Goal: Task Accomplishment & Management: Manage account settings

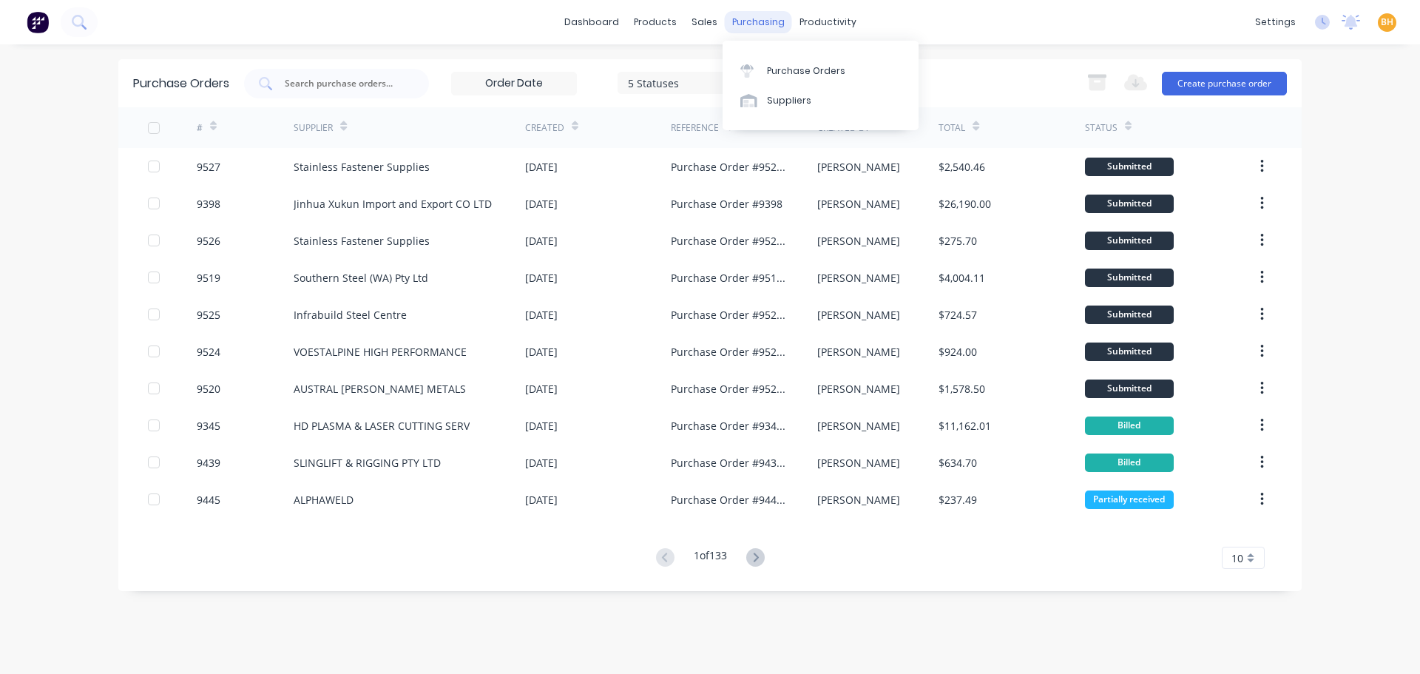
click at [745, 22] on div "purchasing" at bounding box center [758, 22] width 67 height 22
click at [797, 70] on div "Purchase Orders" at bounding box center [806, 70] width 78 height 13
click at [808, 75] on div "Purchase Orders" at bounding box center [806, 70] width 78 height 13
click at [403, 61] on div "Purchase Orders 5 Statuses 5 Statuses Export to Excel (XLSX) Create purchase or…" at bounding box center [709, 83] width 1183 height 48
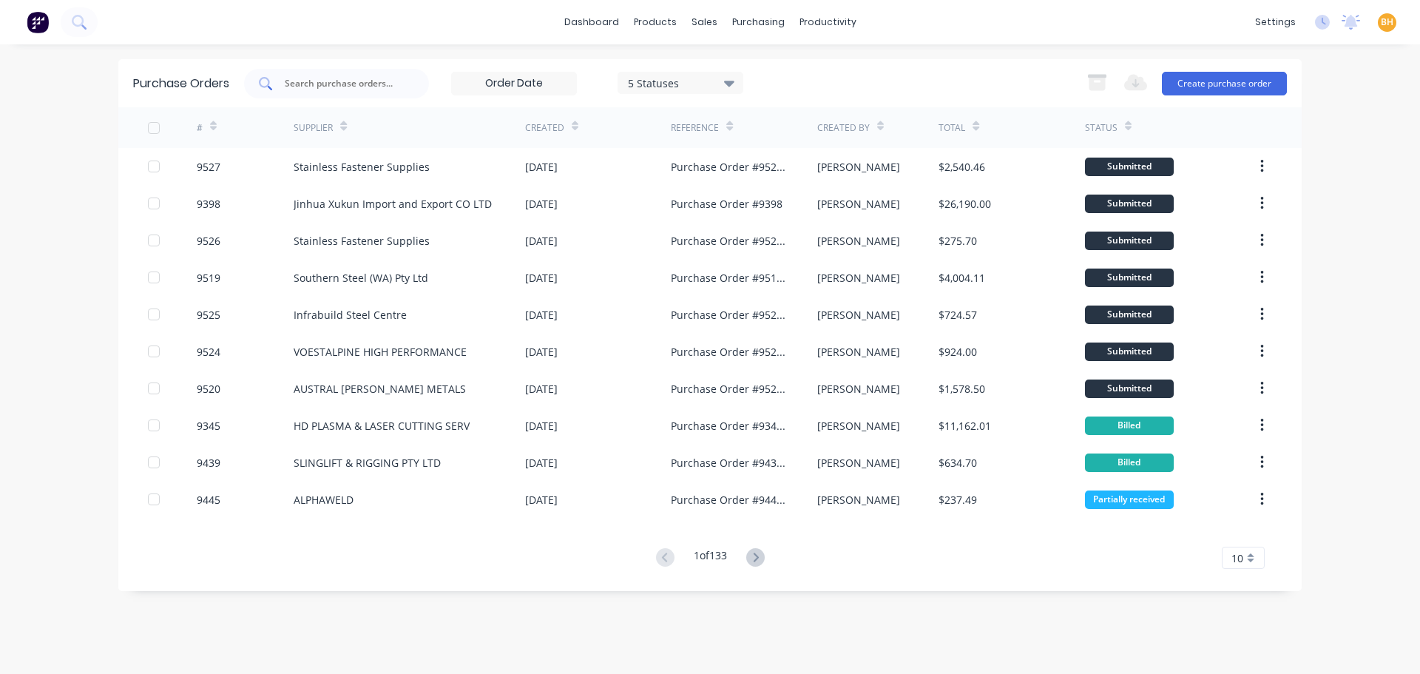
click at [390, 84] on input "text" at bounding box center [344, 83] width 123 height 15
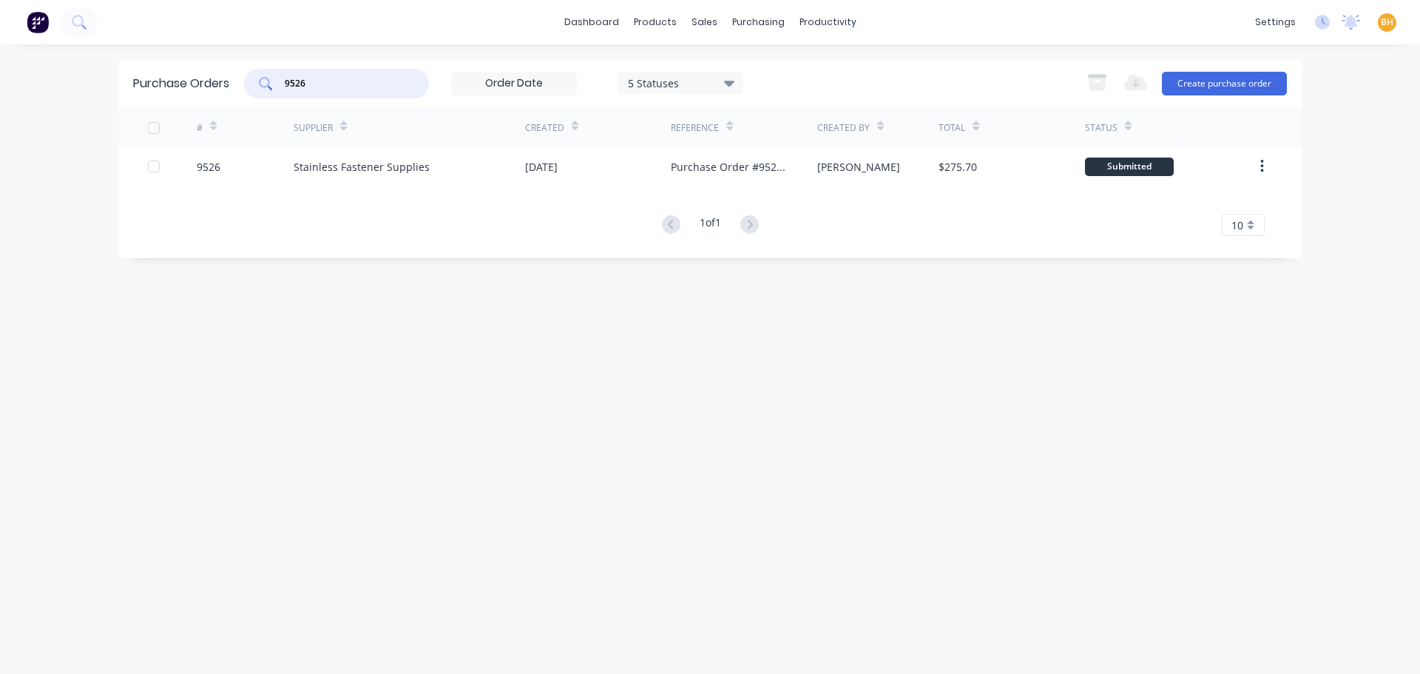
click at [350, 88] on input "9526" at bounding box center [344, 83] width 123 height 15
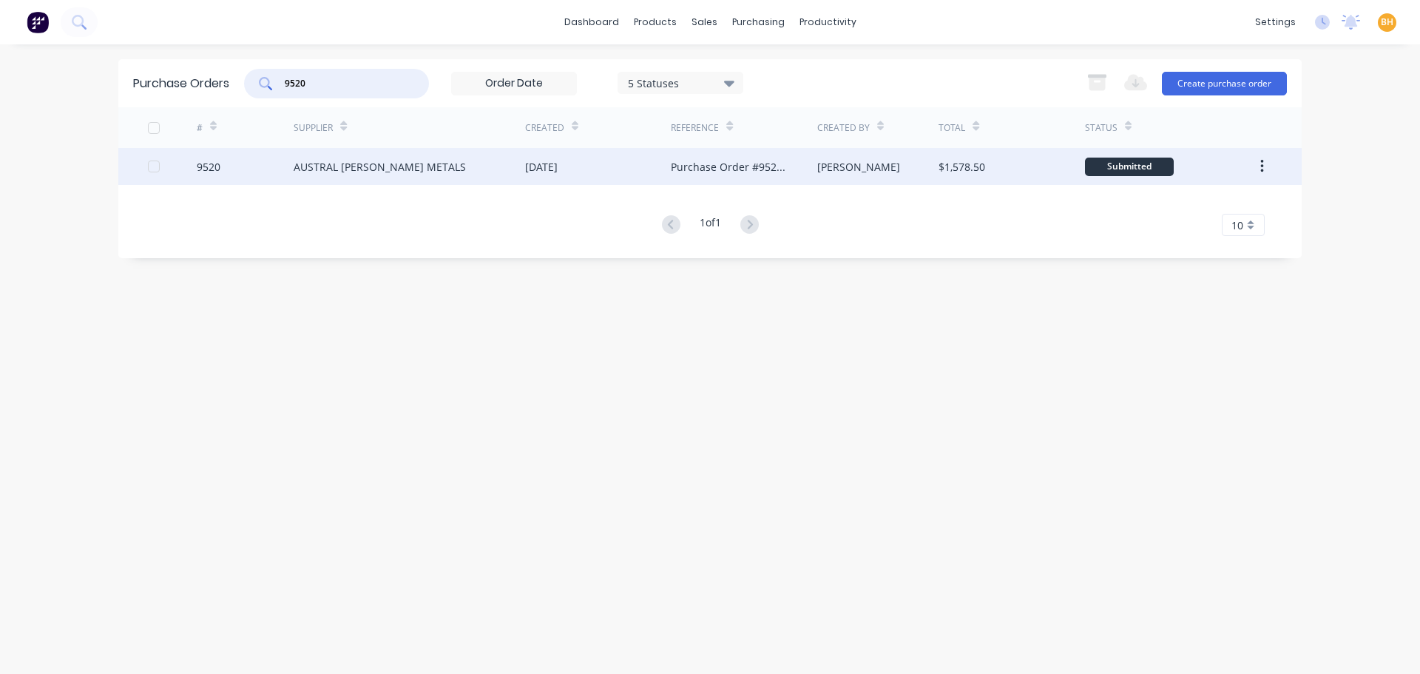
type input "9520"
click at [365, 169] on div "AUSTRAL [PERSON_NAME] METALS" at bounding box center [380, 167] width 172 height 16
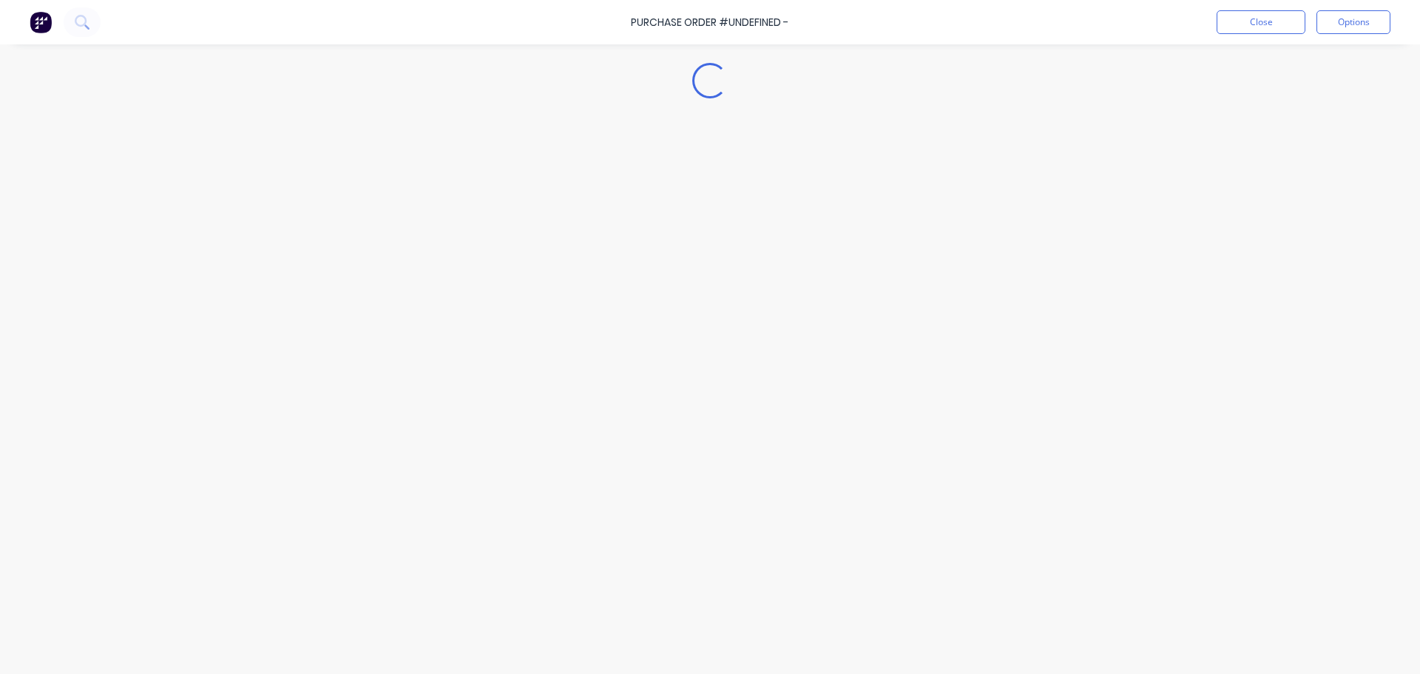
type textarea "x"
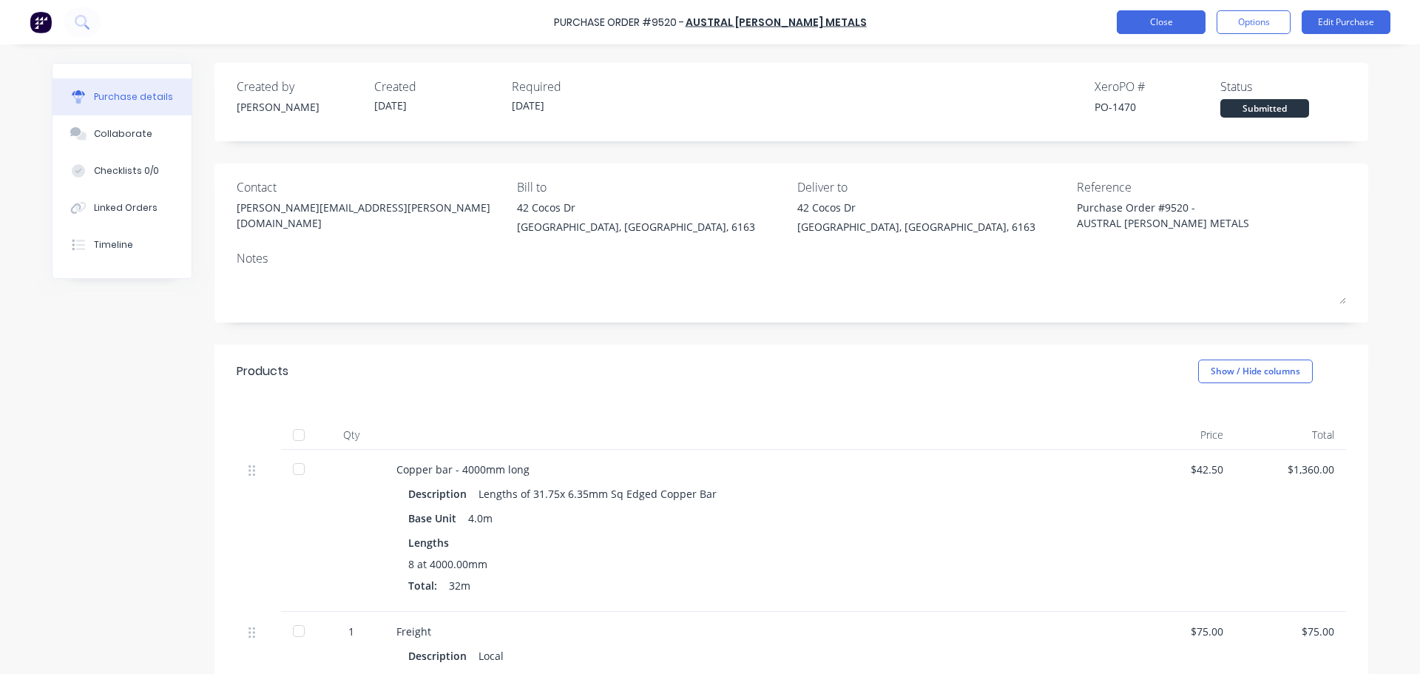
click at [1173, 18] on button "Close" at bounding box center [1161, 22] width 89 height 24
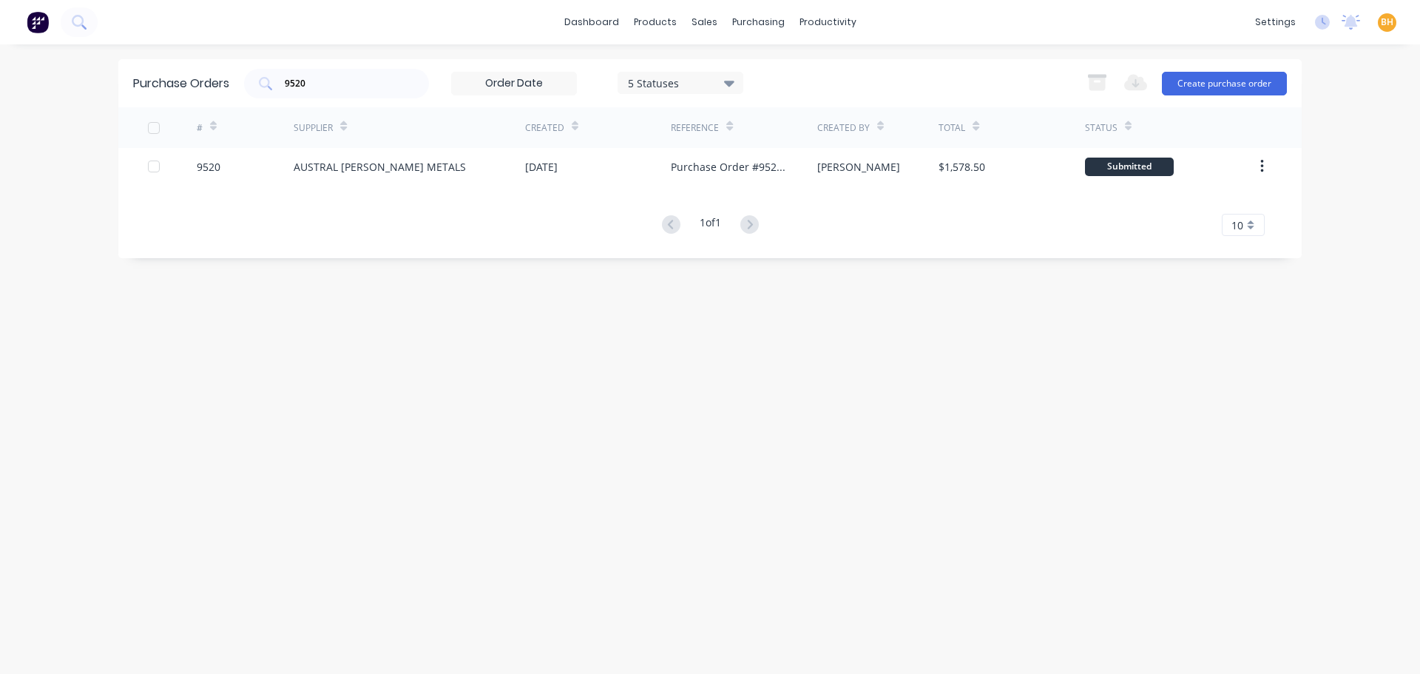
click at [394, 308] on div "Purchase Orders 9520 5 Statuses 5 Statuses Export to Excel (XLSX) Create purcha…" at bounding box center [709, 359] width 1183 height 600
click at [346, 81] on input "9520" at bounding box center [344, 83] width 123 height 15
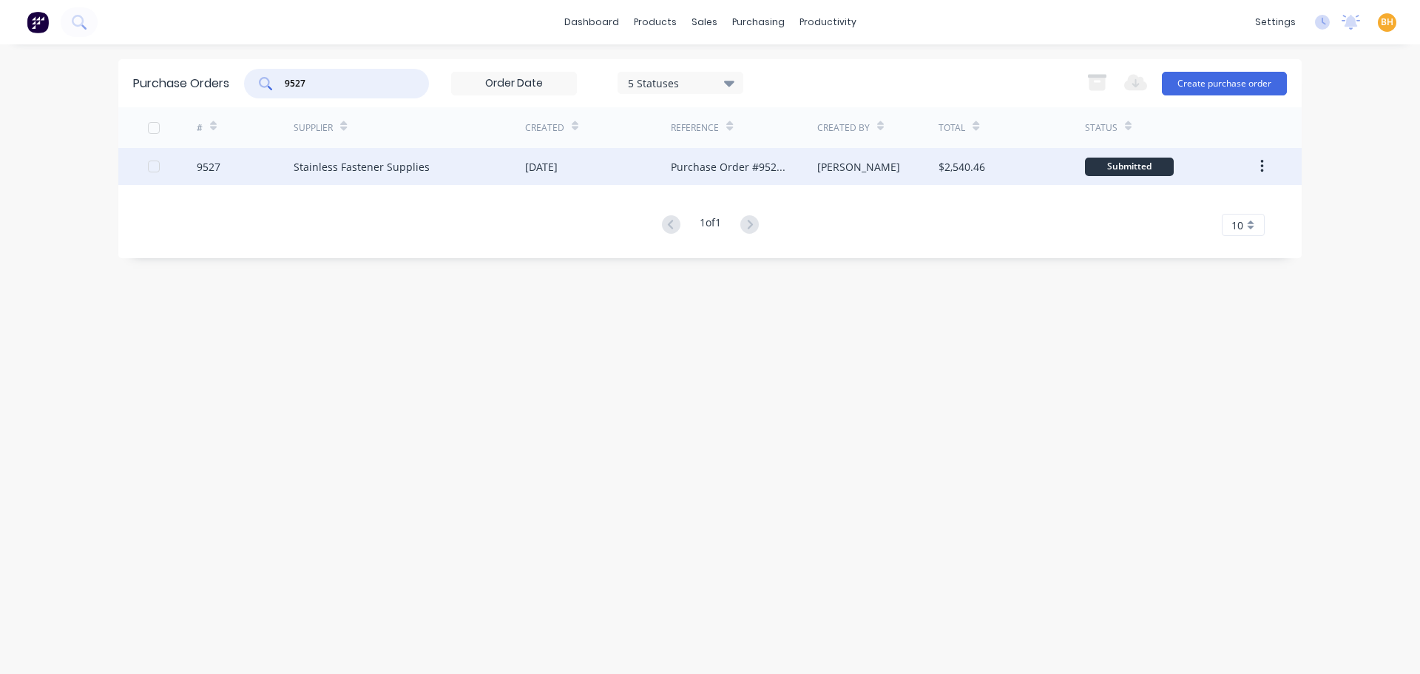
type input "9527"
click at [360, 161] on div "Stainless Fastener Supplies" at bounding box center [362, 167] width 136 height 16
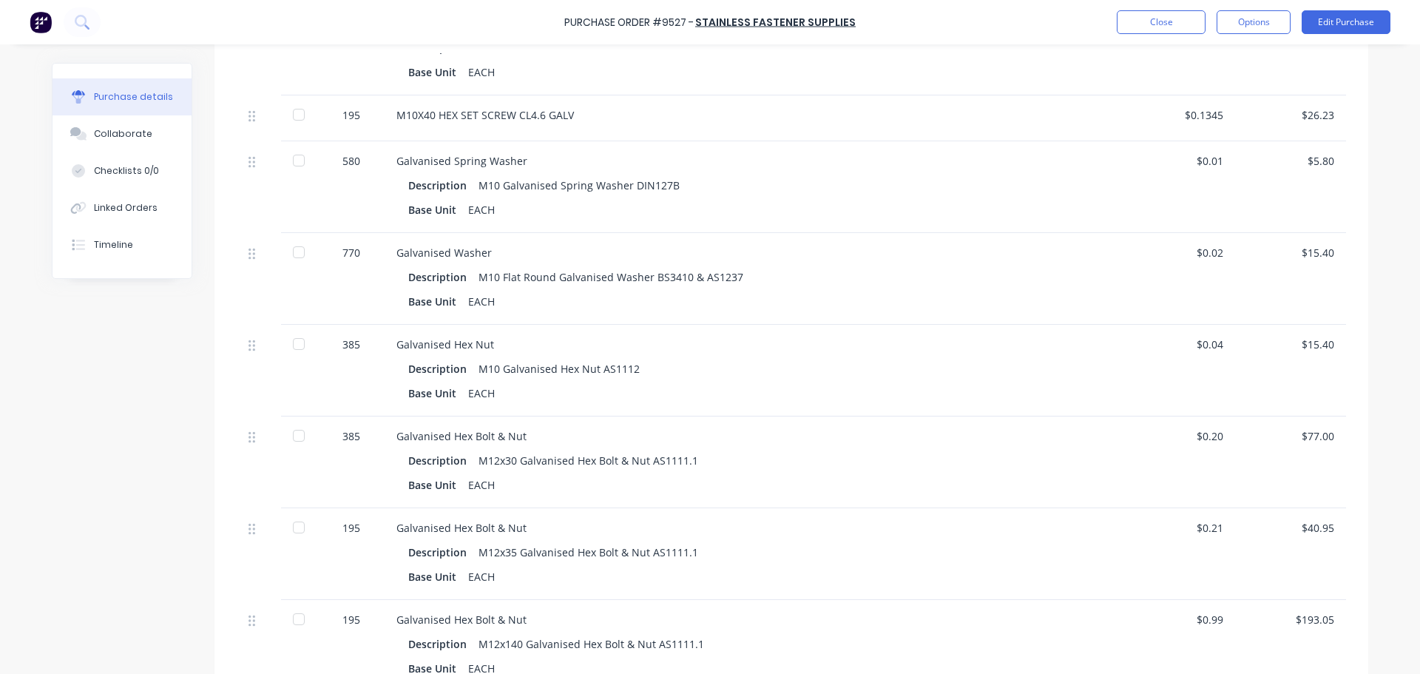
scroll to position [224, 0]
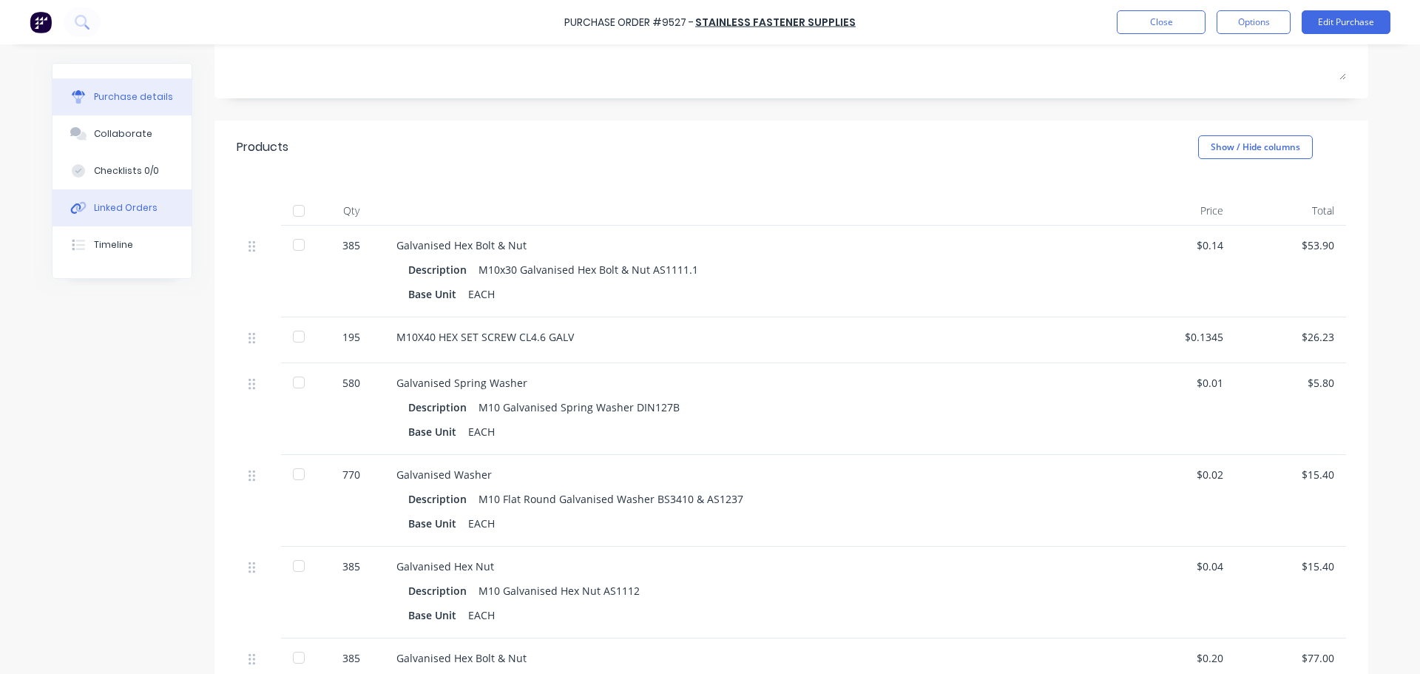
click at [102, 215] on button "Linked Orders" at bounding box center [122, 207] width 139 height 37
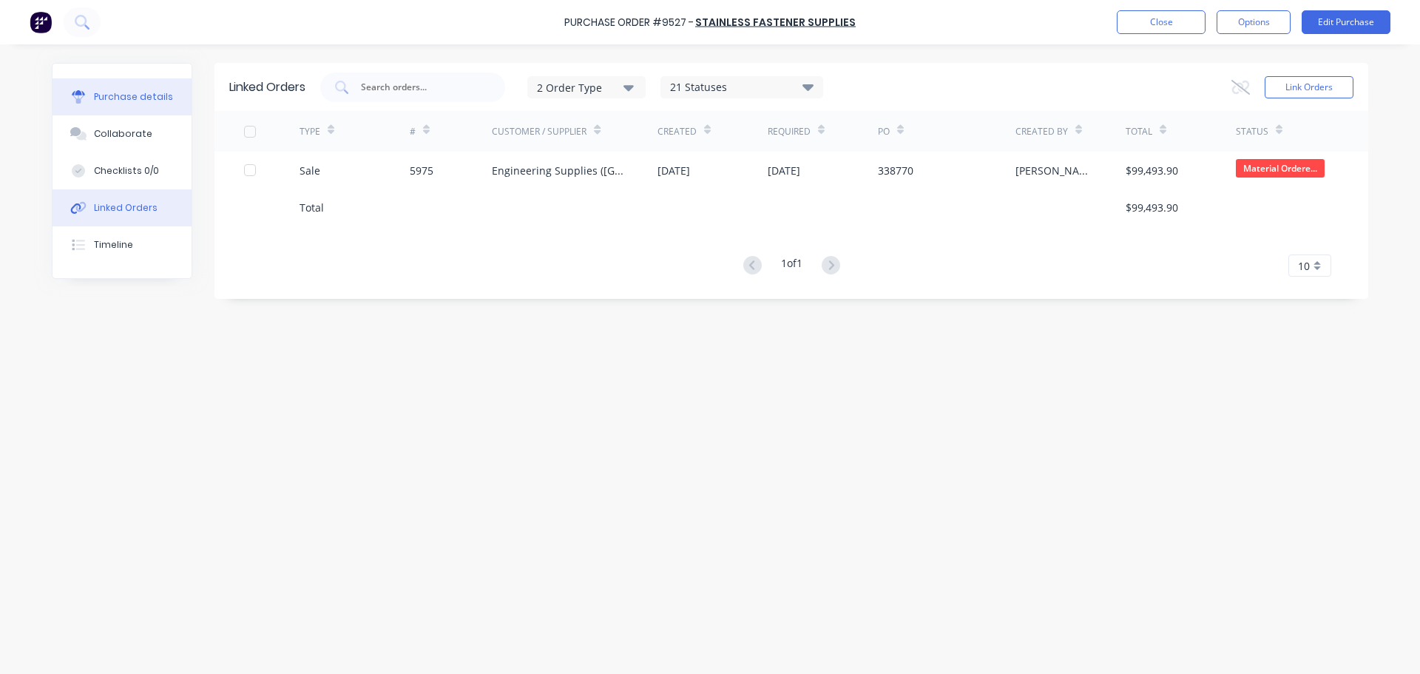
click at [127, 100] on div "Purchase details" at bounding box center [133, 96] width 79 height 13
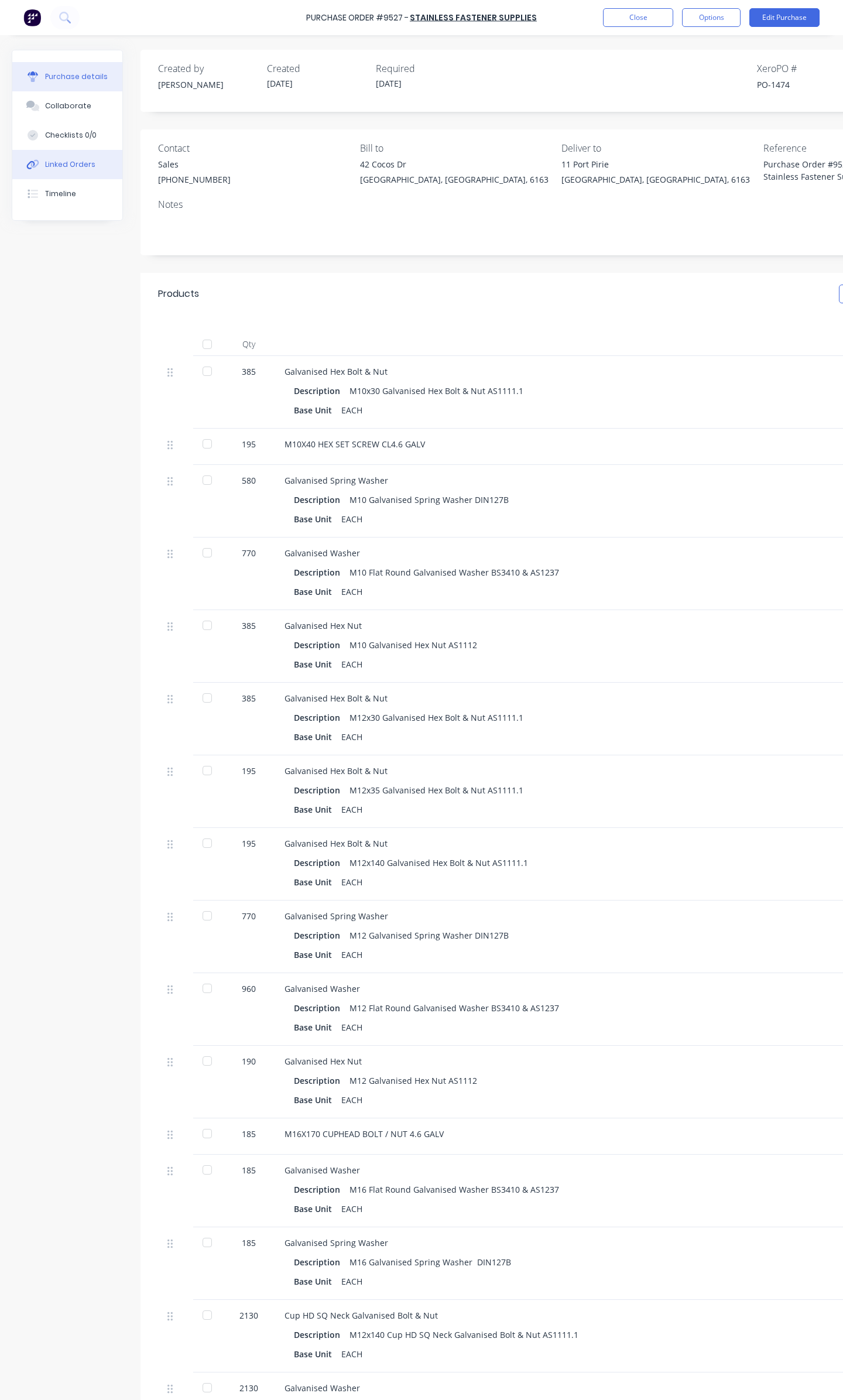
click at [47, 160] on div "Linked Orders" at bounding box center [70, 164] width 51 height 10
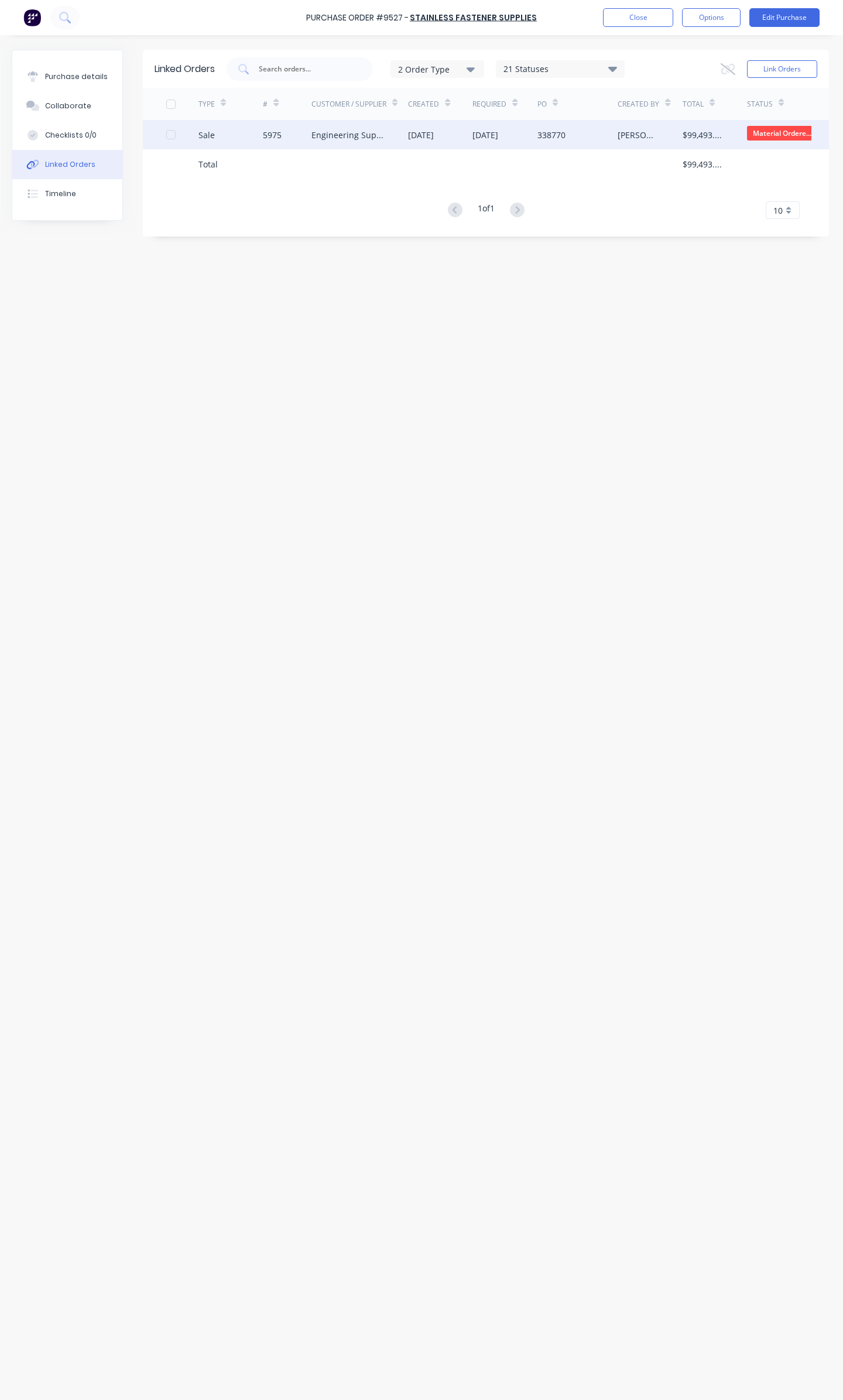
click at [344, 143] on div "Engineering Supplies (WA) Pty Ltd" at bounding box center [359, 135] width 97 height 29
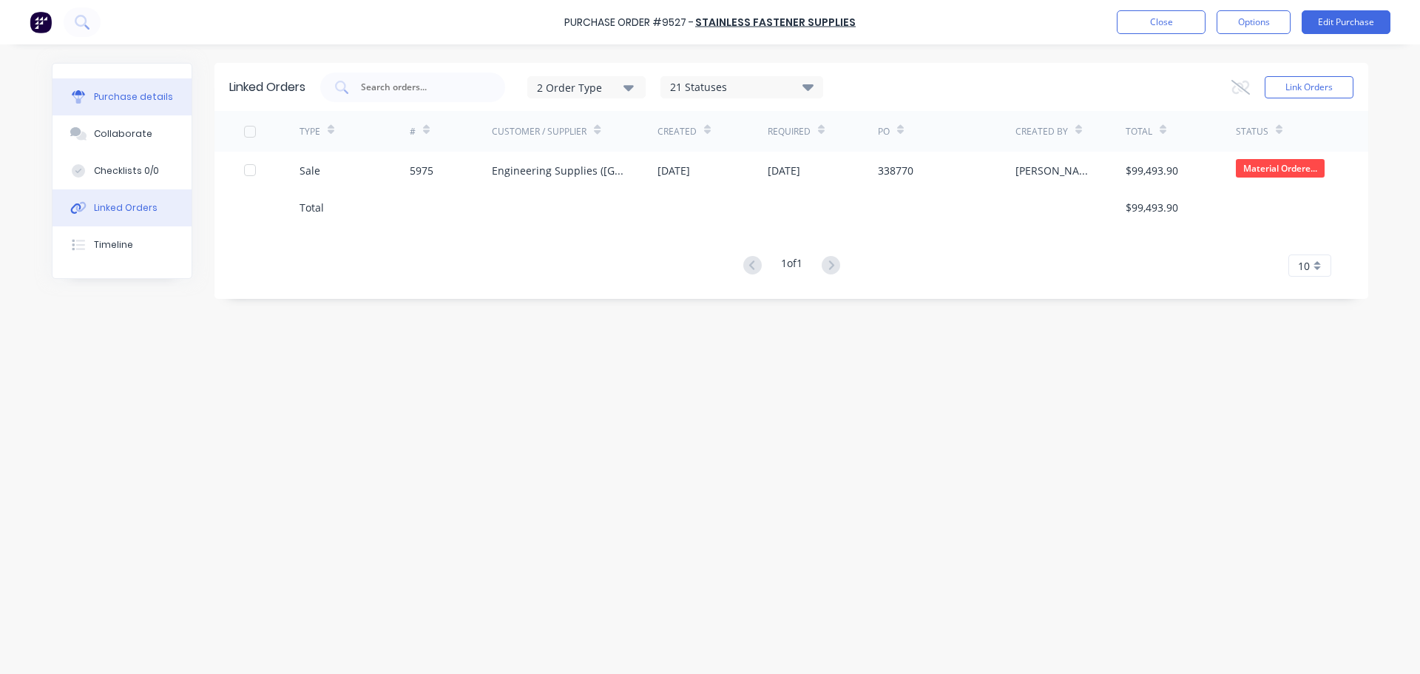
drag, startPoint x: 132, startPoint y: 98, endPoint x: 112, endPoint y: 92, distance: 21.7
click at [132, 98] on div "Purchase details" at bounding box center [133, 96] width 79 height 13
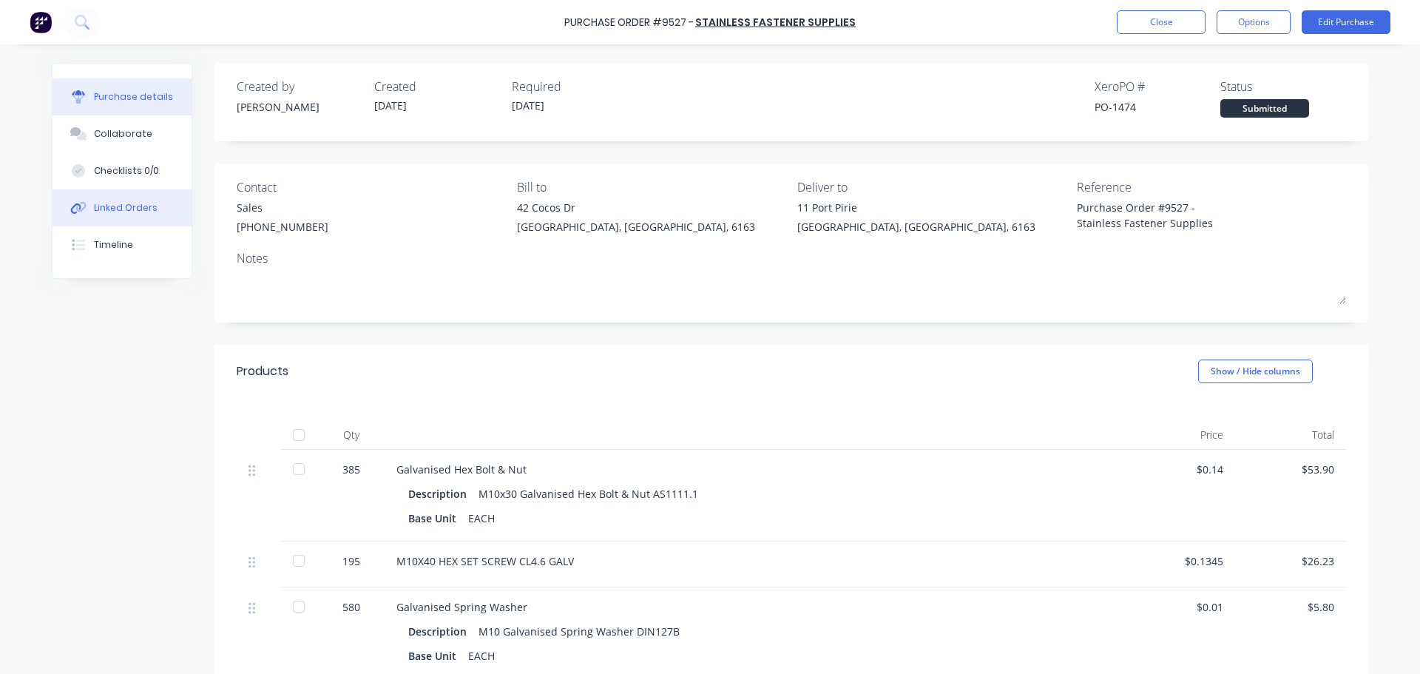
click at [136, 206] on div "Linked Orders" at bounding box center [126, 207] width 64 height 13
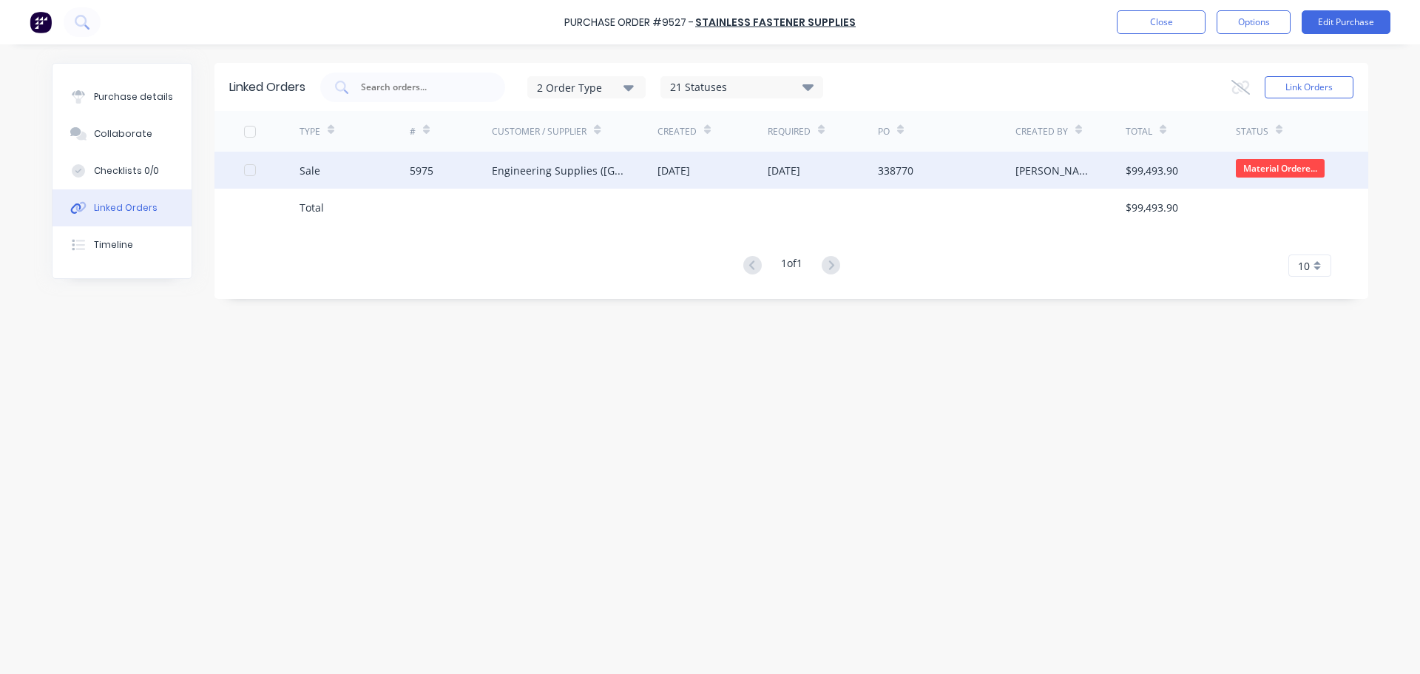
click at [599, 169] on div "Engineering Supplies (WA) Pty Ltd" at bounding box center [560, 171] width 136 height 16
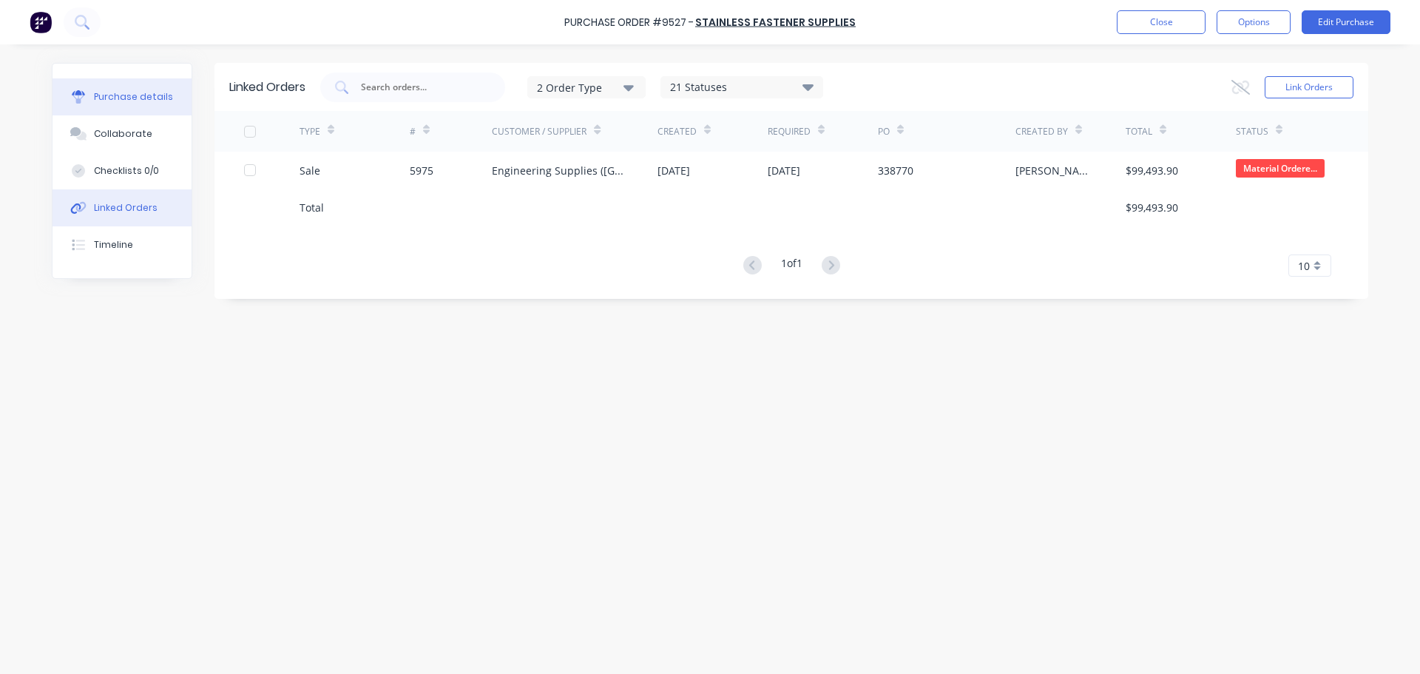
click at [132, 99] on div "Purchase details" at bounding box center [133, 96] width 79 height 13
type textarea "x"
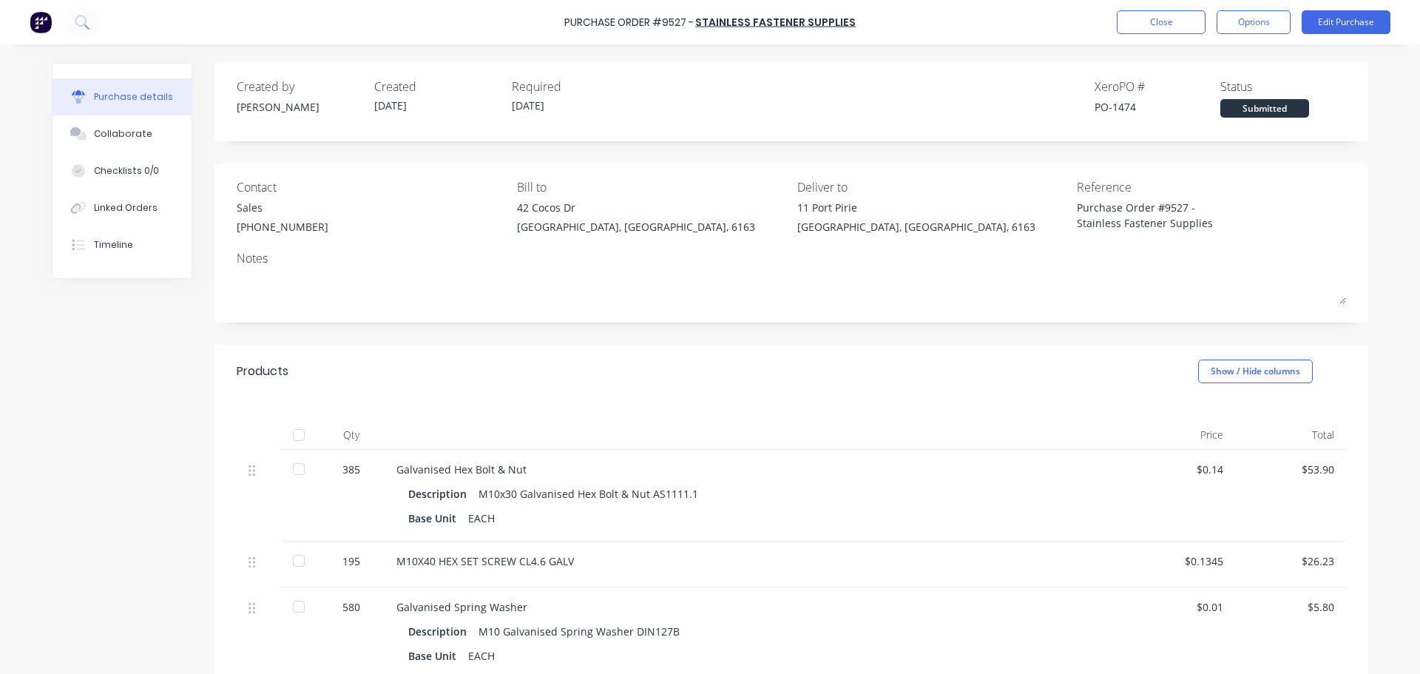
scroll to position [666, 0]
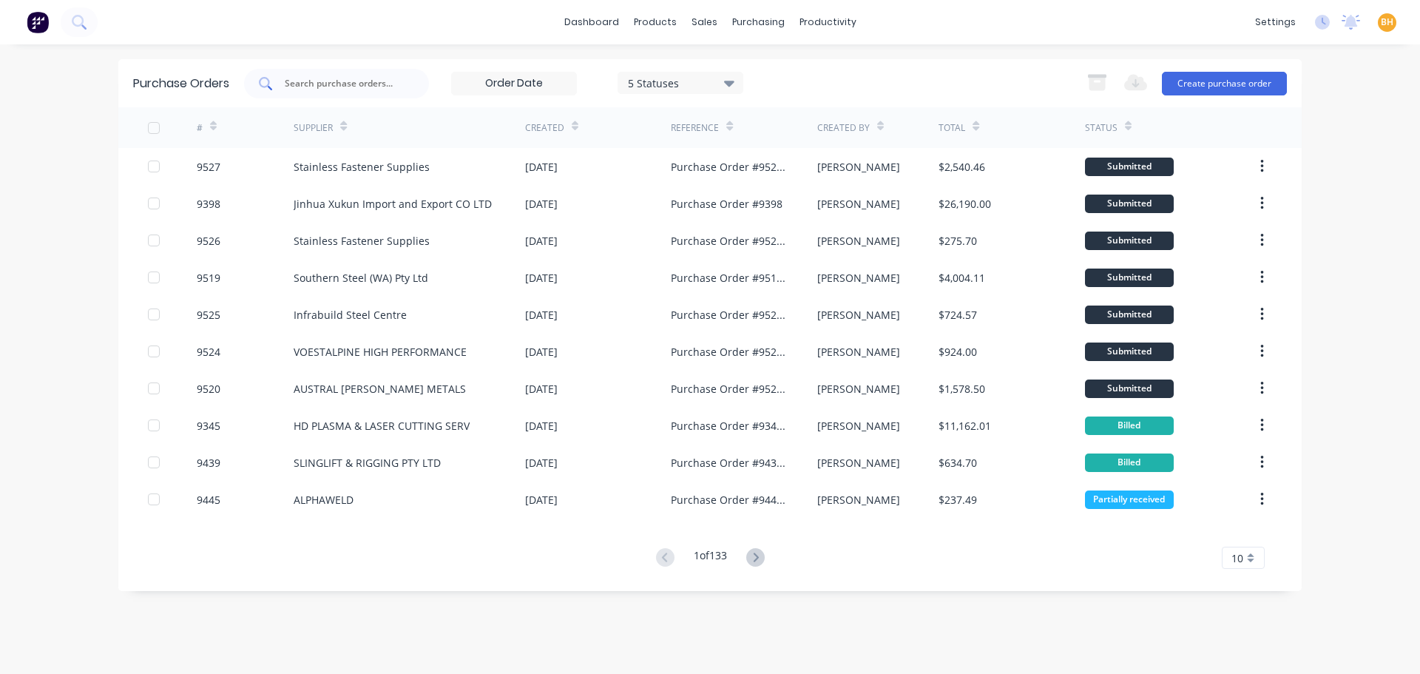
click at [317, 80] on input "text" at bounding box center [344, 83] width 123 height 15
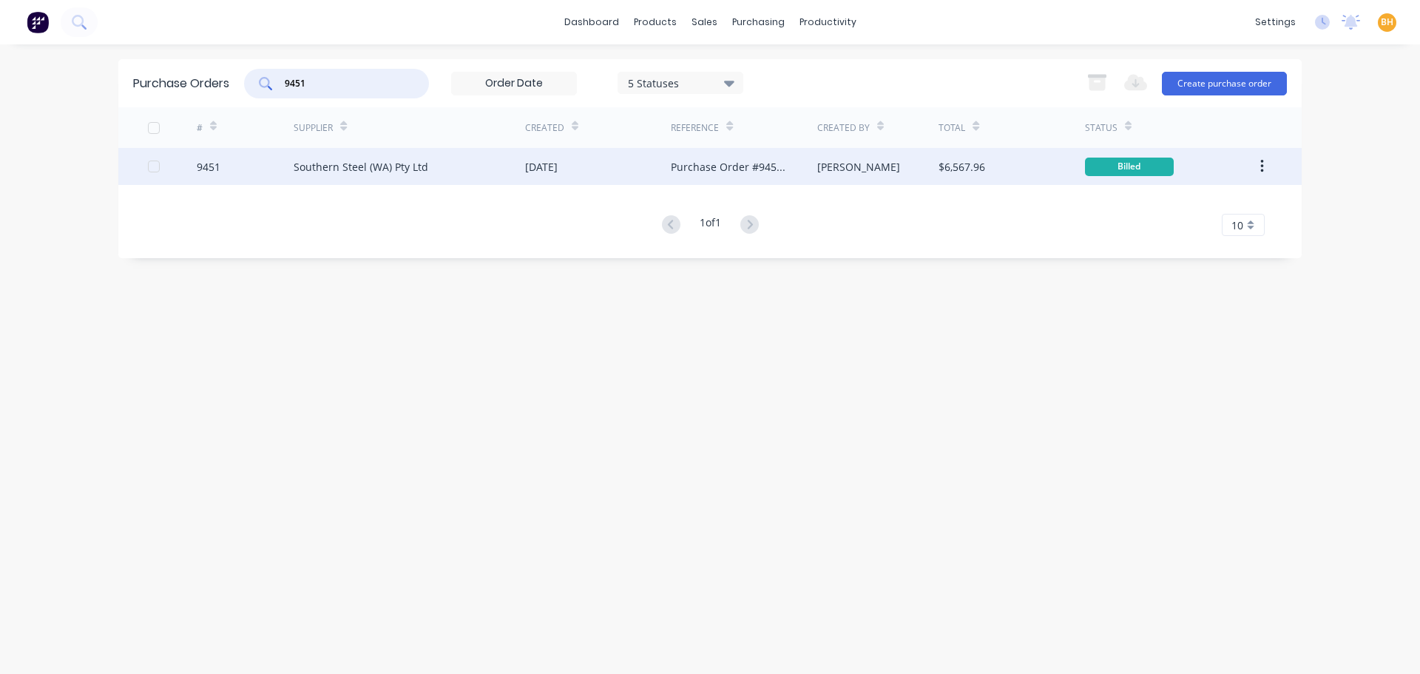
type input "9451"
click at [356, 178] on div "Southern Steel (WA) Pty Ltd" at bounding box center [409, 166] width 231 height 37
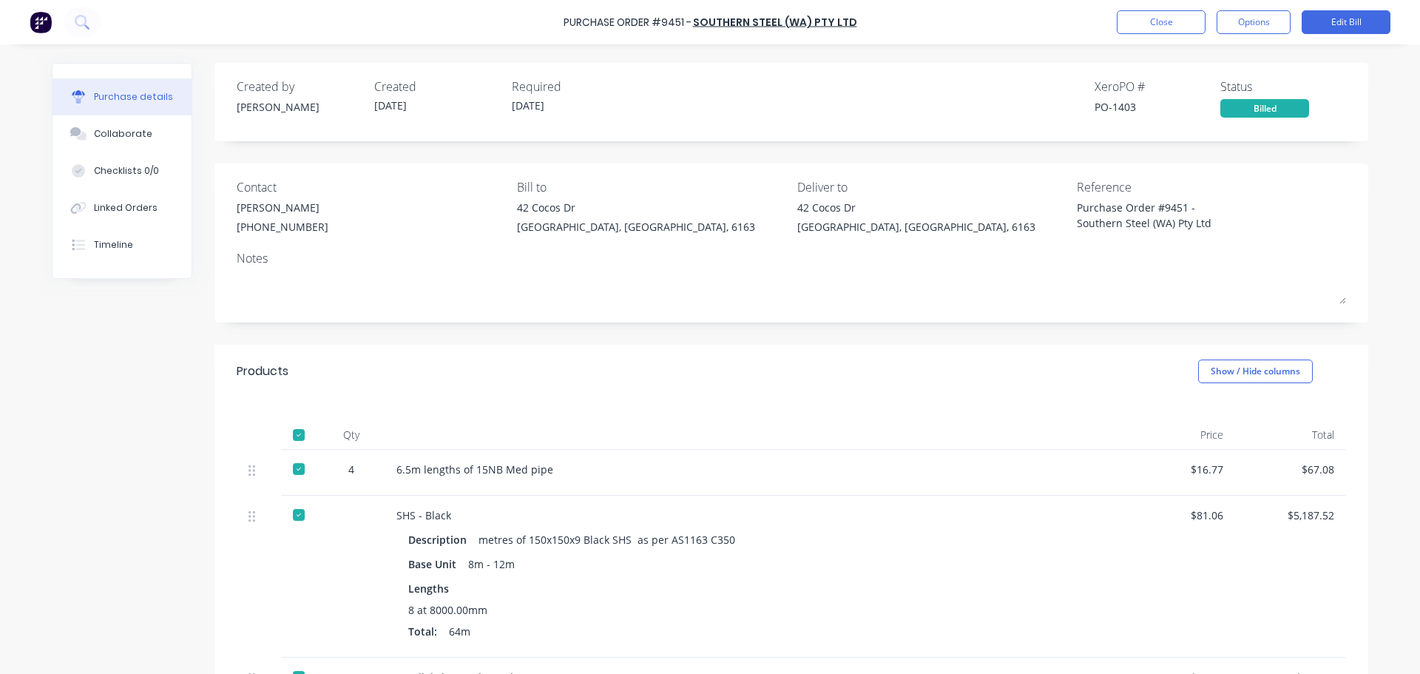
type textarea "x"
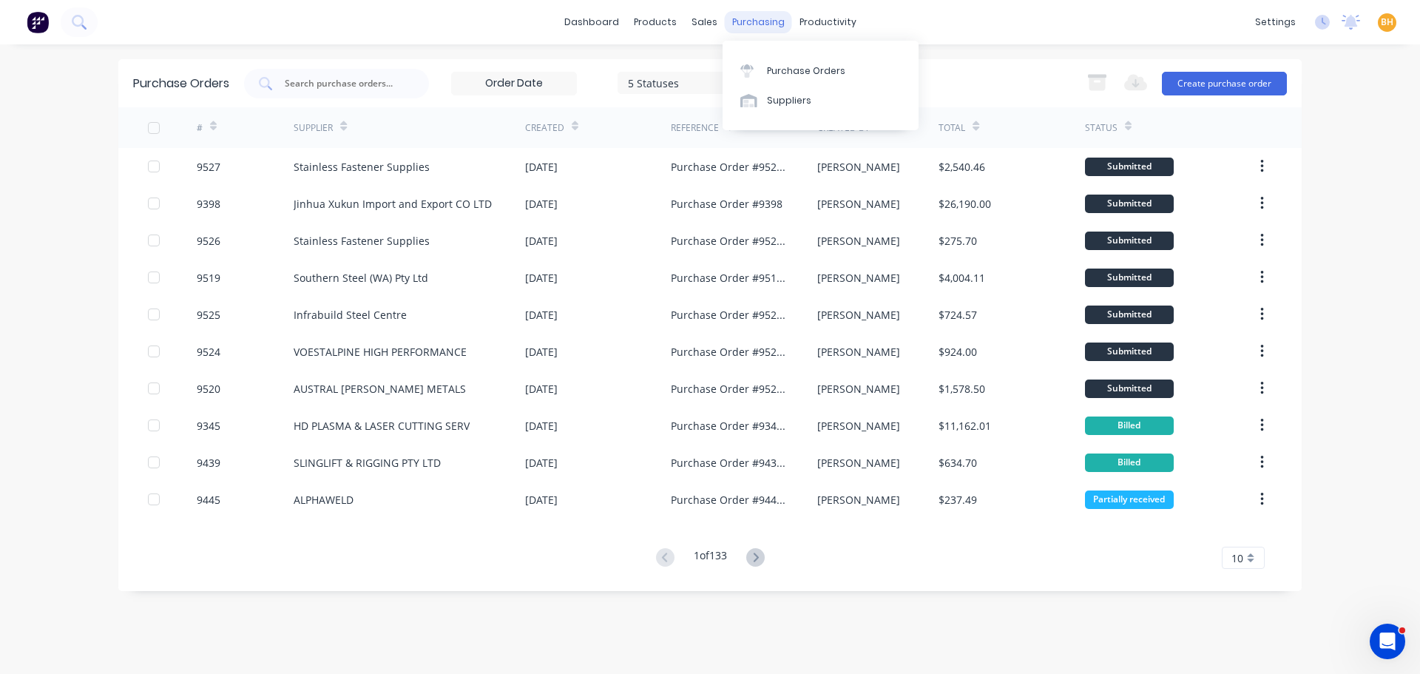
click at [765, 16] on div "purchasing" at bounding box center [758, 22] width 67 height 22
click at [785, 67] on div "Purchase Orders" at bounding box center [806, 70] width 78 height 13
click at [348, 84] on input "text" at bounding box center [344, 83] width 123 height 15
click at [328, 84] on input "text" at bounding box center [344, 83] width 123 height 15
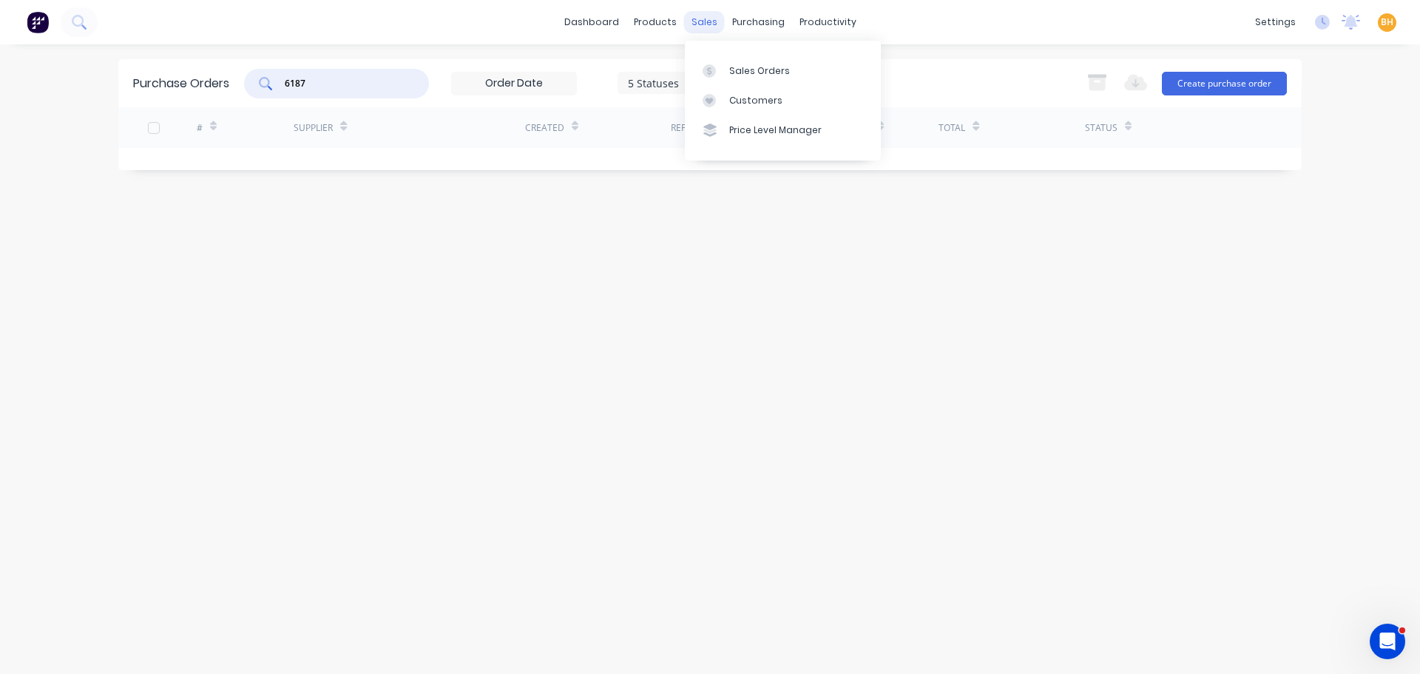
type input "6187"
click at [716, 21] on div "sales" at bounding box center [704, 22] width 41 height 22
click at [740, 68] on div "Sales Orders" at bounding box center [759, 70] width 61 height 13
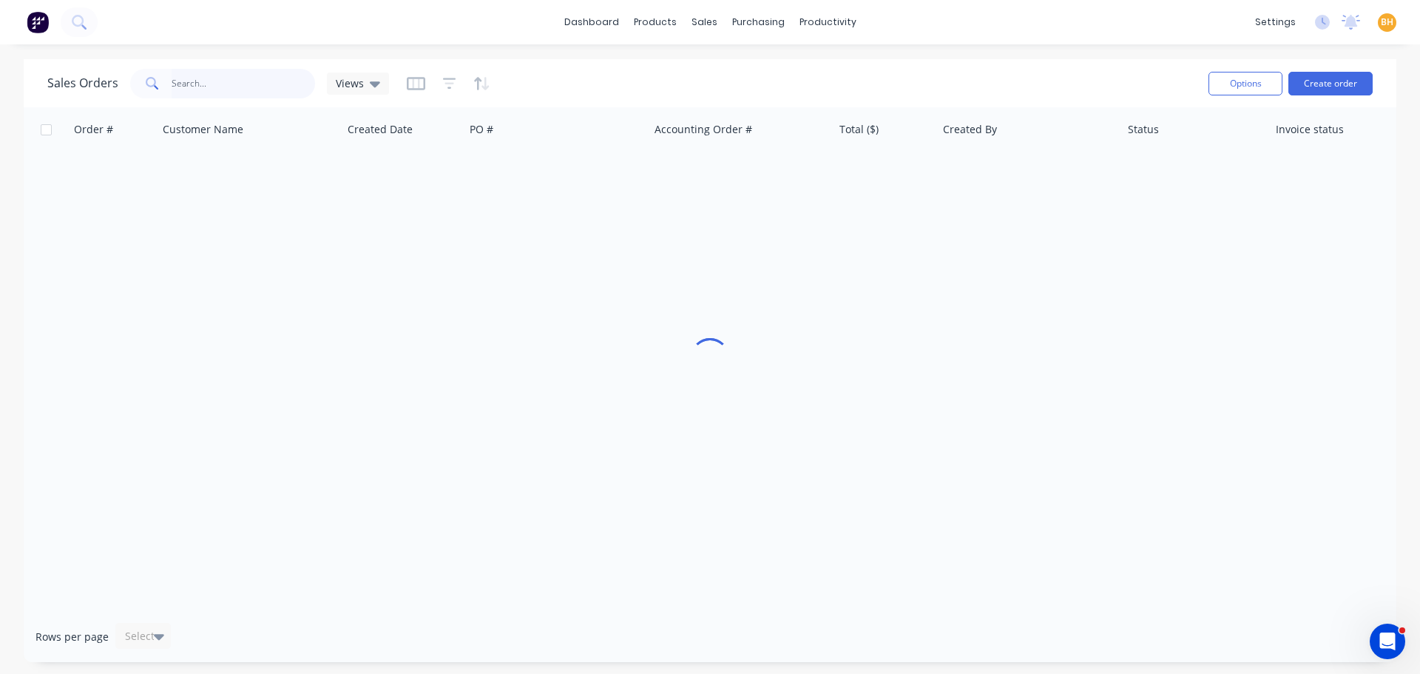
click at [246, 78] on input "text" at bounding box center [244, 84] width 144 height 30
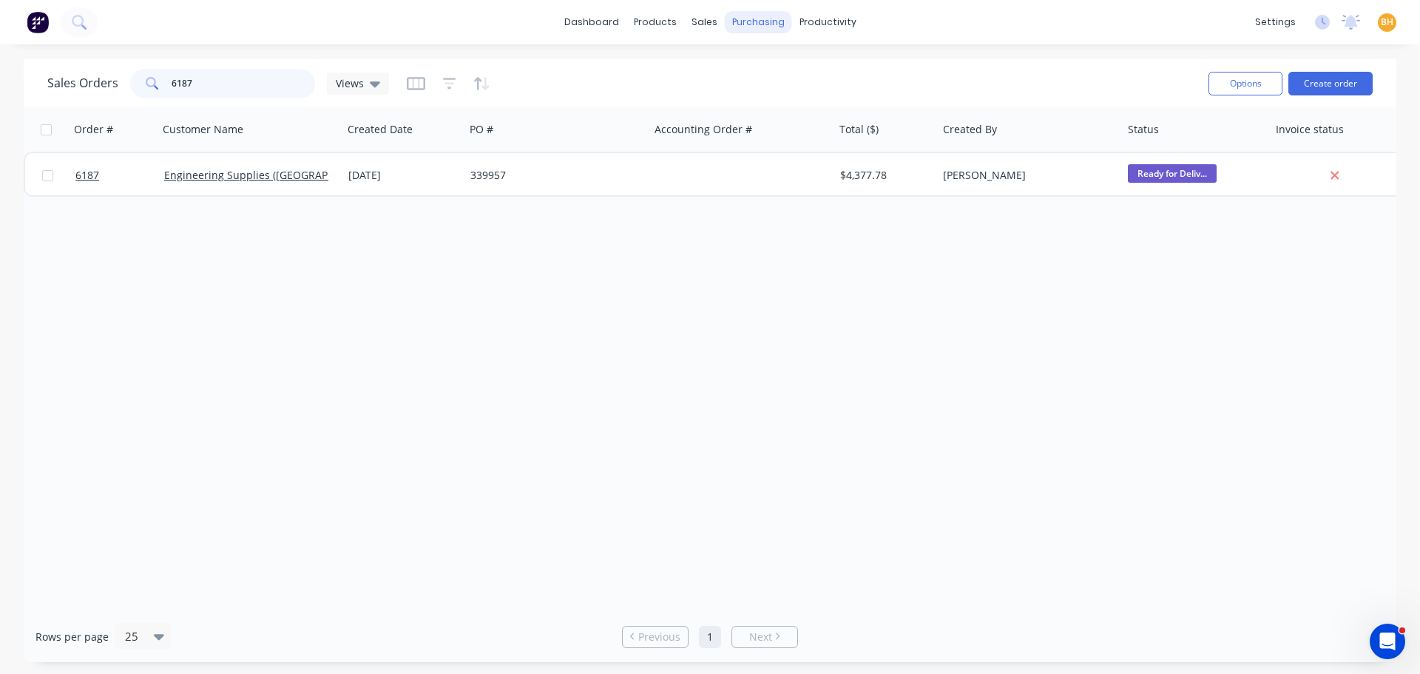
type input "6187"
click at [751, 22] on div "purchasing" at bounding box center [758, 22] width 67 height 22
click at [786, 78] on link "Purchase Orders" at bounding box center [821, 70] width 196 height 30
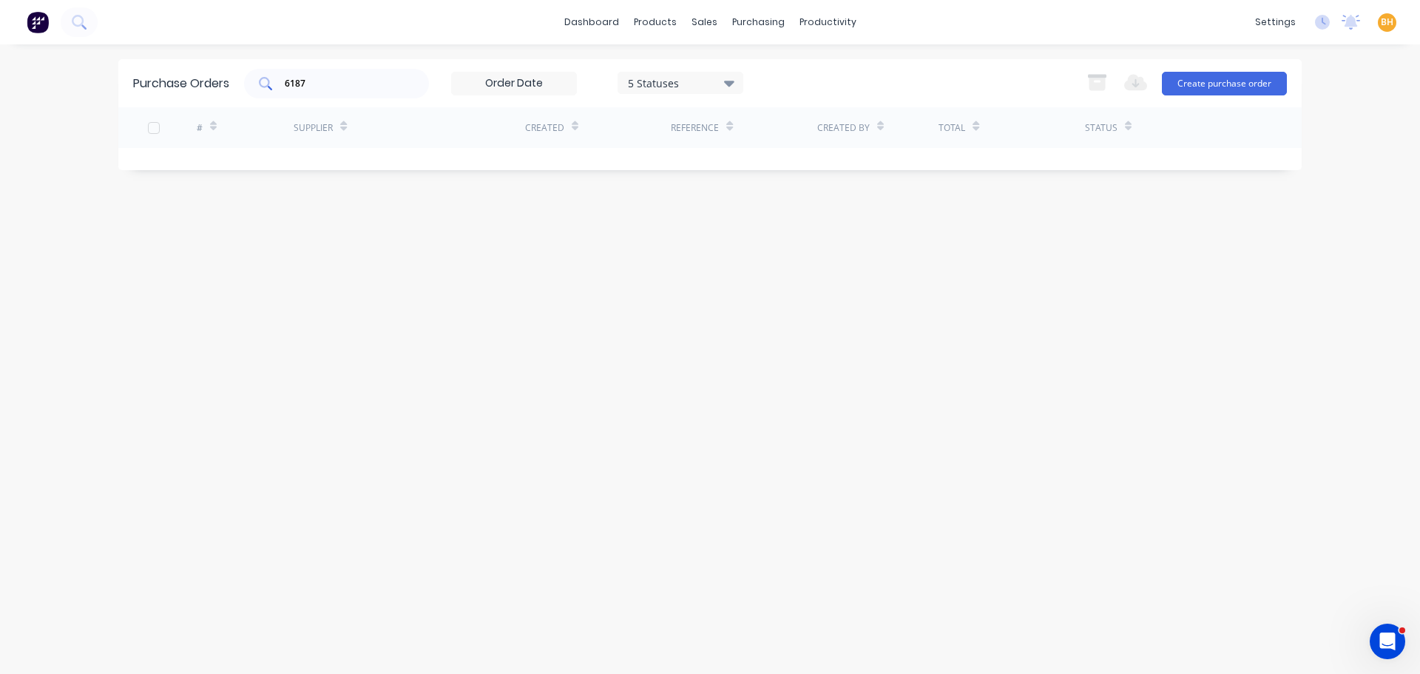
click at [327, 93] on div "6187" at bounding box center [336, 84] width 185 height 30
type input "6"
click at [397, 77] on input "6187" at bounding box center [344, 83] width 123 height 15
click at [339, 79] on input "6187" at bounding box center [344, 83] width 123 height 15
type input "6"
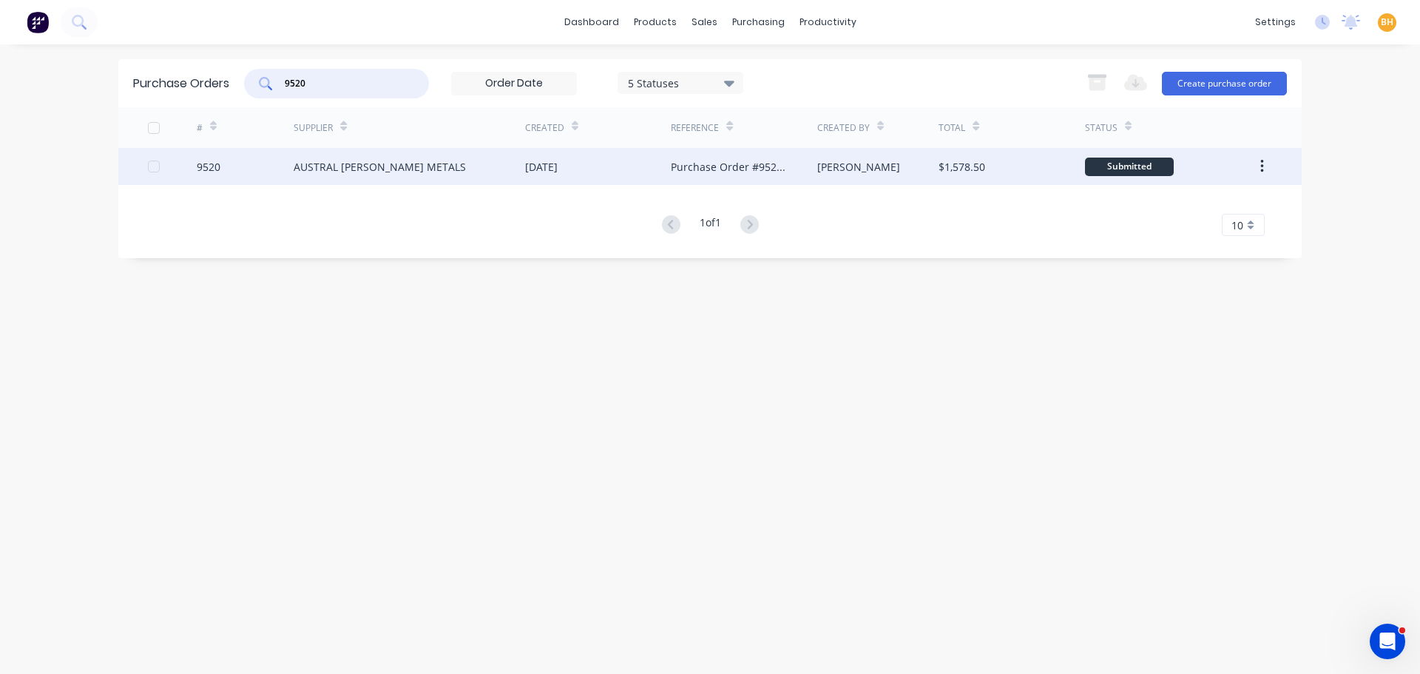
type input "9520"
click at [333, 172] on div "AUSTRAL [PERSON_NAME] METALS" at bounding box center [380, 167] width 172 height 16
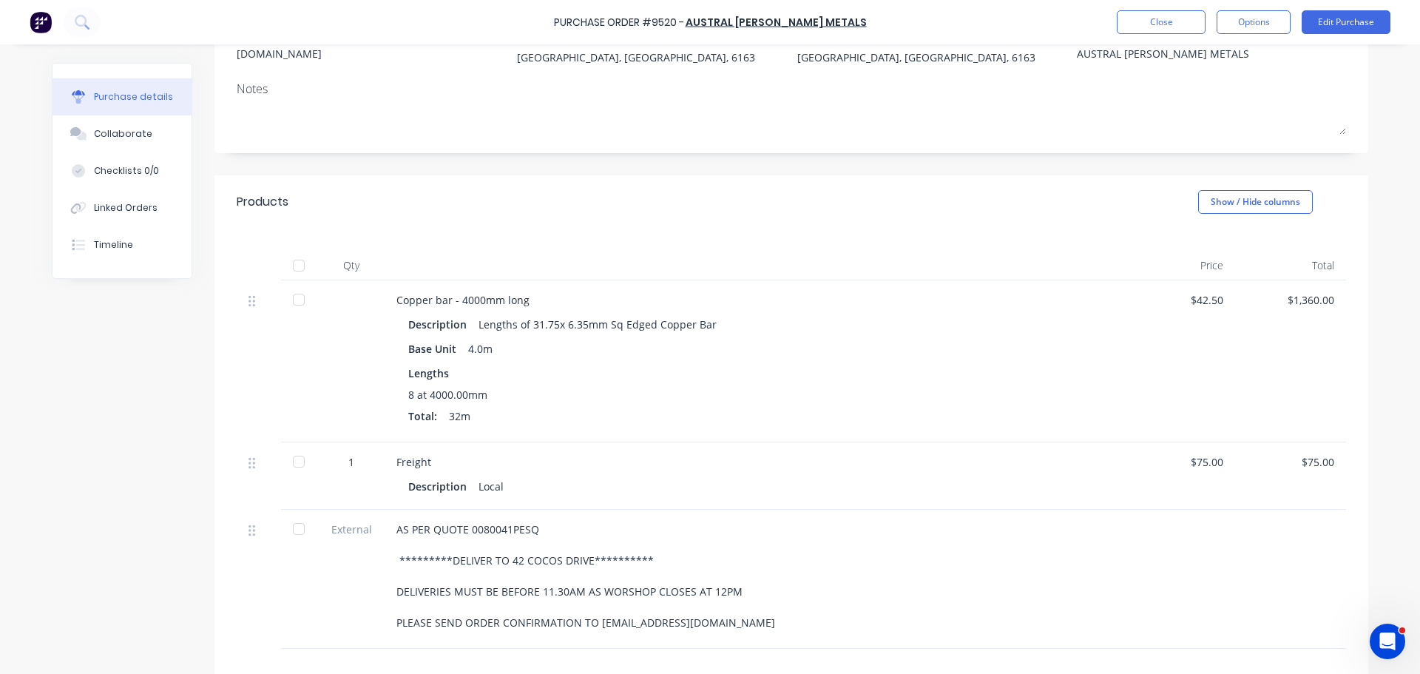
scroll to position [59, 0]
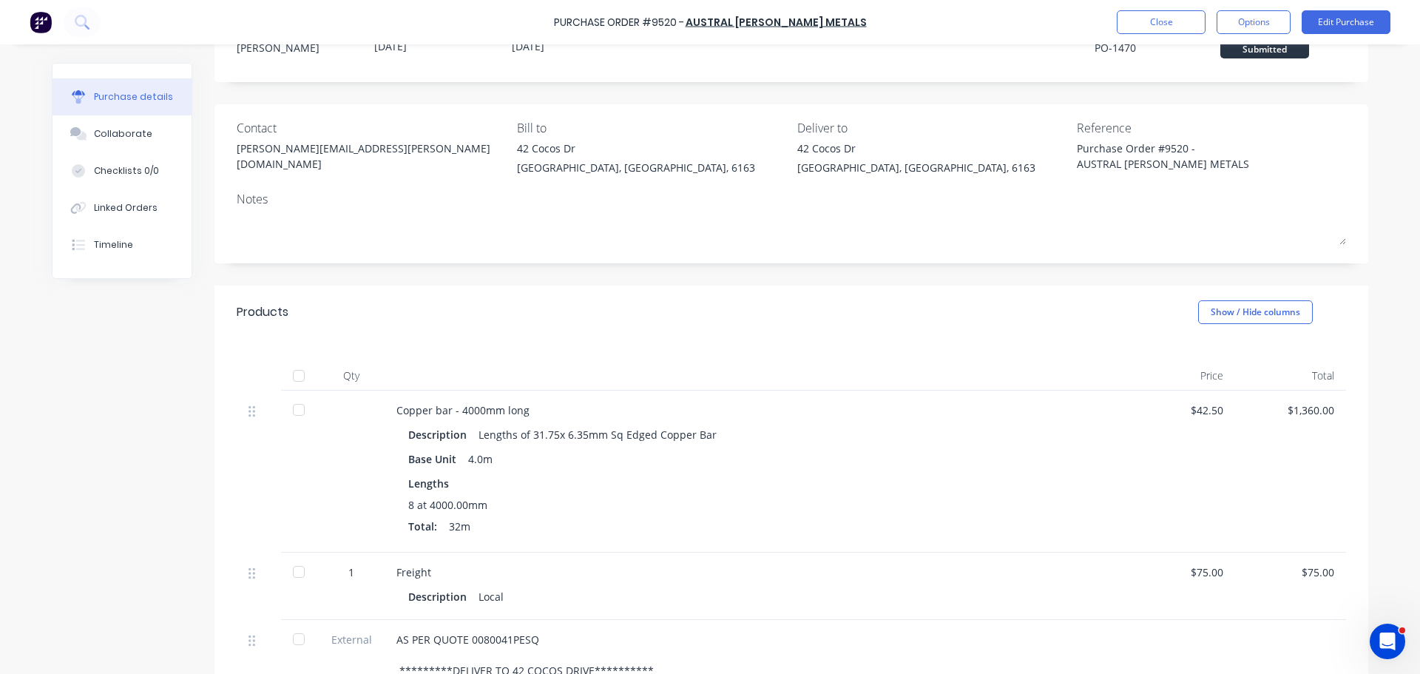
drag, startPoint x: 1239, startPoint y: 17, endPoint x: 1235, endPoint y: 8, distance: 9.9
click at [1242, 17] on button "Options" at bounding box center [1254, 22] width 74 height 24
click at [1201, 52] on div "Print / Email" at bounding box center [1220, 60] width 114 height 21
click at [1188, 87] on div "With pricing" at bounding box center [1220, 89] width 114 height 21
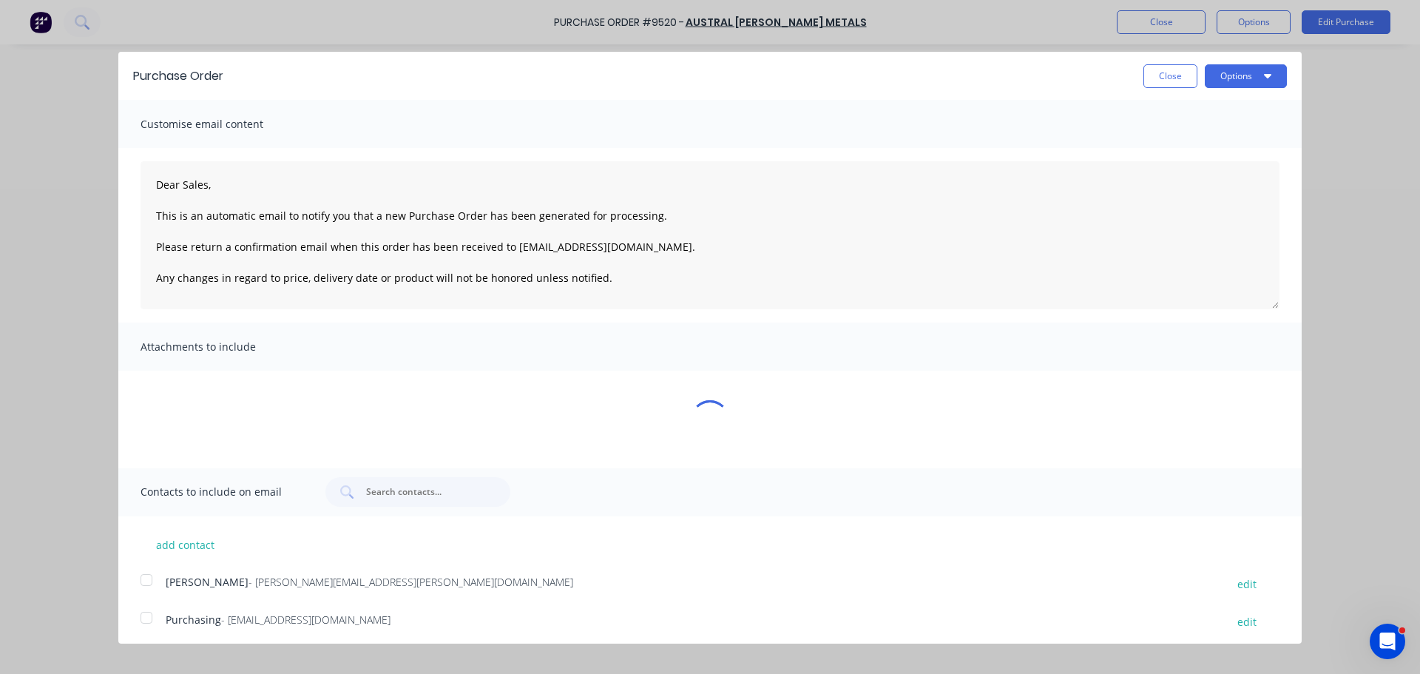
scroll to position [0, 0]
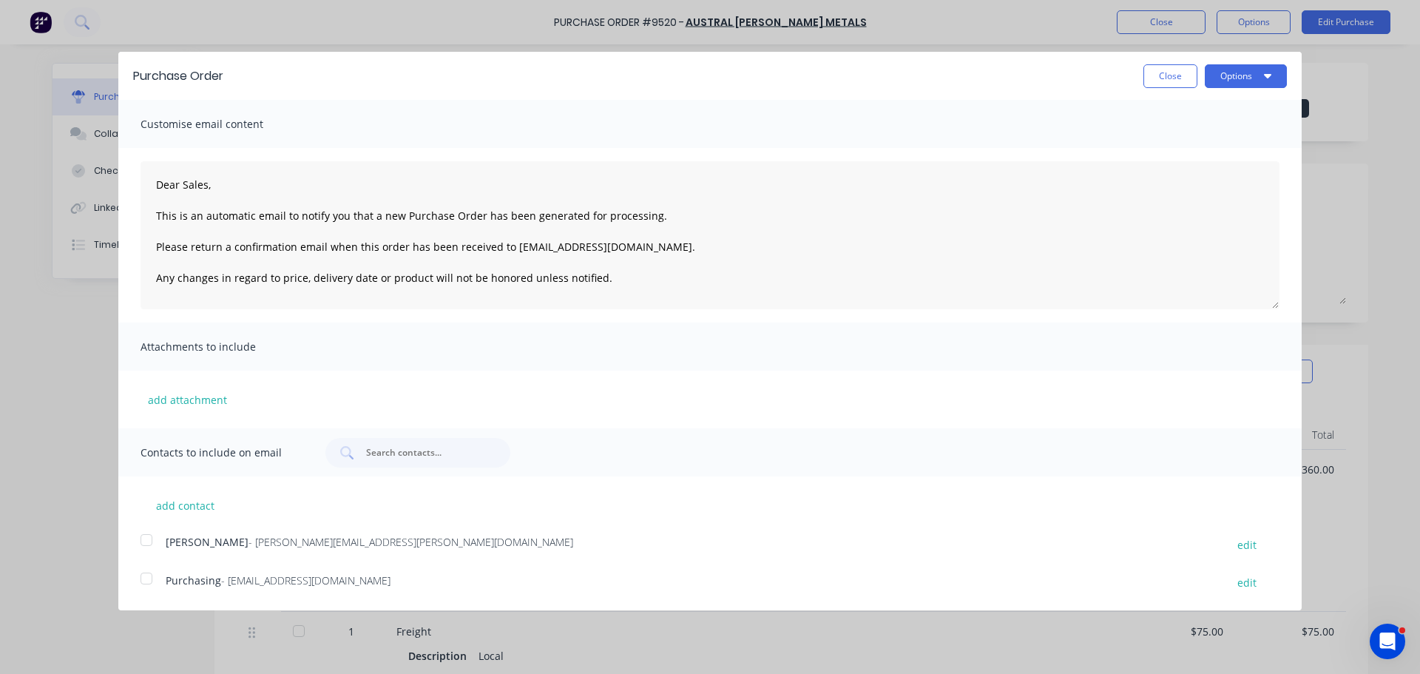
click at [152, 542] on div at bounding box center [147, 540] width 30 height 30
drag, startPoint x: 146, startPoint y: 578, endPoint x: 130, endPoint y: 562, distance: 22.0
click at [147, 577] on div at bounding box center [147, 579] width 30 height 30
click at [1275, 70] on button "Options" at bounding box center [1246, 76] width 82 height 24
click at [1194, 133] on div "Email" at bounding box center [1217, 142] width 114 height 21
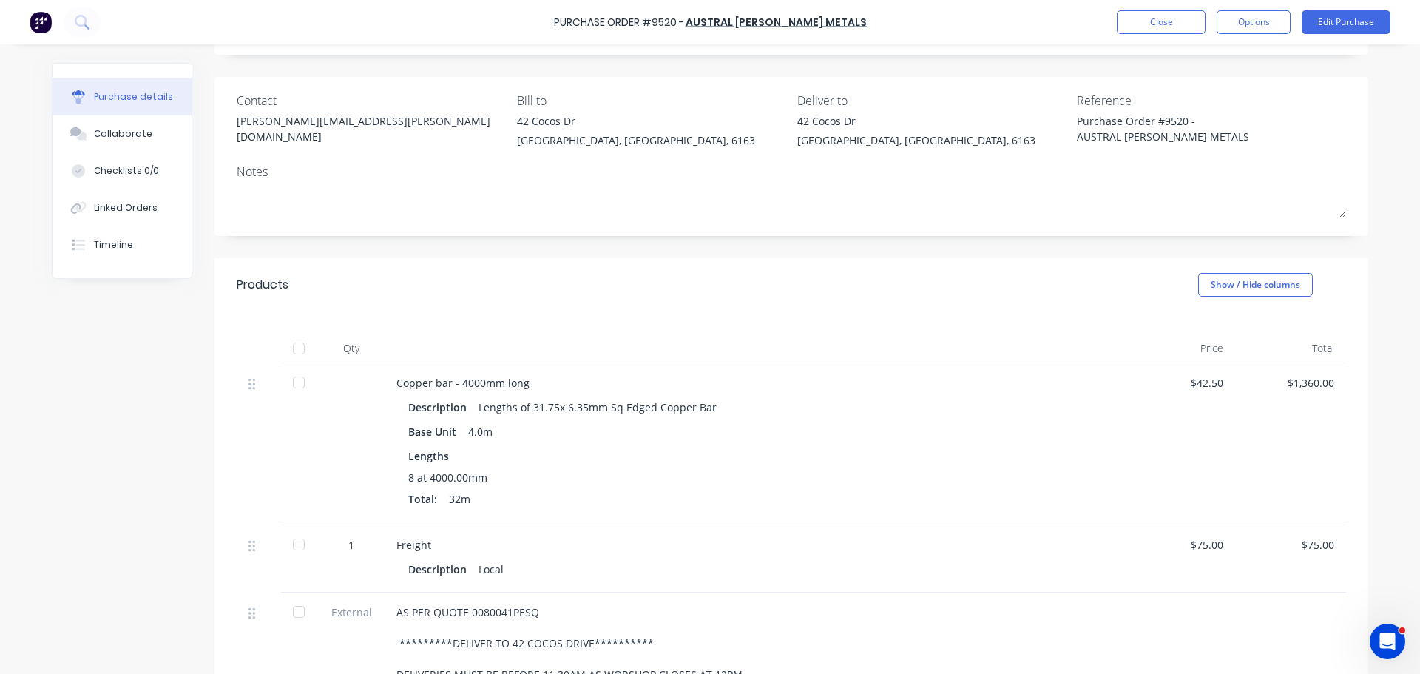
scroll to position [355, 0]
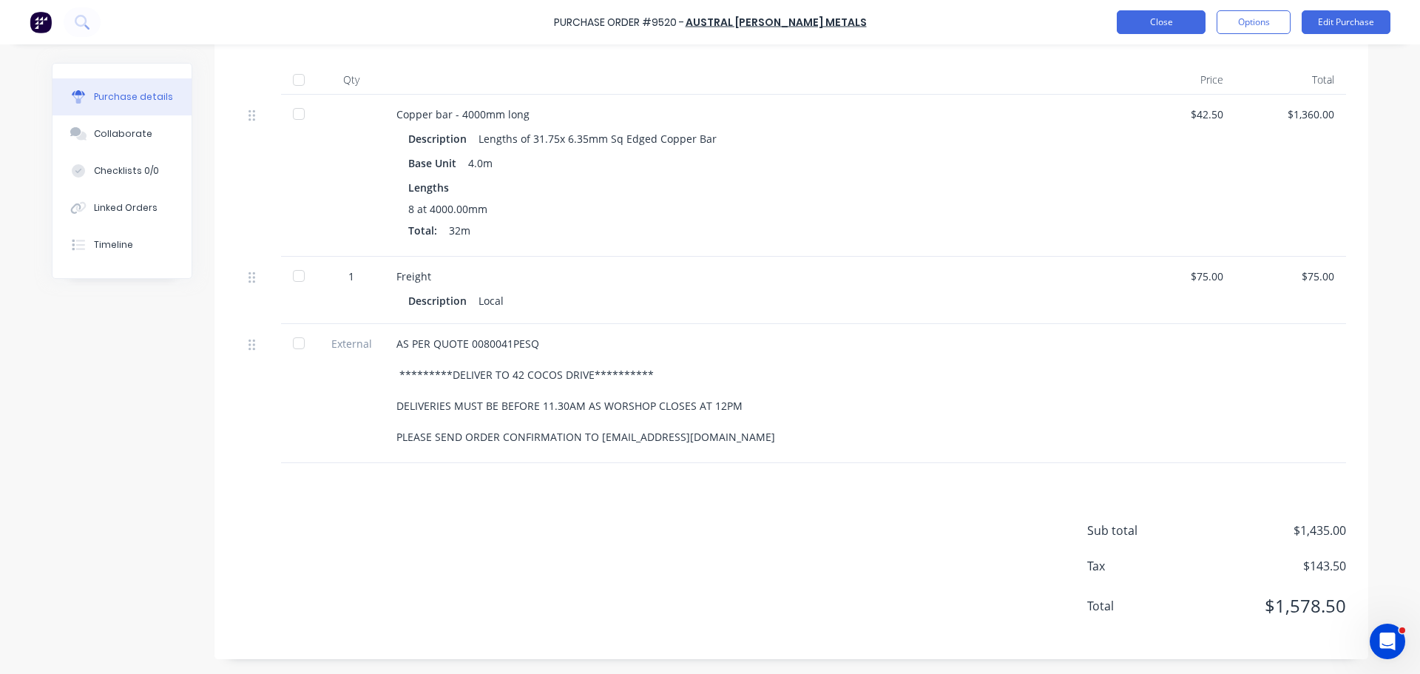
click at [1163, 23] on button "Close" at bounding box center [1161, 22] width 89 height 24
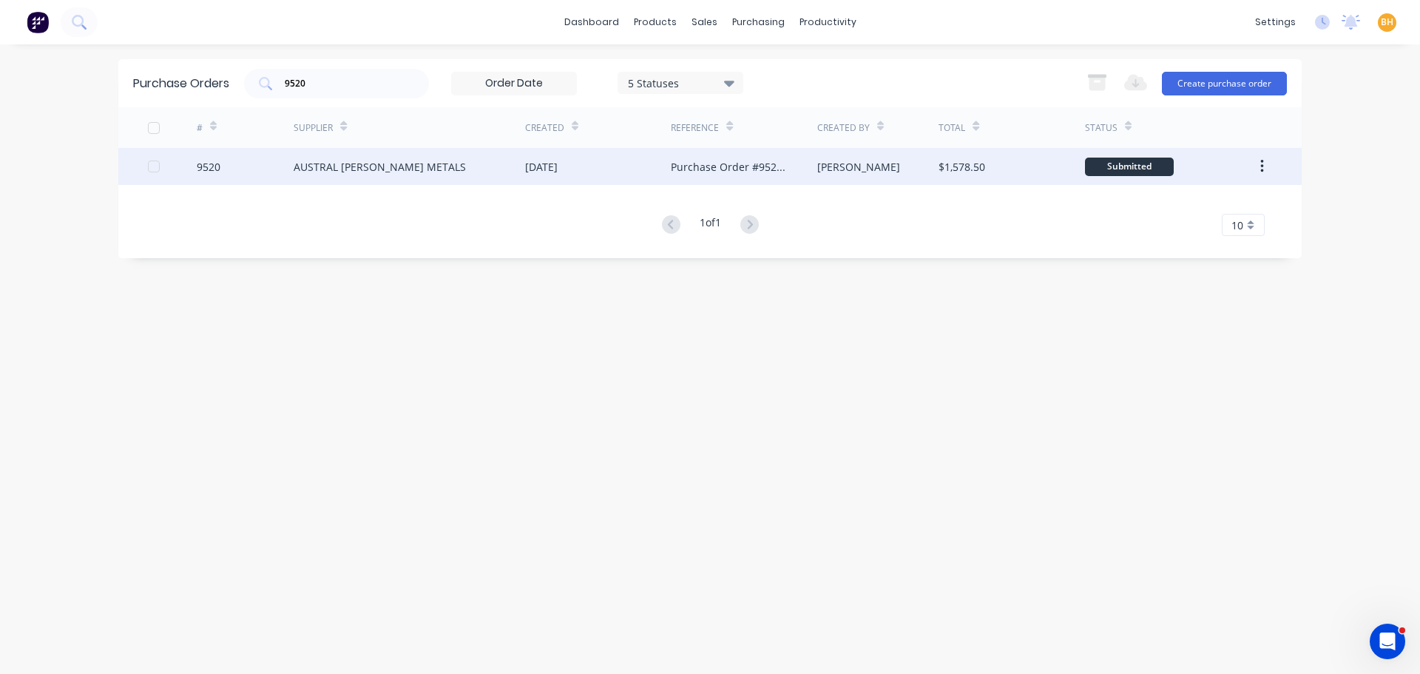
click at [245, 163] on div "9520" at bounding box center [246, 166] width 98 height 37
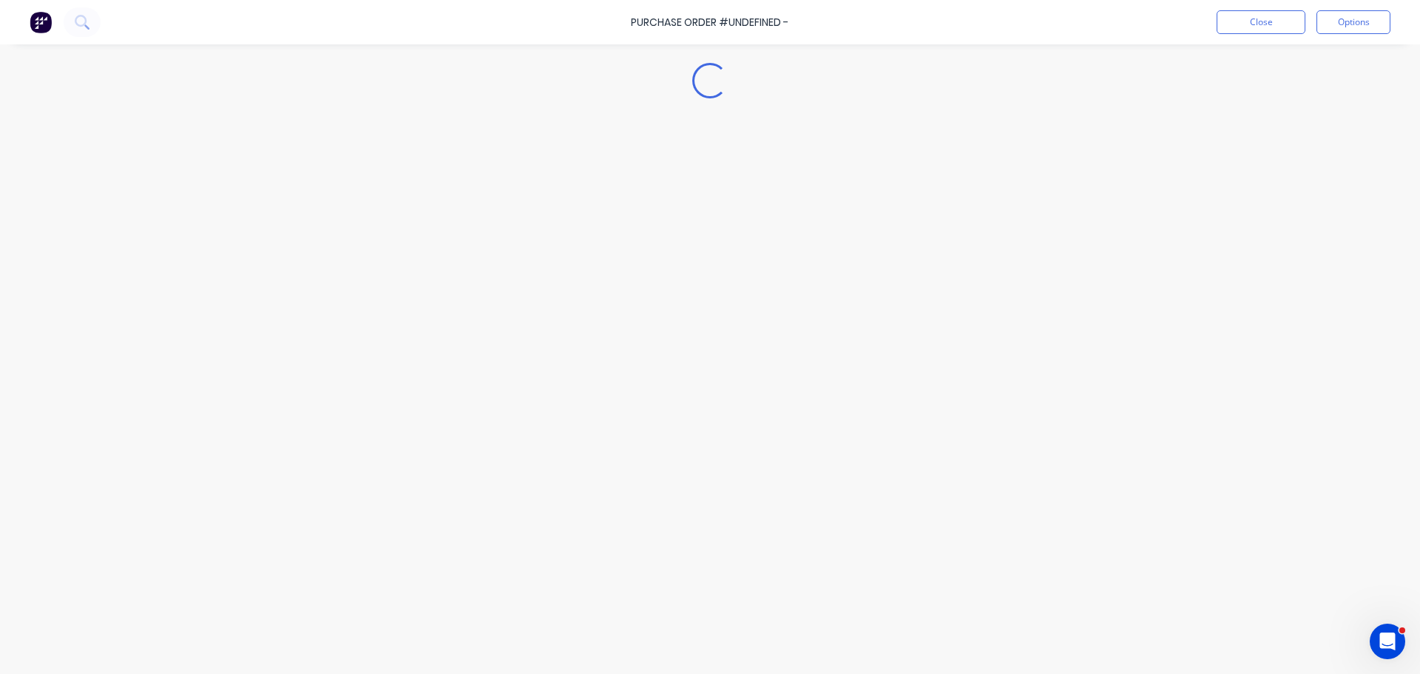
click at [243, 163] on div "Loading..." at bounding box center [710, 315] width 1346 height 600
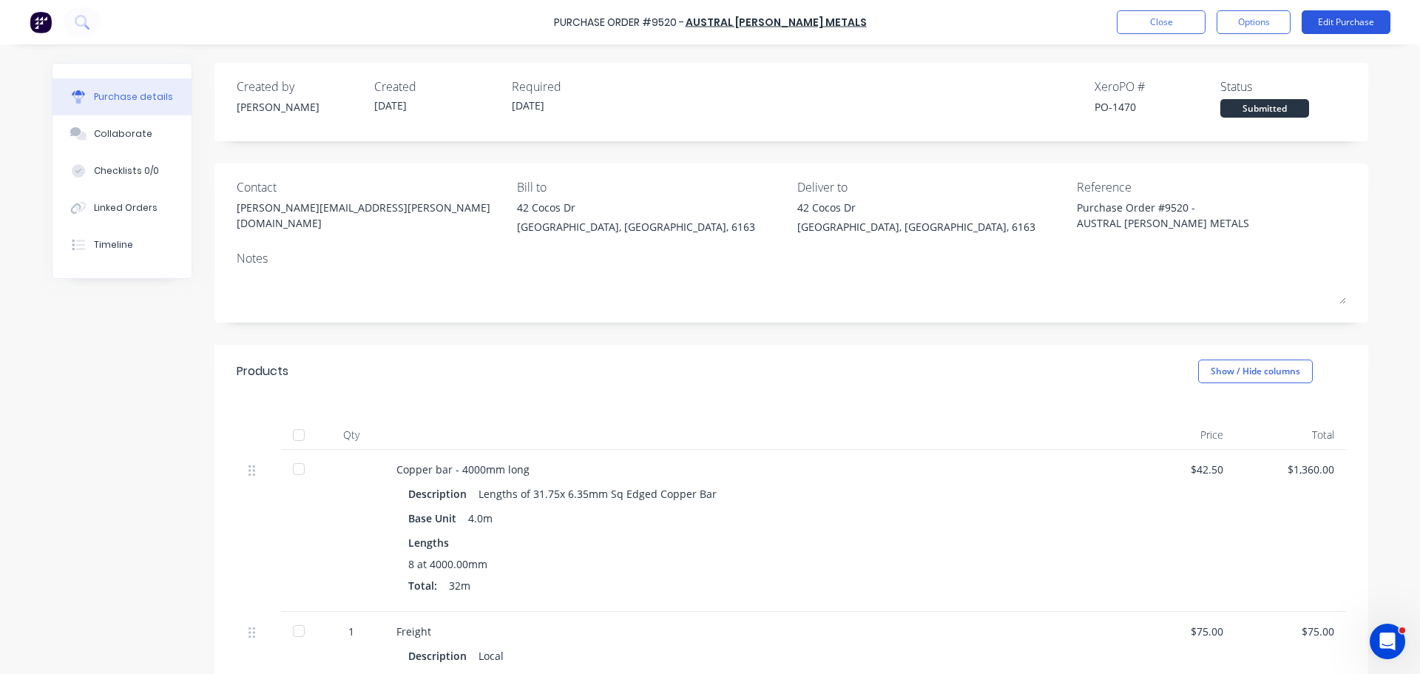
click at [1350, 13] on button "Edit Purchase" at bounding box center [1346, 22] width 89 height 24
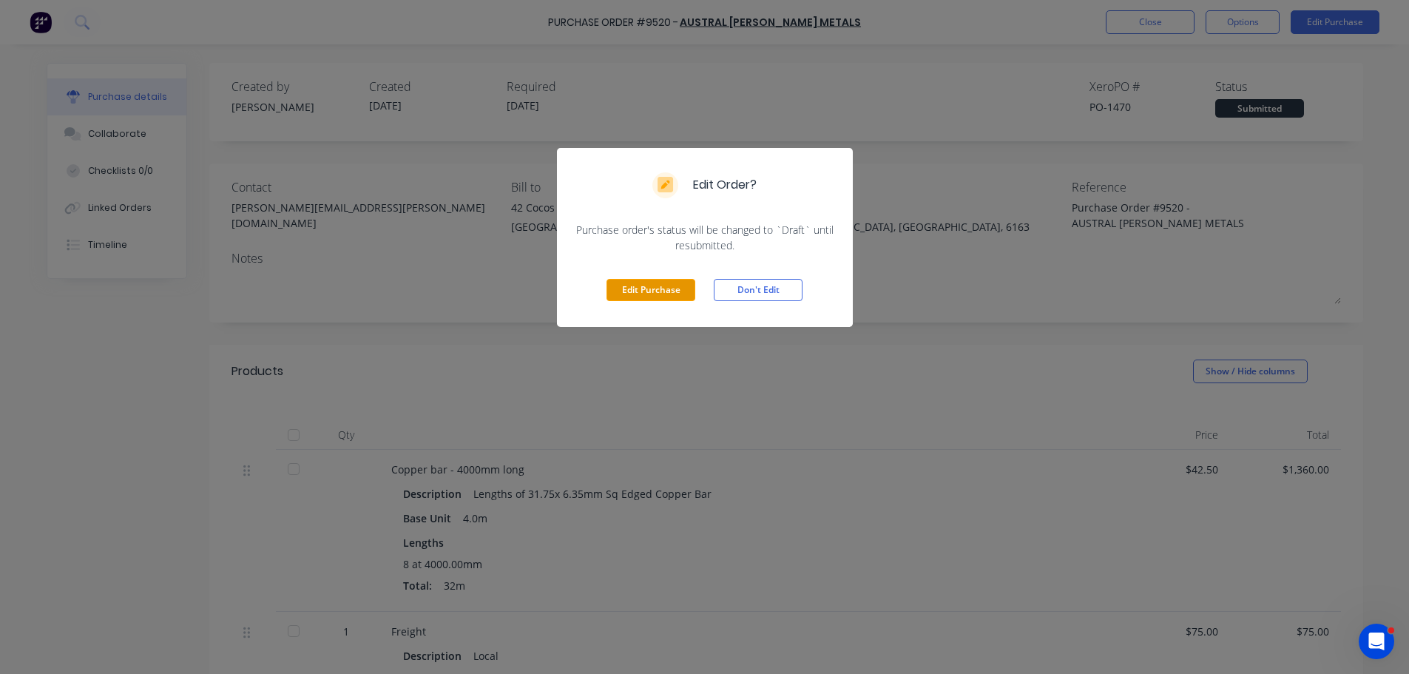
click at [659, 288] on button "Edit Purchase" at bounding box center [650, 290] width 89 height 22
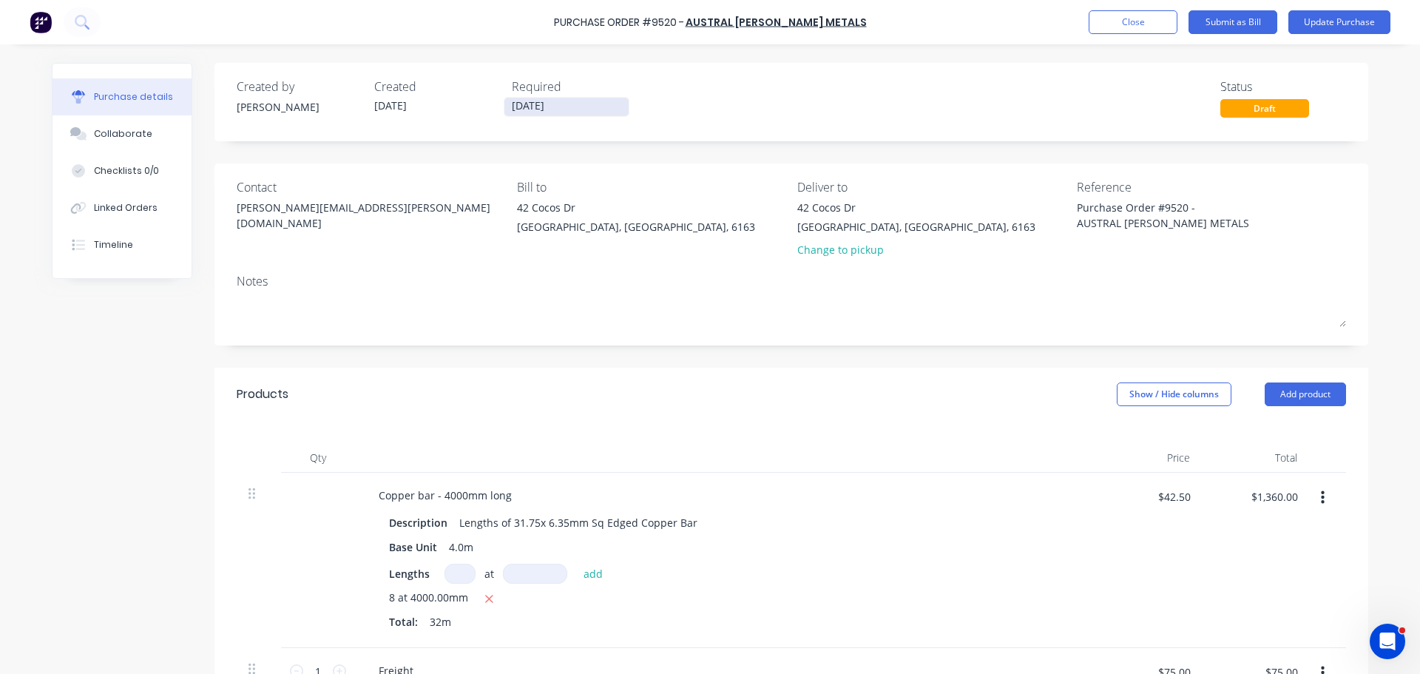
click at [518, 110] on input "15/08/25" at bounding box center [566, 107] width 124 height 18
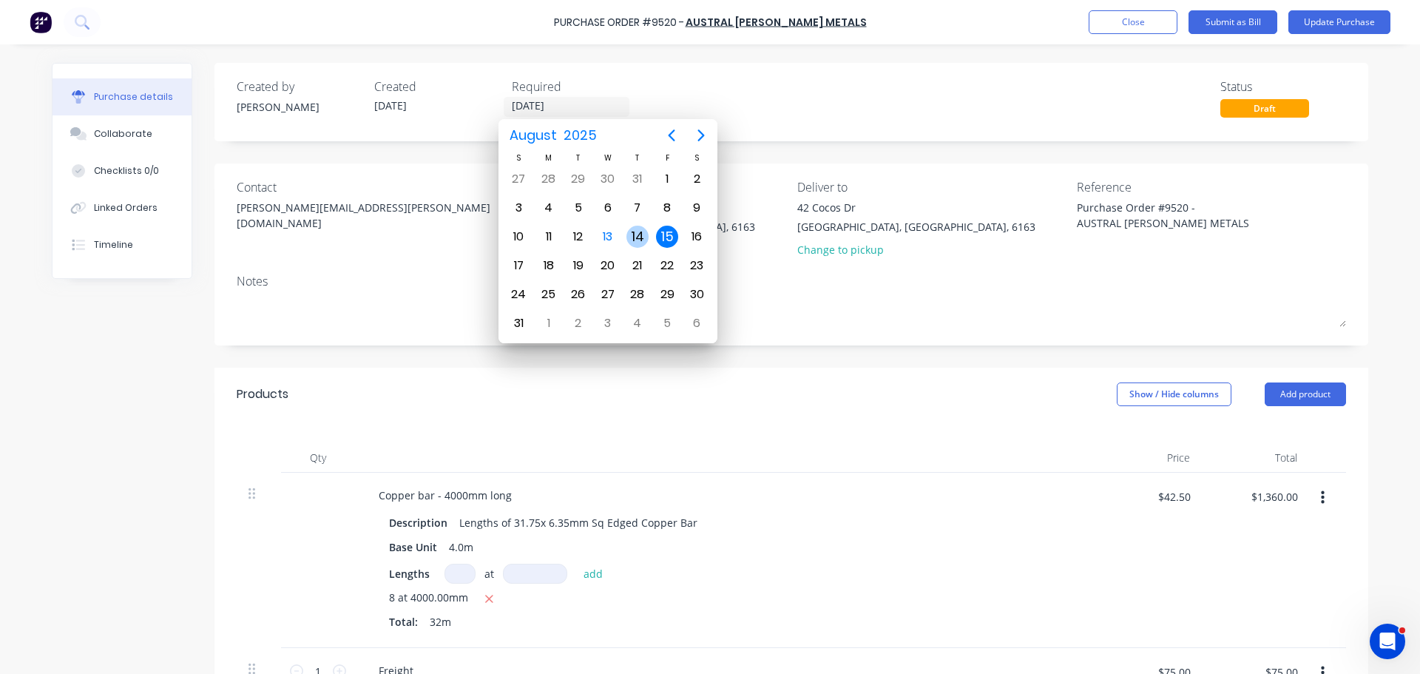
click at [645, 238] on div "14" at bounding box center [637, 237] width 22 height 22
type textarea "x"
type input "[DATE]"
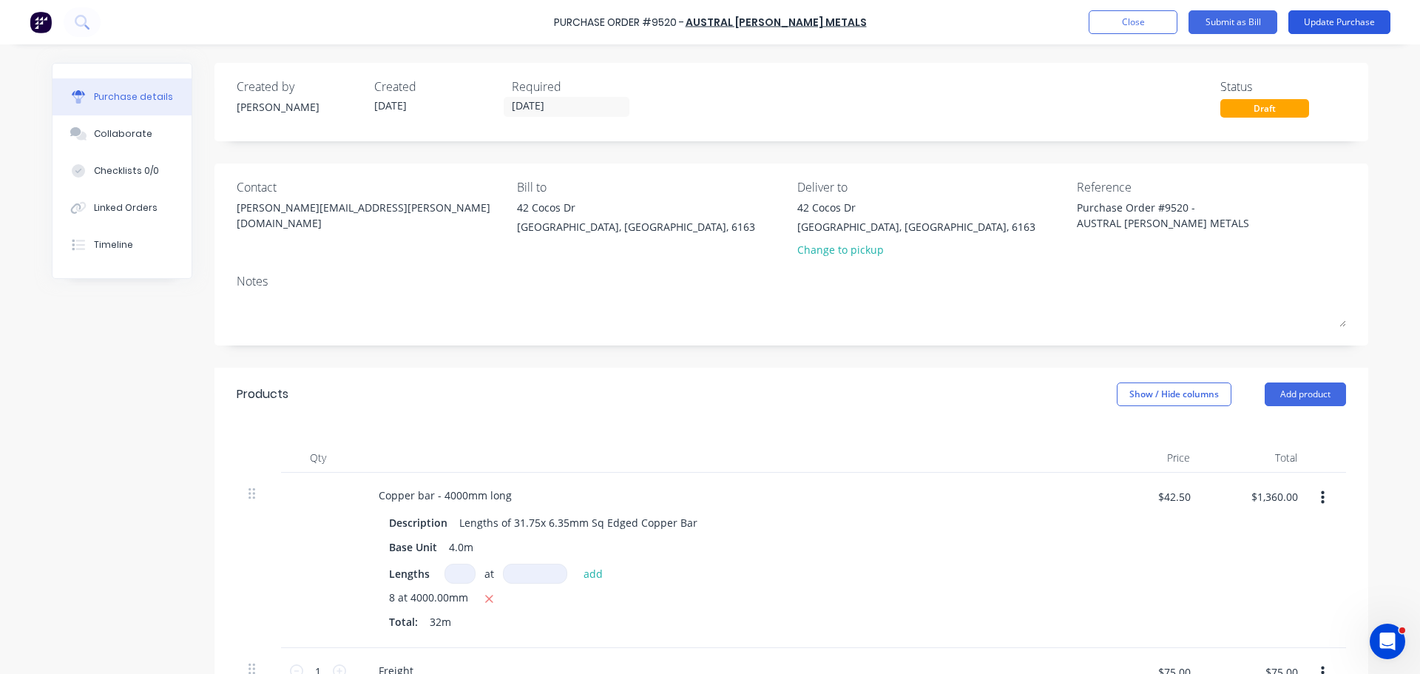
click at [1351, 14] on button "Update Purchase" at bounding box center [1339, 22] width 102 height 24
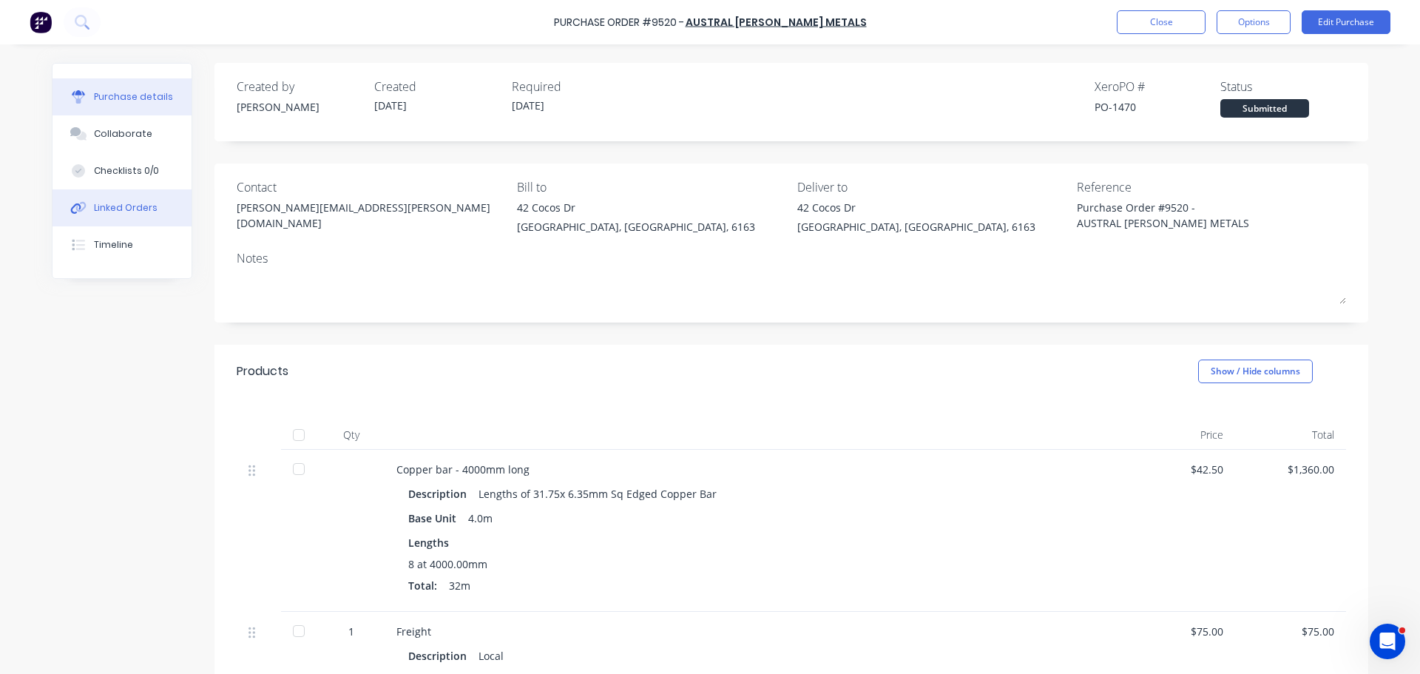
click at [123, 200] on button "Linked Orders" at bounding box center [122, 207] width 139 height 37
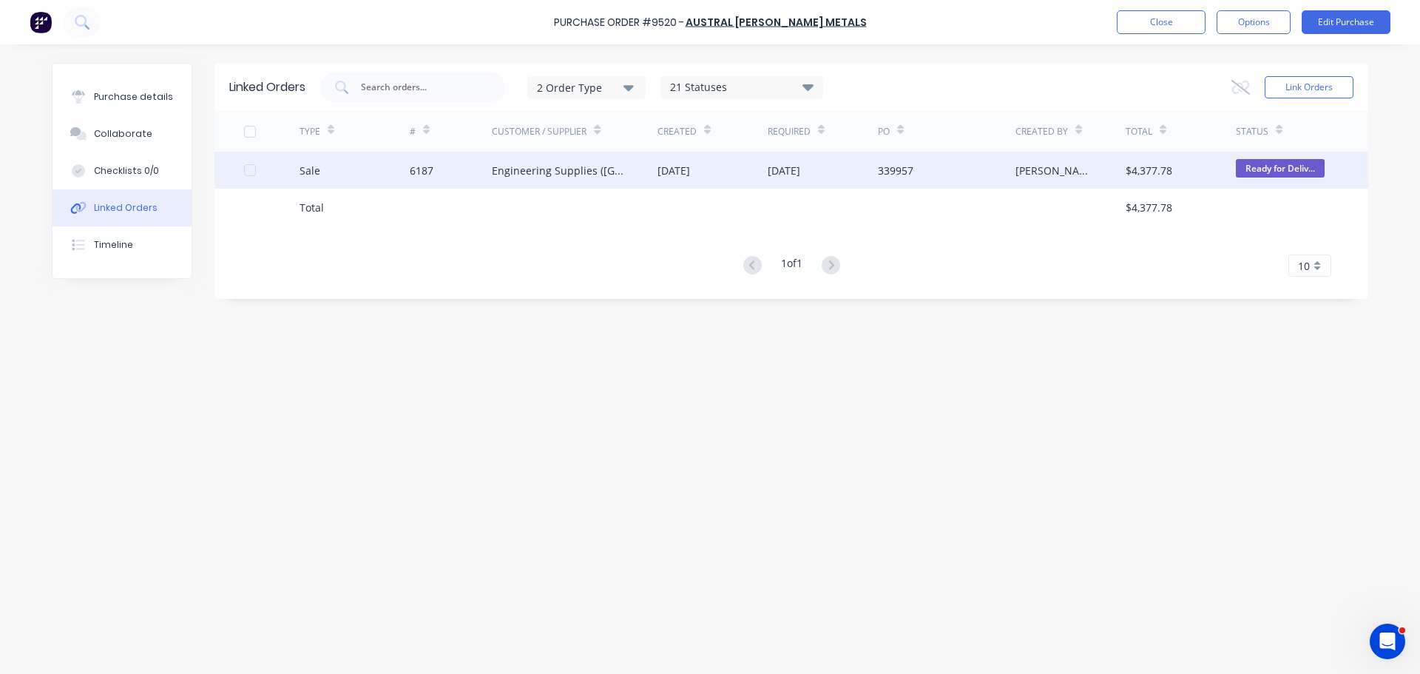
click at [584, 165] on div "Engineering Supplies (WA) Pty Ltd" at bounding box center [560, 171] width 136 height 16
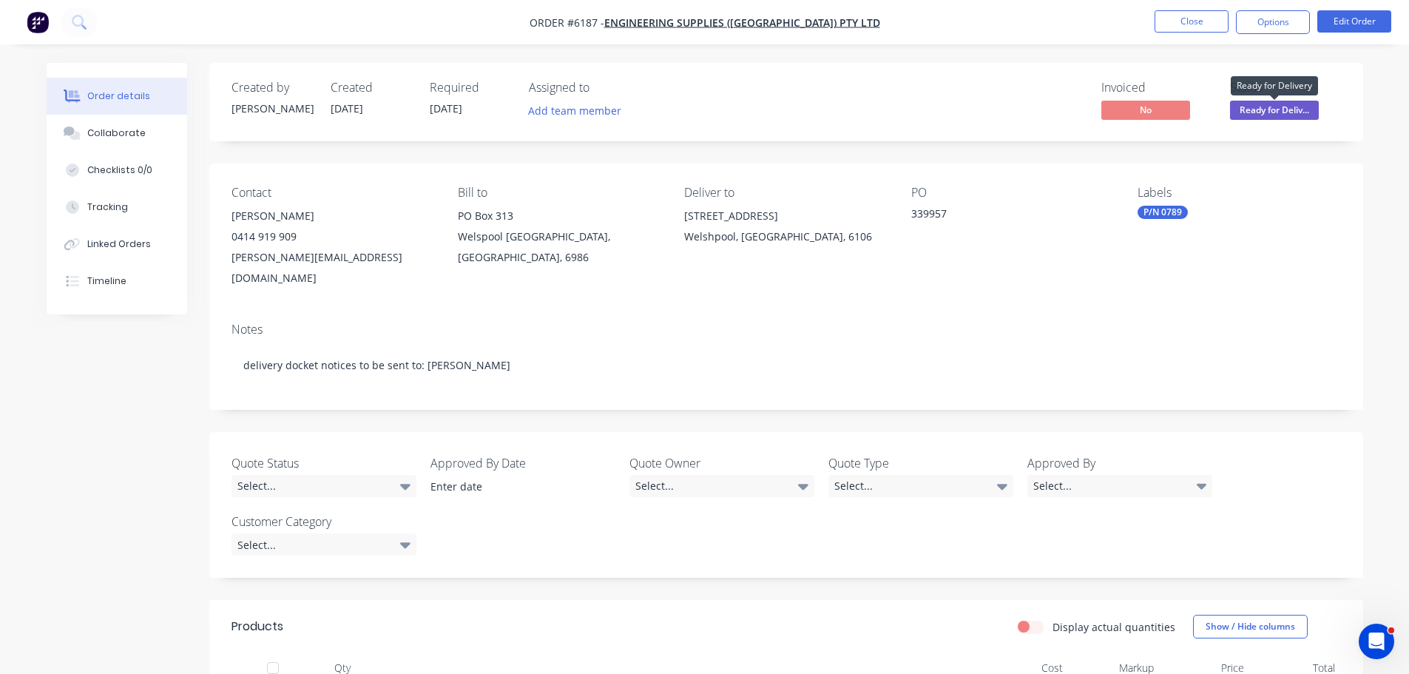
click at [1280, 108] on span "Ready for Deliv..." at bounding box center [1274, 110] width 89 height 18
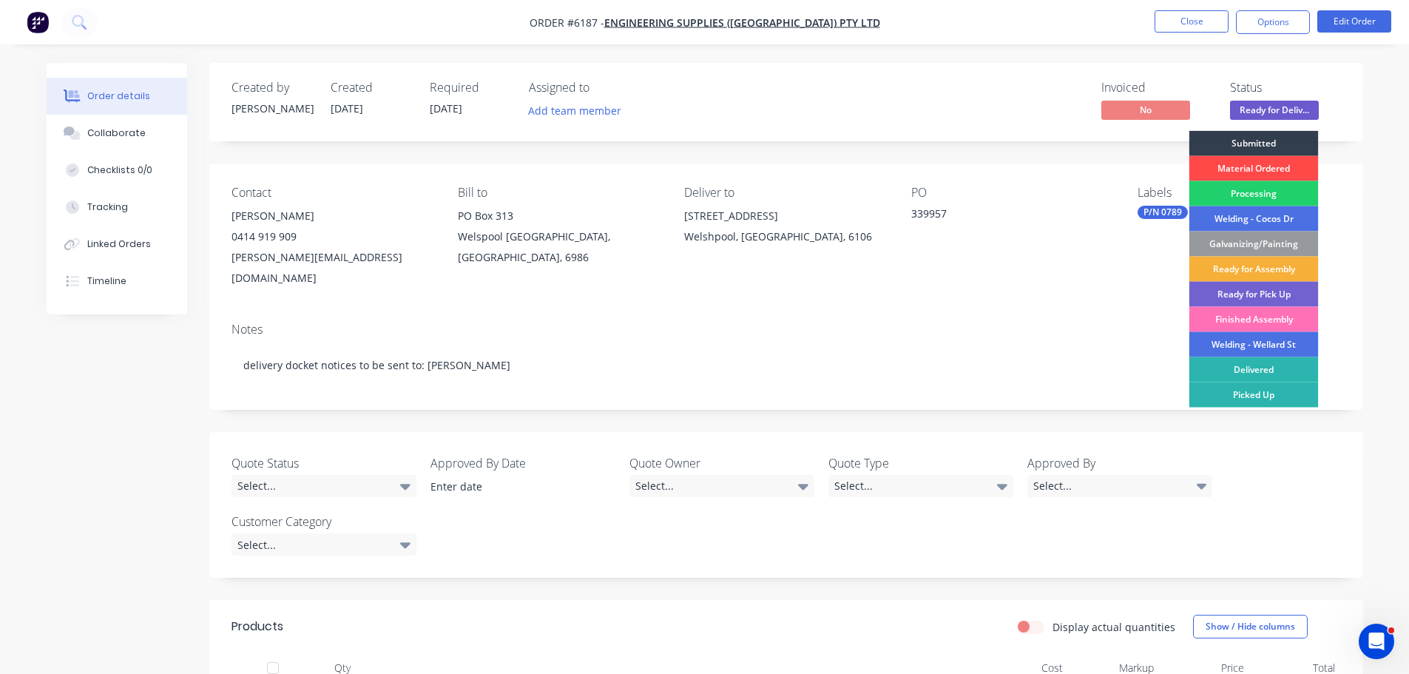
click at [1248, 163] on div "Material Ordered" at bounding box center [1253, 168] width 129 height 25
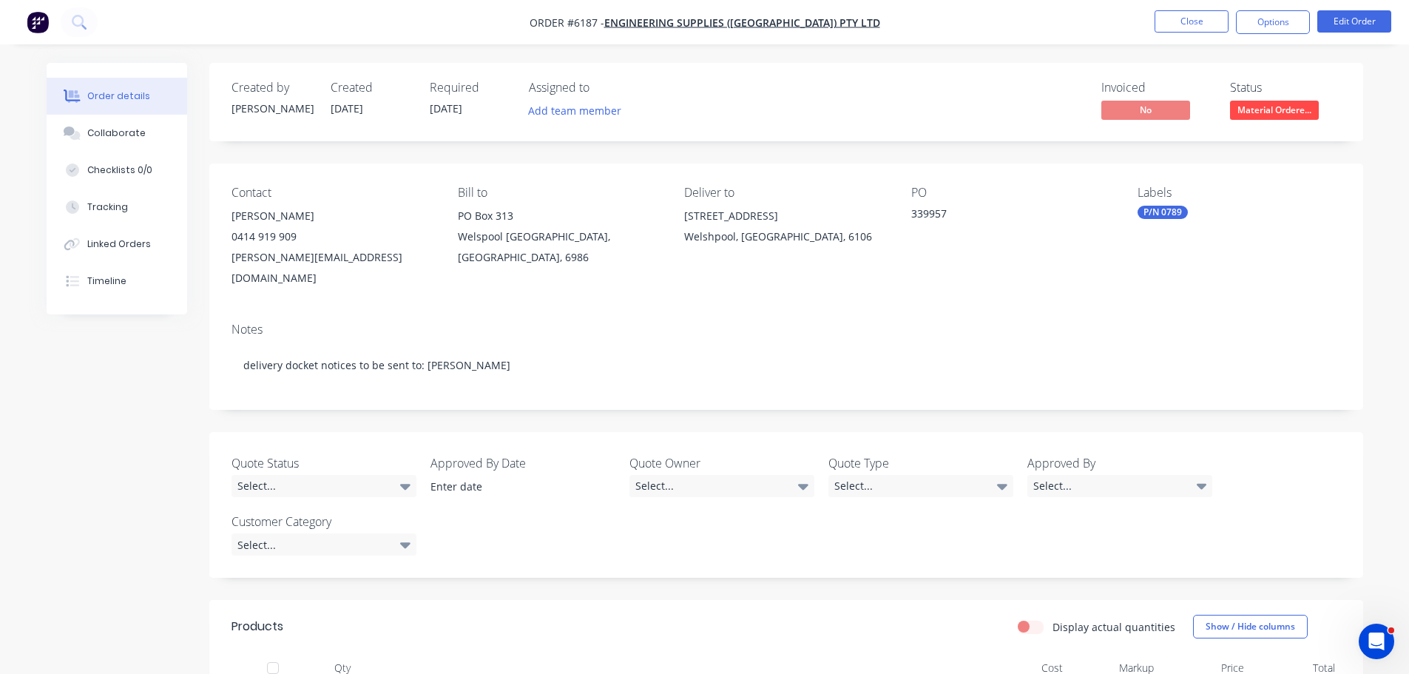
scroll to position [74, 0]
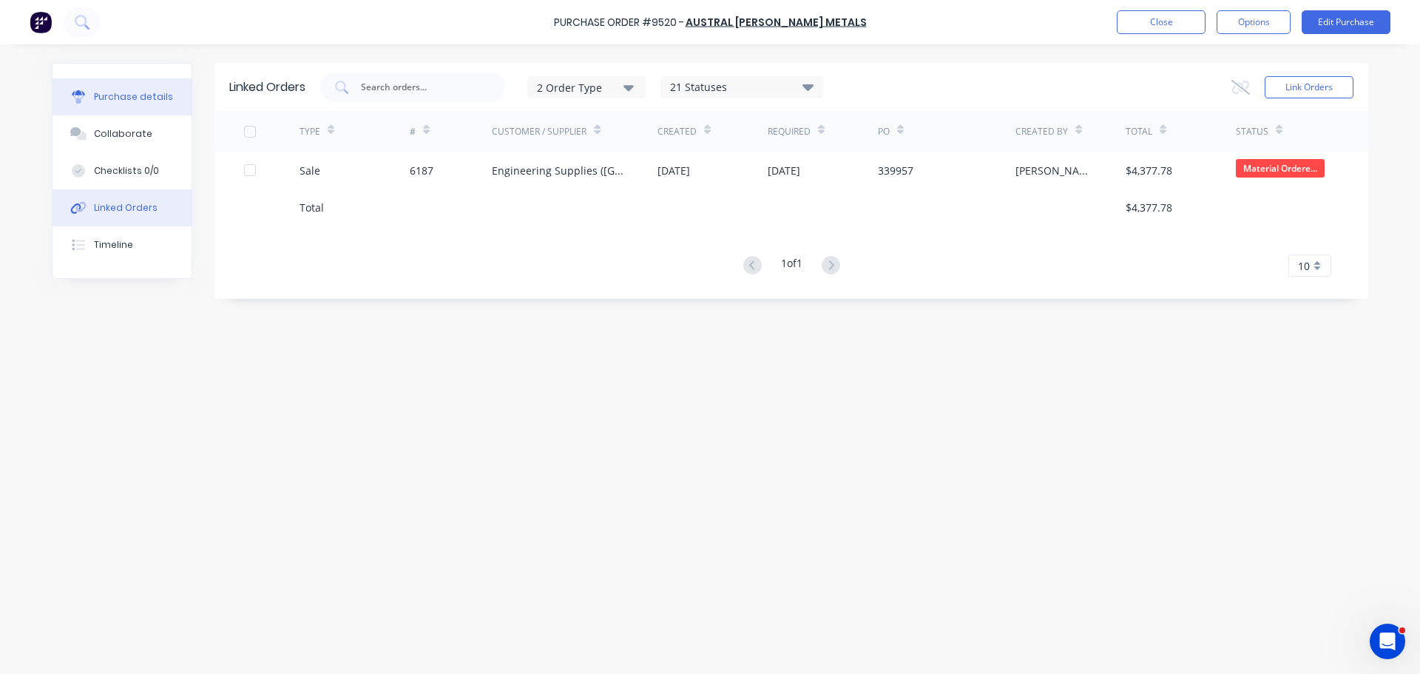
click at [129, 101] on div "Purchase details" at bounding box center [133, 96] width 79 height 13
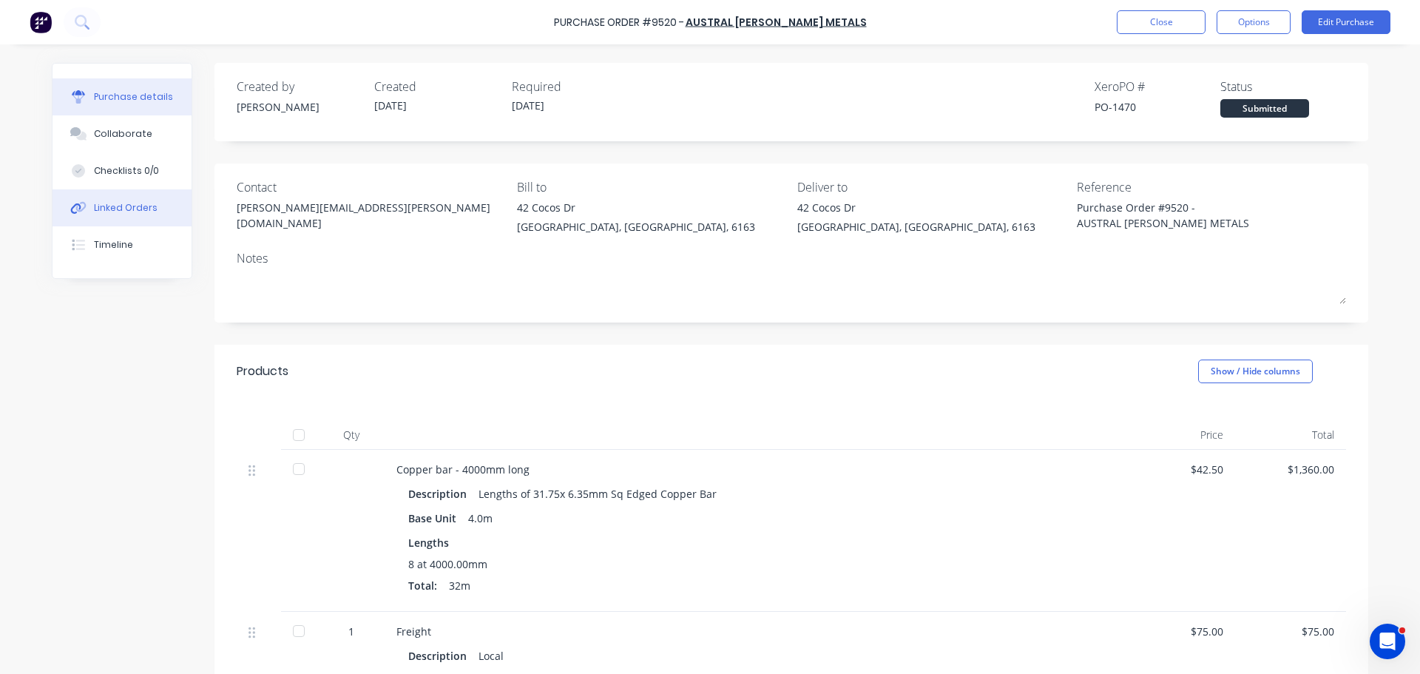
click at [112, 209] on div "Linked Orders" at bounding box center [126, 207] width 64 height 13
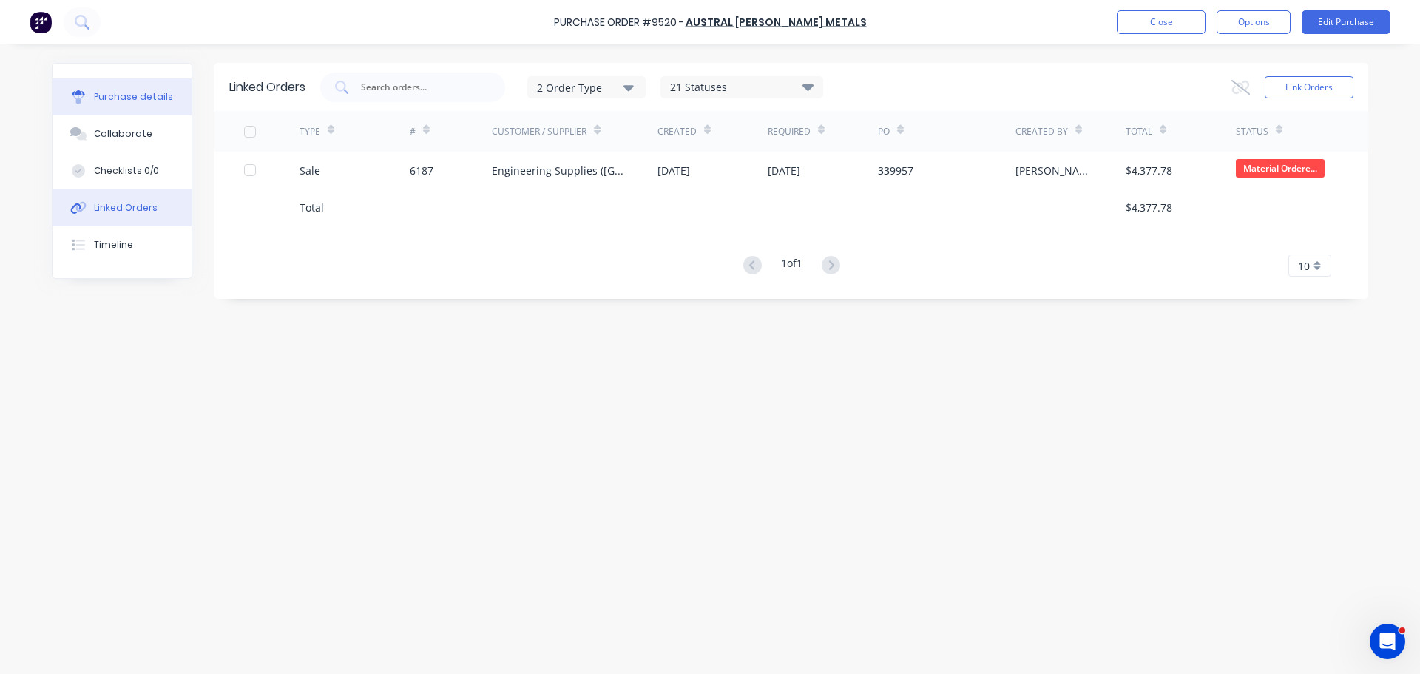
click at [112, 101] on div "Purchase details" at bounding box center [133, 96] width 79 height 13
type textarea "x"
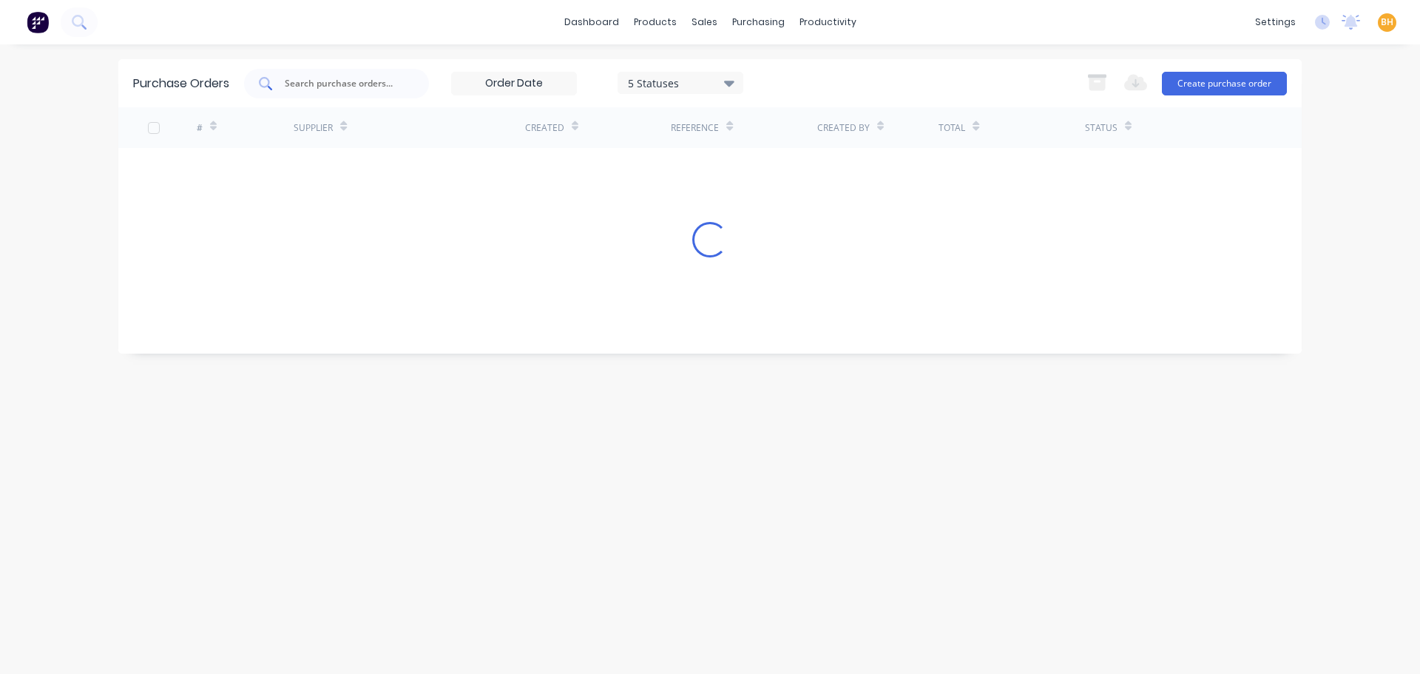
click at [317, 92] on div at bounding box center [336, 84] width 185 height 30
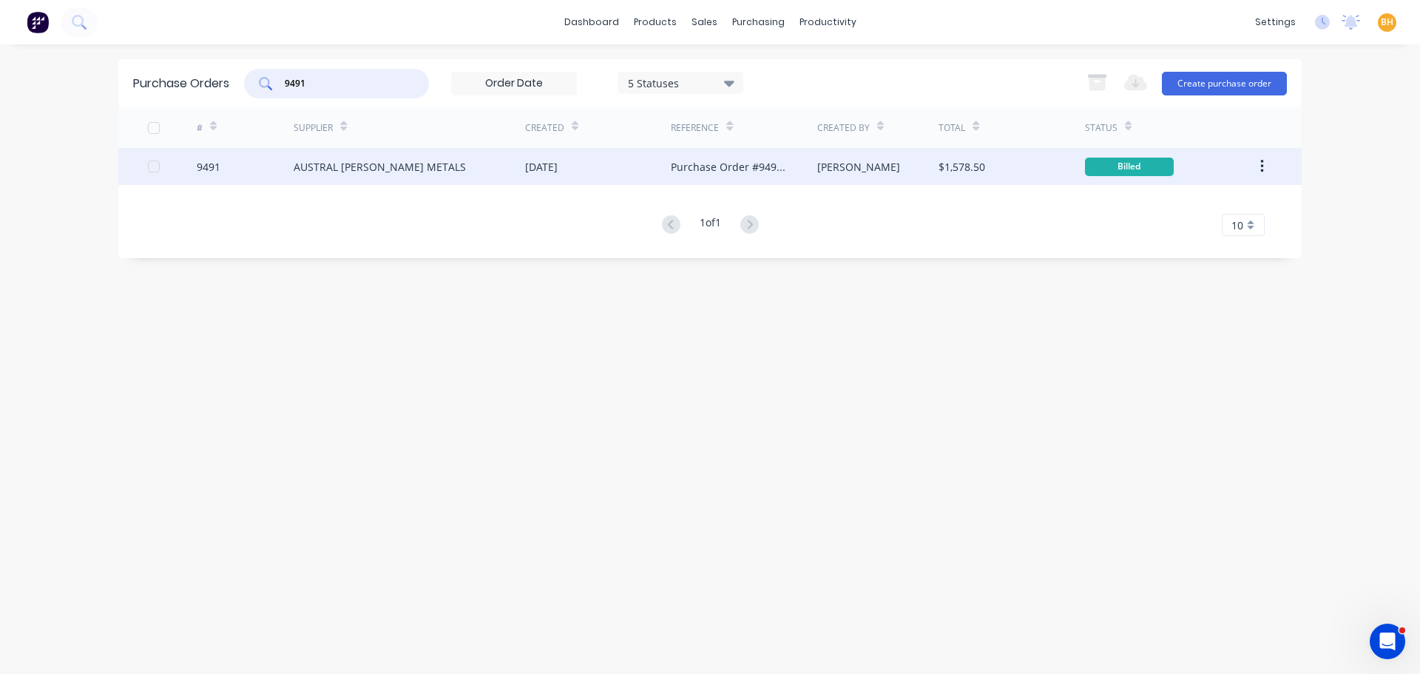
type input "9491"
click at [356, 157] on div "AUSTRAL [PERSON_NAME] METALS" at bounding box center [409, 166] width 231 height 37
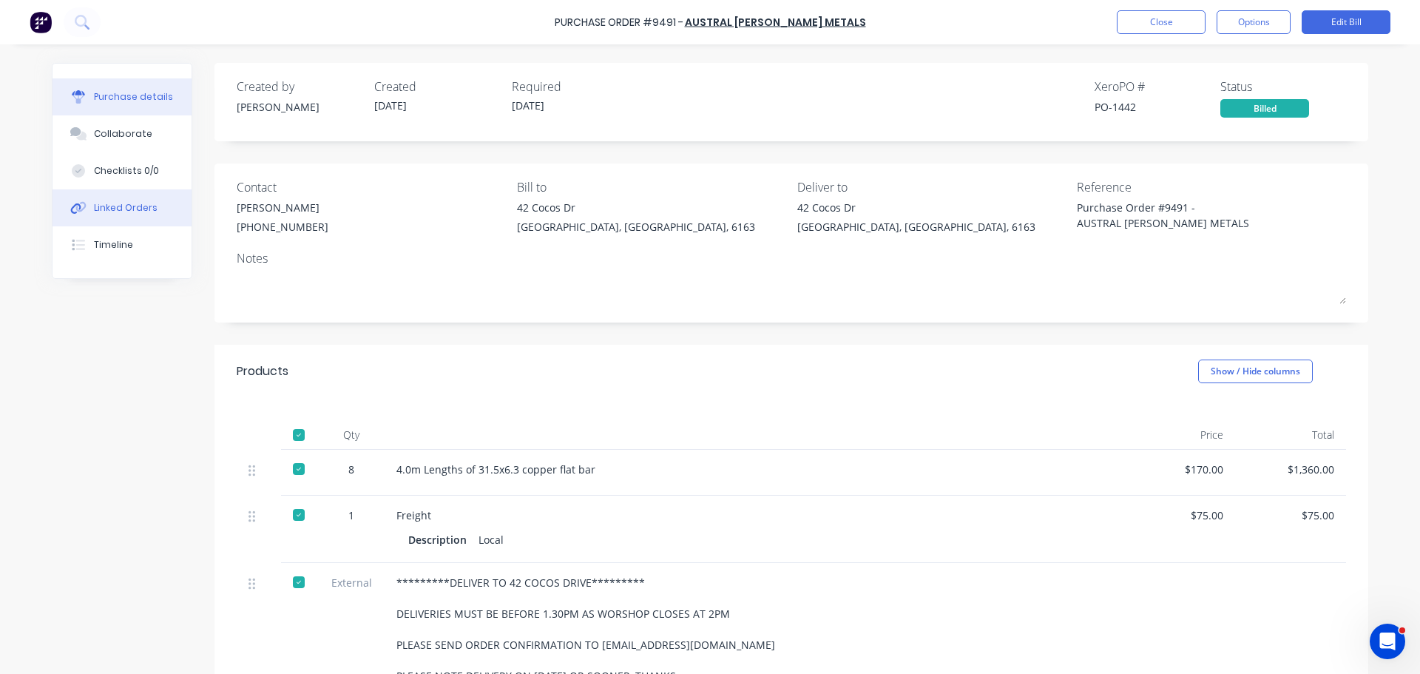
click at [121, 213] on div "Linked Orders" at bounding box center [126, 207] width 64 height 13
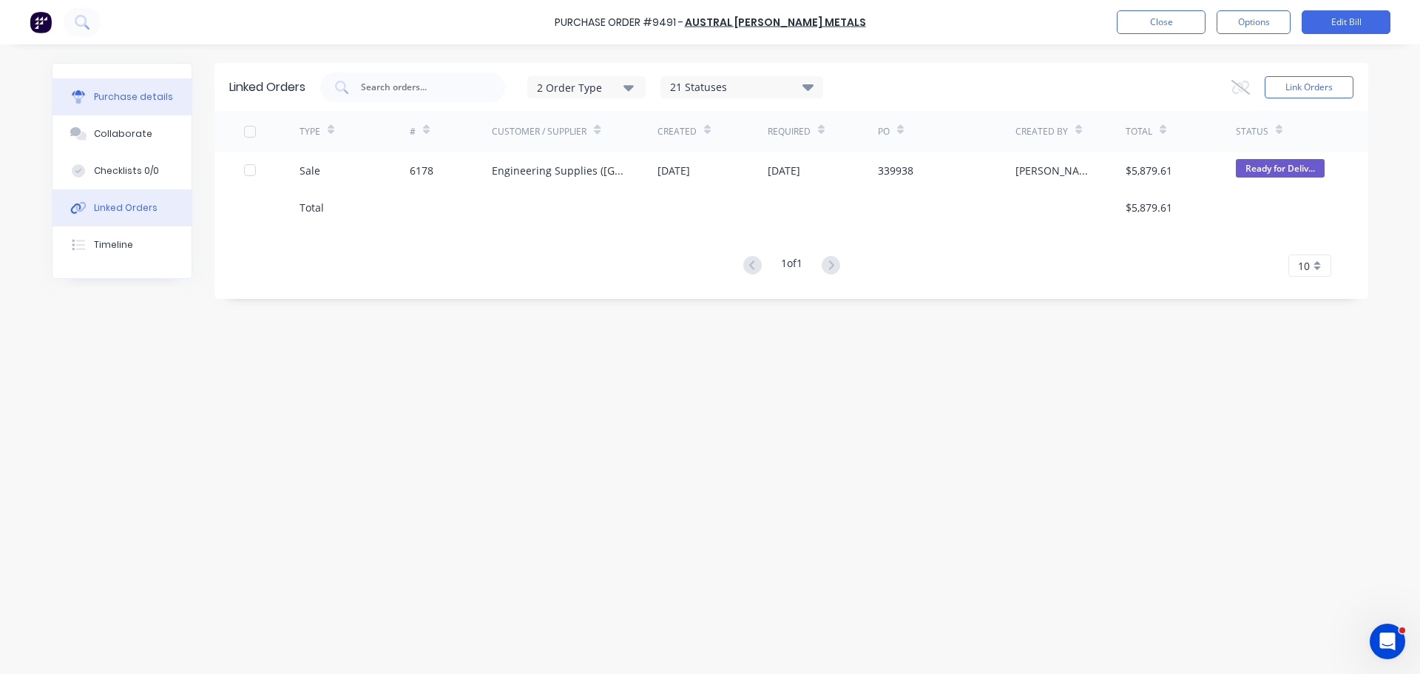
click at [126, 104] on button "Purchase details" at bounding box center [122, 96] width 139 height 37
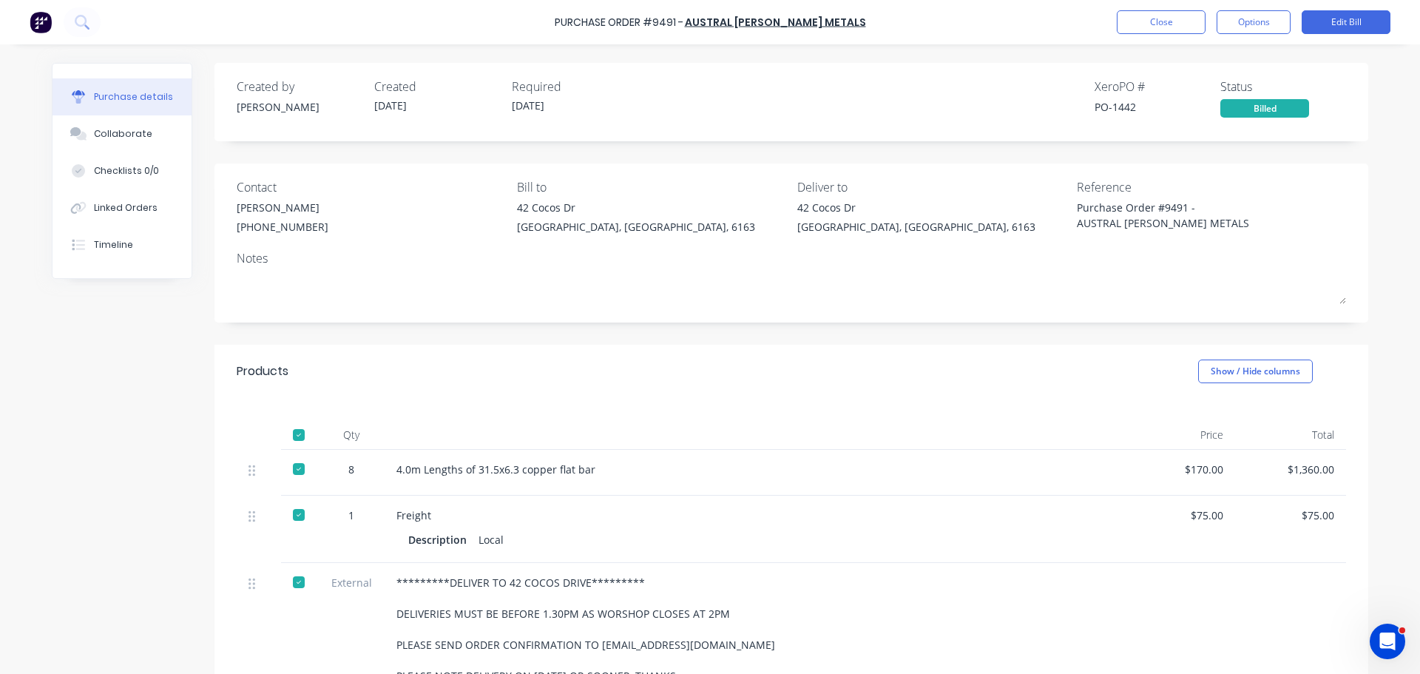
type textarea "x"
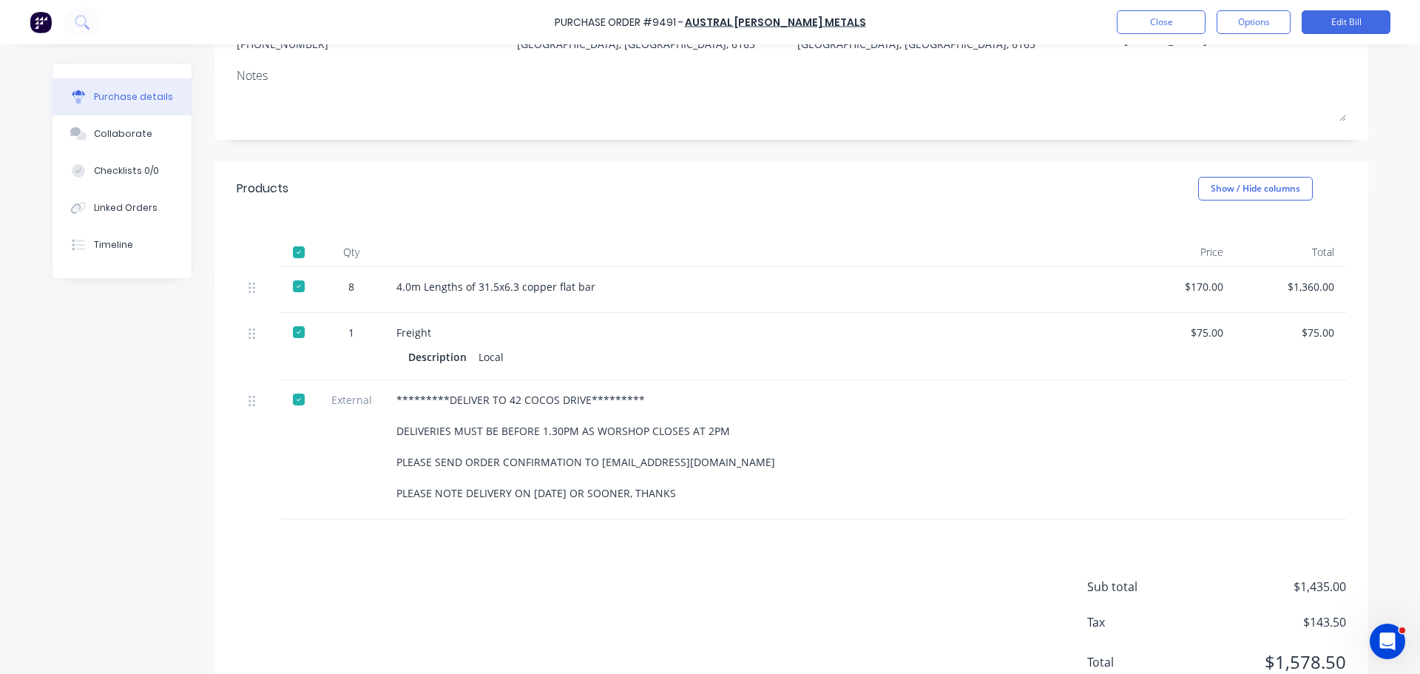
scroll to position [239, 0]
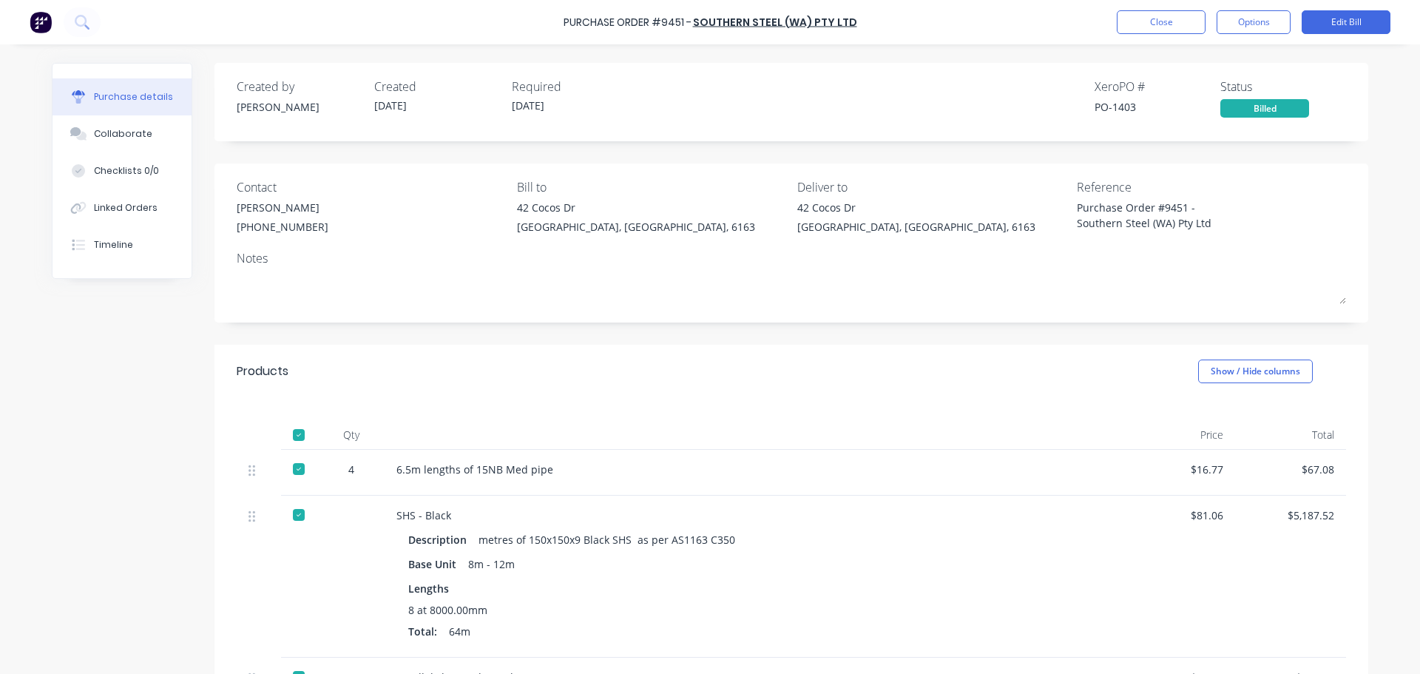
click at [1160, 3] on div "Purchase Order #9451 - Southern Steel (WA) Pty Ltd Close Options Edit Bill" at bounding box center [710, 22] width 1420 height 44
click at [1158, 16] on button "Close" at bounding box center [1161, 22] width 89 height 24
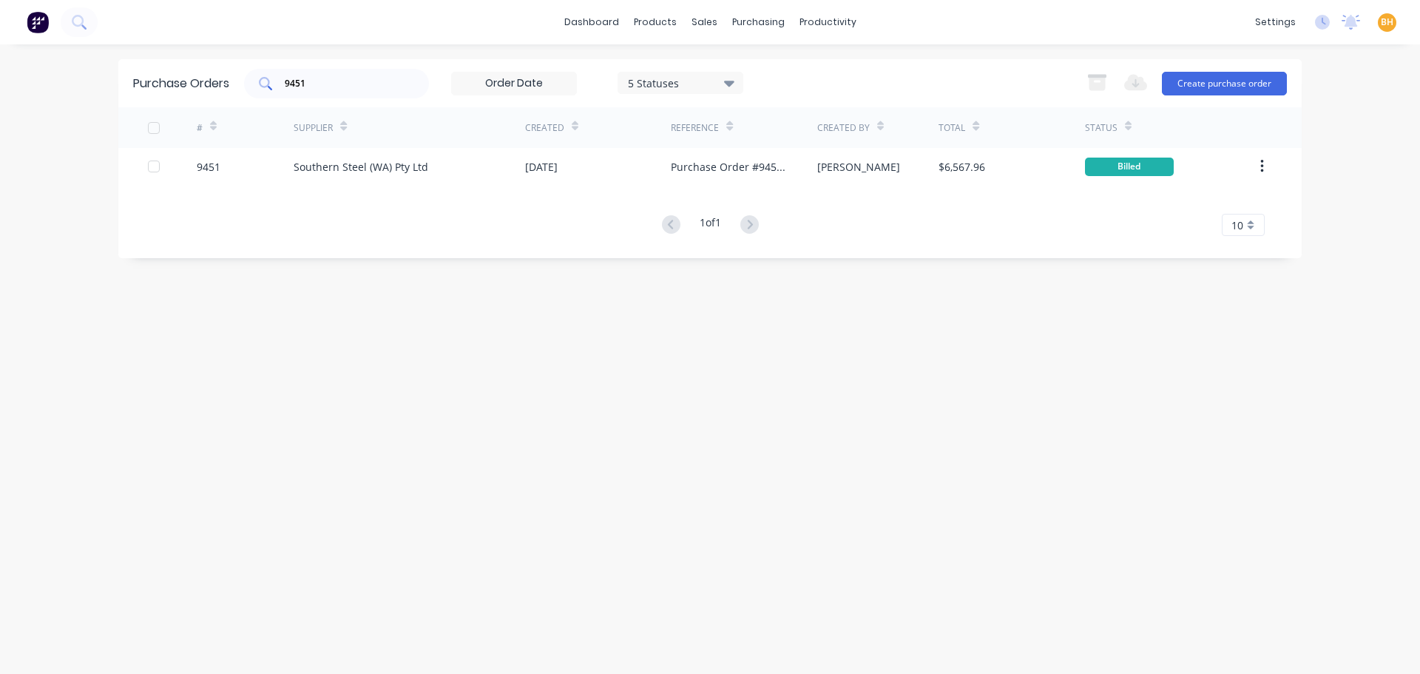
drag, startPoint x: 308, startPoint y: 89, endPoint x: 316, endPoint y: 82, distance: 9.9
click at [308, 89] on input "9451" at bounding box center [344, 83] width 123 height 15
type input "9"
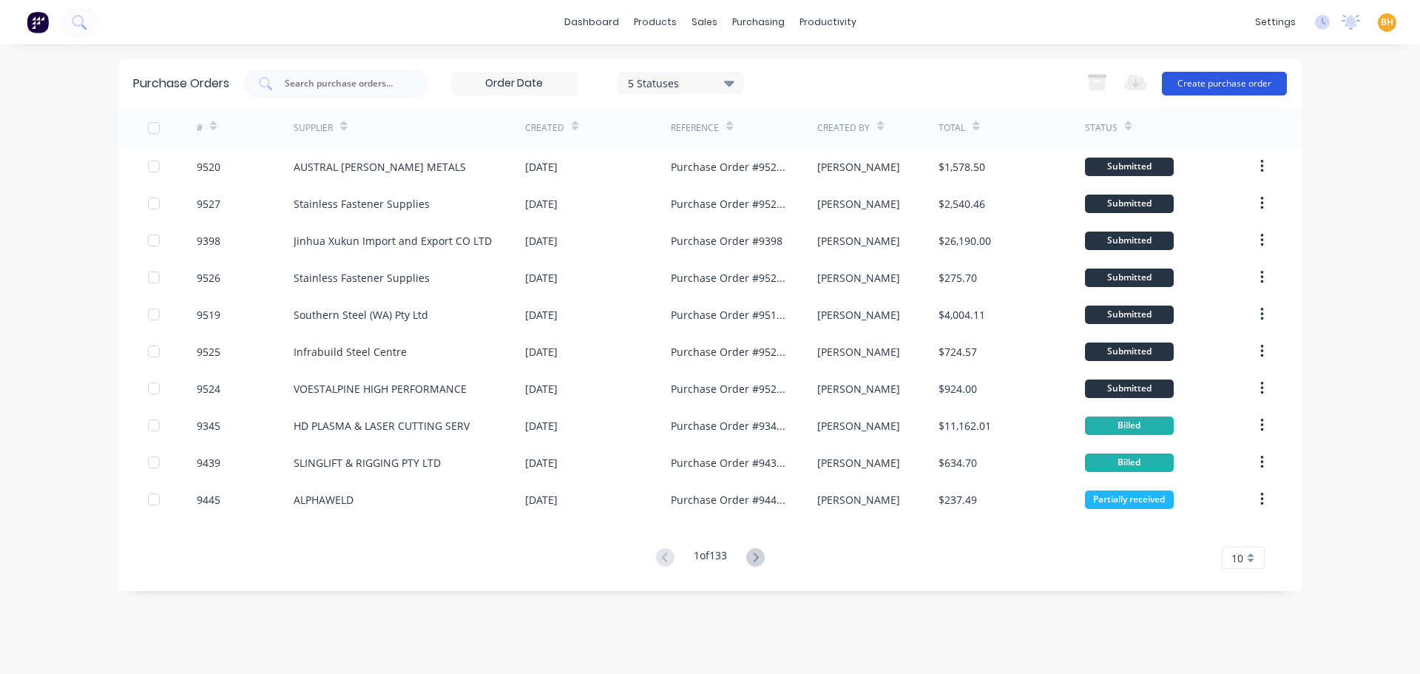
click at [1244, 75] on button "Create purchase order" at bounding box center [1224, 84] width 125 height 24
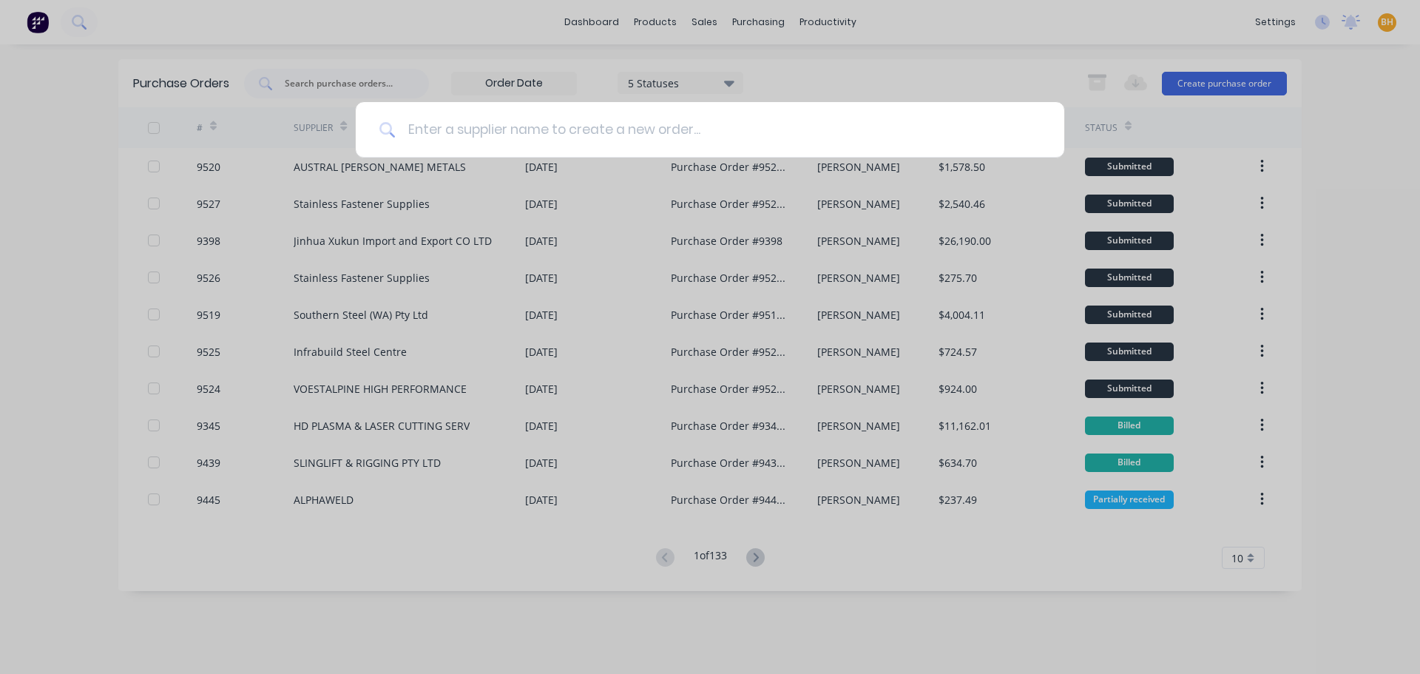
click at [443, 129] on input at bounding box center [718, 129] width 645 height 55
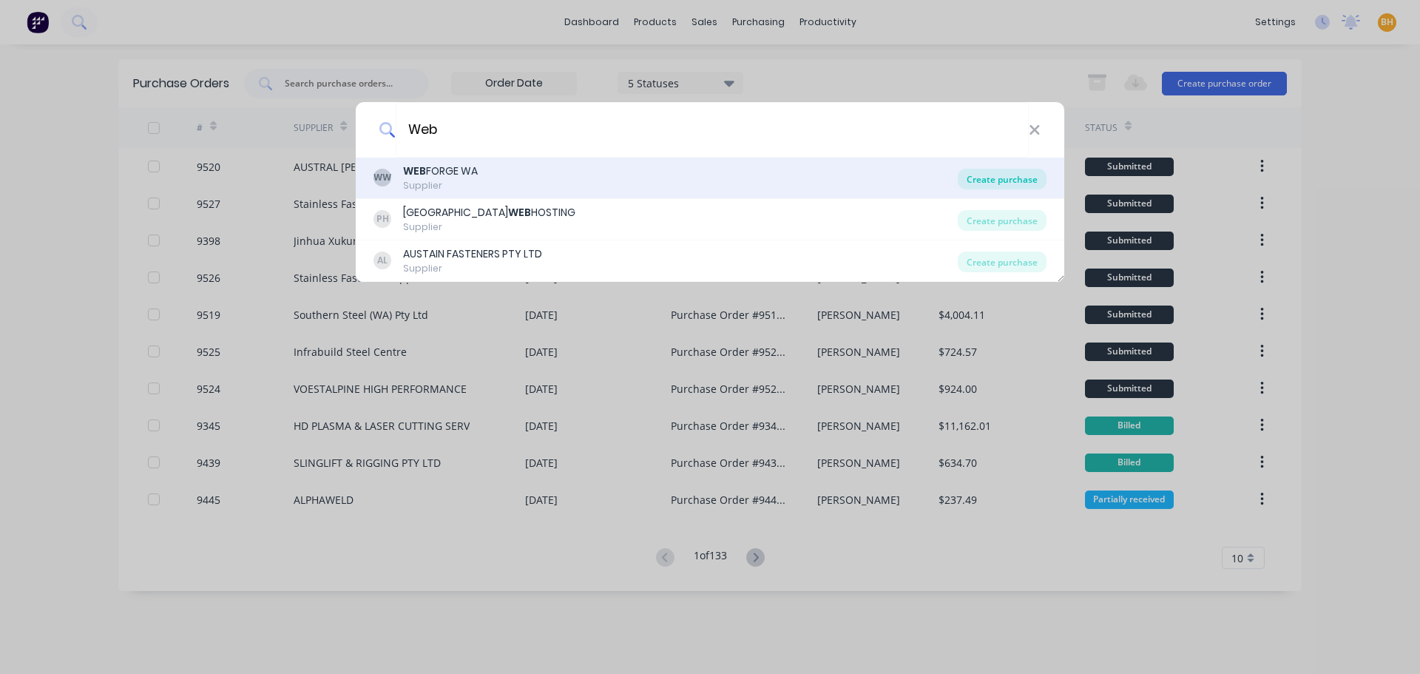
type input "Web"
click at [989, 175] on div "Create purchase" at bounding box center [1002, 179] width 89 height 21
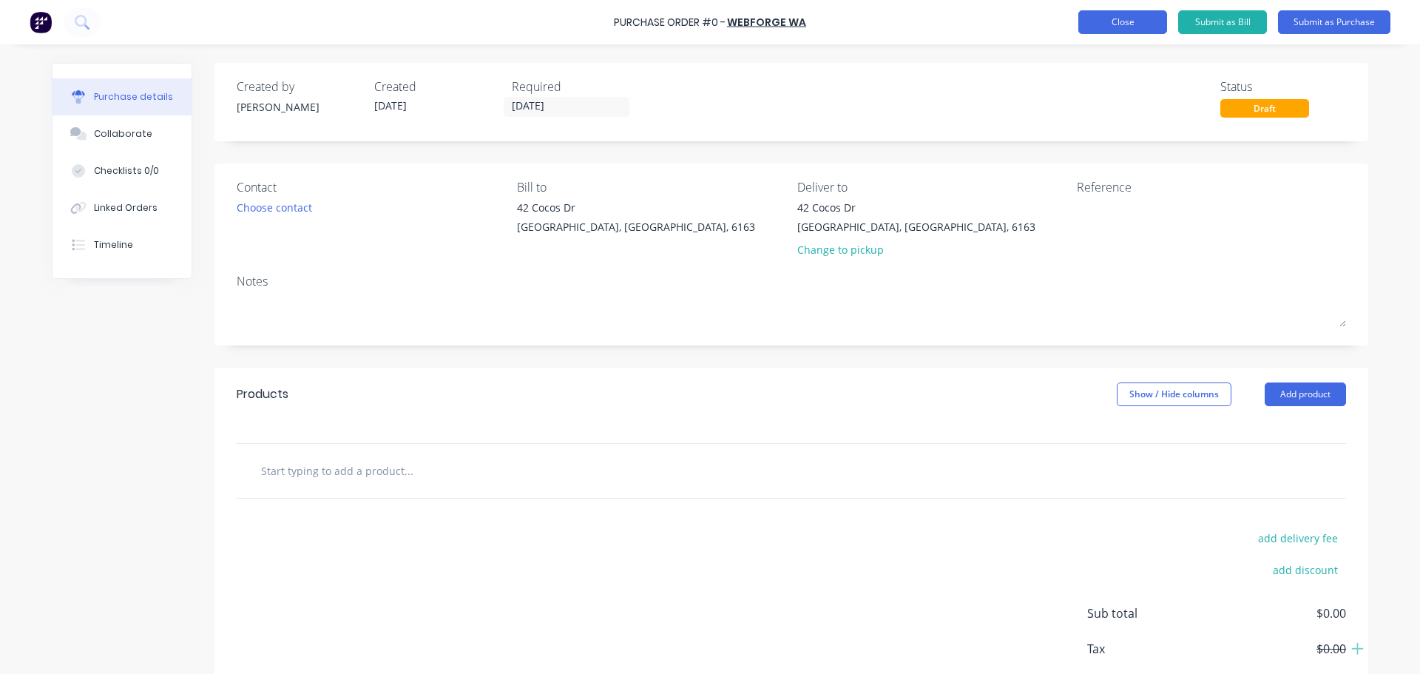
click at [1119, 23] on button "Close" at bounding box center [1122, 22] width 89 height 24
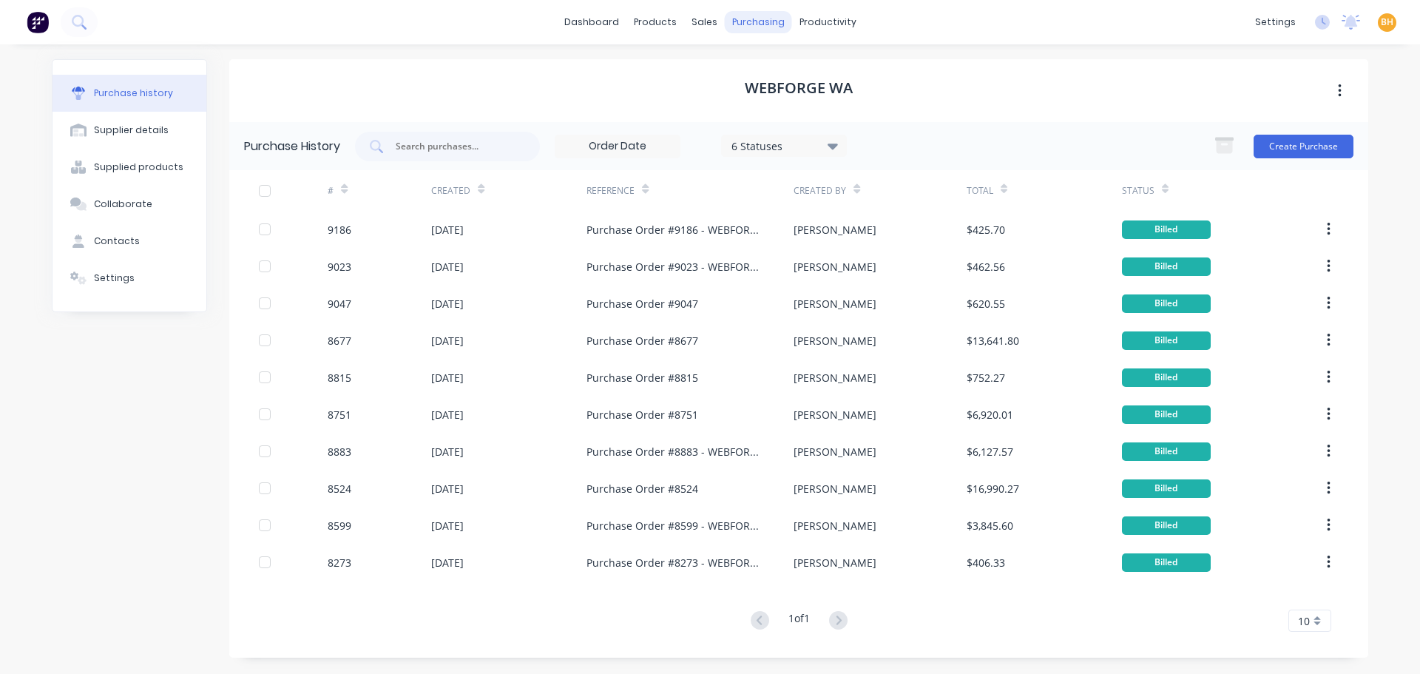
click at [757, 24] on div "purchasing" at bounding box center [758, 22] width 67 height 22
click at [789, 76] on div "Purchase Orders" at bounding box center [806, 70] width 78 height 13
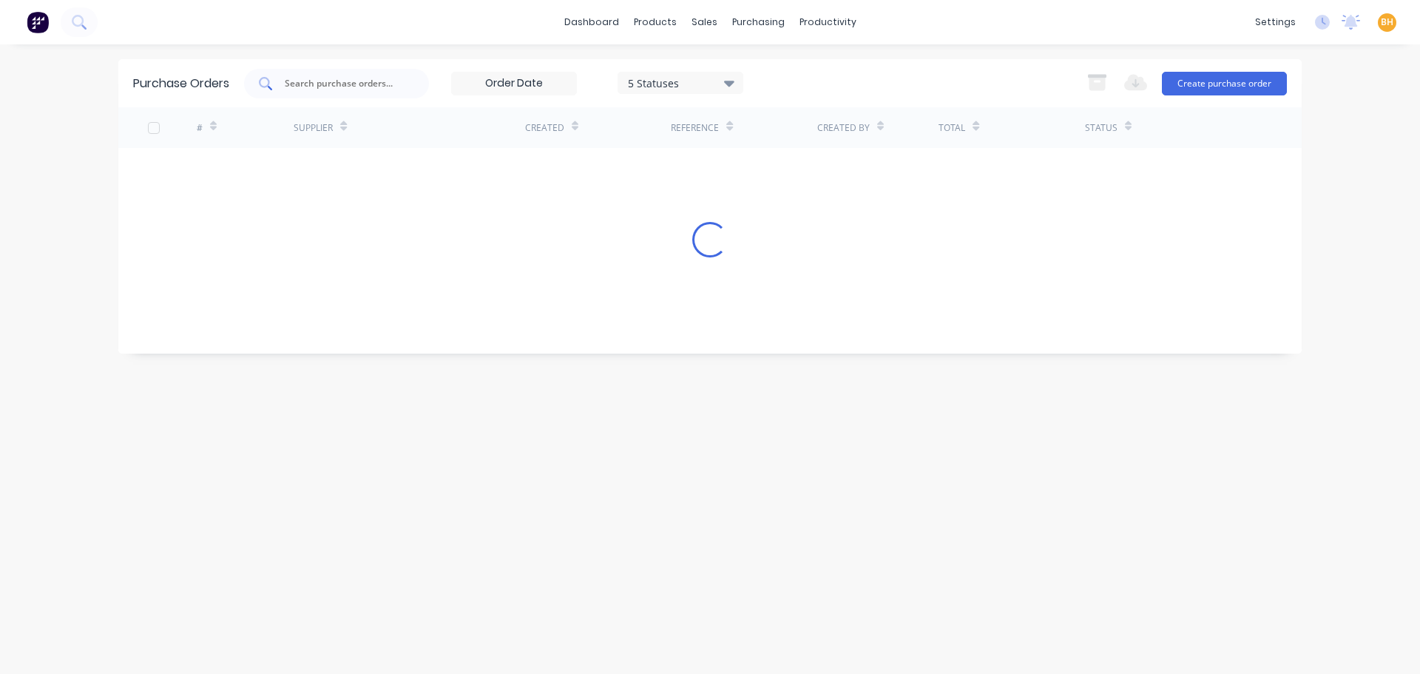
click at [339, 81] on input "text" at bounding box center [344, 83] width 123 height 15
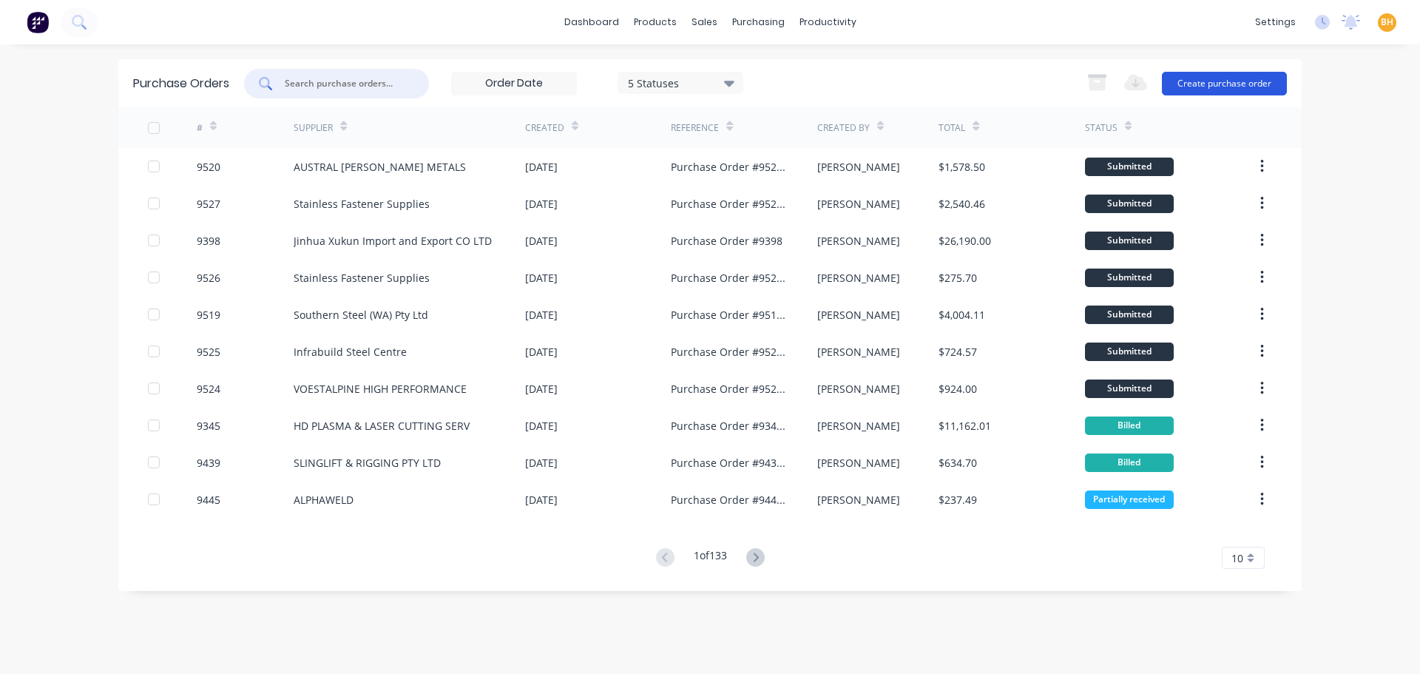
click at [1216, 84] on button "Create purchase order" at bounding box center [1224, 84] width 125 height 24
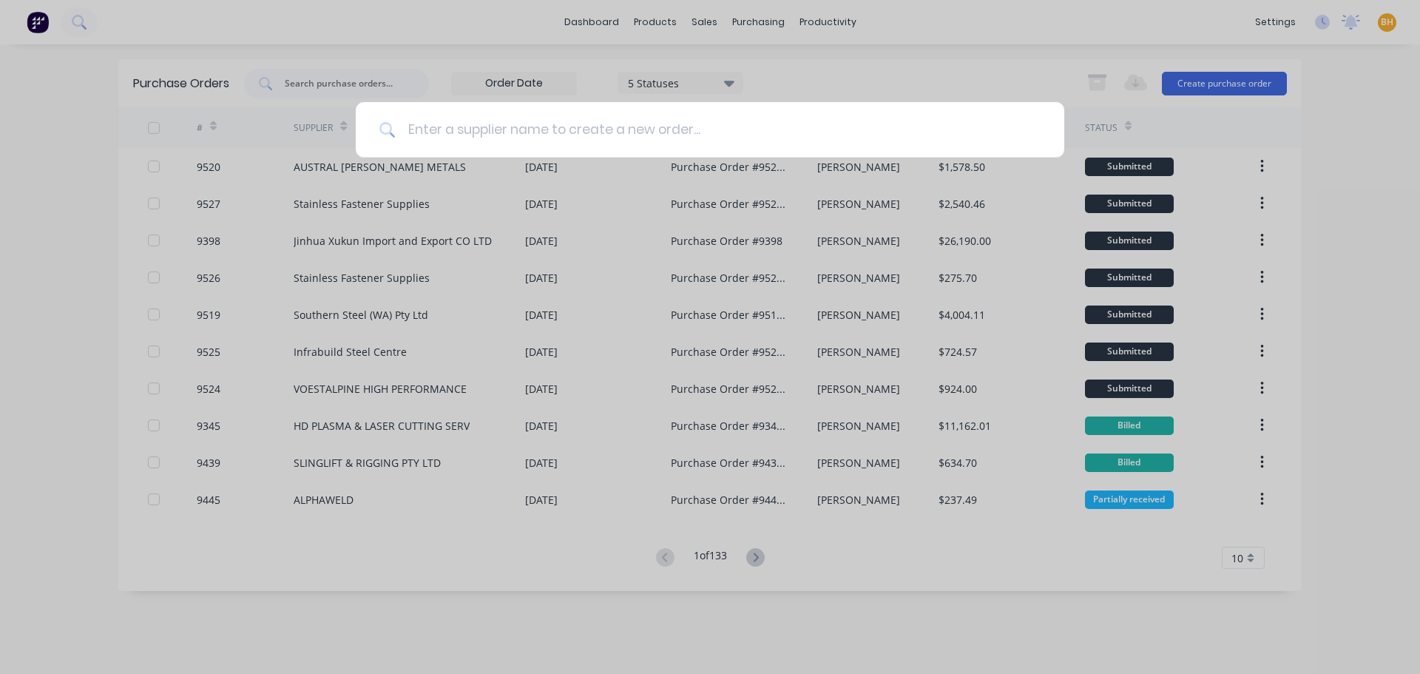
click at [440, 120] on input at bounding box center [718, 129] width 645 height 55
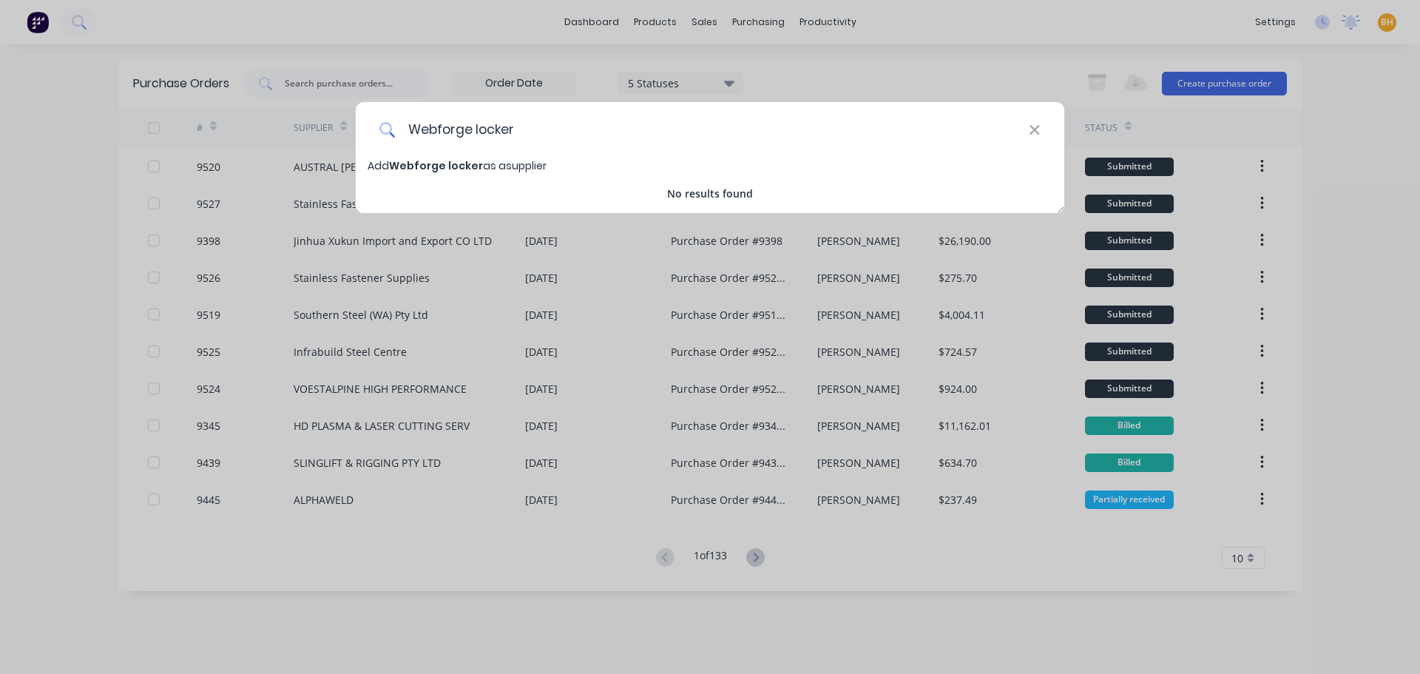
click at [538, 118] on input "Webforge locker" at bounding box center [712, 129] width 633 height 55
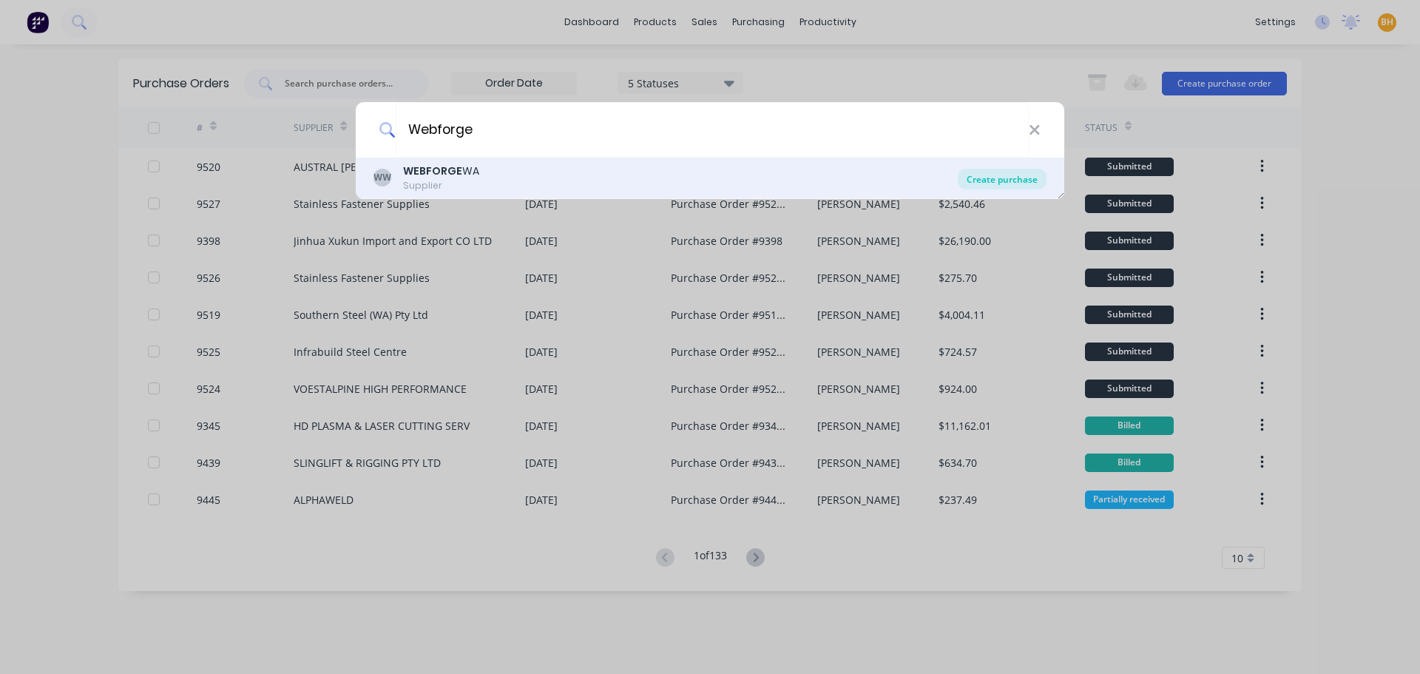
type input "Webforge"
click at [1007, 180] on div "Create purchase" at bounding box center [1002, 179] width 89 height 21
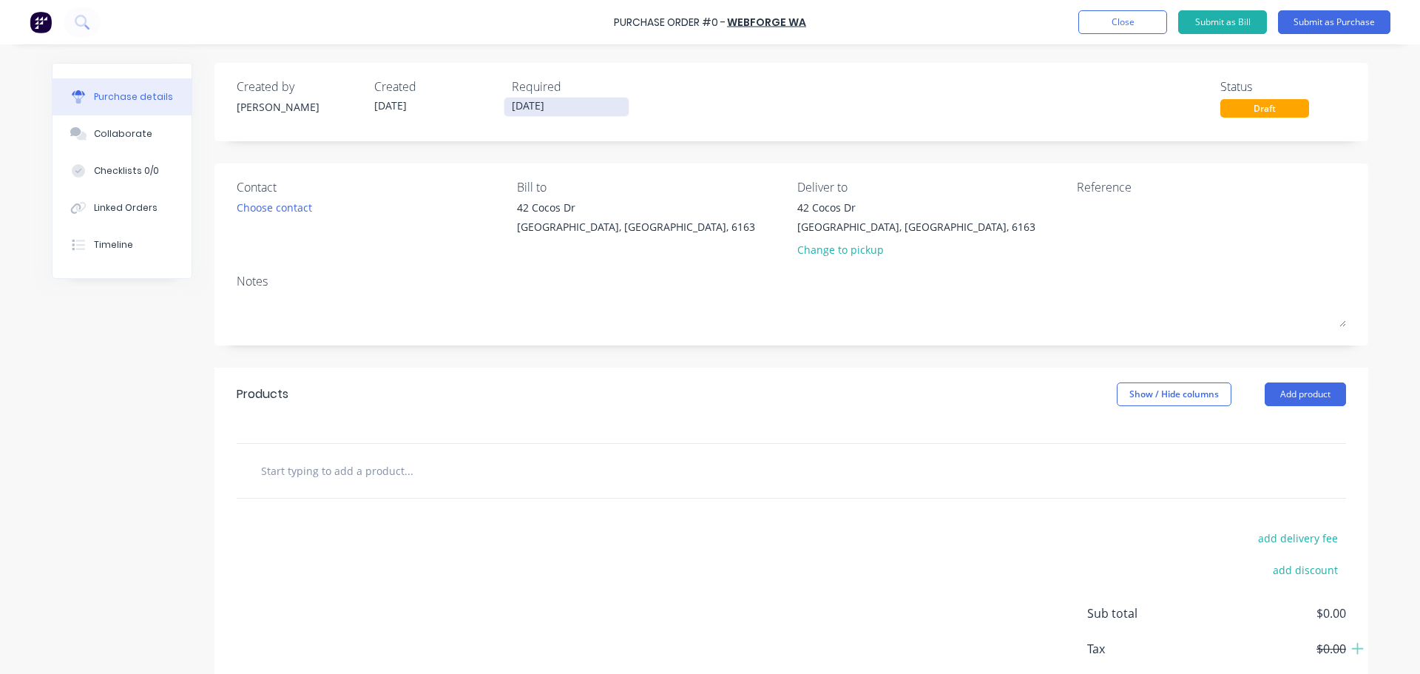
click at [519, 109] on input "13/08/25" at bounding box center [566, 107] width 124 height 18
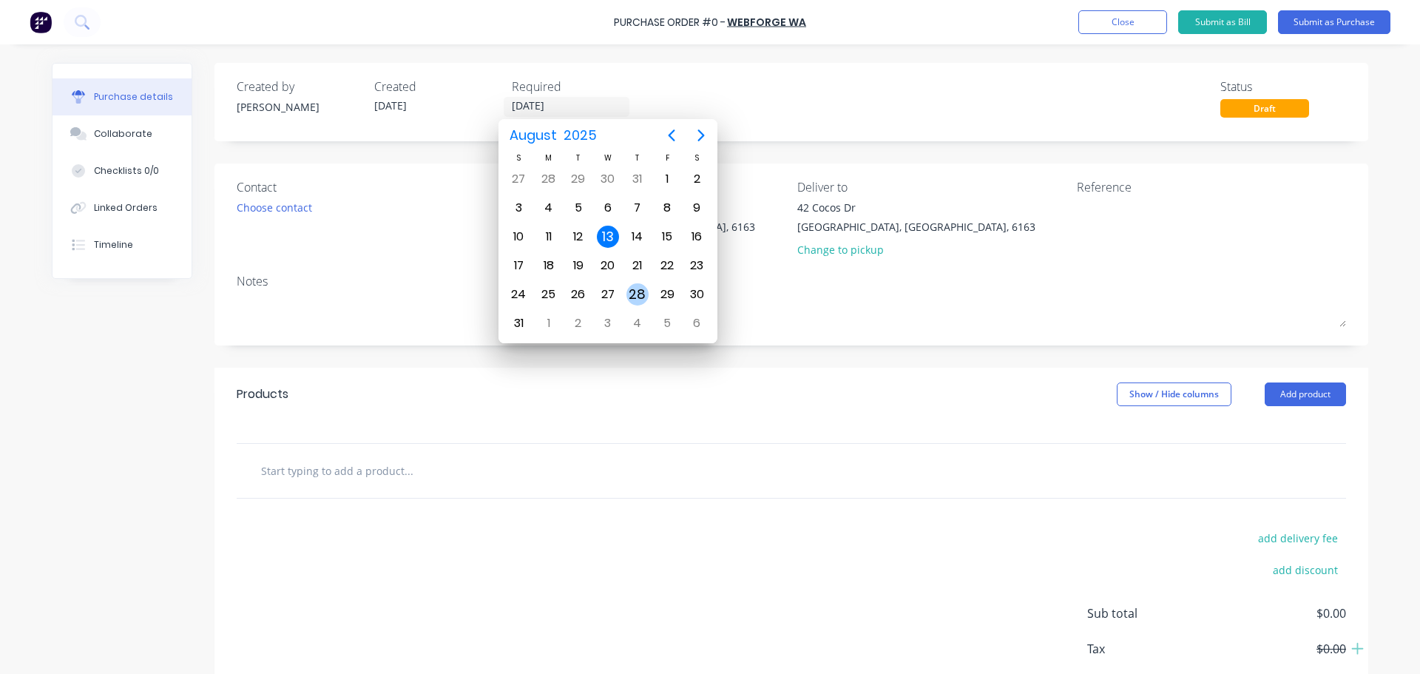
click at [644, 294] on div "28" at bounding box center [637, 294] width 22 height 22
type input "28/08/25"
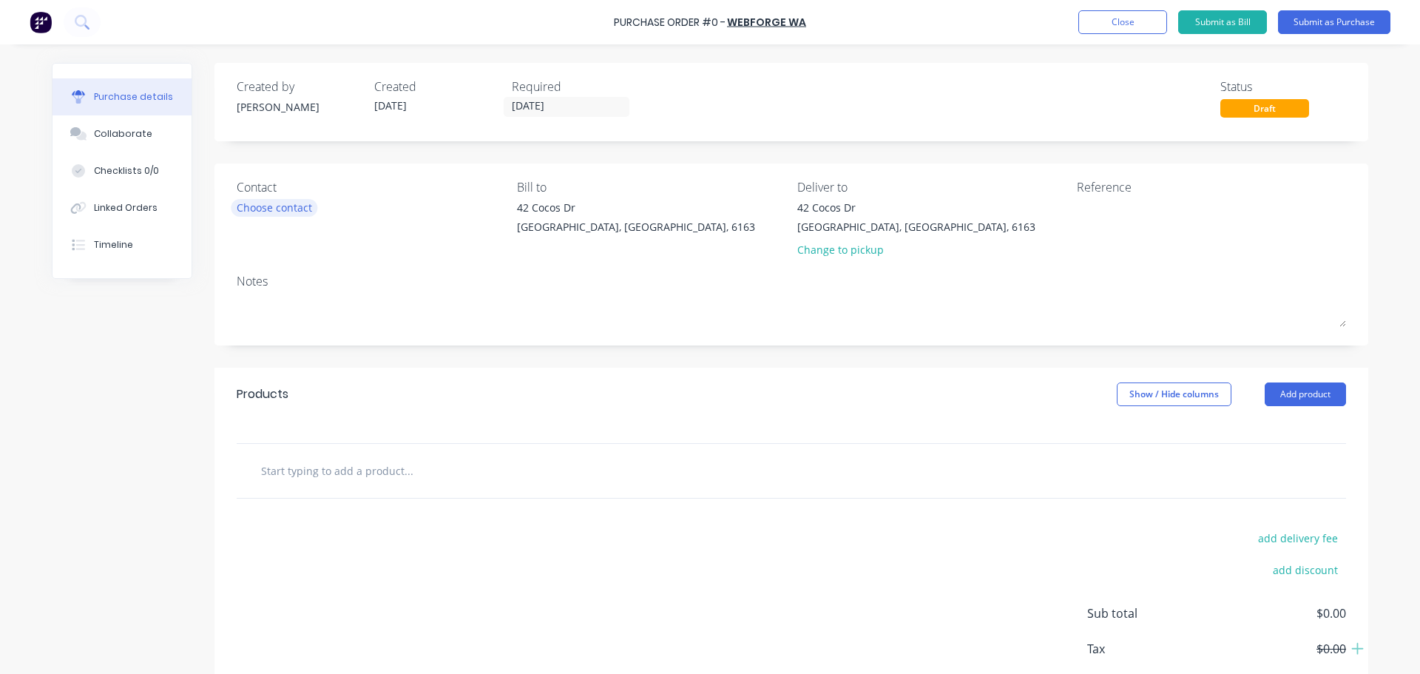
click at [284, 209] on div "Choose contact" at bounding box center [274, 208] width 75 height 16
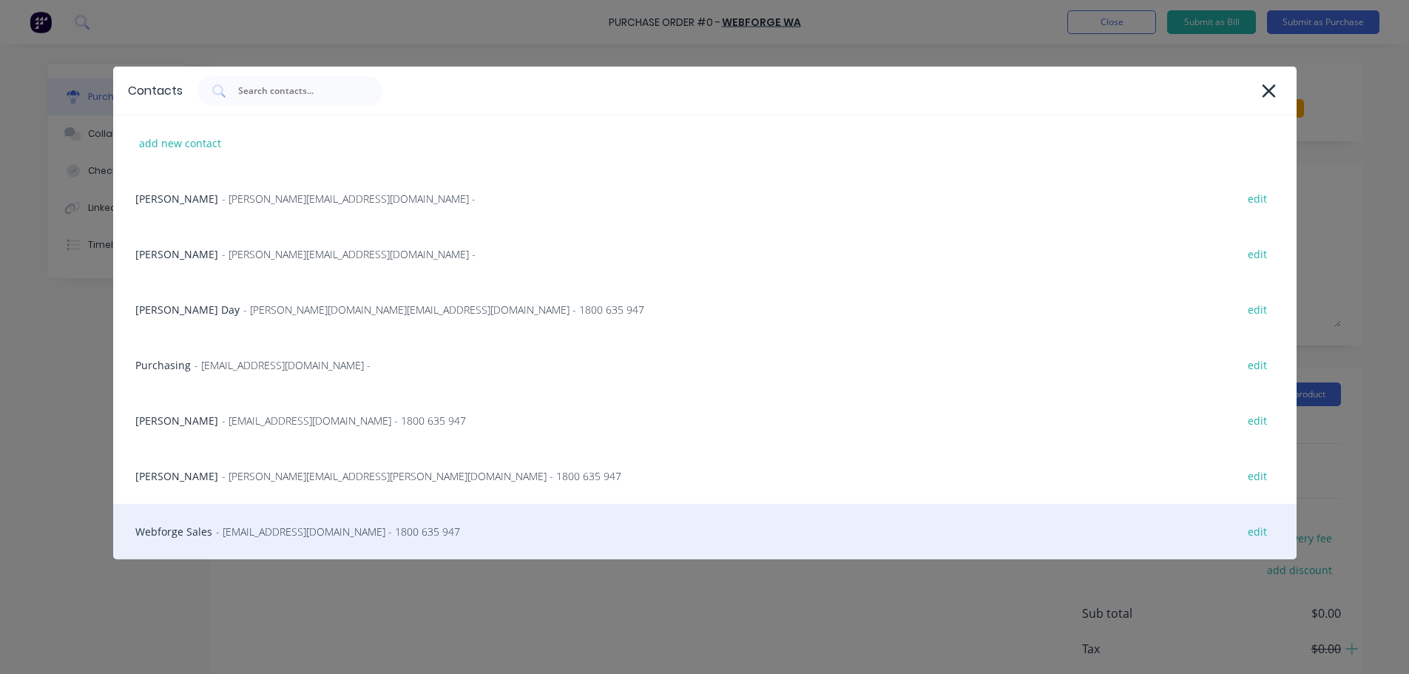
click at [422, 538] on span "- wlcustomerservice@valmont.com - 1800 635 947" at bounding box center [338, 532] width 244 height 16
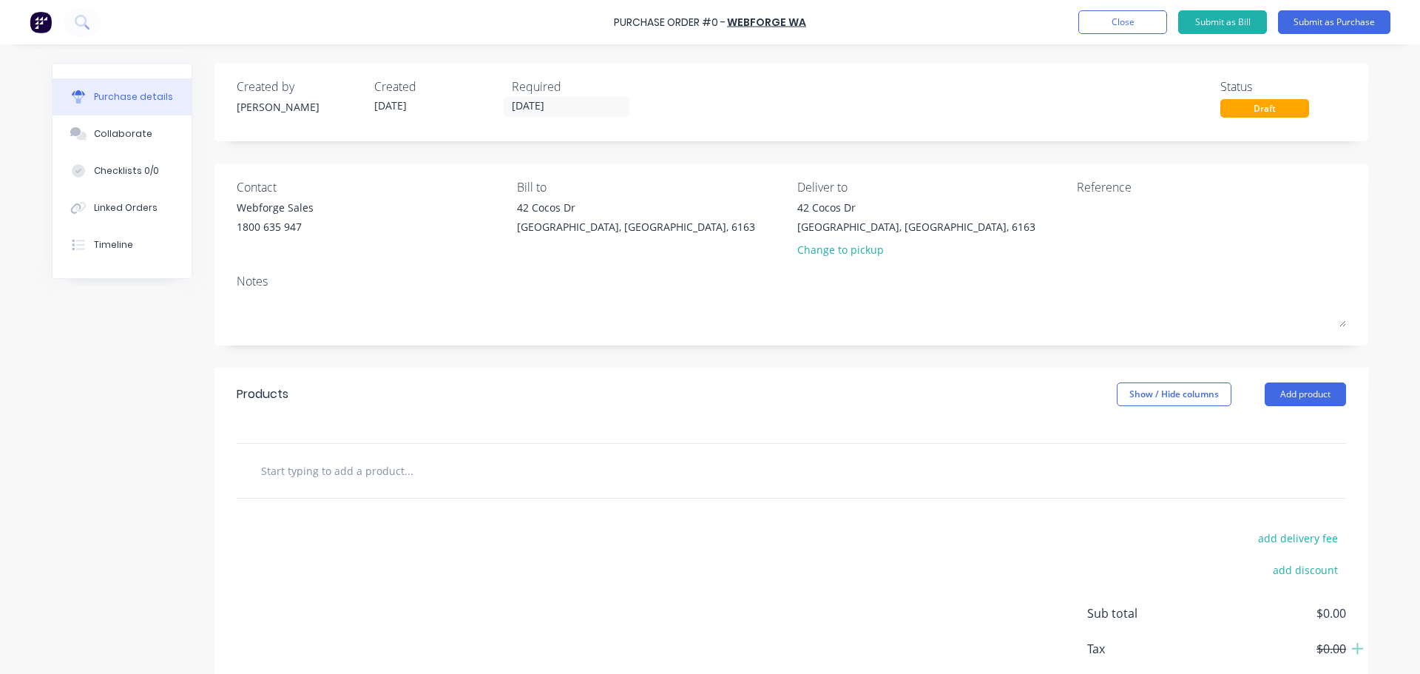
click at [394, 476] on input "text" at bounding box center [408, 471] width 296 height 30
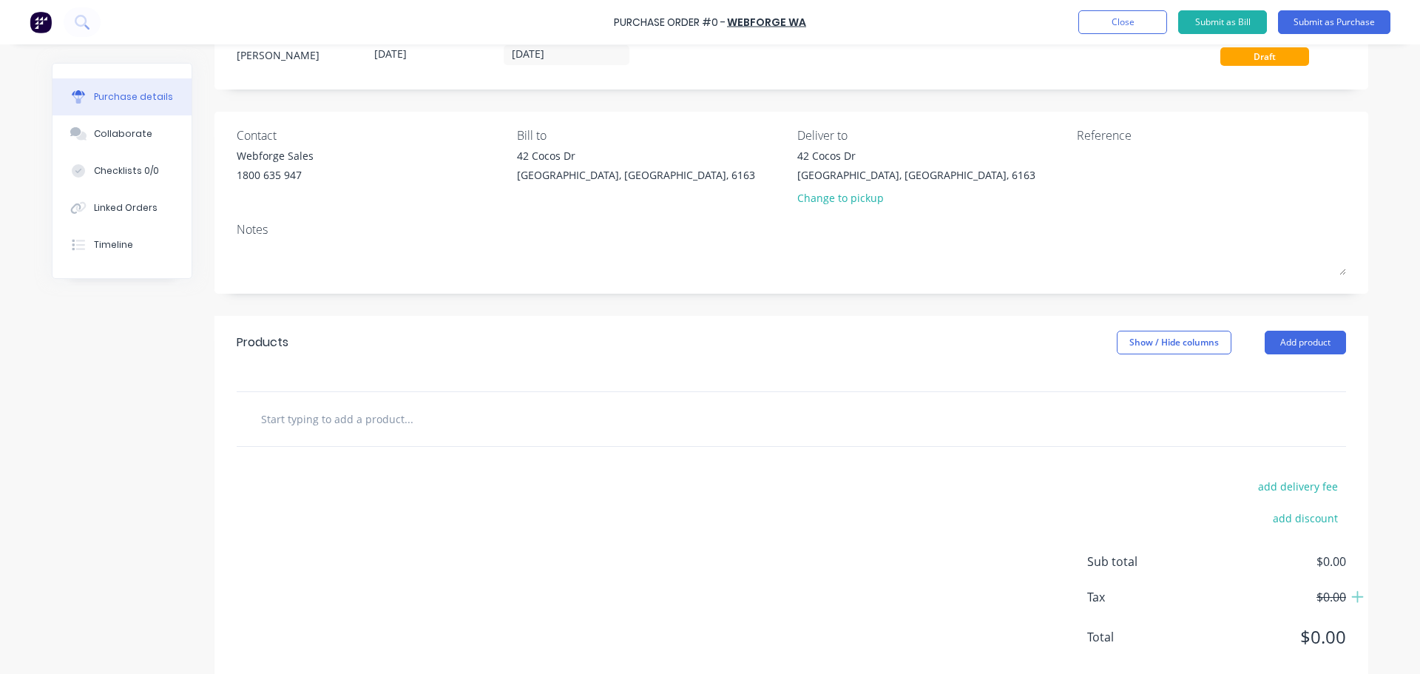
scroll to position [83, 0]
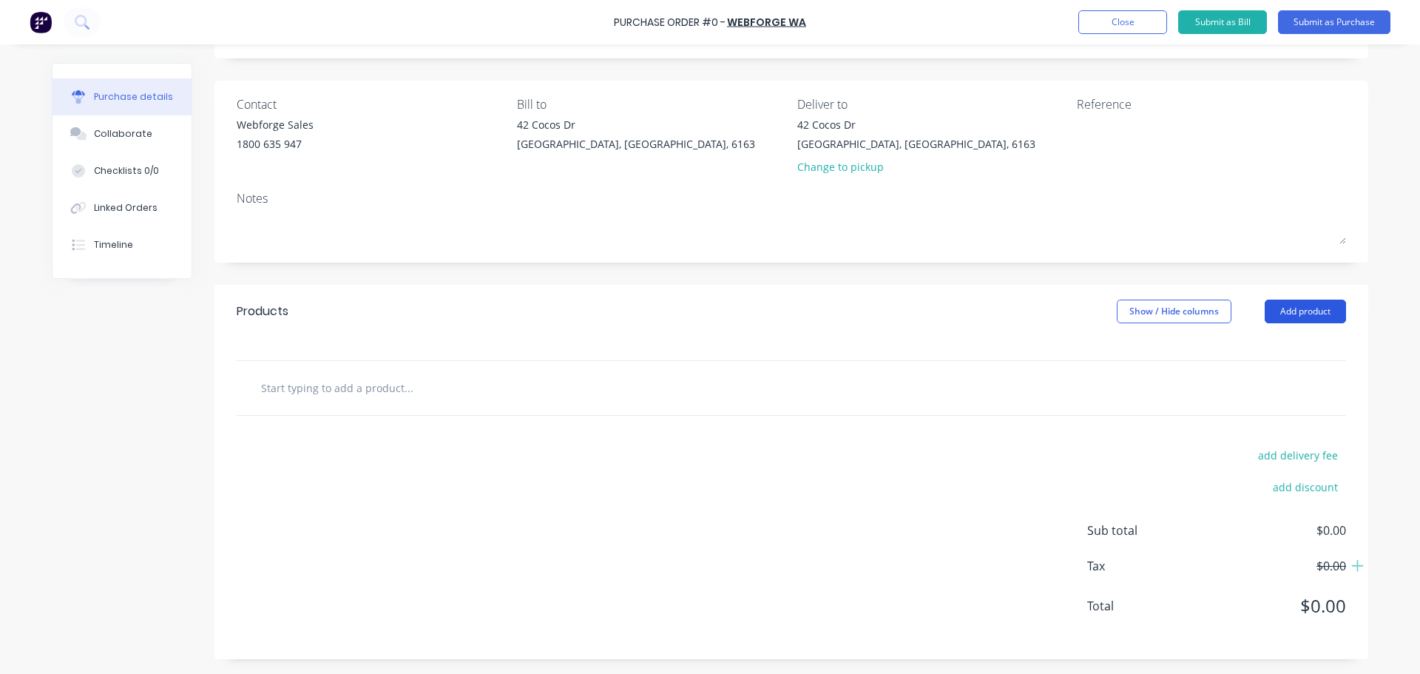
click at [1299, 308] on button "Add product" at bounding box center [1305, 312] width 81 height 24
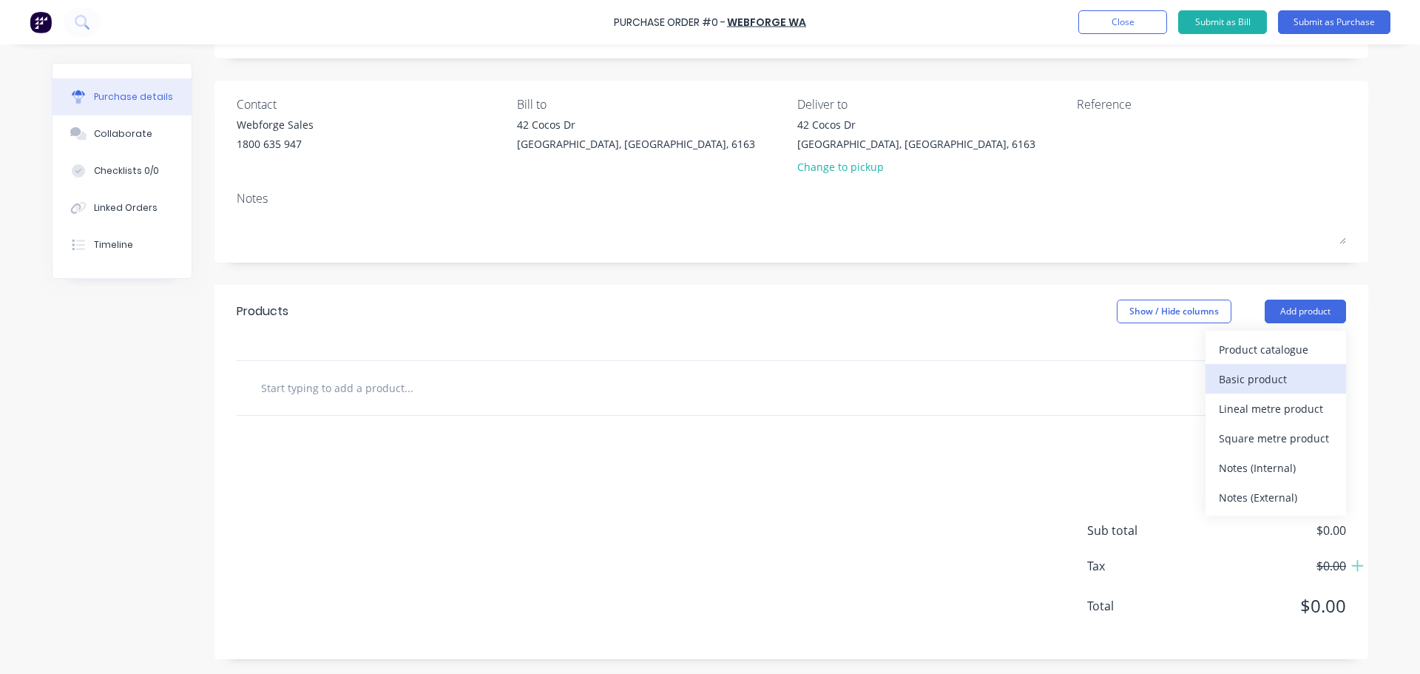
click at [1254, 373] on div "Basic product" at bounding box center [1276, 378] width 114 height 21
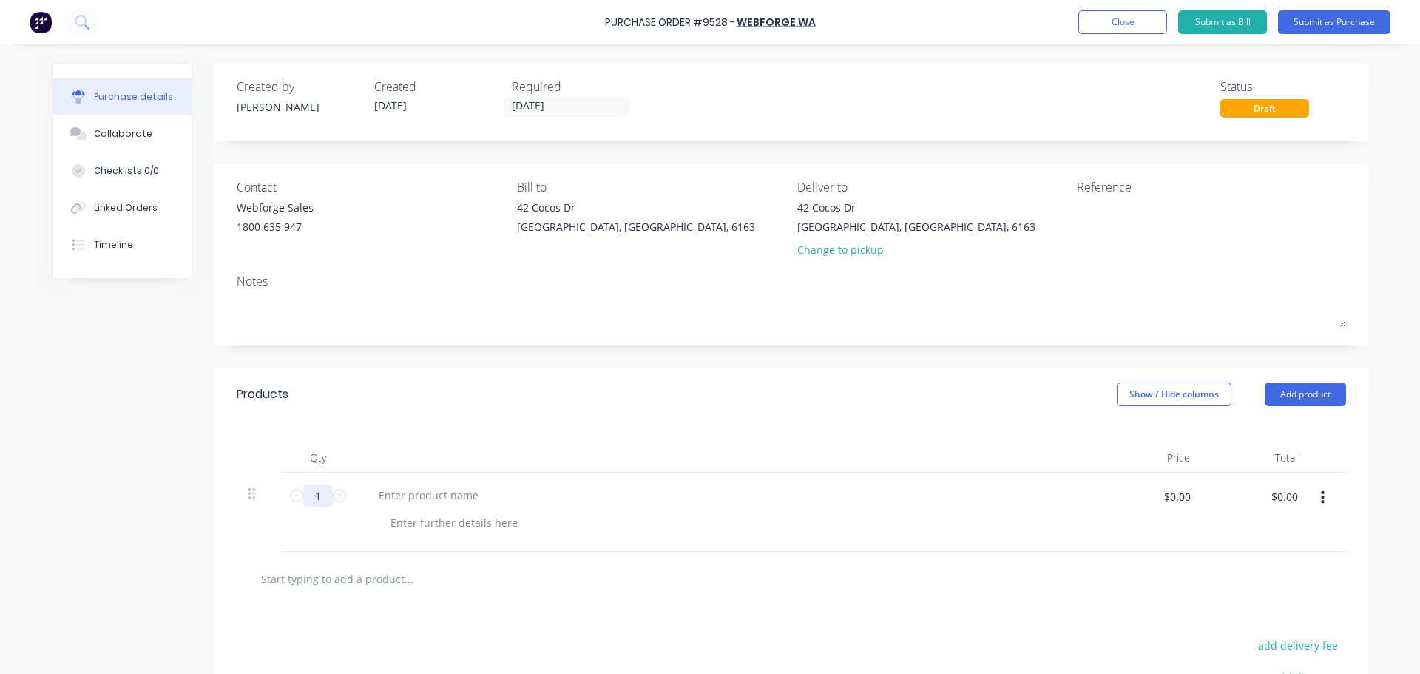
click at [315, 501] on input "1" at bounding box center [318, 495] width 30 height 22
type input "20"
click at [392, 497] on div at bounding box center [429, 494] width 124 height 21
click at [439, 492] on div at bounding box center [429, 494] width 124 height 21
paste div
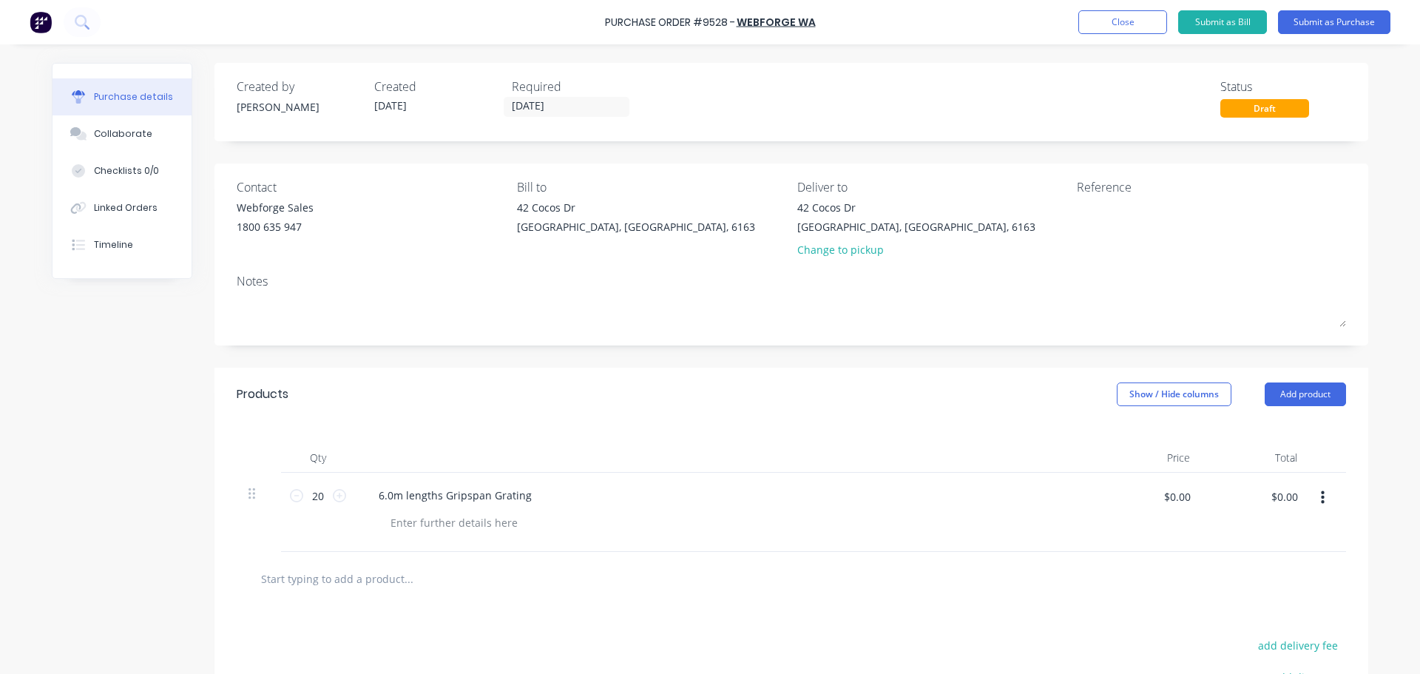
click at [602, 513] on div at bounding box center [731, 522] width 704 height 21
click at [470, 522] on div at bounding box center [454, 522] width 151 height 21
paste div
click at [608, 521] on div "Webforge P/N: 6520G/225-PL" at bounding box center [731, 522] width 704 height 21
click at [1179, 500] on input "$0.00" at bounding box center [1176, 496] width 44 height 24
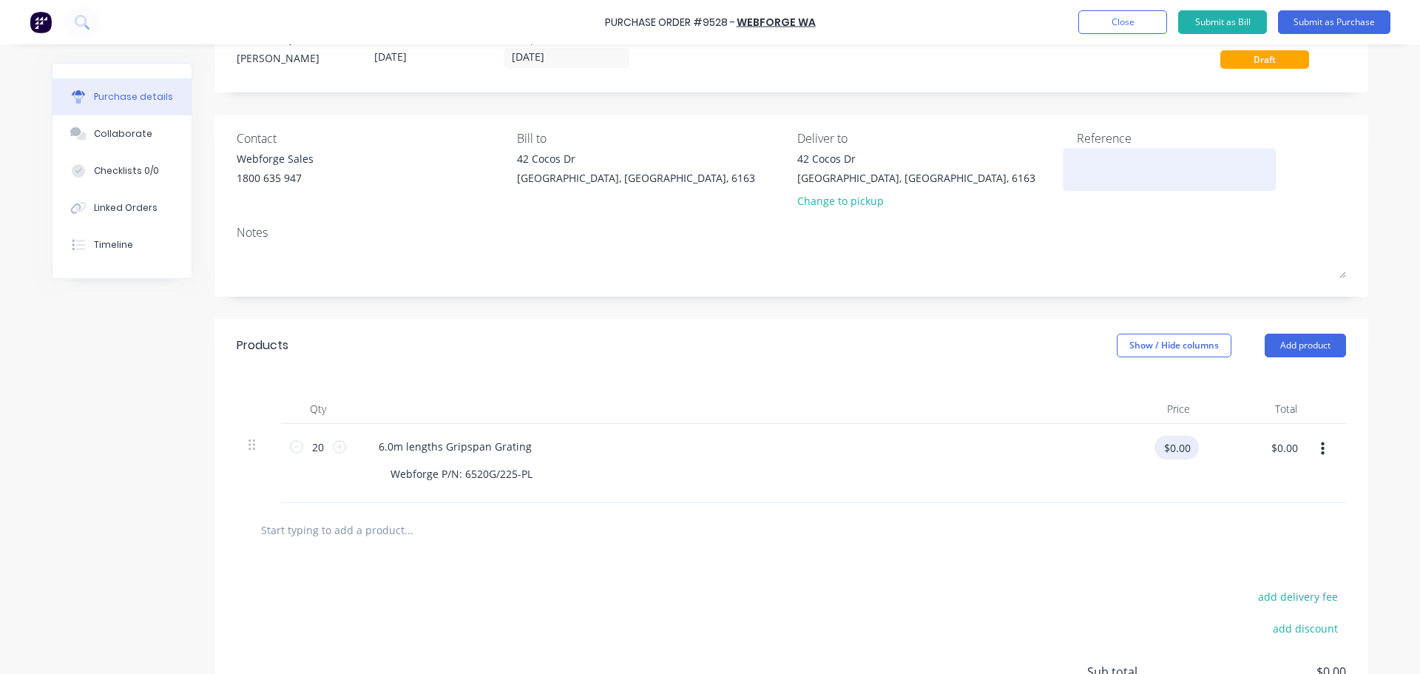
scroll to position [74, 0]
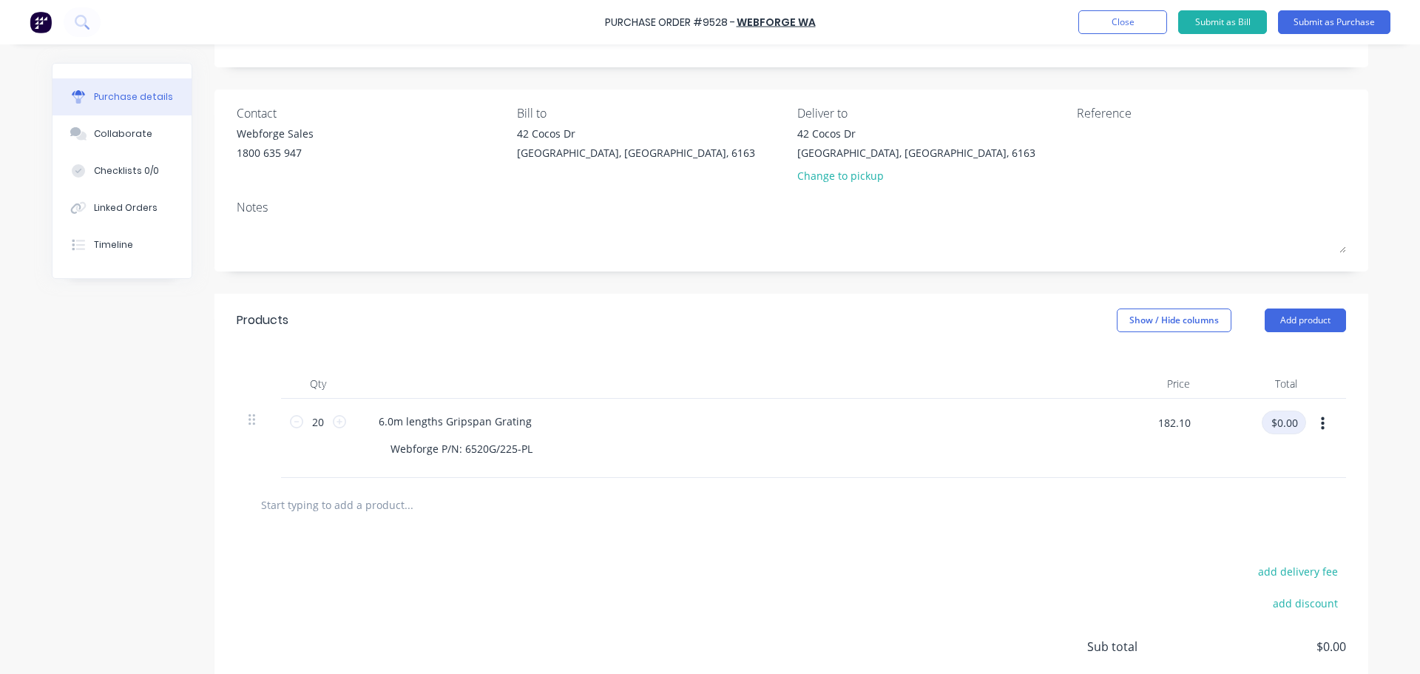
type input "$182.10"
type input "$3,642.00"
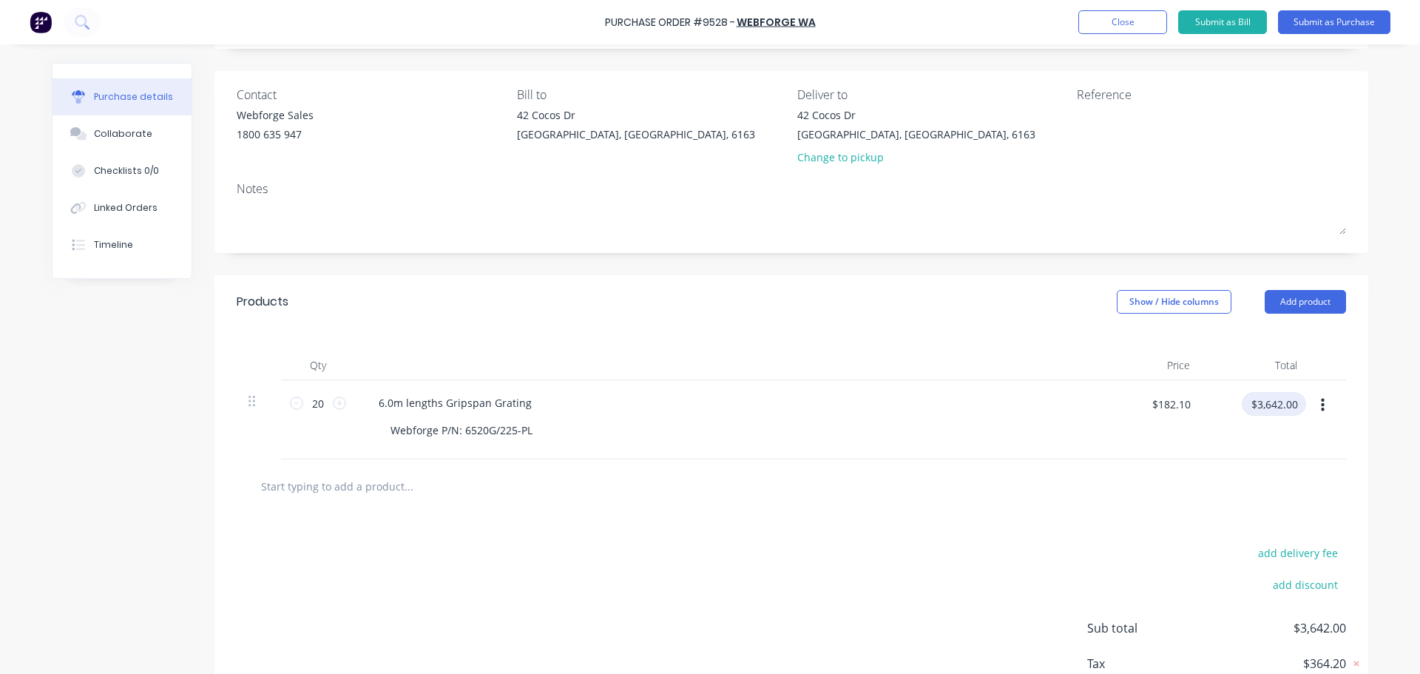
scroll to position [42, 0]
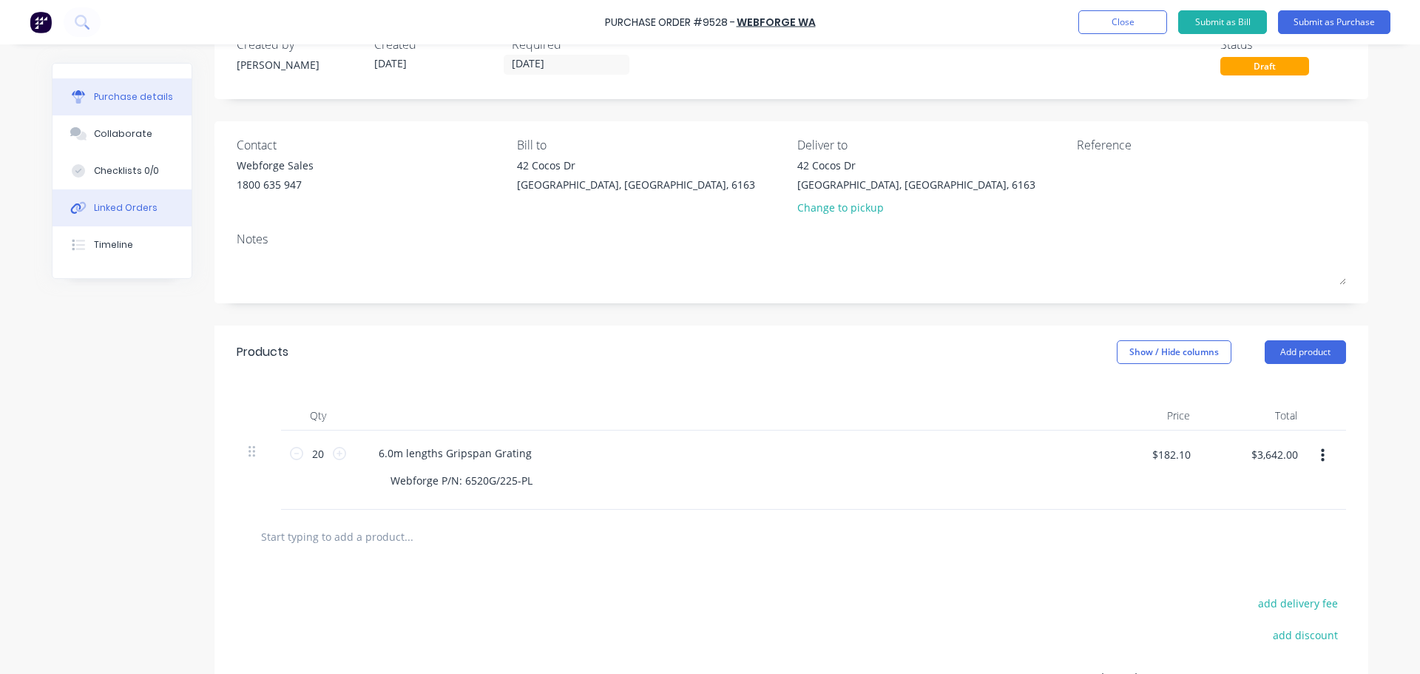
click at [128, 206] on div "Linked Orders" at bounding box center [126, 207] width 64 height 13
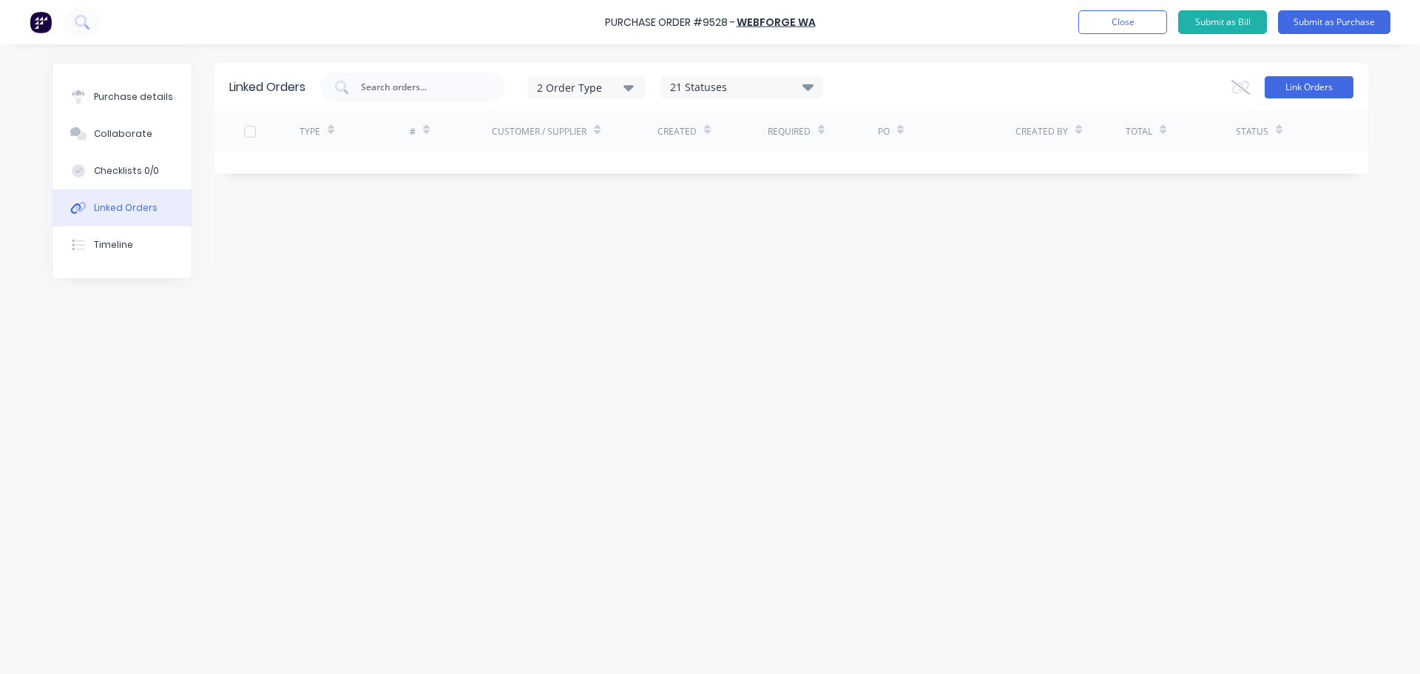
click at [1345, 92] on button "Link Orders" at bounding box center [1309, 87] width 89 height 22
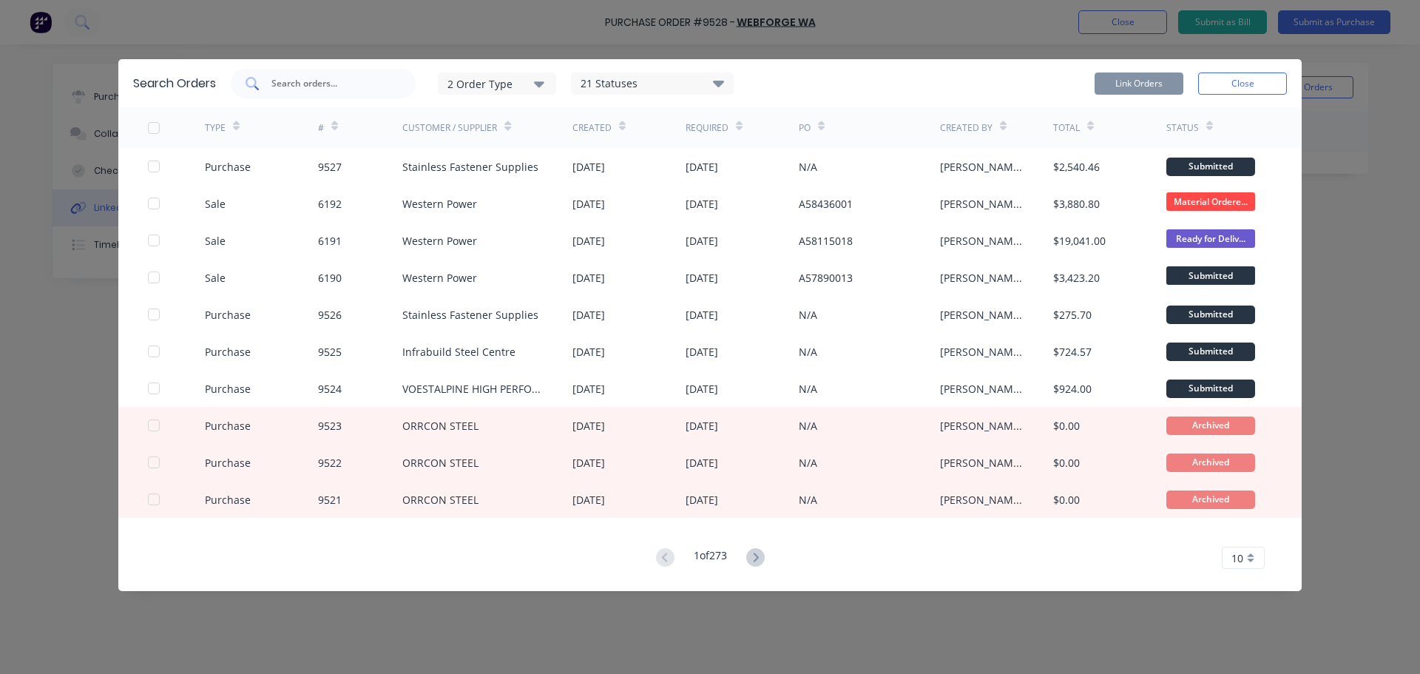
click at [291, 78] on input "text" at bounding box center [331, 83] width 123 height 15
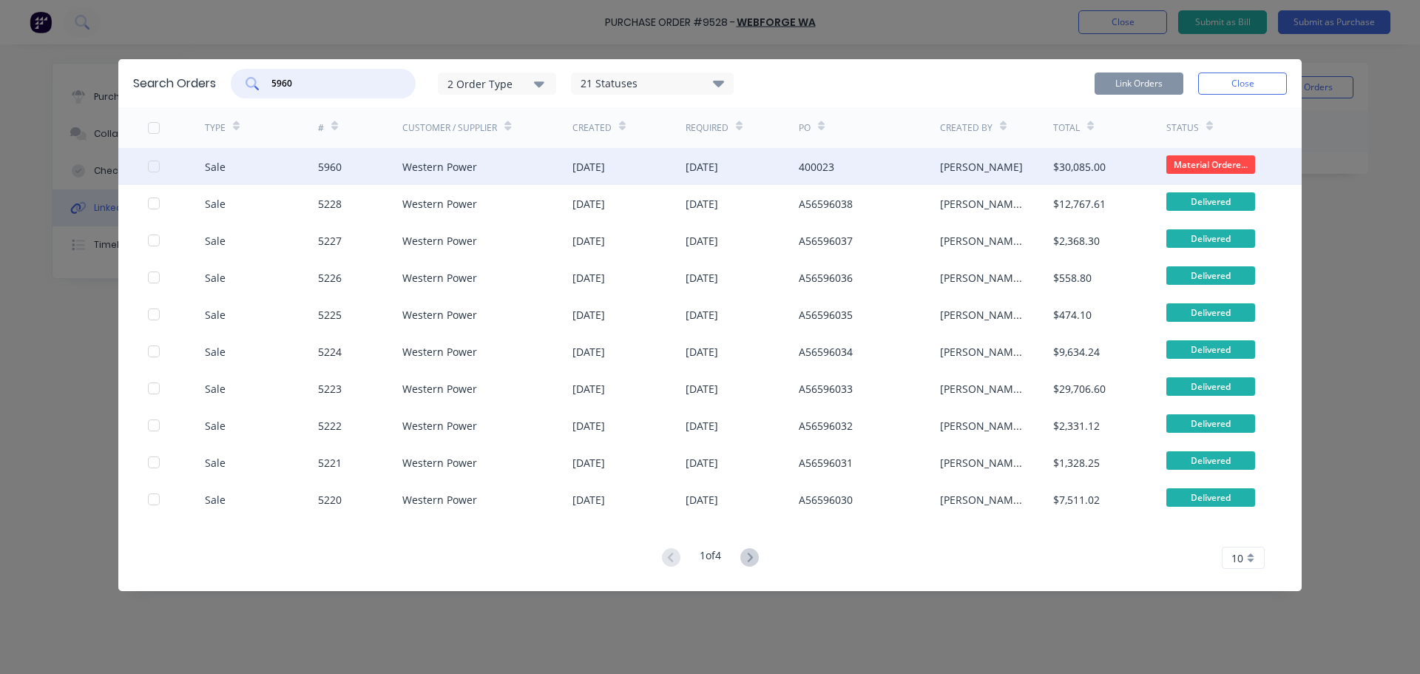
click at [158, 172] on div at bounding box center [154, 167] width 30 height 30
type input "5960"
click at [1126, 85] on button "Link Orders" at bounding box center [1138, 83] width 89 height 22
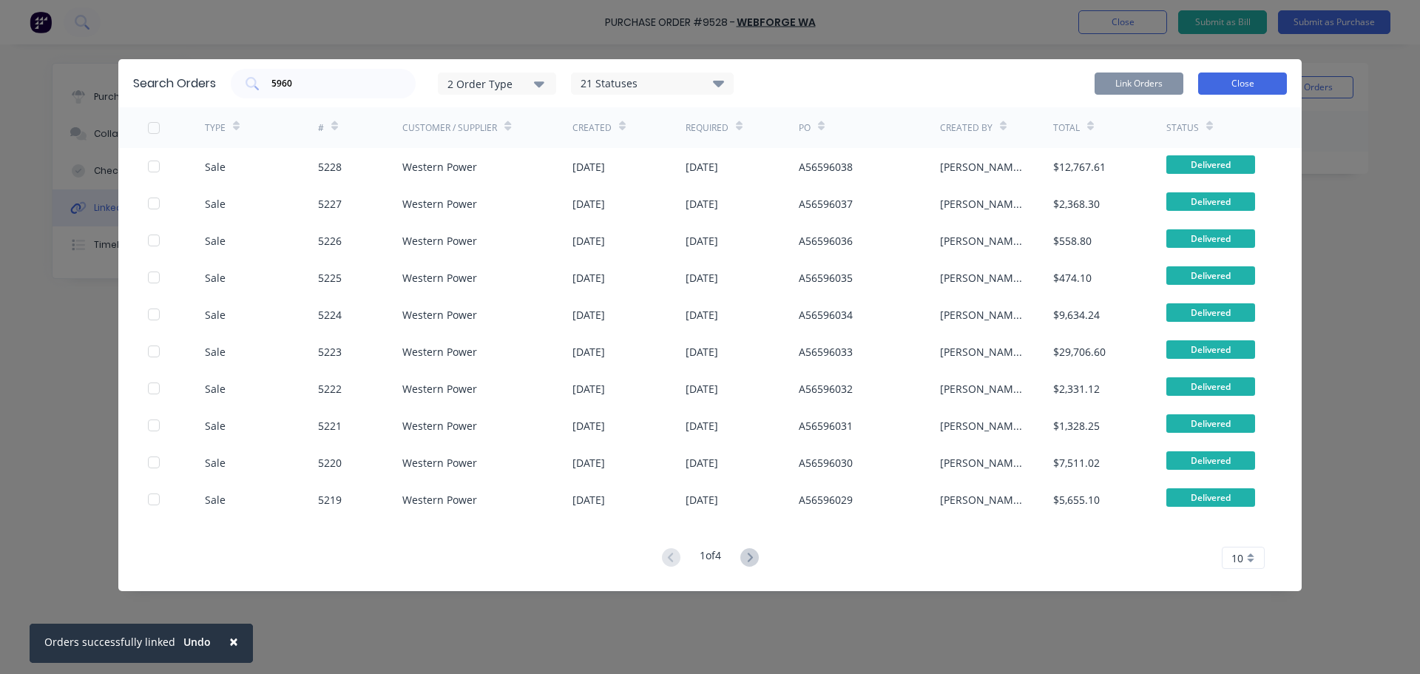
click at [1261, 78] on button "Close" at bounding box center [1242, 83] width 89 height 22
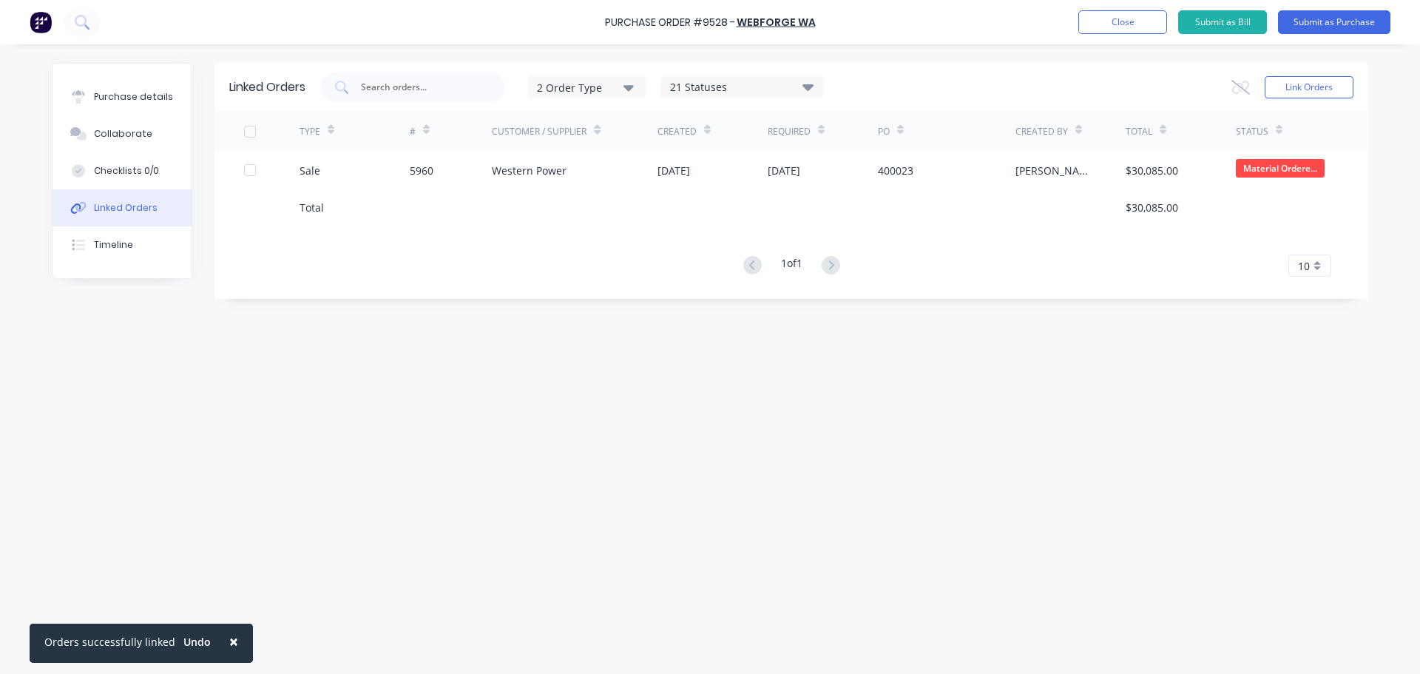
click at [232, 642] on button "×" at bounding box center [233, 640] width 38 height 35
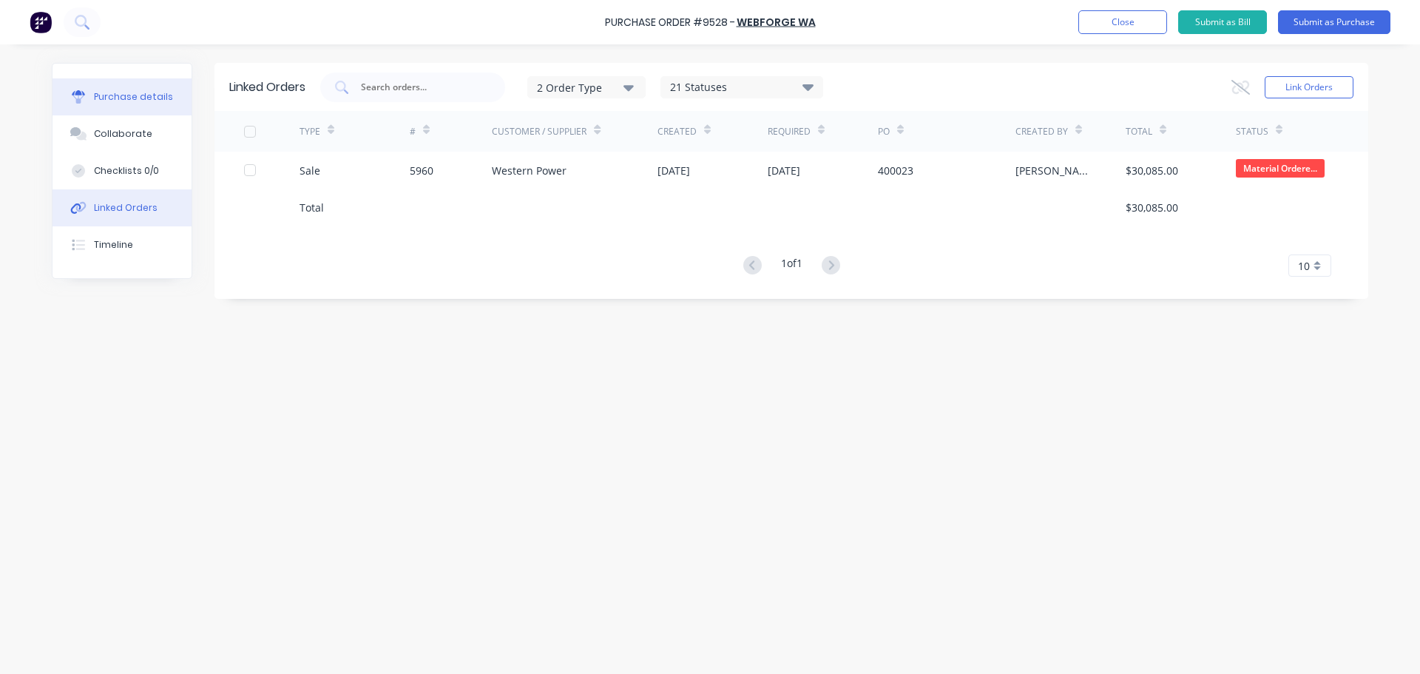
click at [126, 89] on button "Purchase details" at bounding box center [122, 96] width 139 height 37
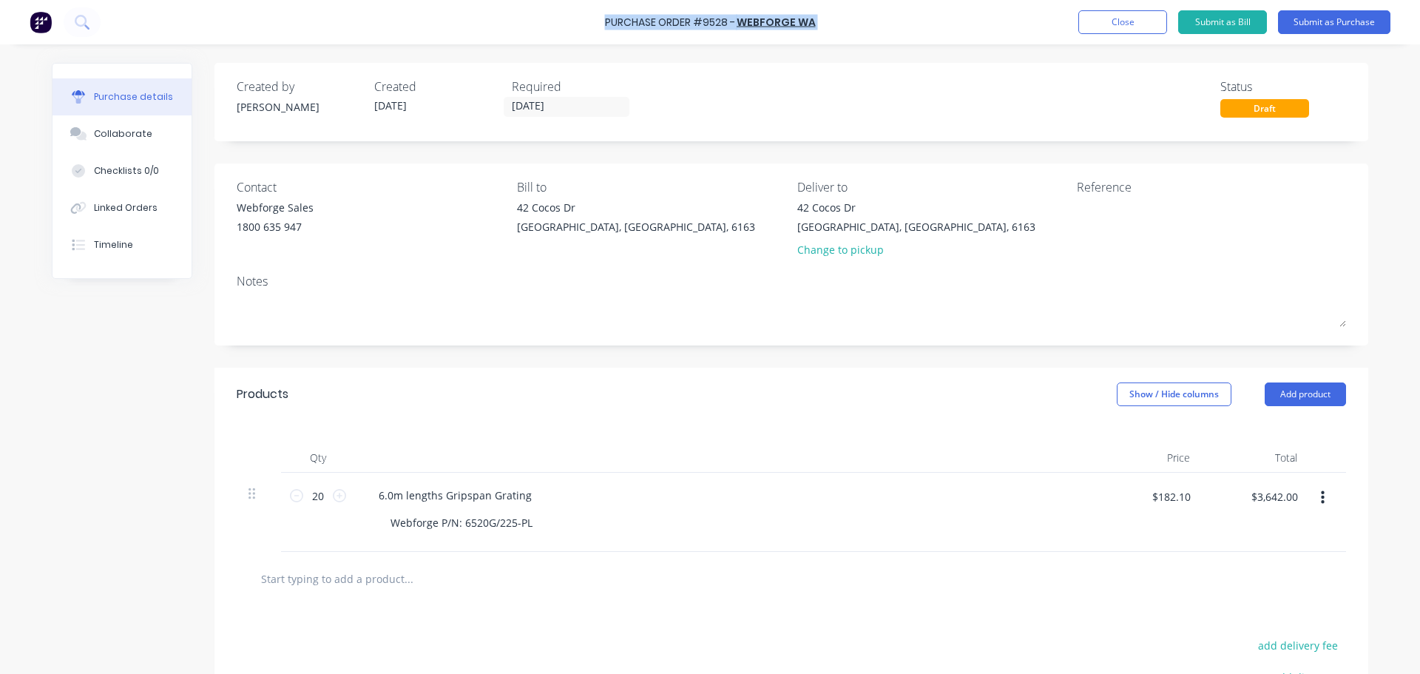
click at [608, 19] on div "Purchase Order #9528 - WEBFORGE WA Add product Close Submit as Bill Submit as P…" at bounding box center [710, 22] width 1420 height 44
copy div "Purchase Order #9528 - WEBFORGE WA Add product Close Submit as Bill Submit as P…"
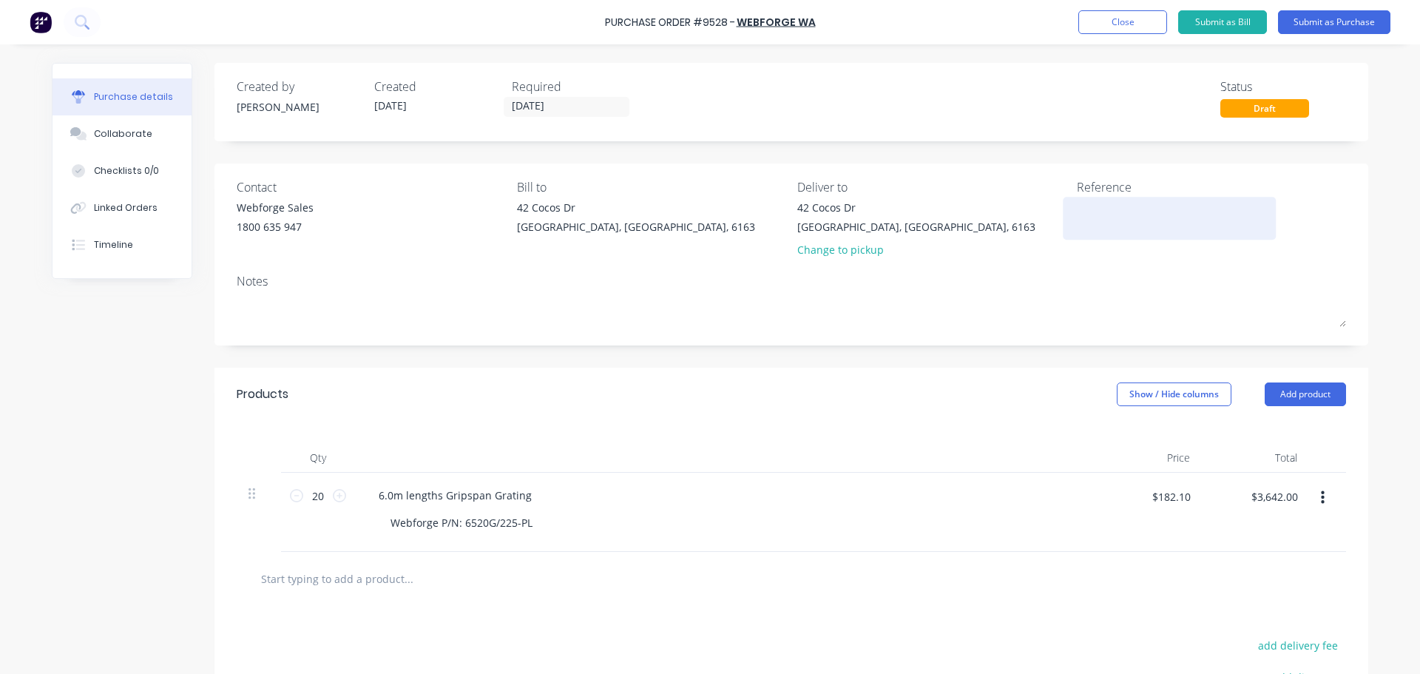
click at [1114, 200] on div at bounding box center [1169, 218] width 185 height 37
click at [598, 16] on div "Purchase Order #9528 - WEBFORGE WA Add product Close Submit as Bill Submit as P…" at bounding box center [710, 22] width 1420 height 44
click at [602, 20] on div "Purchase Order #9528 - WEBFORGE WA Add product Close Submit as Bill Submit as P…" at bounding box center [710, 22] width 1420 height 44
click at [603, 21] on div "Purchase Order #9528 - WEBFORGE WA Add product Close Submit as Bill Submit as P…" at bounding box center [710, 22] width 1420 height 44
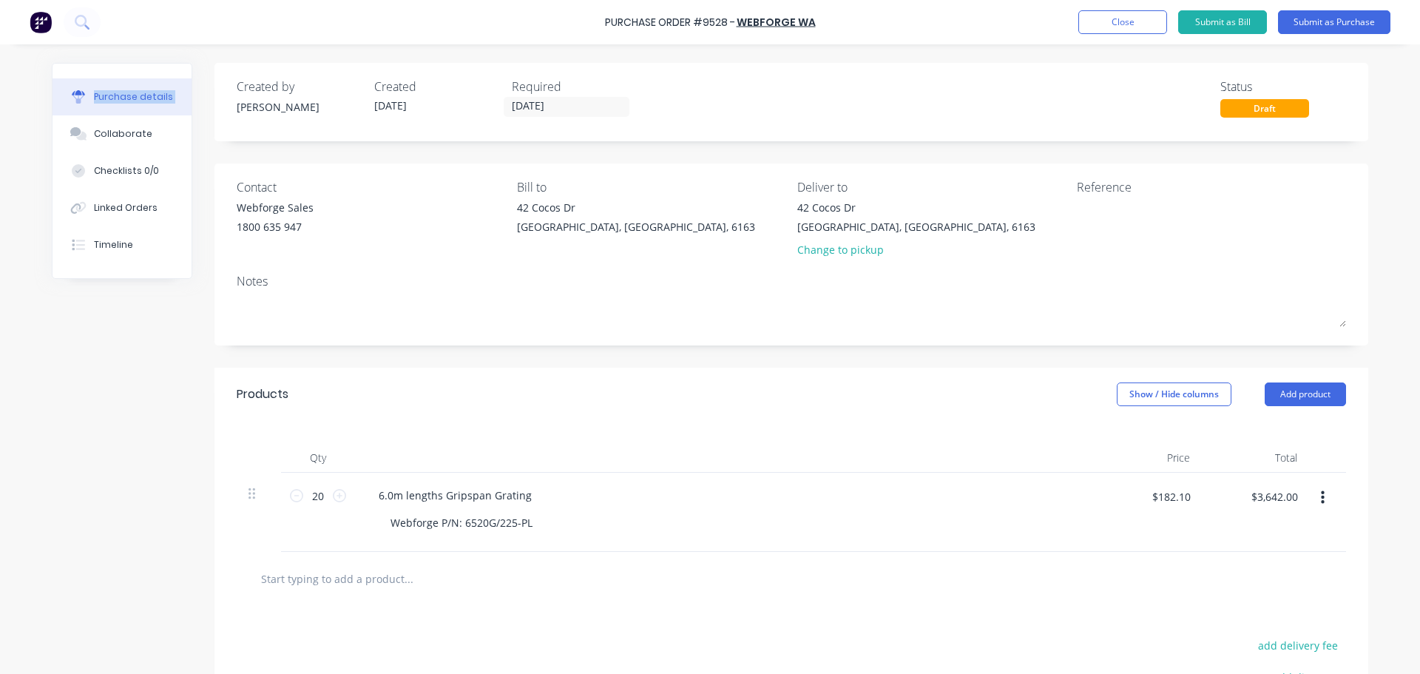
click at [603, 21] on div "Purchase Order #9528 - WEBFORGE WA Add product Close Submit as Bill Submit as P…" at bounding box center [710, 22] width 1420 height 44
click at [606, 21] on div "Purchase Order #9528 -" at bounding box center [670, 23] width 130 height 16
drag, startPoint x: 607, startPoint y: 20, endPoint x: 796, endPoint y: 32, distance: 189.7
click at [796, 32] on div "Purchase Order #9528 - WEBFORGE WA Add product Close Submit as Bill Submit as P…" at bounding box center [710, 22] width 1420 height 44
copy div "Purchase Order #9528 - WEBFORGE WA Add product Close Submit as Bill Submit as P…"
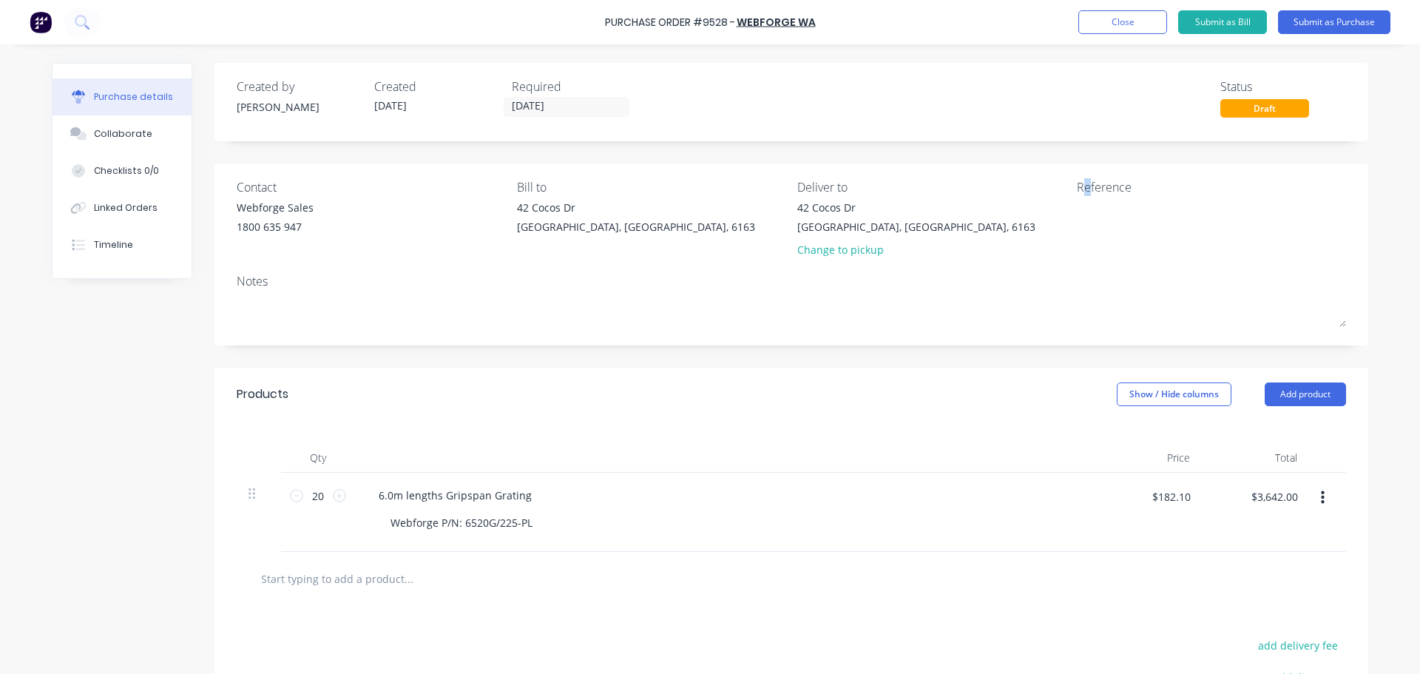
click at [1082, 195] on div "Reference" at bounding box center [1211, 187] width 269 height 18
click at [1083, 200] on textarea at bounding box center [1169, 216] width 185 height 33
paste textarea "Purchase Order #9528 - WEBFORGE WA"
type textarea "x"
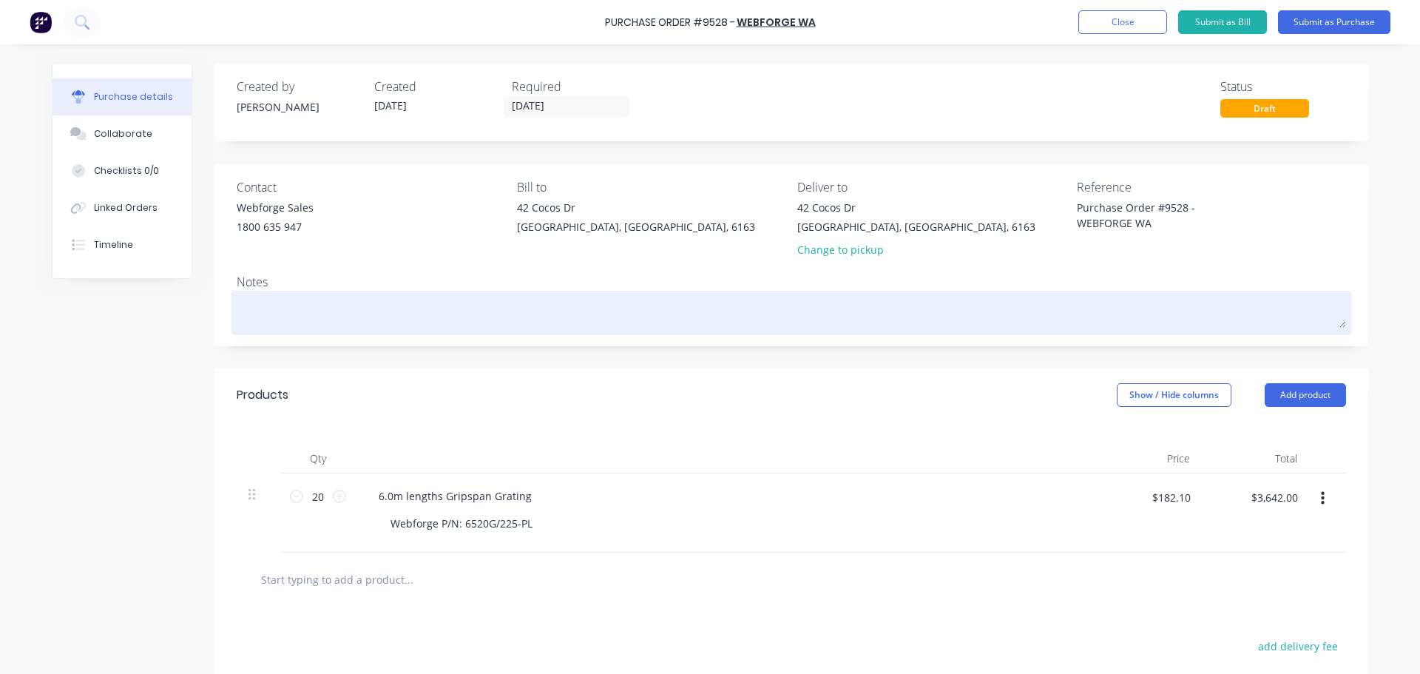
type textarea "Purchase Order #9528 - WEBFORGE WA"
type textarea "x"
type textarea "Purchase Order #9528 - WEBFORGE WA"
click at [1061, 300] on textarea at bounding box center [791, 310] width 1109 height 33
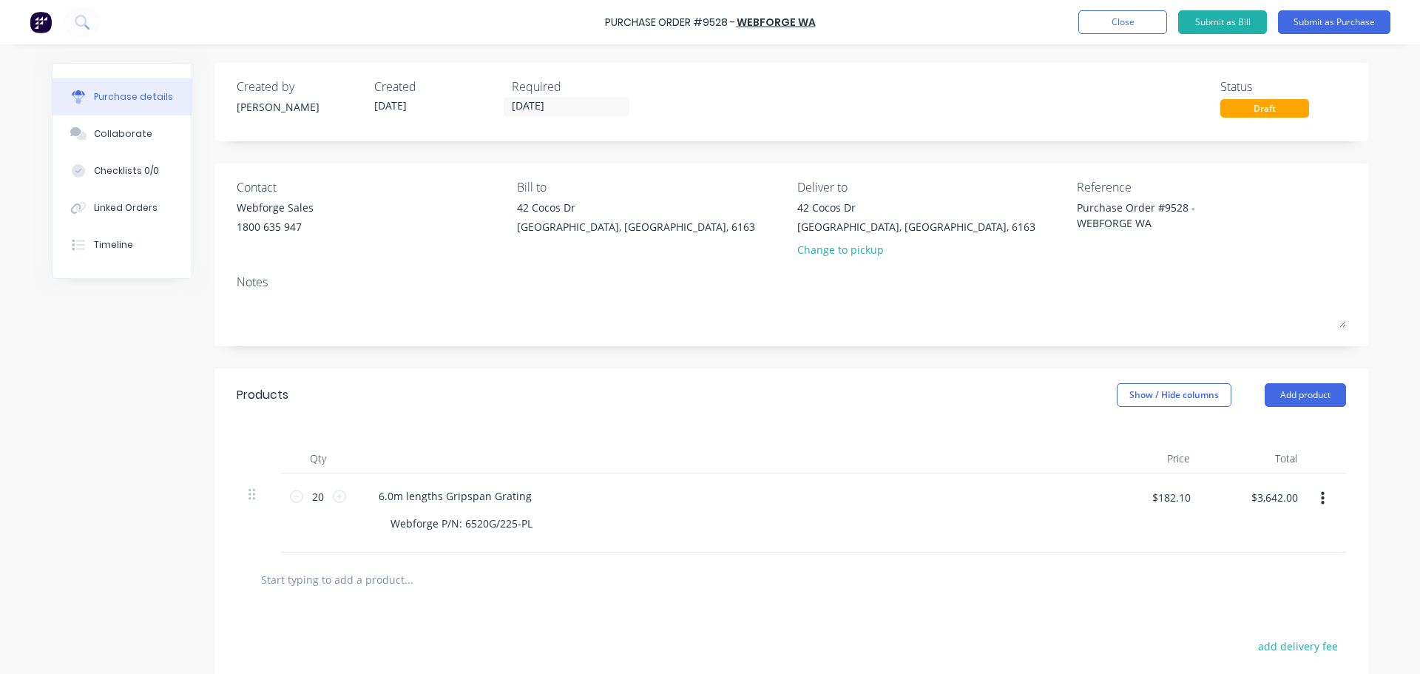
scroll to position [74, 0]
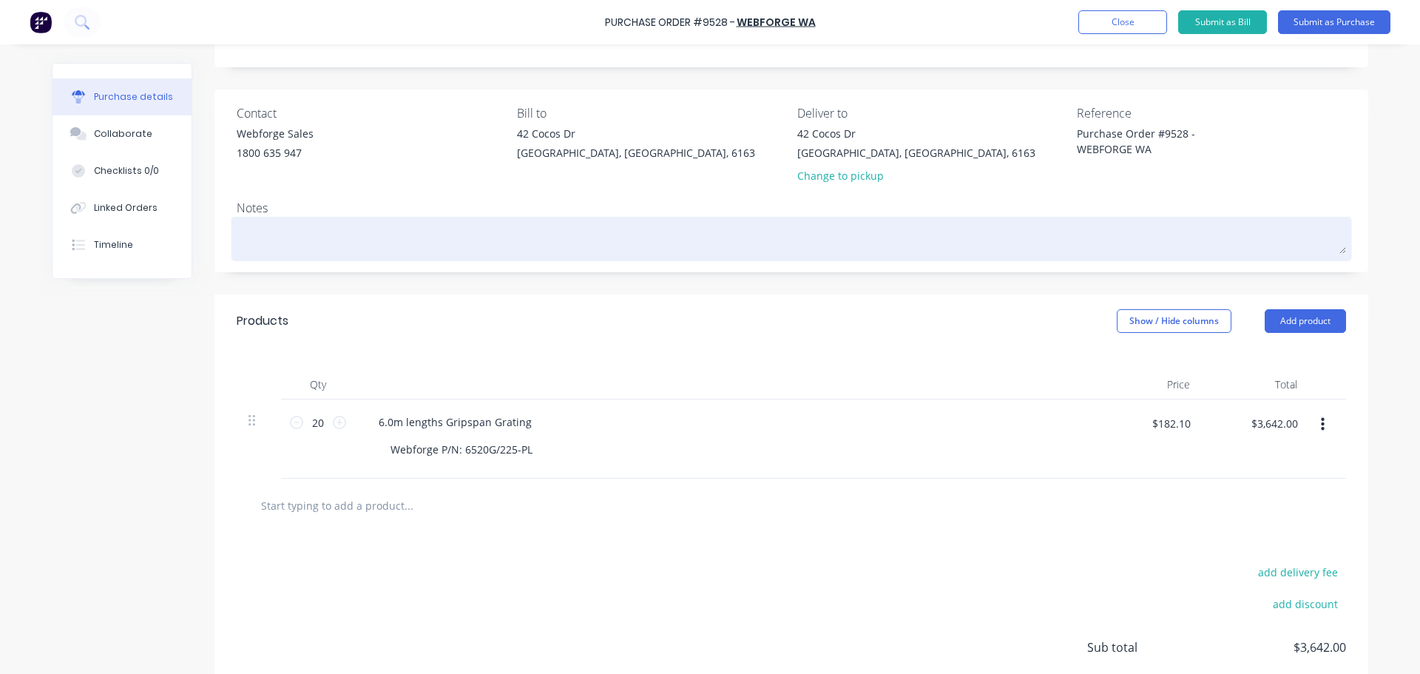
click at [683, 254] on div at bounding box center [791, 238] width 1109 height 37
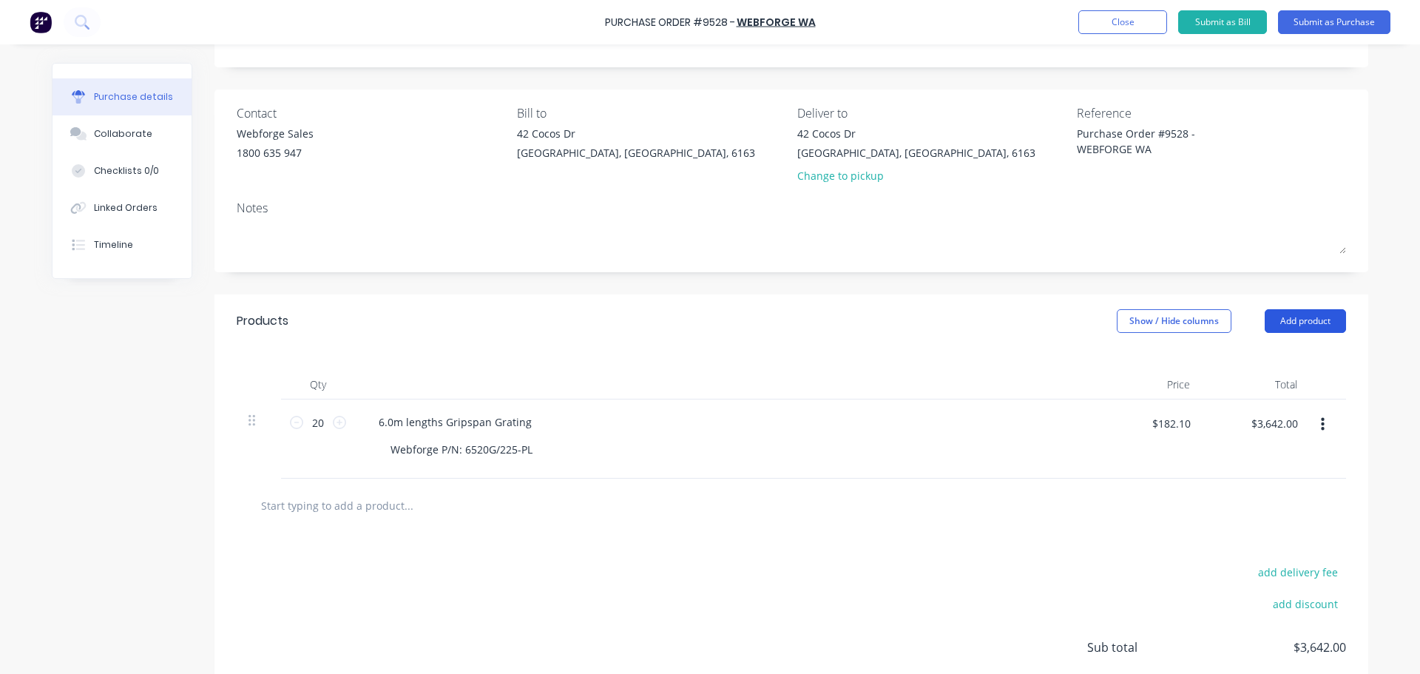
click at [1299, 328] on button "Add product" at bounding box center [1305, 321] width 81 height 24
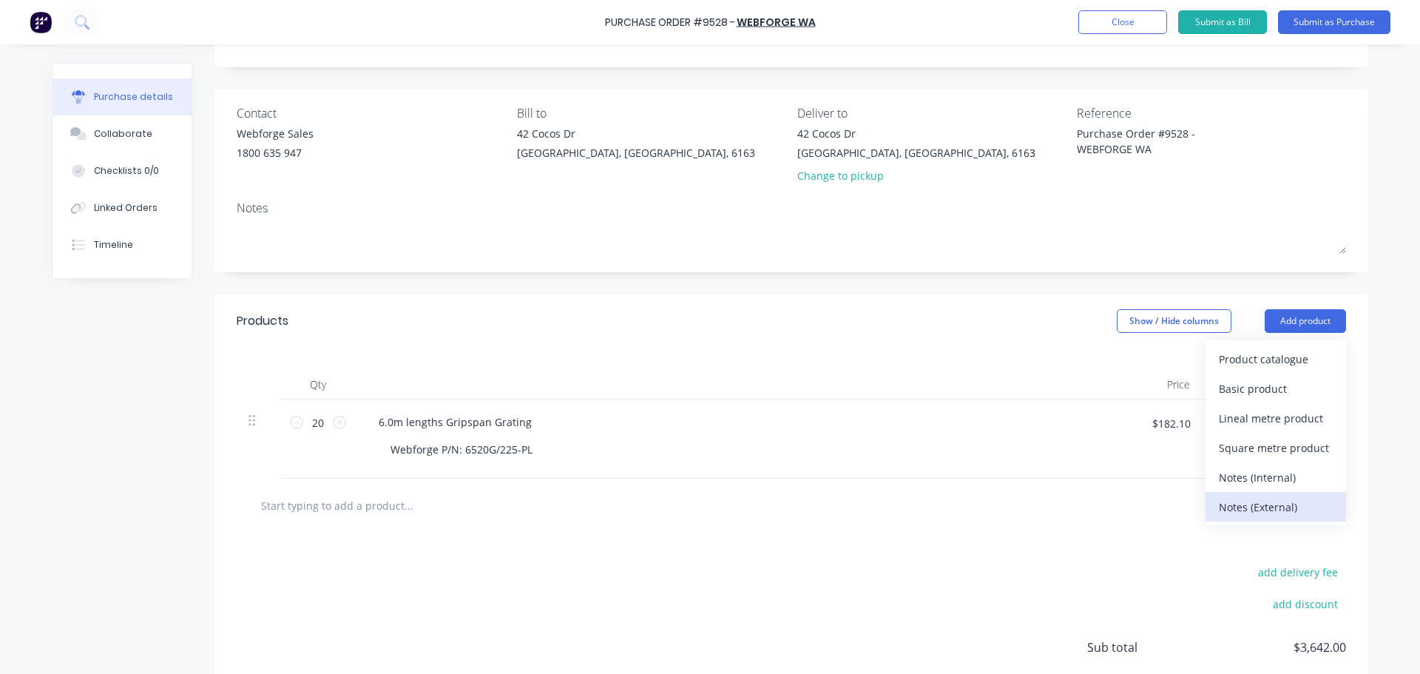
click at [1269, 509] on div "Notes (External)" at bounding box center [1276, 506] width 114 height 21
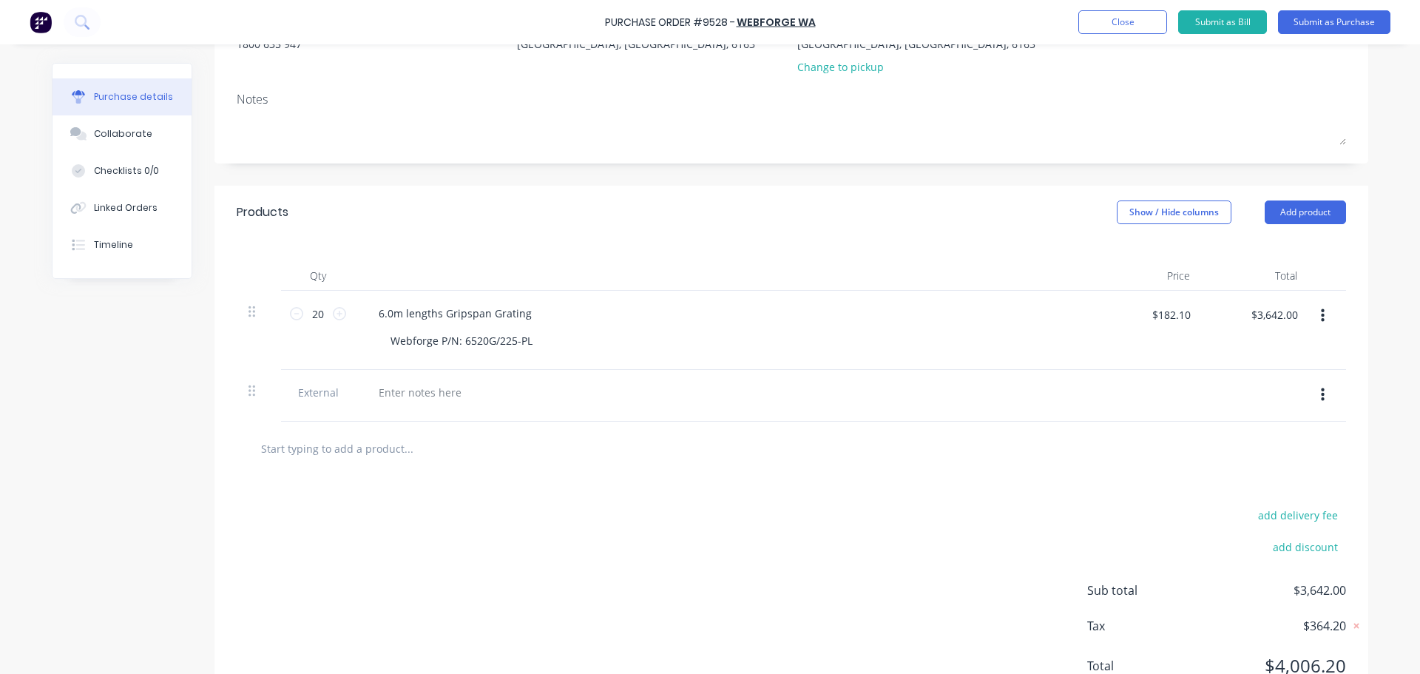
scroll to position [243, 0]
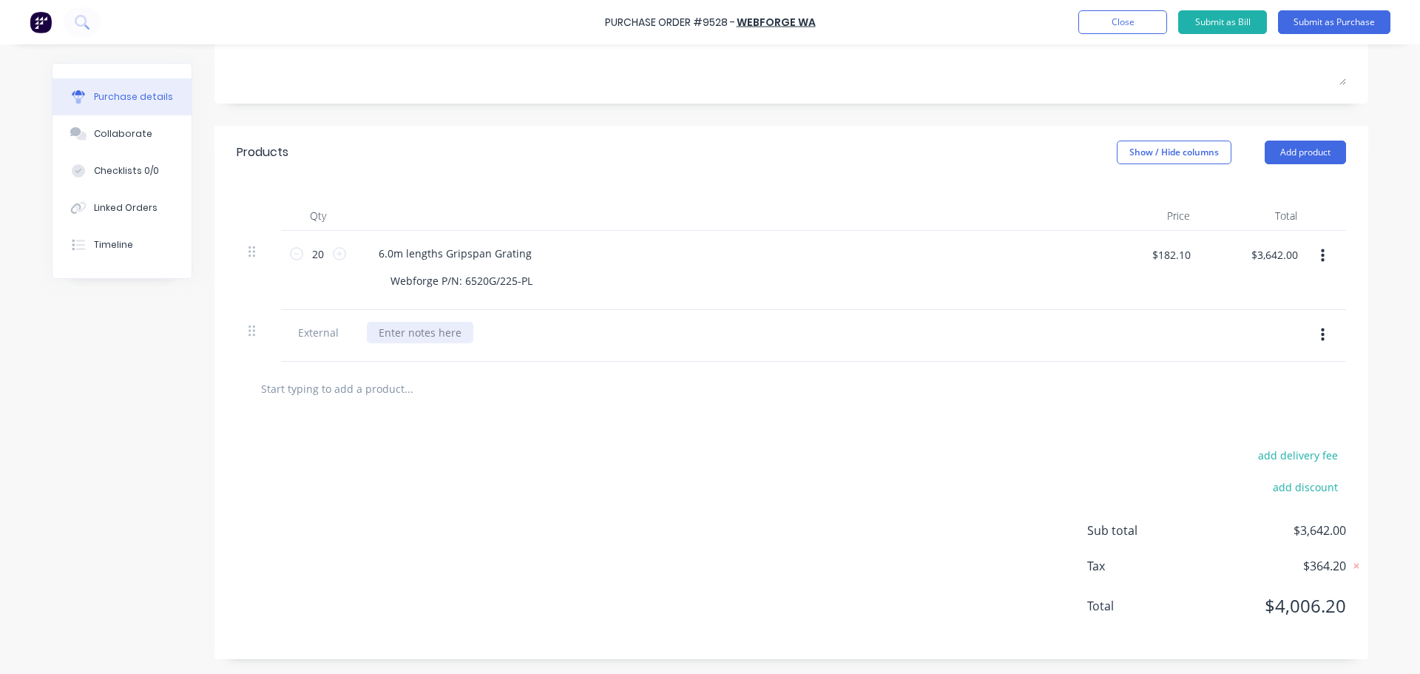
type textarea "x"
click at [387, 330] on div at bounding box center [420, 332] width 106 height 21
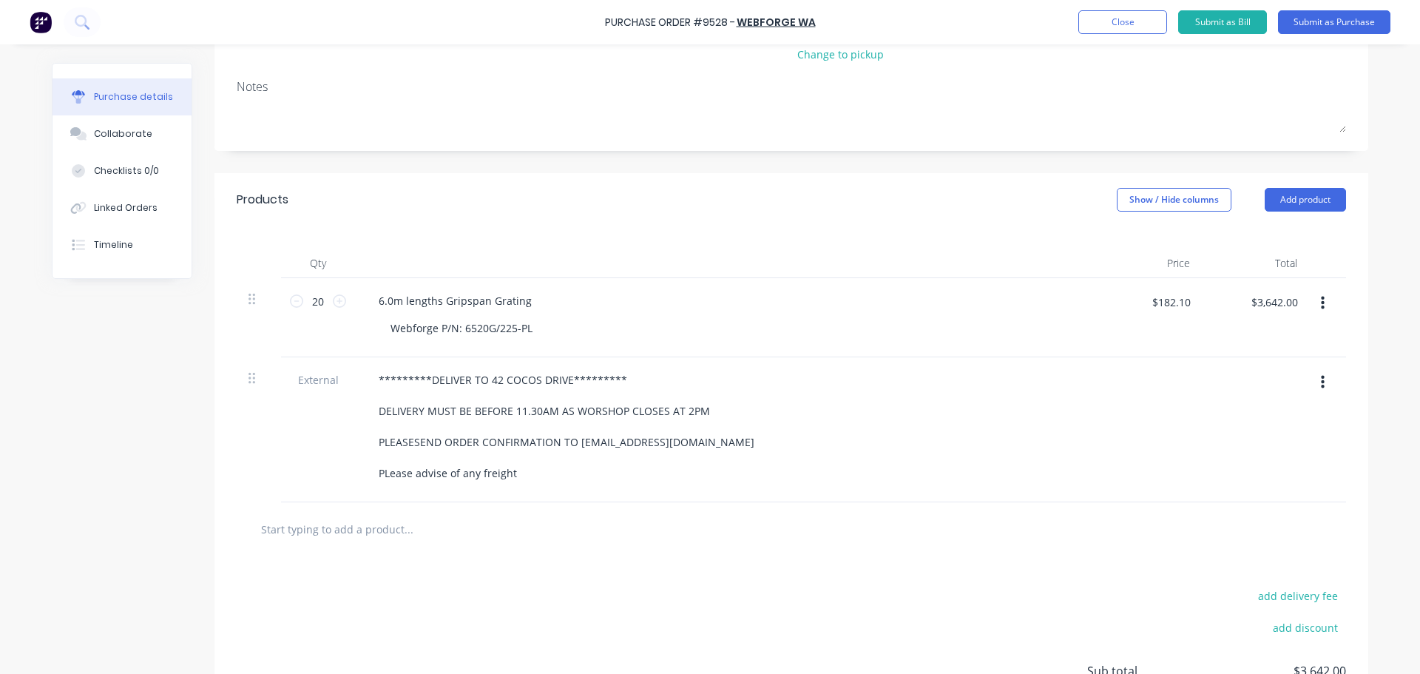
scroll to position [222, 0]
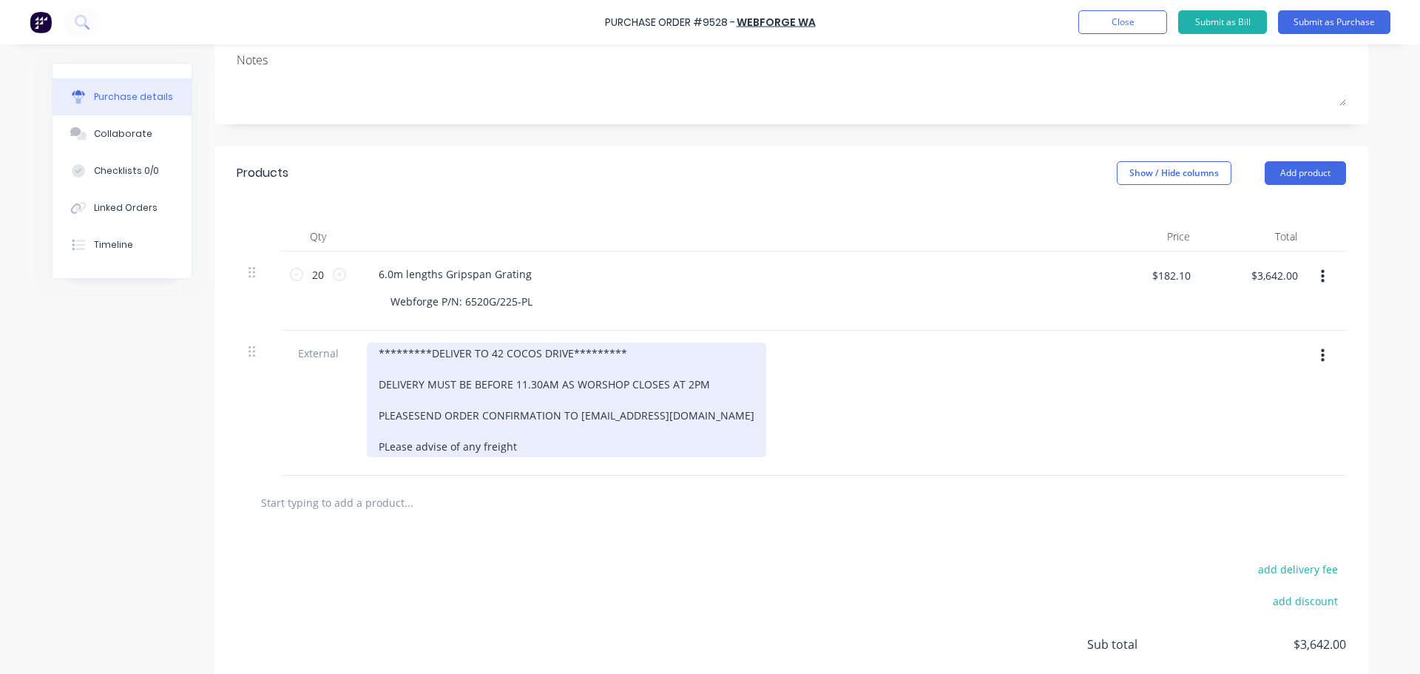
click at [531, 451] on div "*********DELIVER TO 42 COCOS DRIVE********* DELIVERY MUST BE BEFORE 11.30AM AS …" at bounding box center [566, 399] width 399 height 115
click at [383, 447] on div "*********DELIVER TO 42 COCOS DRIVE********* DELIVERY MUST BE BEFORE 11.30AM AS …" at bounding box center [566, 399] width 399 height 115
click at [563, 450] on div "*********DELIVER TO 42 COCOS DRIVE********* DELIVERY MUST BE BEFORE 11.30AM AS …" at bounding box center [566, 399] width 399 height 115
click at [677, 385] on div "*********DELIVER TO 42 COCOS DRIVE********* DELIVERY MUST BE BEFORE 11.30AM AS …" at bounding box center [566, 399] width 399 height 115
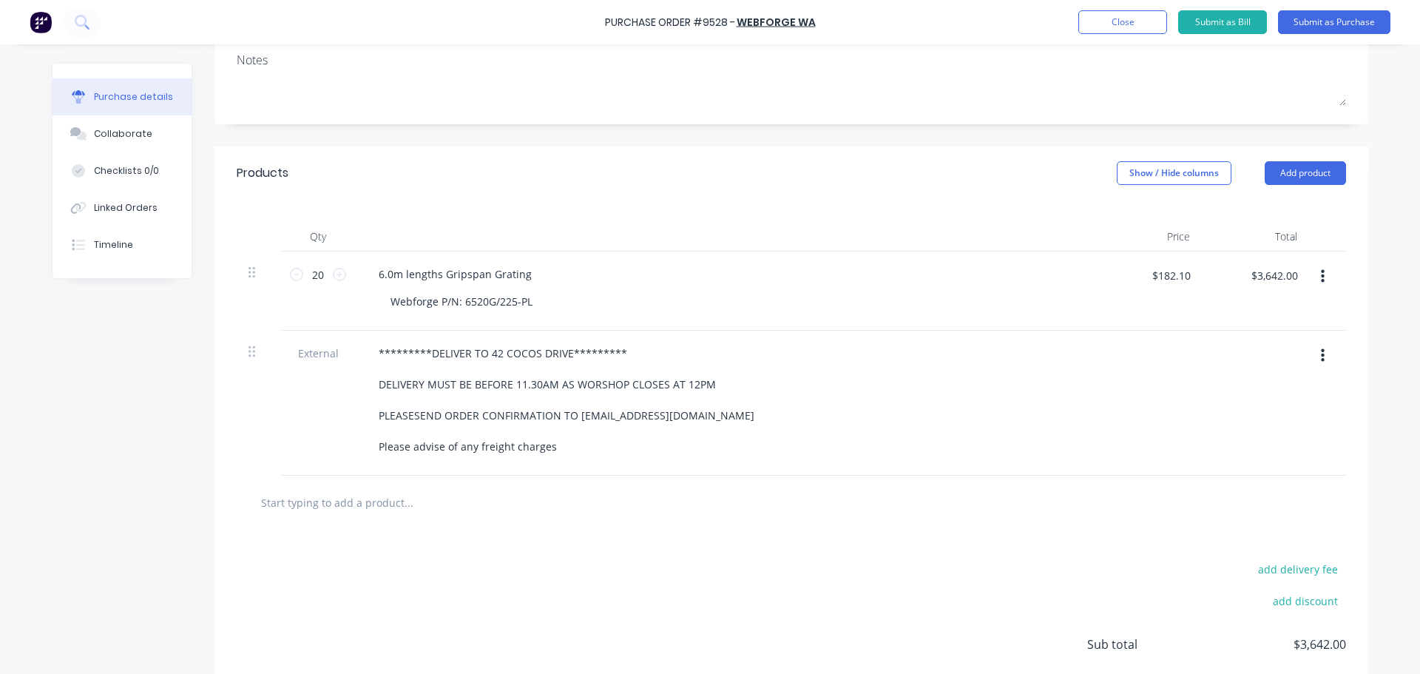
click at [830, 404] on div "*********DELIVER TO 42 COCOS DRIVE********* DELIVERY MUST BE BEFORE 11.30AM AS …" at bounding box center [725, 399] width 716 height 115
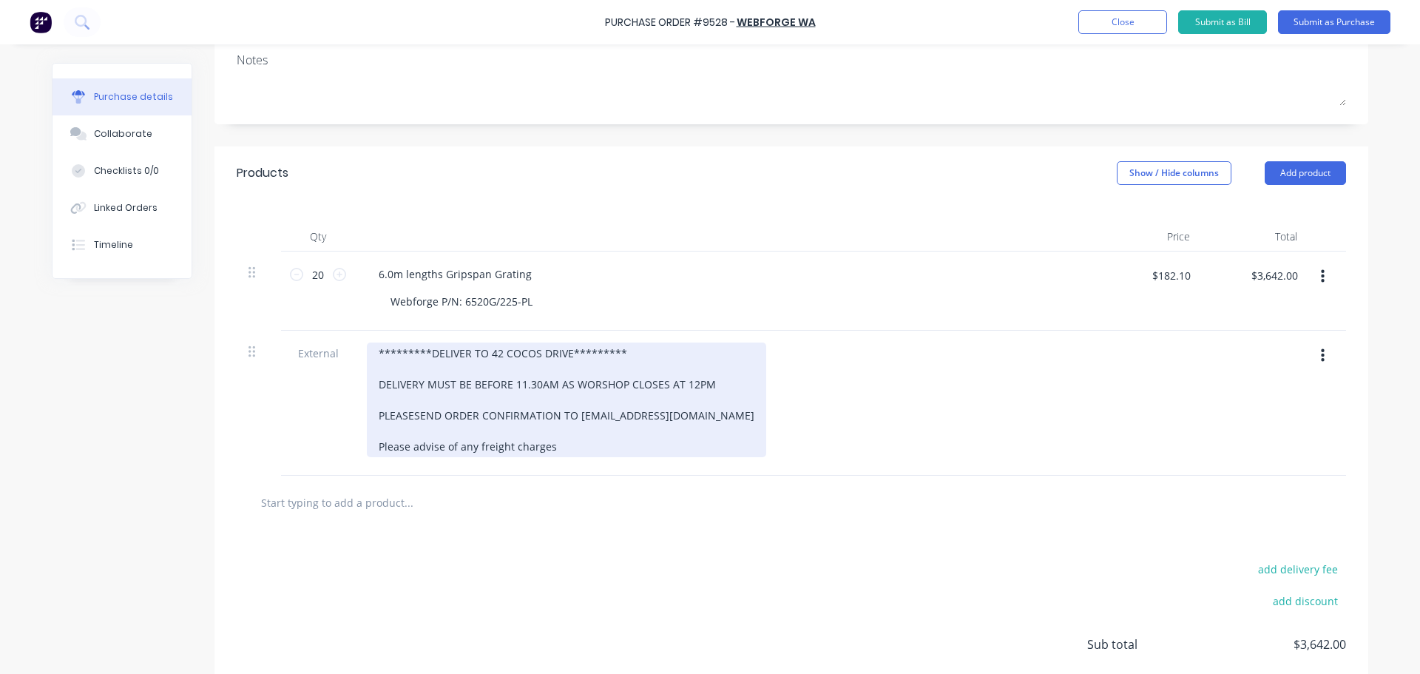
click at [407, 414] on div "*********DELIVER TO 42 COCOS DRIVE********* DELIVERY MUST BE BEFORE 11.30AM AS …" at bounding box center [566, 399] width 399 height 115
click at [558, 449] on div "*********DELIVER TO 42 COCOS DRIVE********* DELIVERY MUST BE BEFORE 11.30AM AS …" at bounding box center [568, 399] width 402 height 115
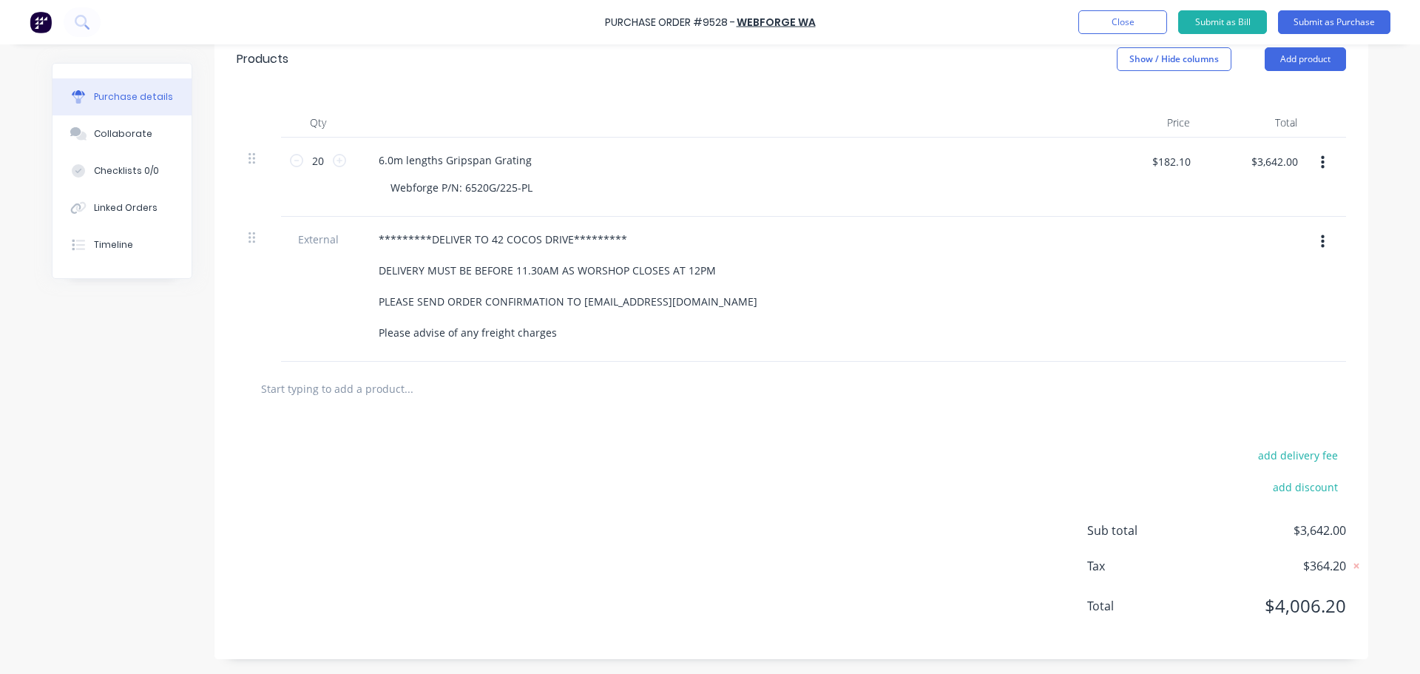
scroll to position [0, 0]
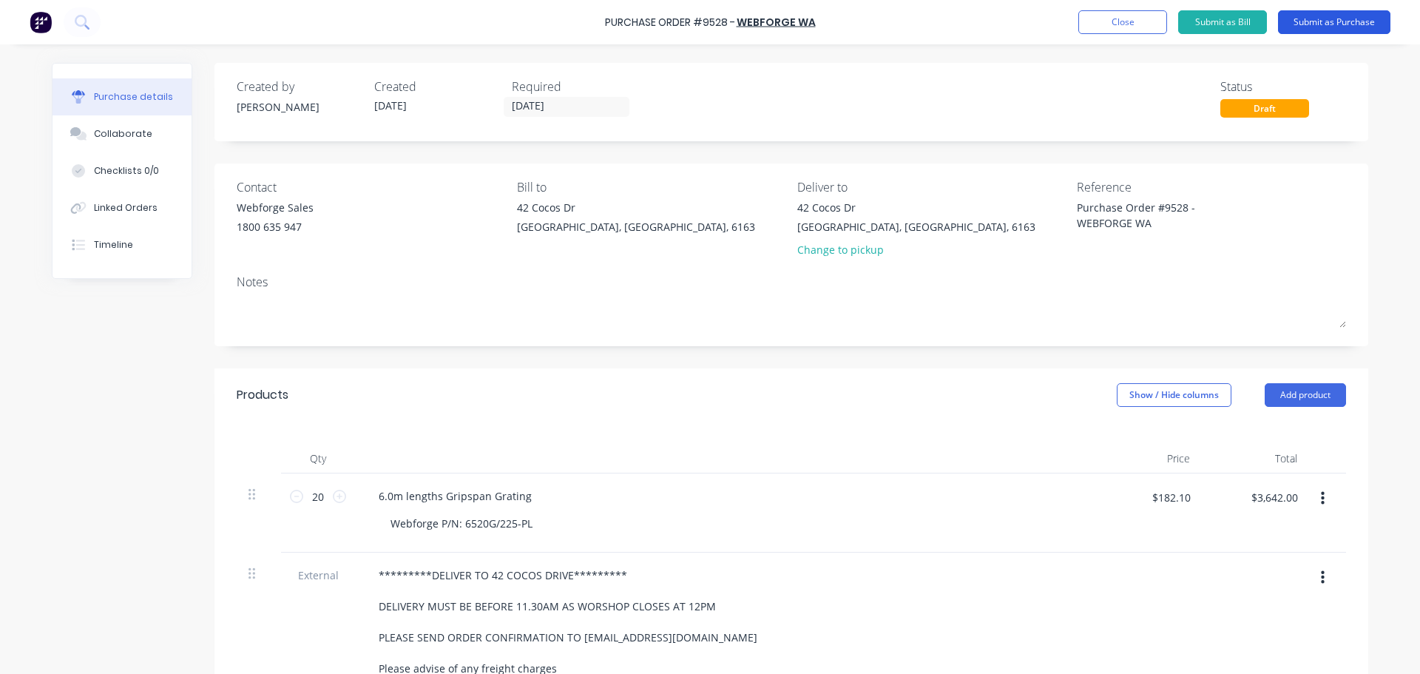
click at [1346, 24] on button "Submit as Purchase" at bounding box center [1334, 22] width 112 height 24
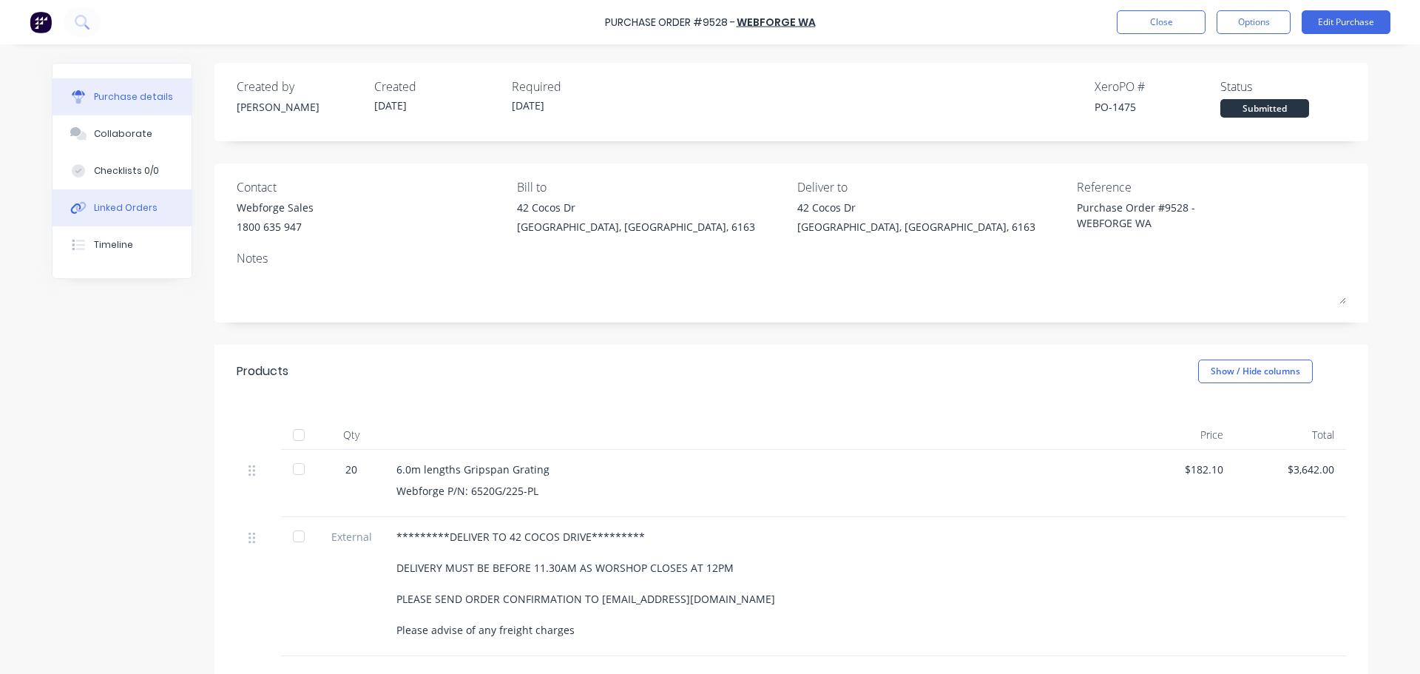
click at [103, 211] on div "Linked Orders" at bounding box center [126, 207] width 64 height 13
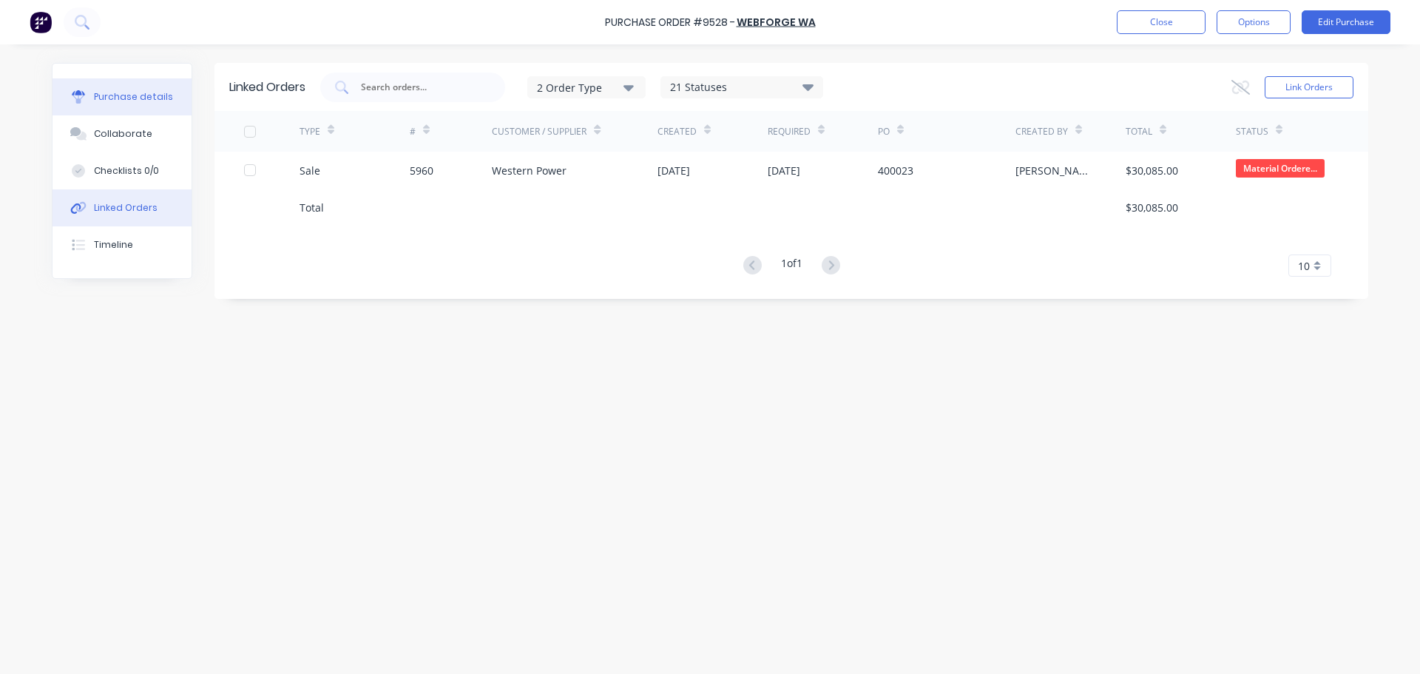
drag, startPoint x: 115, startPoint y: 100, endPoint x: 117, endPoint y: 85, distance: 15.0
click at [115, 99] on div "Purchase details" at bounding box center [133, 96] width 79 height 13
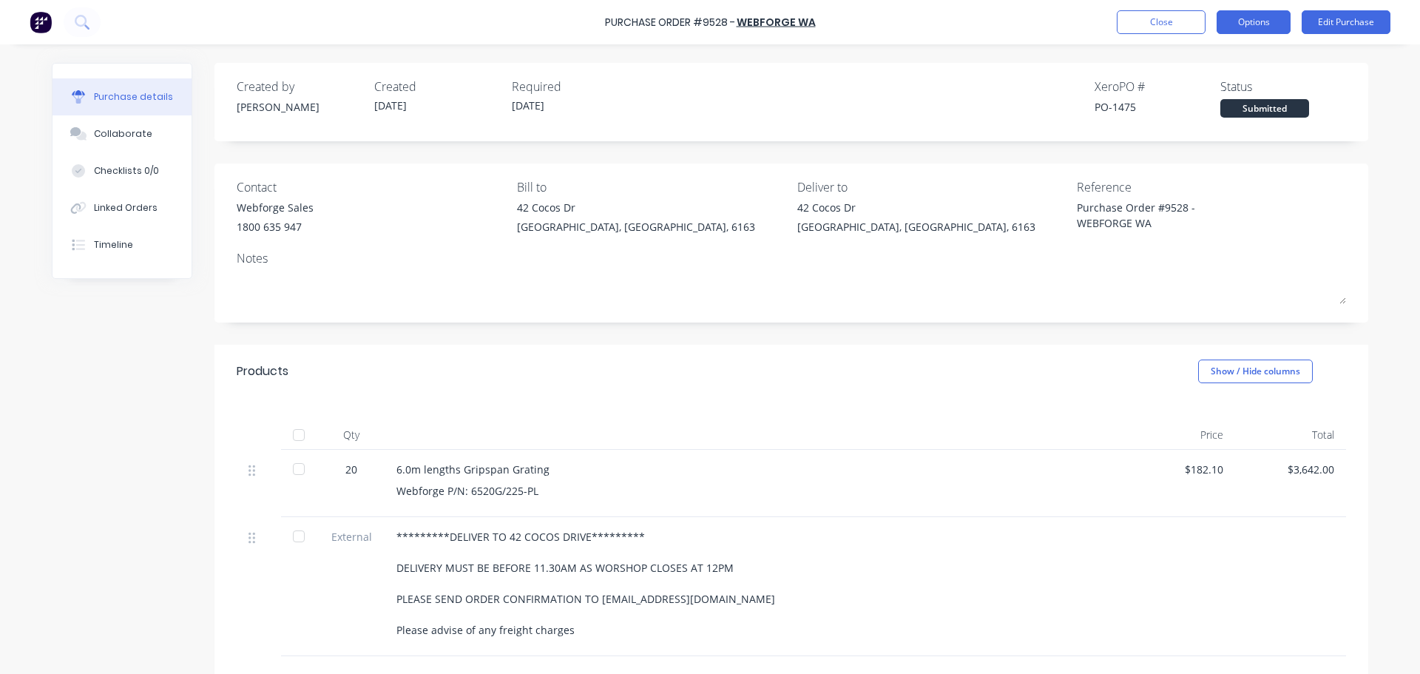
click at [1264, 12] on button "Options" at bounding box center [1254, 22] width 74 height 24
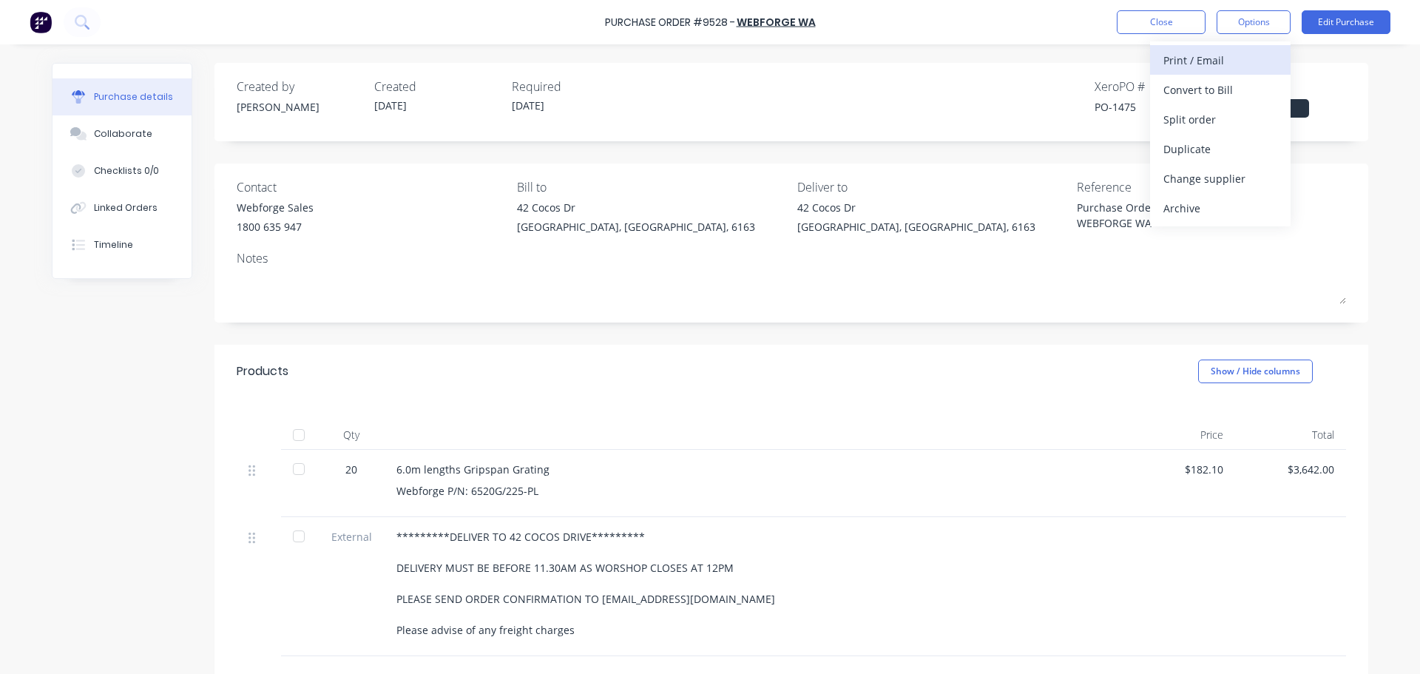
click at [1189, 61] on div "Print / Email" at bounding box center [1220, 60] width 114 height 21
click at [1202, 92] on div "With pricing" at bounding box center [1220, 89] width 114 height 21
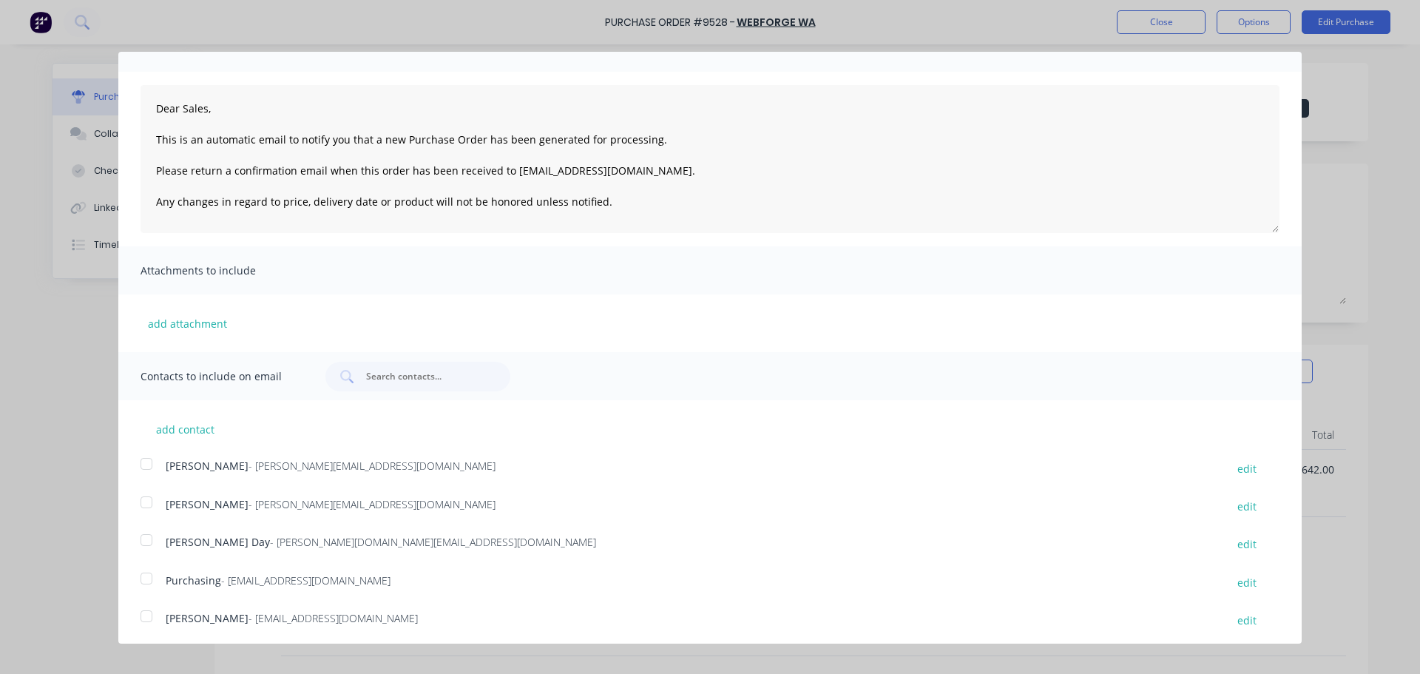
scroll to position [156, 0]
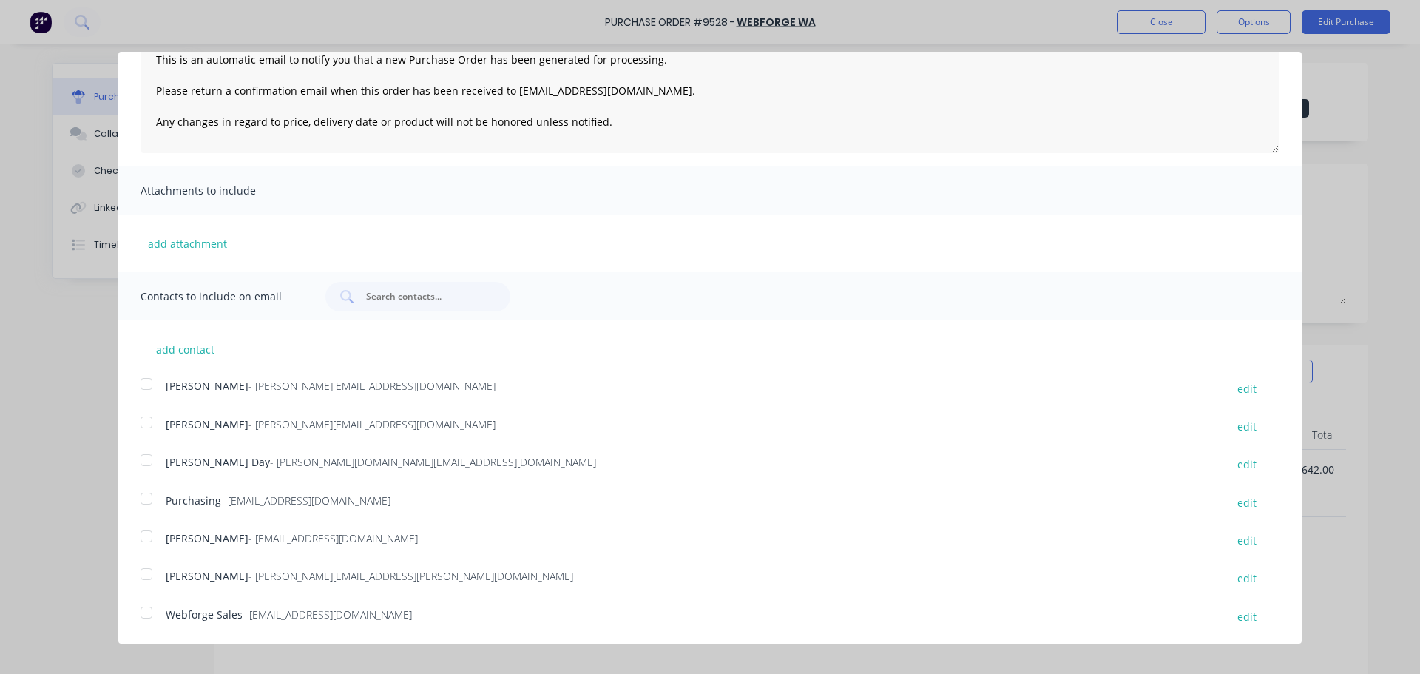
click at [146, 607] on div at bounding box center [147, 613] width 30 height 30
click at [146, 495] on div at bounding box center [147, 499] width 30 height 30
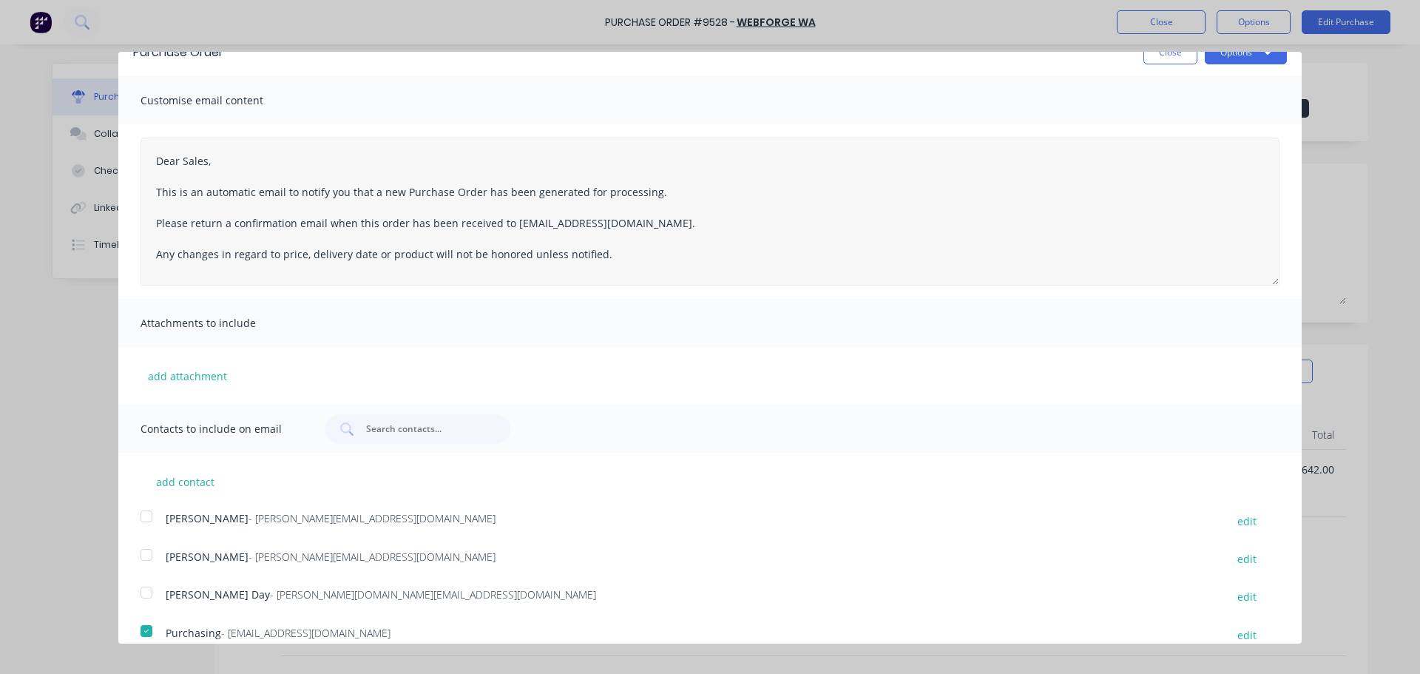
scroll to position [0, 0]
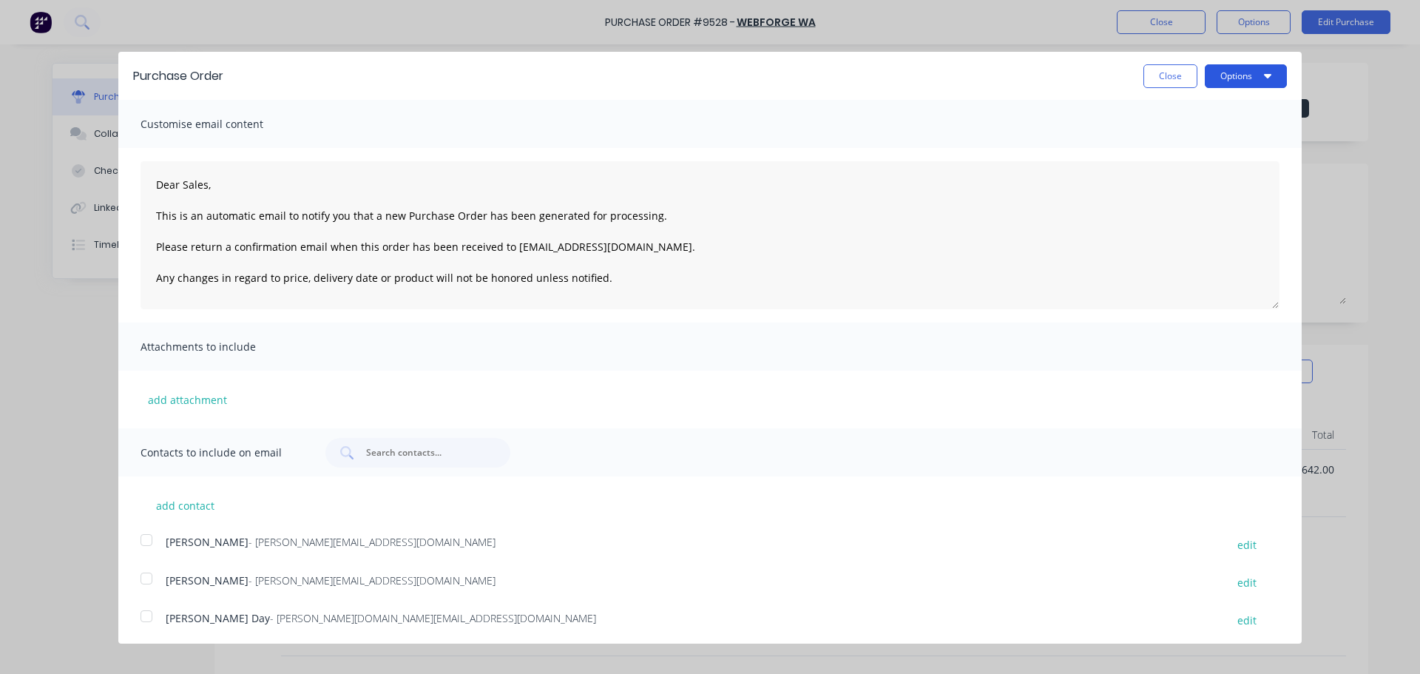
click at [1245, 81] on button "Options" at bounding box center [1246, 76] width 82 height 24
click at [1179, 136] on div "Email" at bounding box center [1217, 142] width 114 height 21
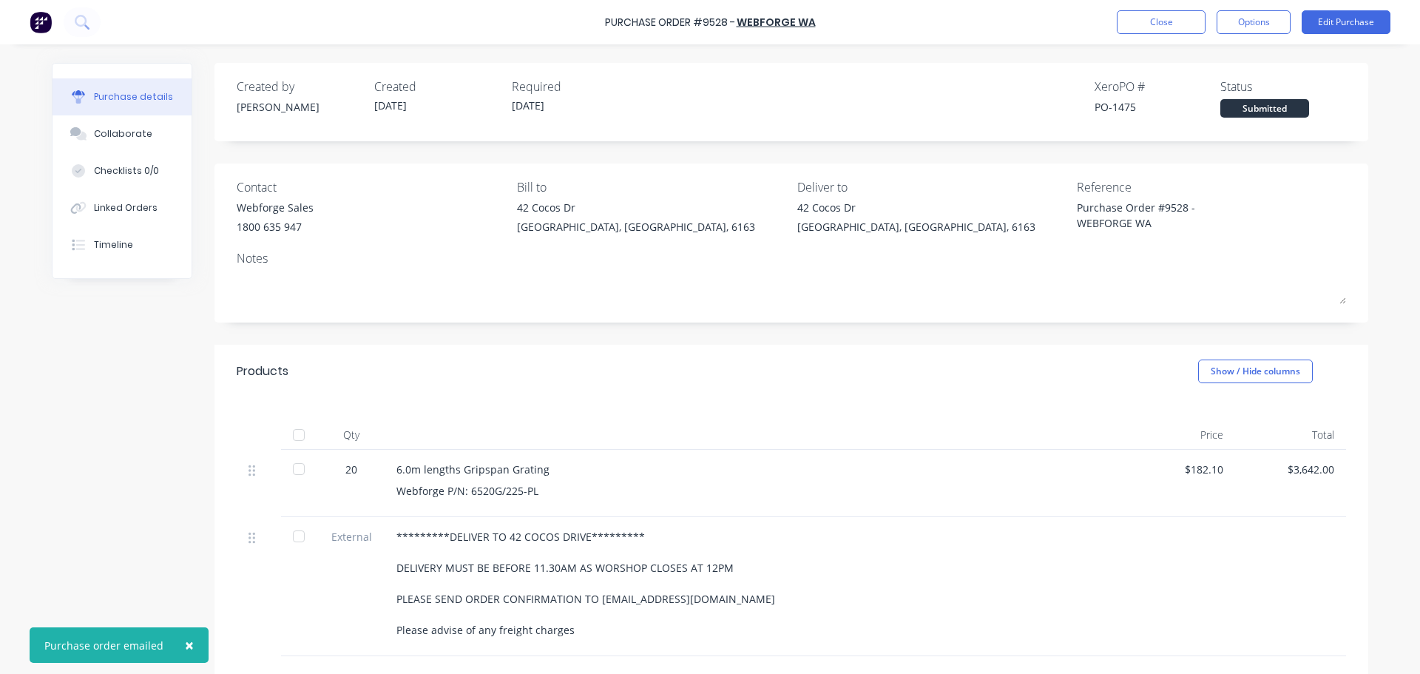
click at [191, 650] on button "×" at bounding box center [189, 644] width 38 height 35
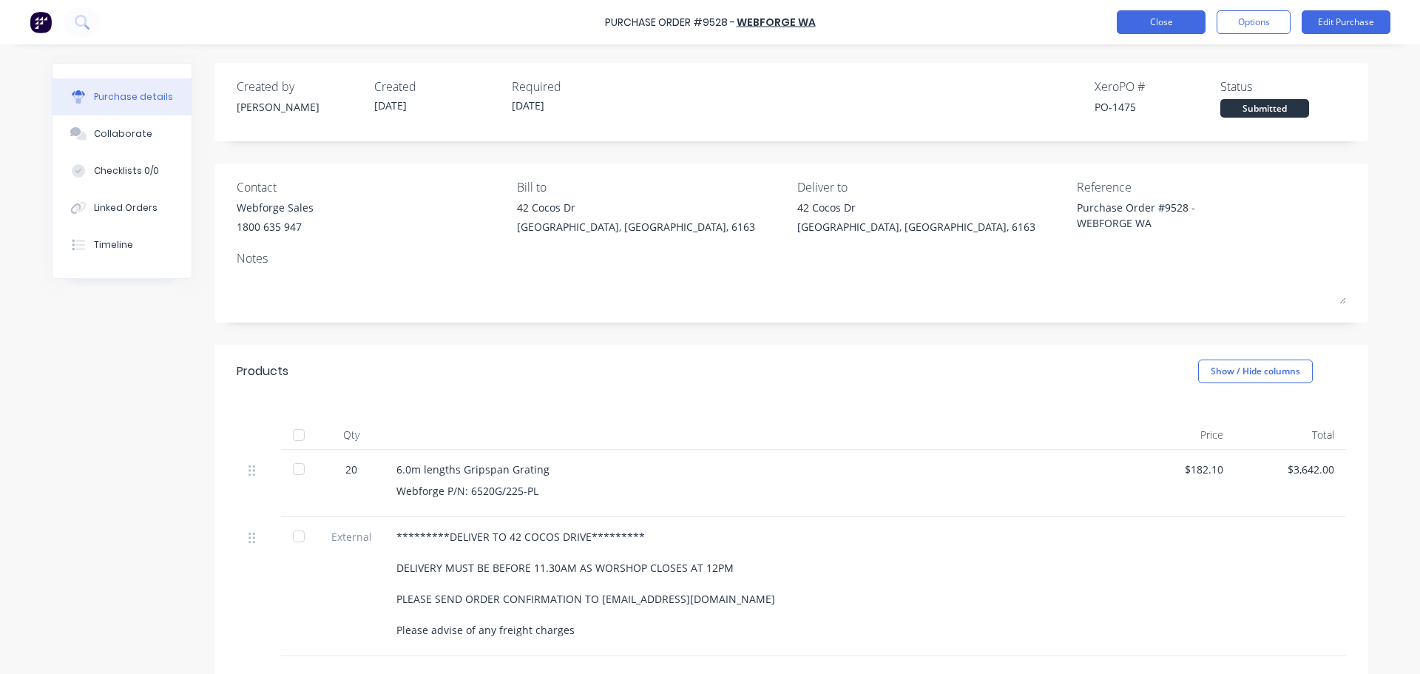
click at [1170, 15] on button "Close" at bounding box center [1161, 22] width 89 height 24
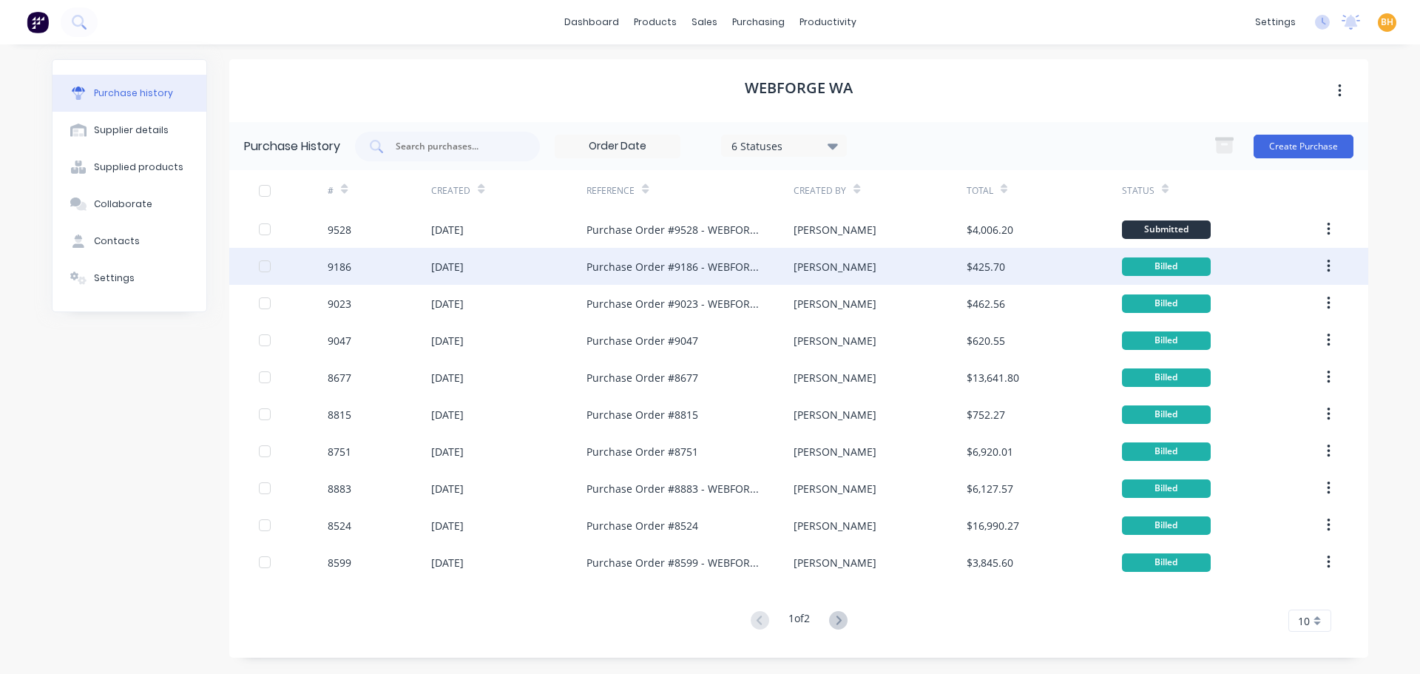
click at [677, 273] on div "Purchase Order #9186 - WEBFORGE WA" at bounding box center [674, 267] width 177 height 16
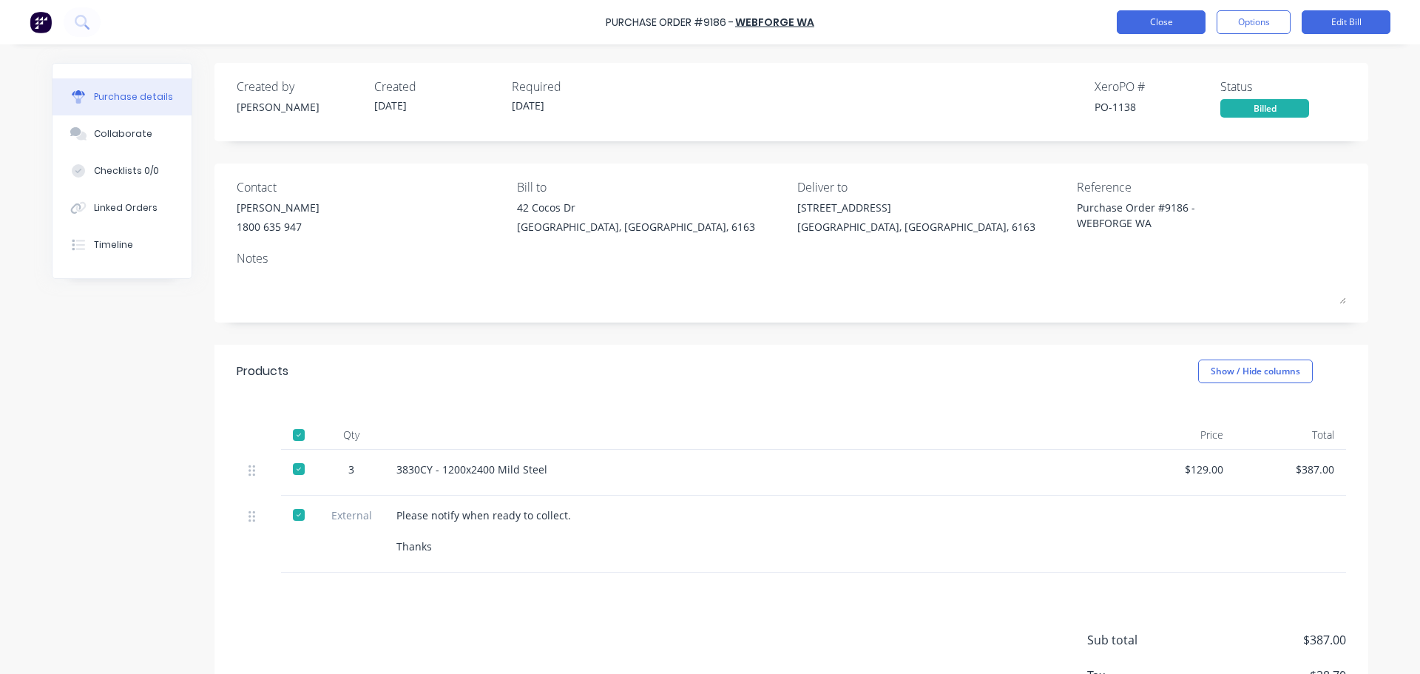
click at [1153, 21] on button "Close" at bounding box center [1161, 22] width 89 height 24
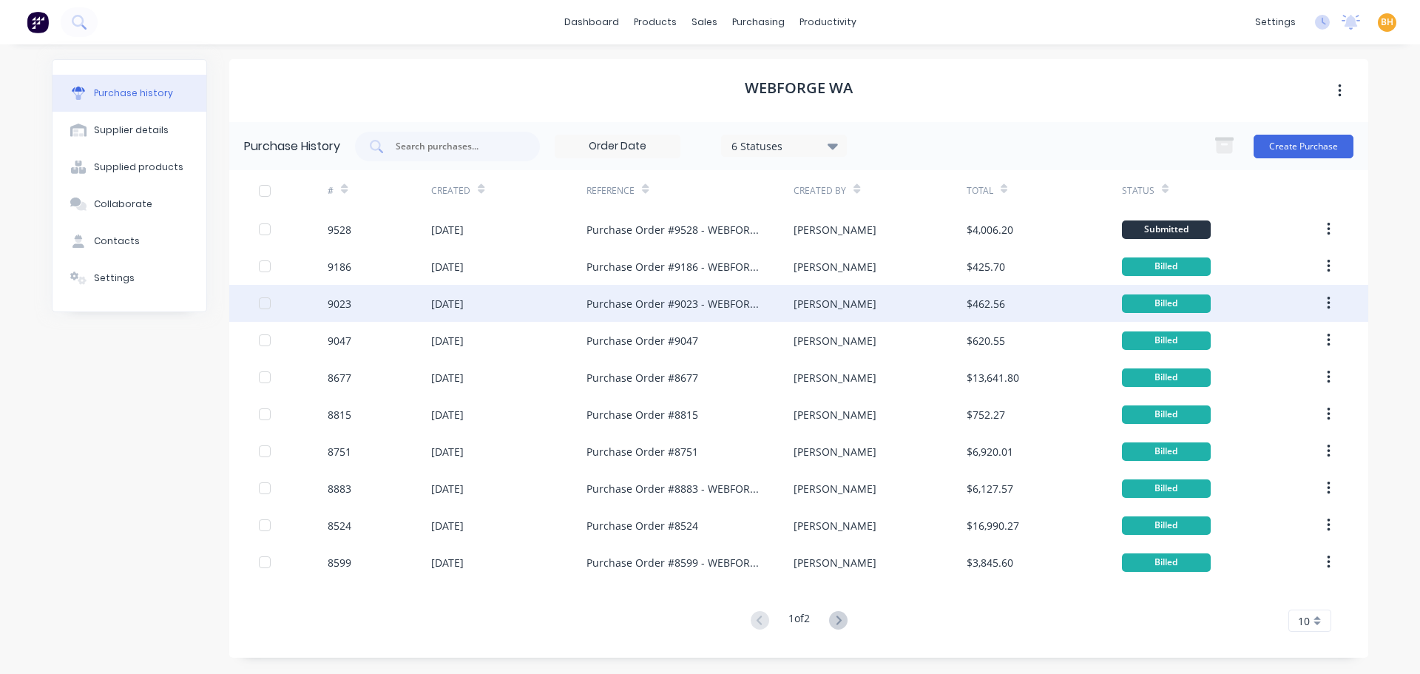
click at [646, 295] on div "Purchase Order #9023 - WEBFORGE WA" at bounding box center [689, 303] width 207 height 37
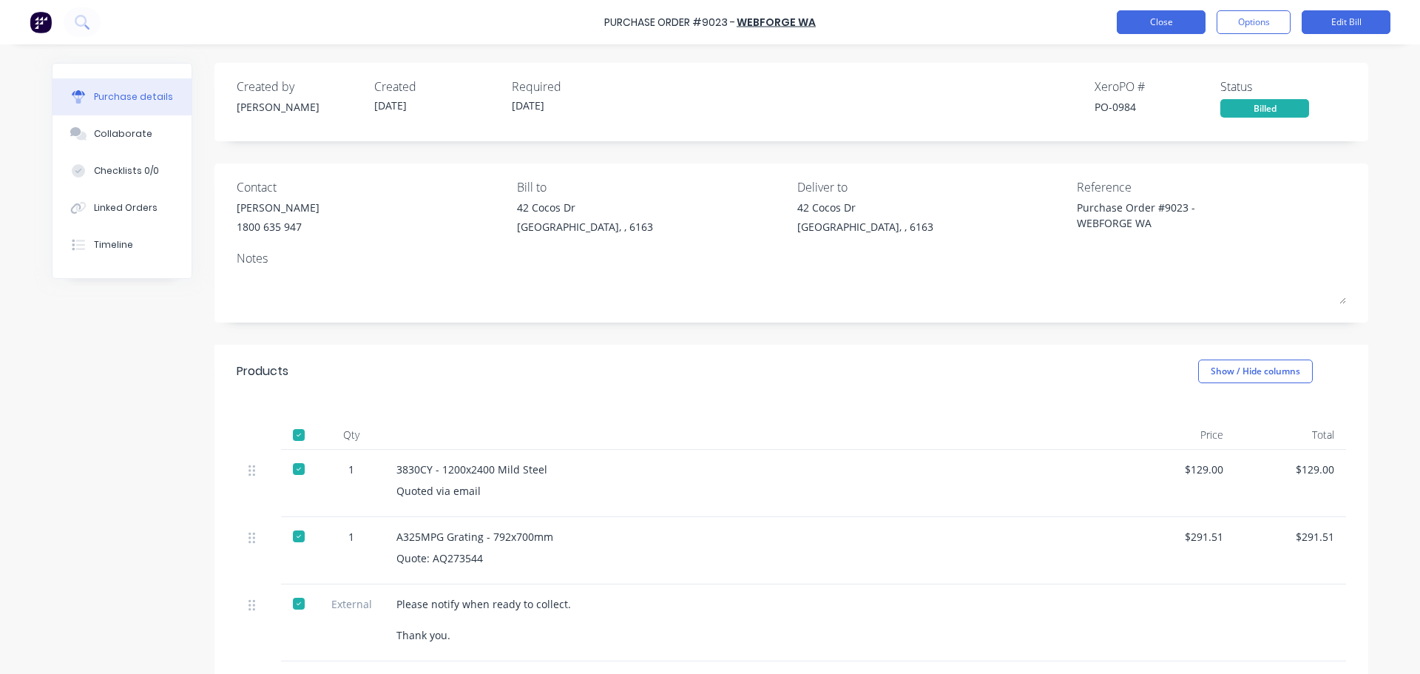
click at [1140, 23] on button "Close" at bounding box center [1161, 22] width 89 height 24
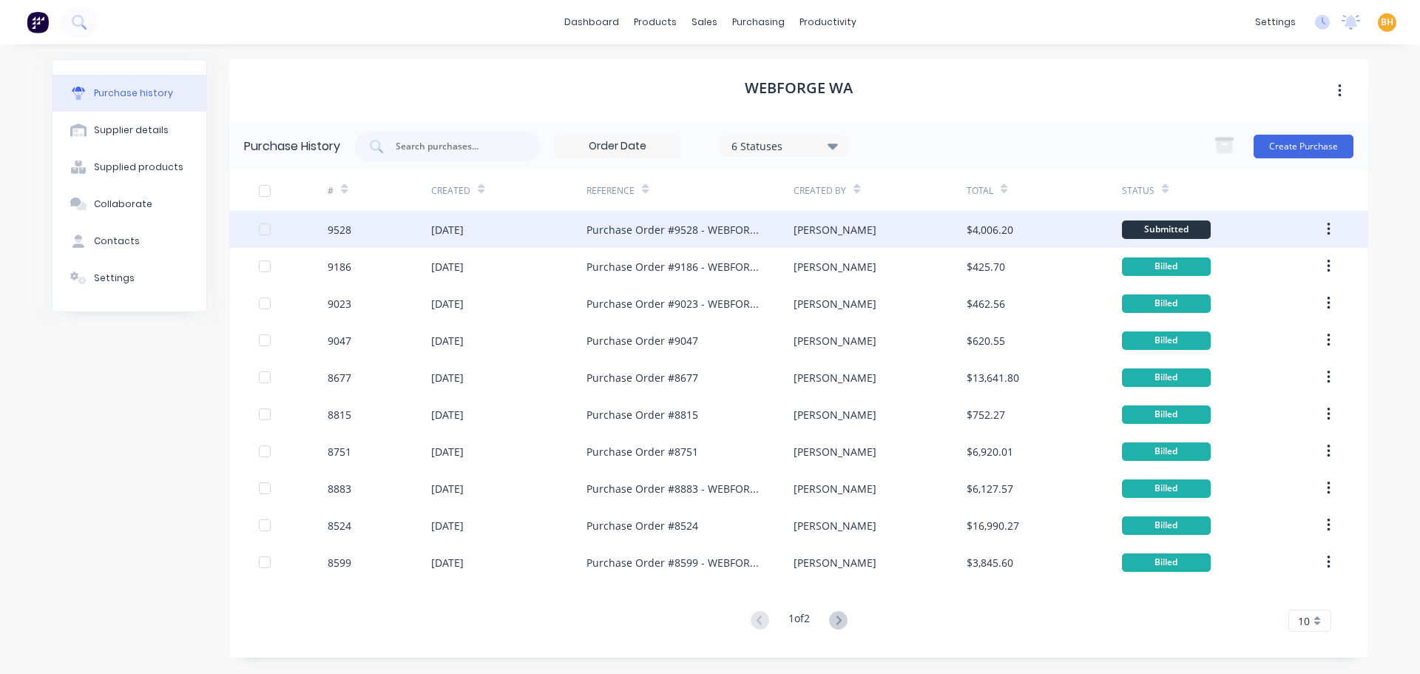
click at [445, 246] on div "[DATE]" at bounding box center [508, 229] width 155 height 37
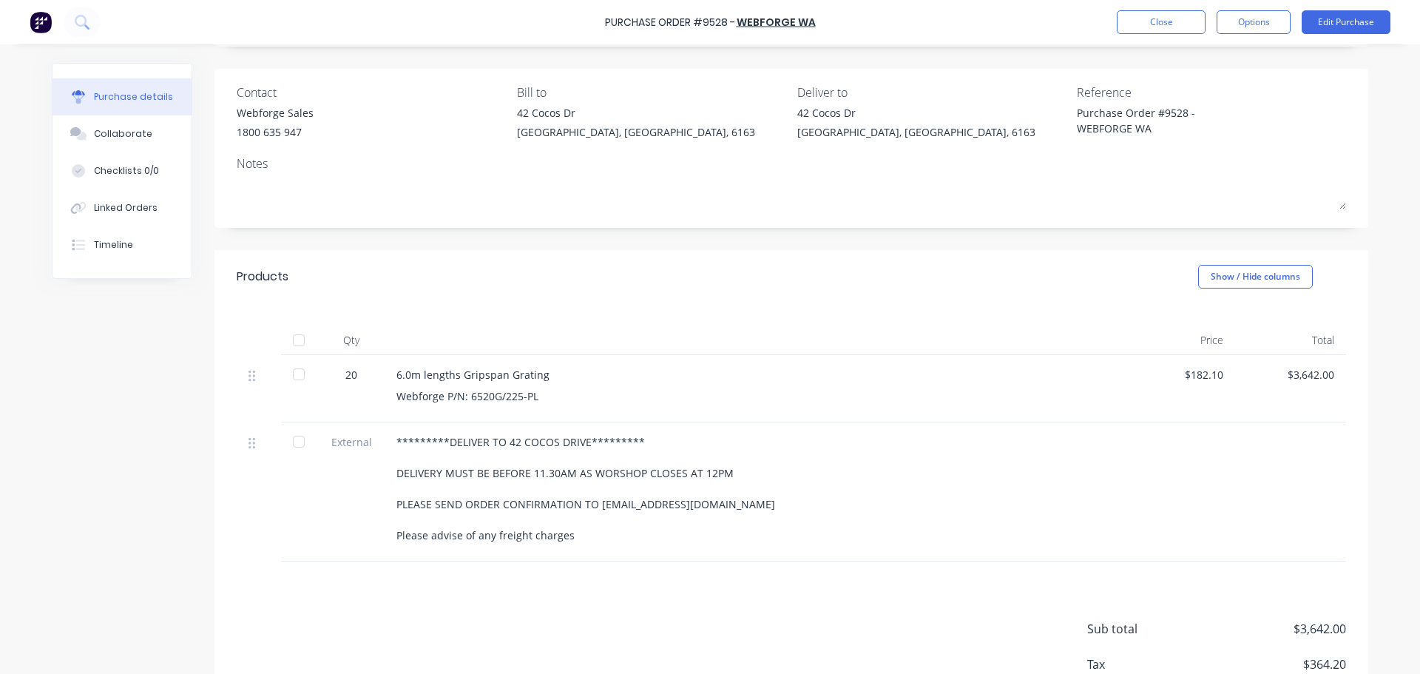
scroll to position [148, 0]
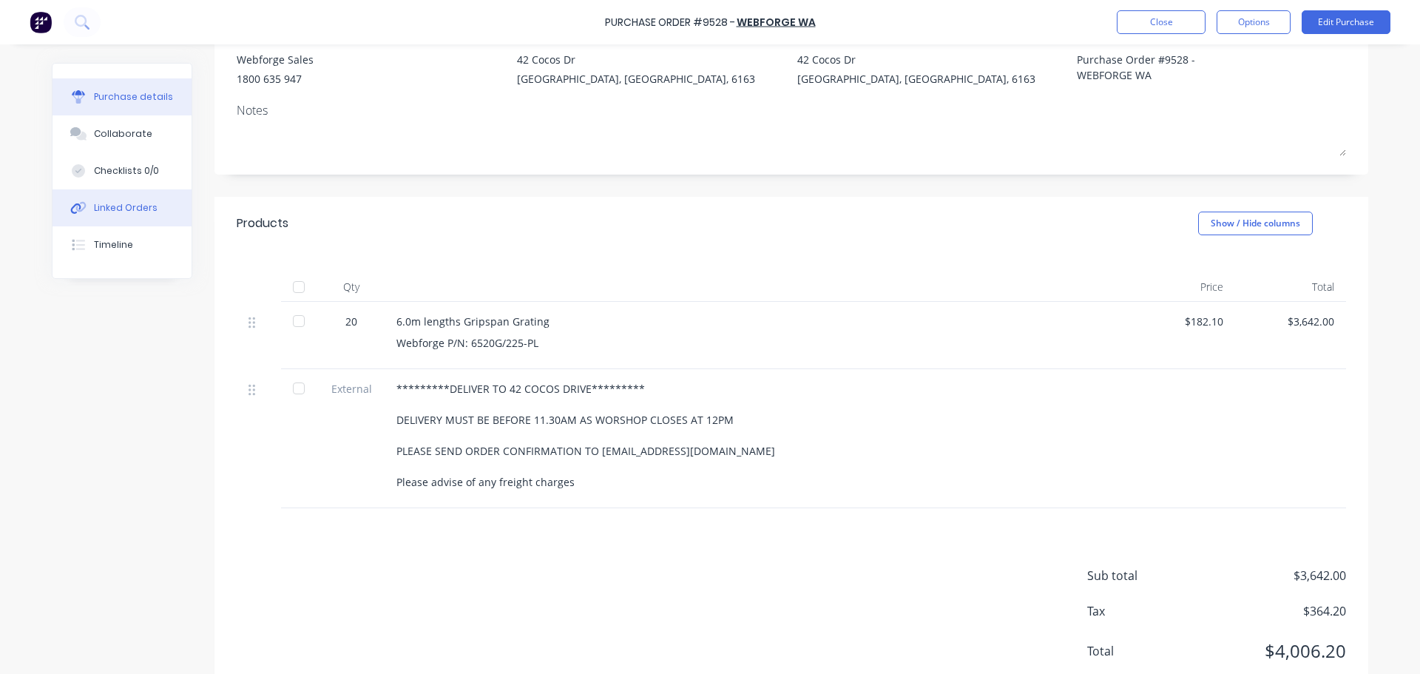
click at [124, 214] on div "Linked Orders" at bounding box center [126, 207] width 64 height 13
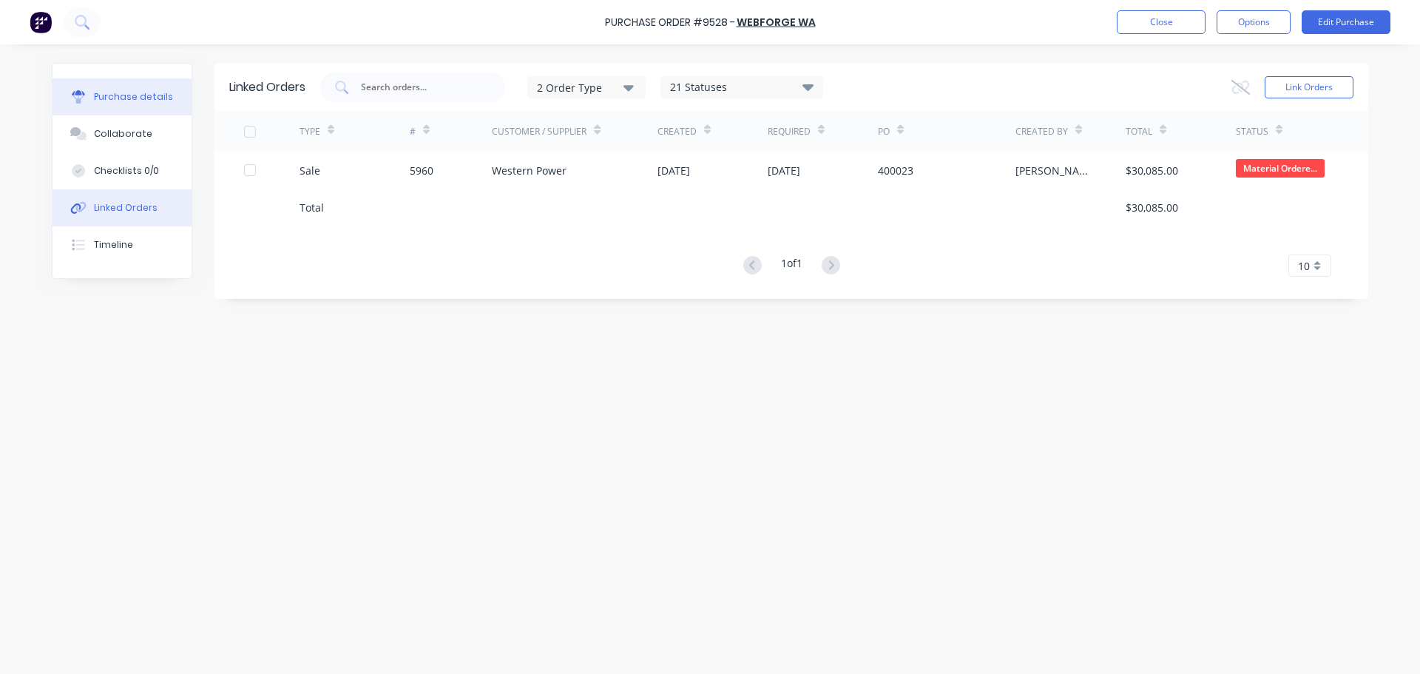
click at [124, 92] on div "Purchase details" at bounding box center [133, 96] width 79 height 13
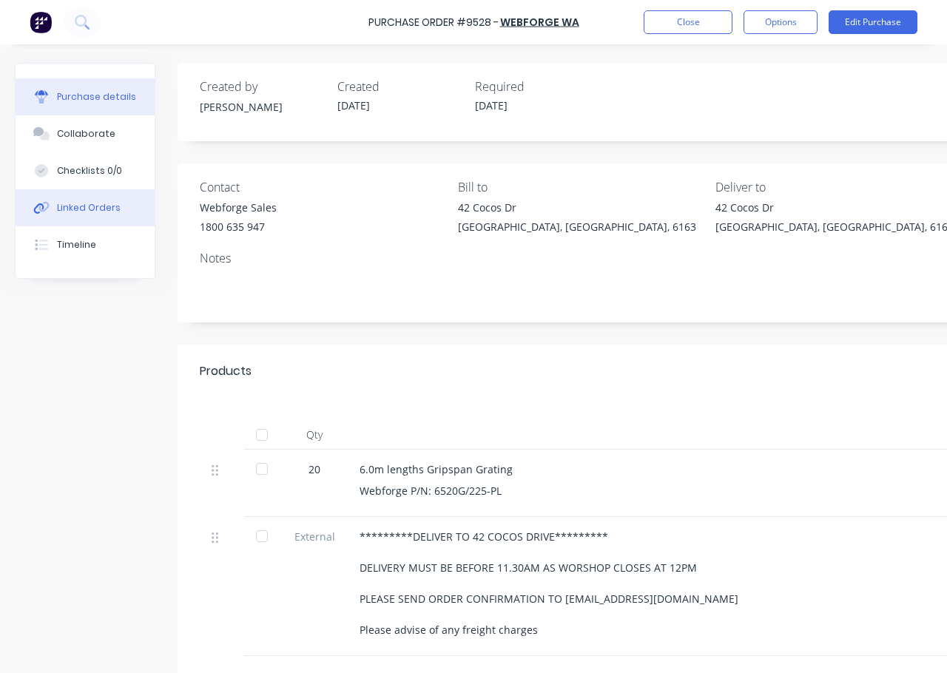
click at [89, 201] on div "Linked Orders" at bounding box center [89, 207] width 64 height 13
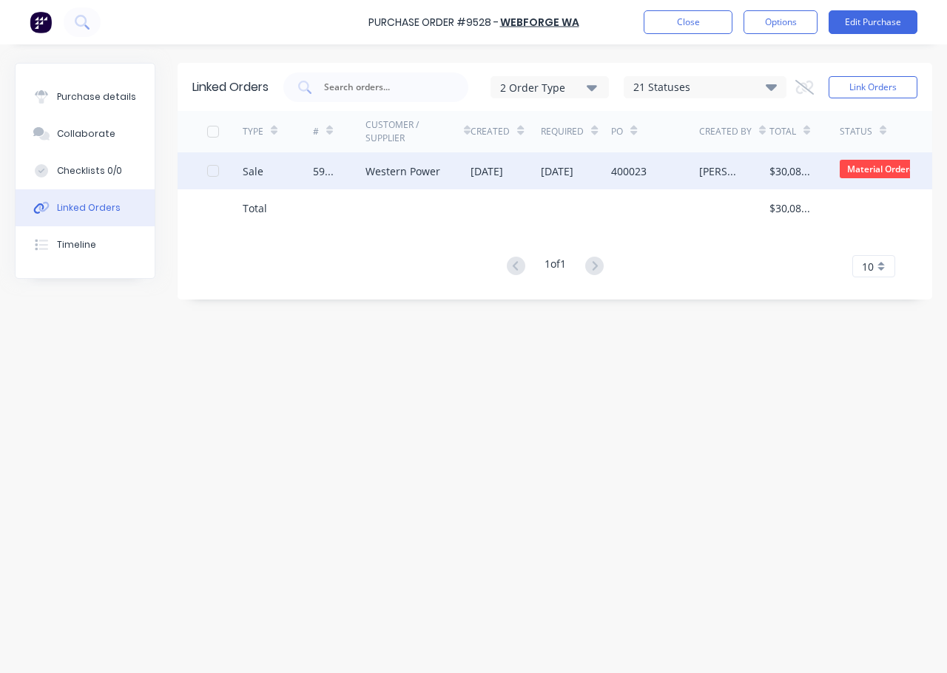
click at [311, 172] on div "Sale" at bounding box center [278, 170] width 70 height 37
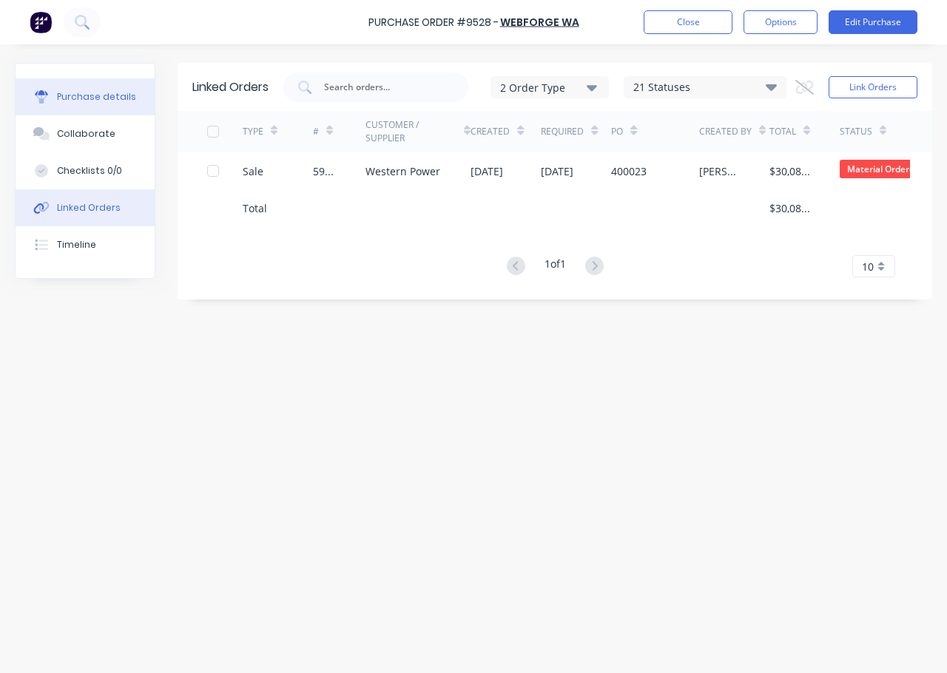
click at [55, 91] on button "Purchase details" at bounding box center [85, 96] width 139 height 37
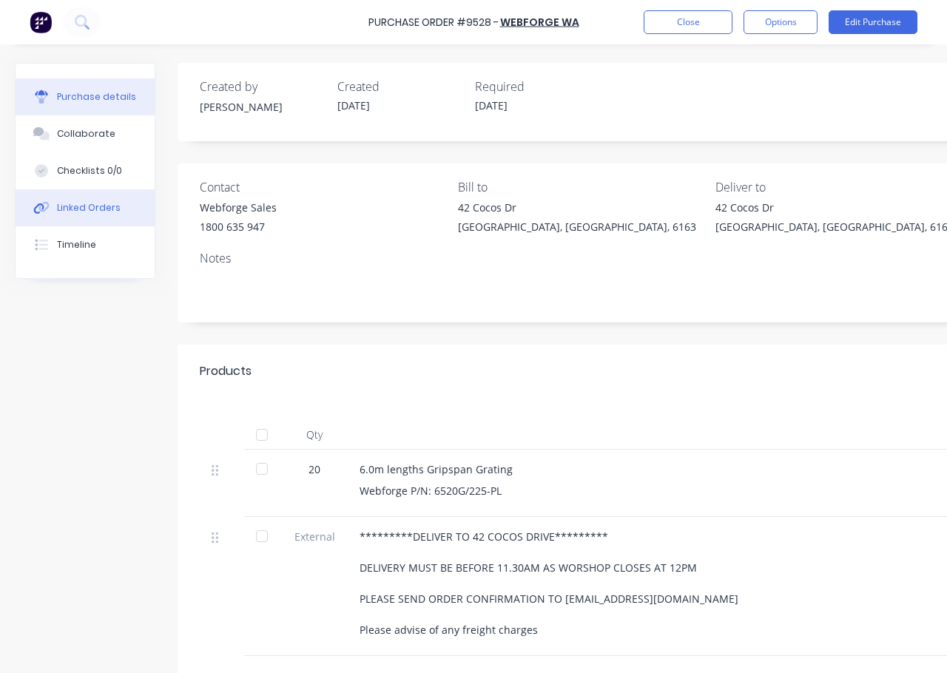
click at [84, 212] on div "Linked Orders" at bounding box center [89, 207] width 64 height 13
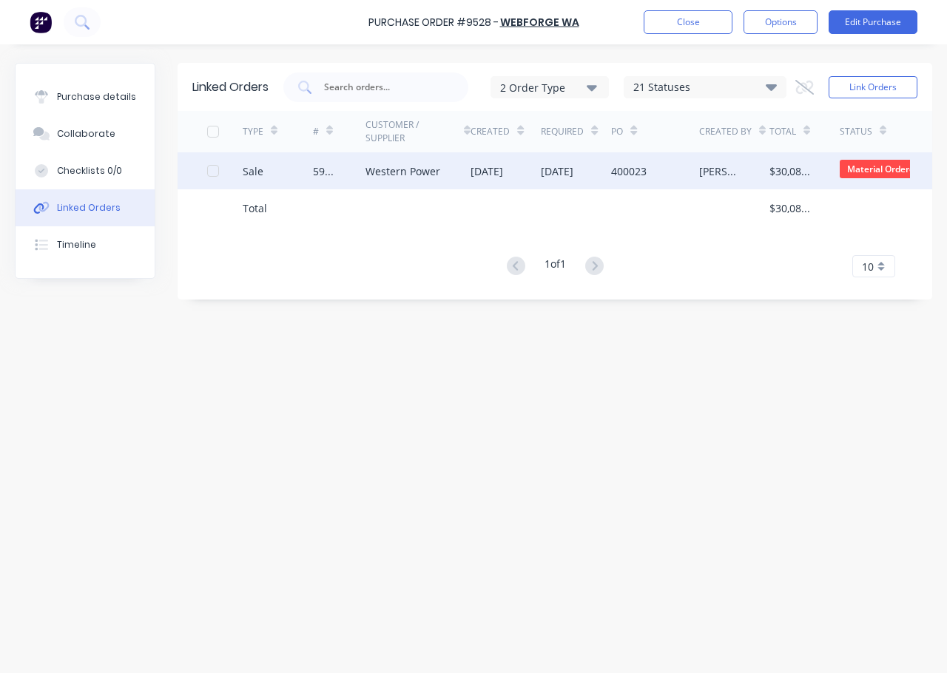
click at [399, 159] on div "Western Power" at bounding box center [418, 170] width 106 height 37
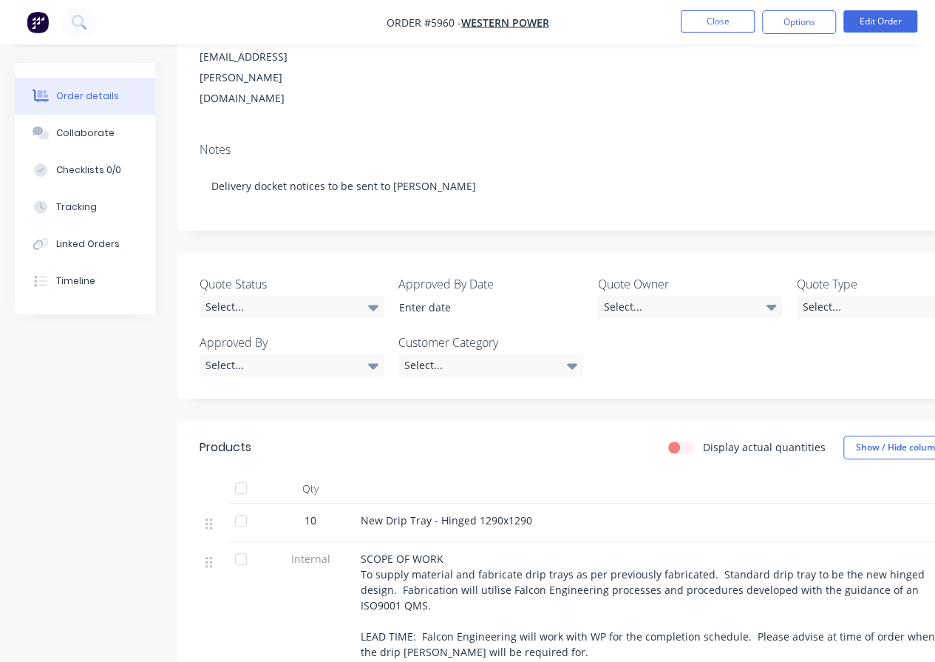
scroll to position [370, 0]
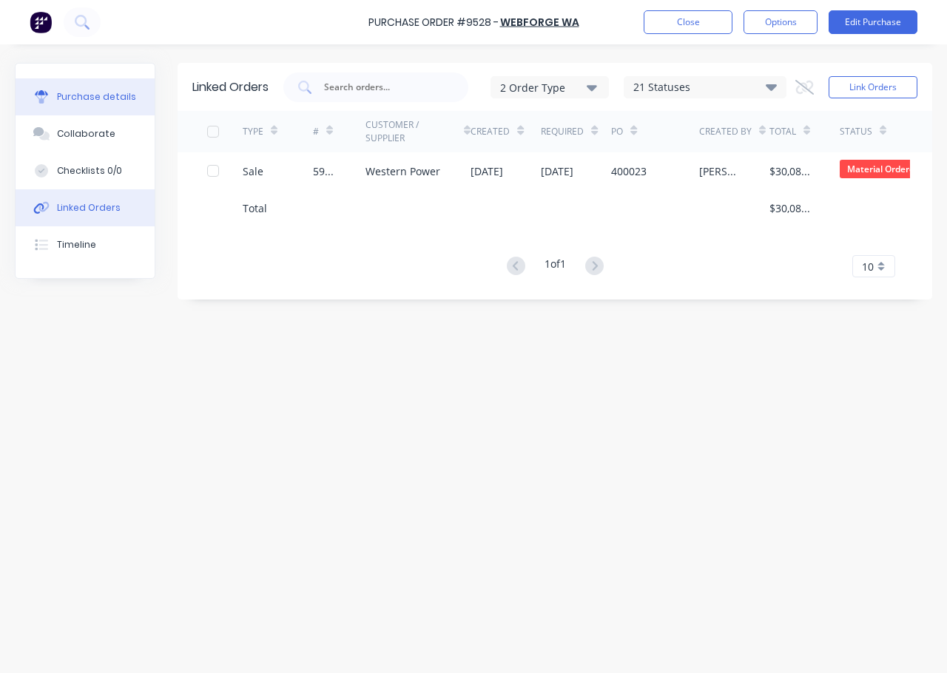
click at [75, 92] on div "Purchase details" at bounding box center [96, 96] width 79 height 13
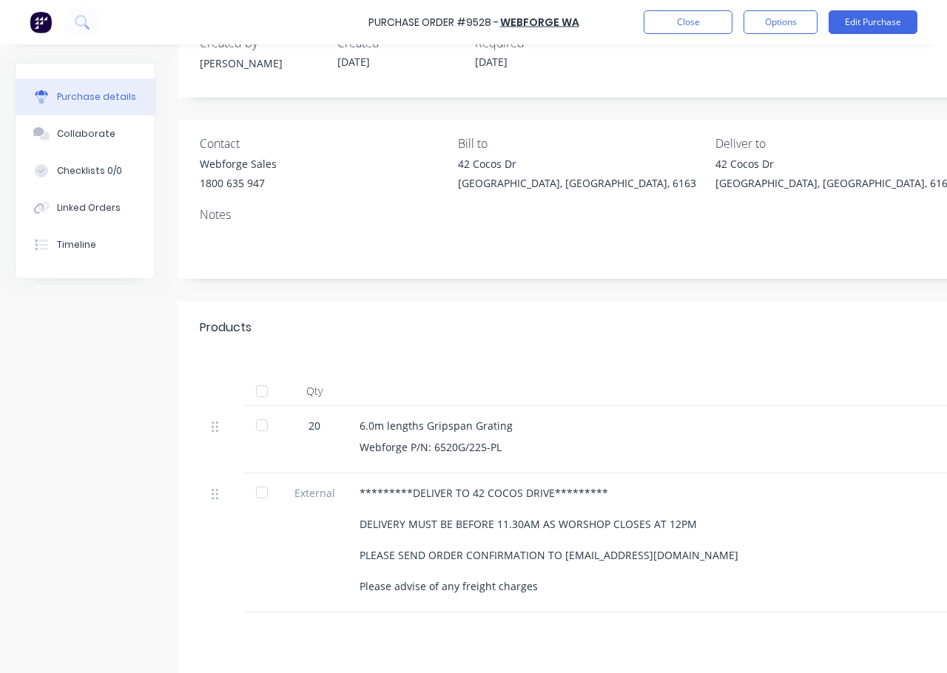
scroll to position [74, 0]
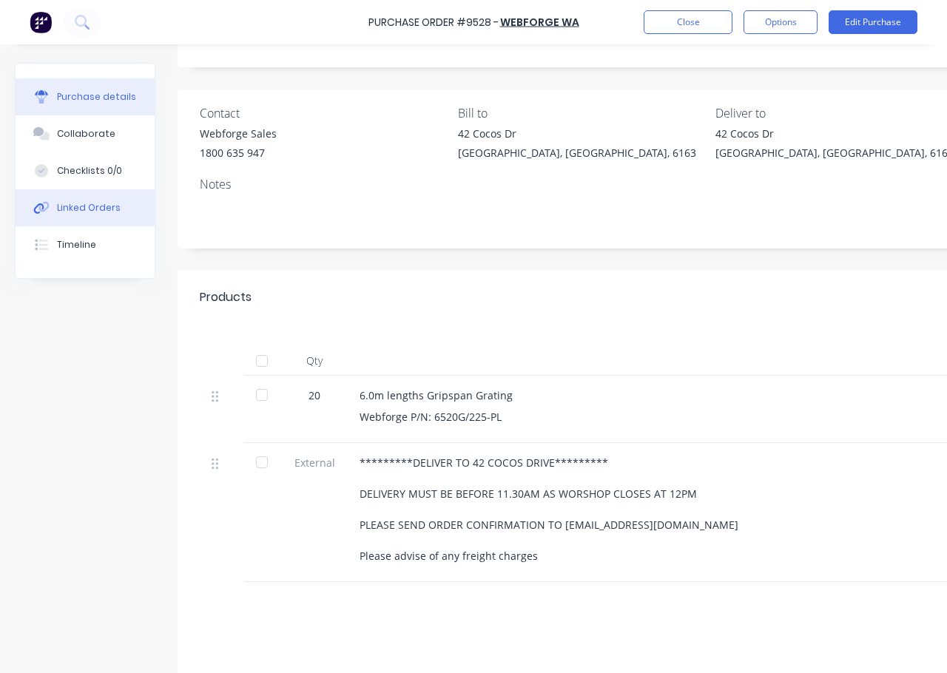
click at [64, 221] on button "Linked Orders" at bounding box center [85, 207] width 139 height 37
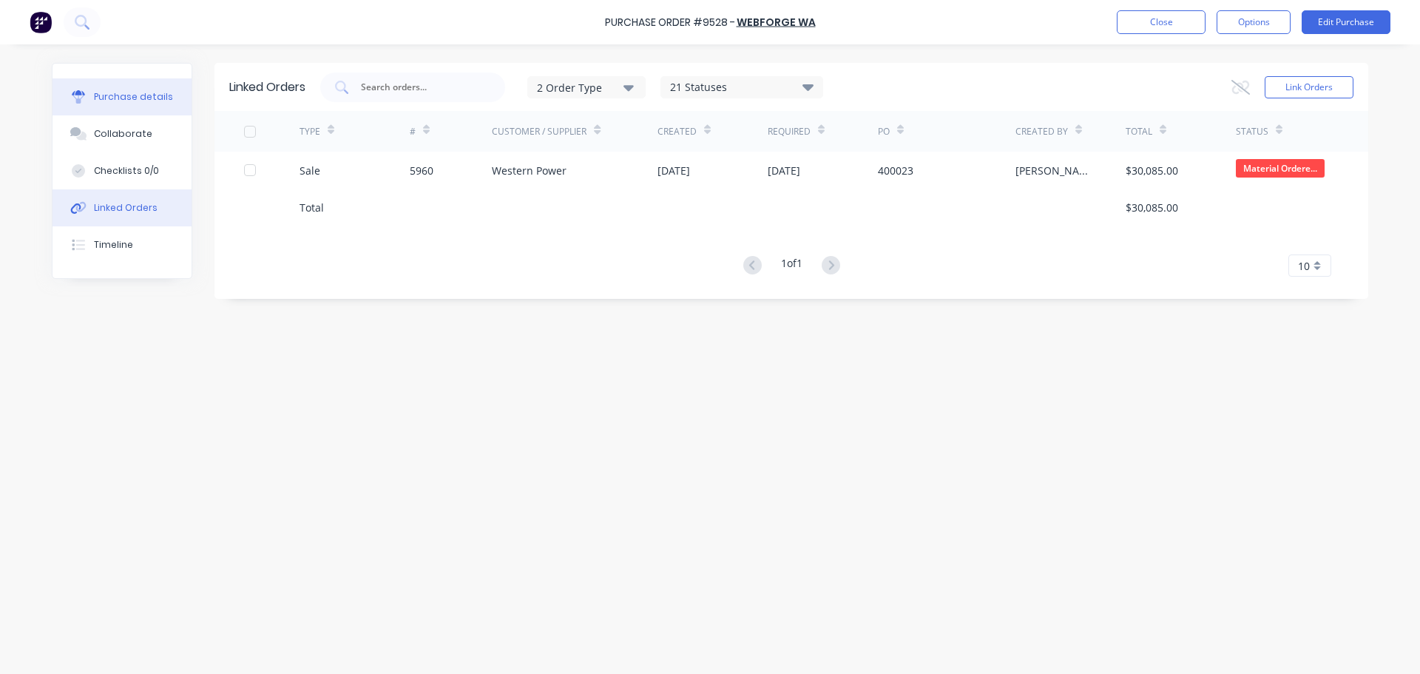
click at [98, 89] on button "Purchase details" at bounding box center [122, 96] width 139 height 37
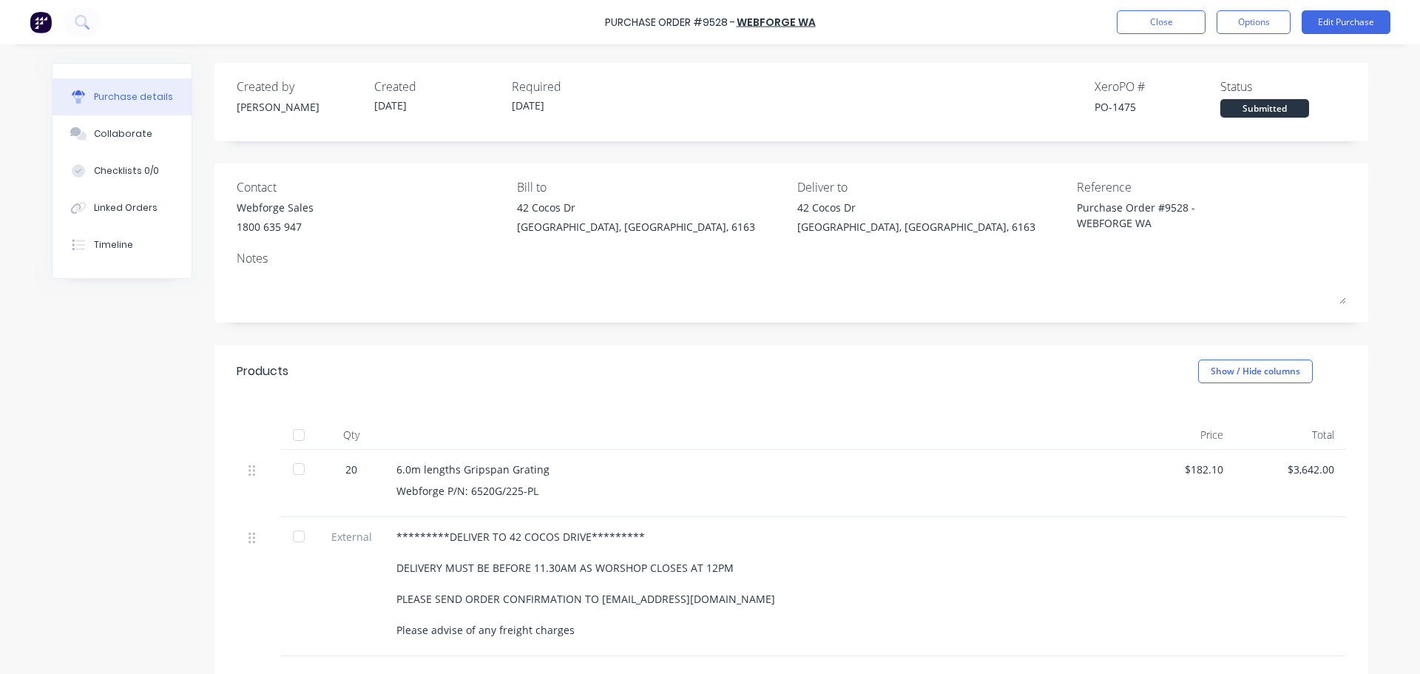
type textarea "x"
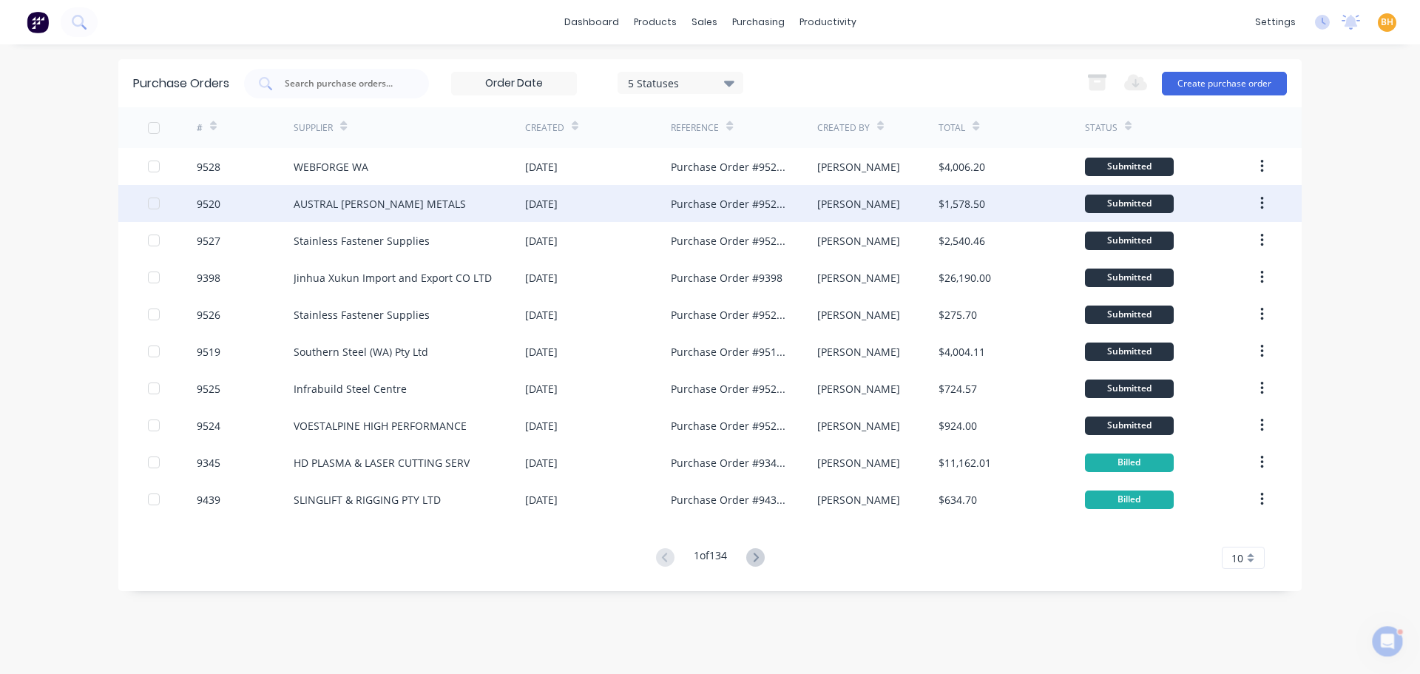
click at [425, 203] on div "AUSTRAL [PERSON_NAME] METALS" at bounding box center [409, 203] width 231 height 37
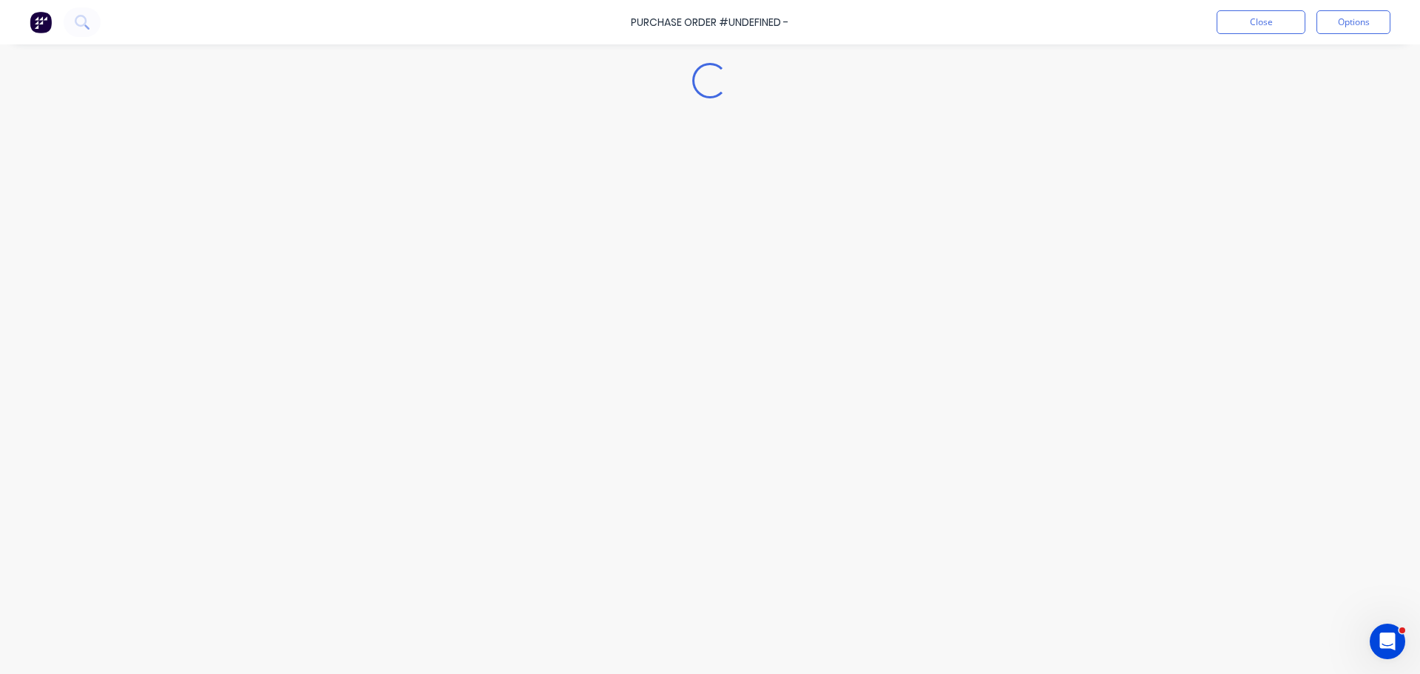
click at [425, 203] on div "Loading..." at bounding box center [710, 315] width 1346 height 600
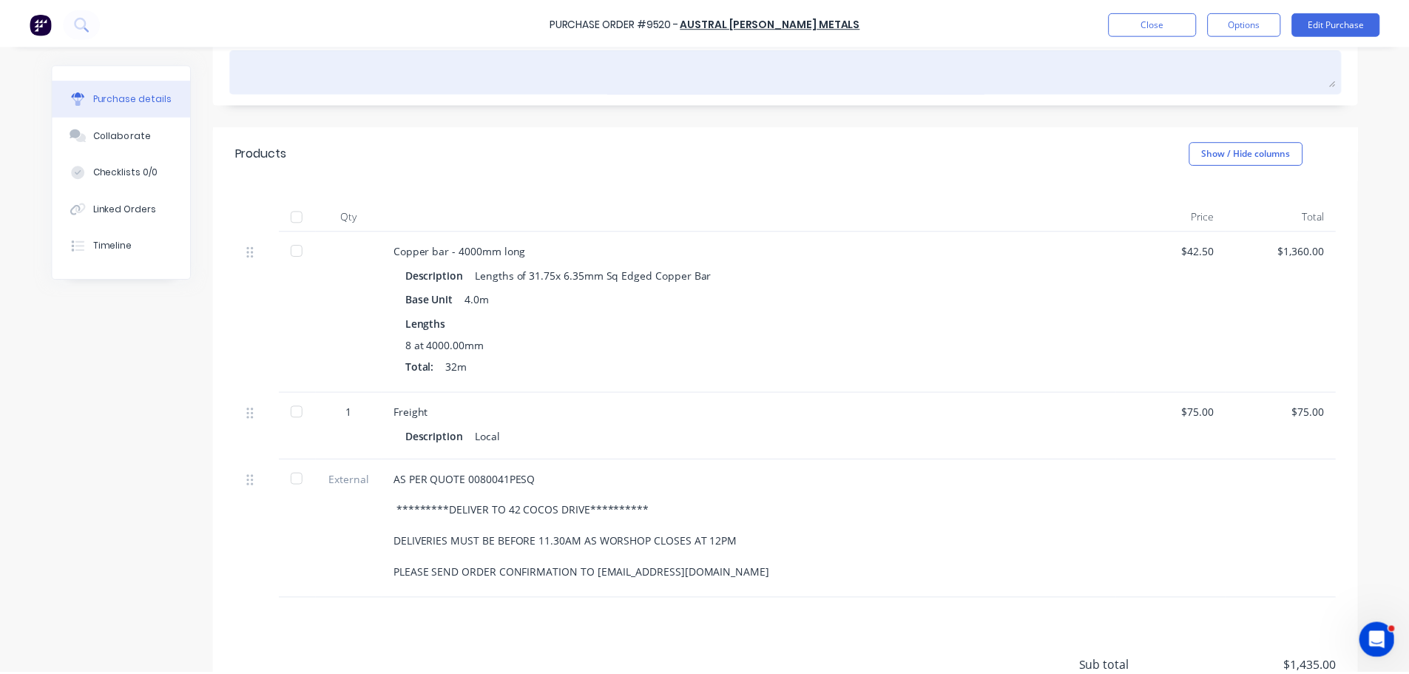
scroll to position [222, 0]
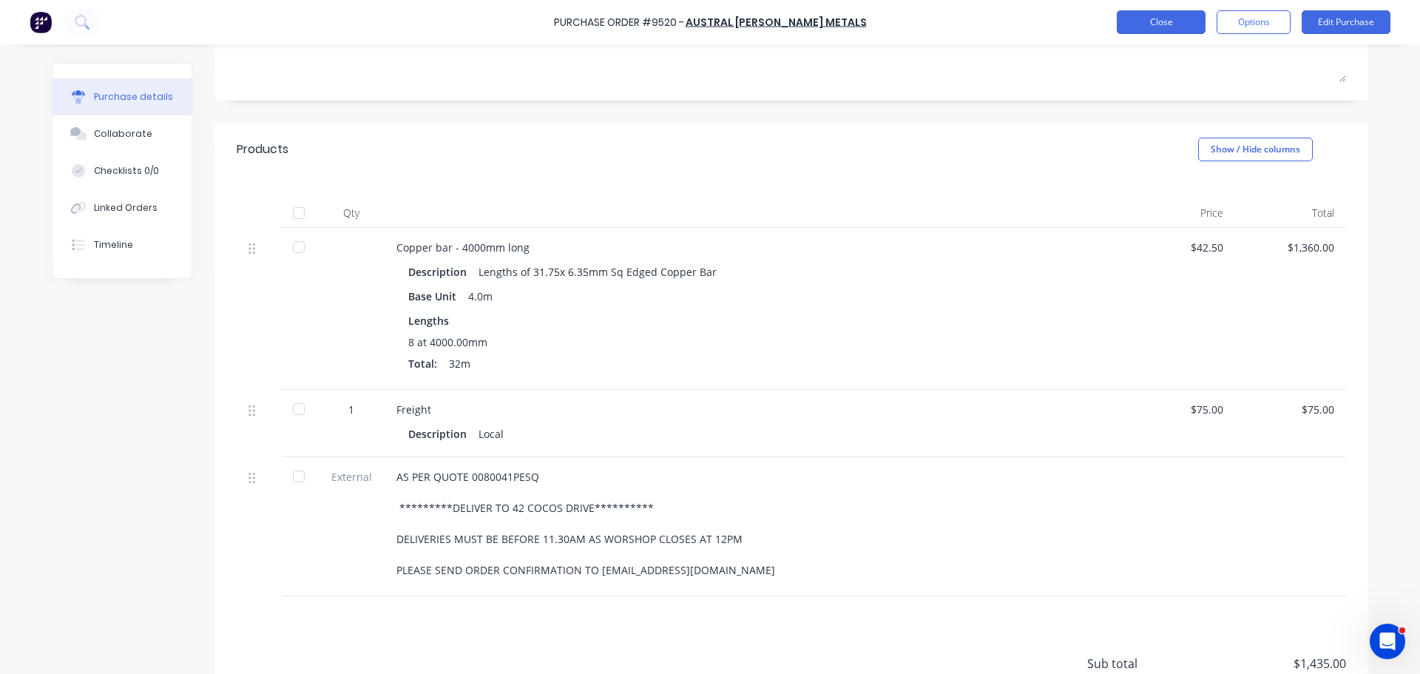
click at [1180, 11] on button "Close" at bounding box center [1161, 22] width 89 height 24
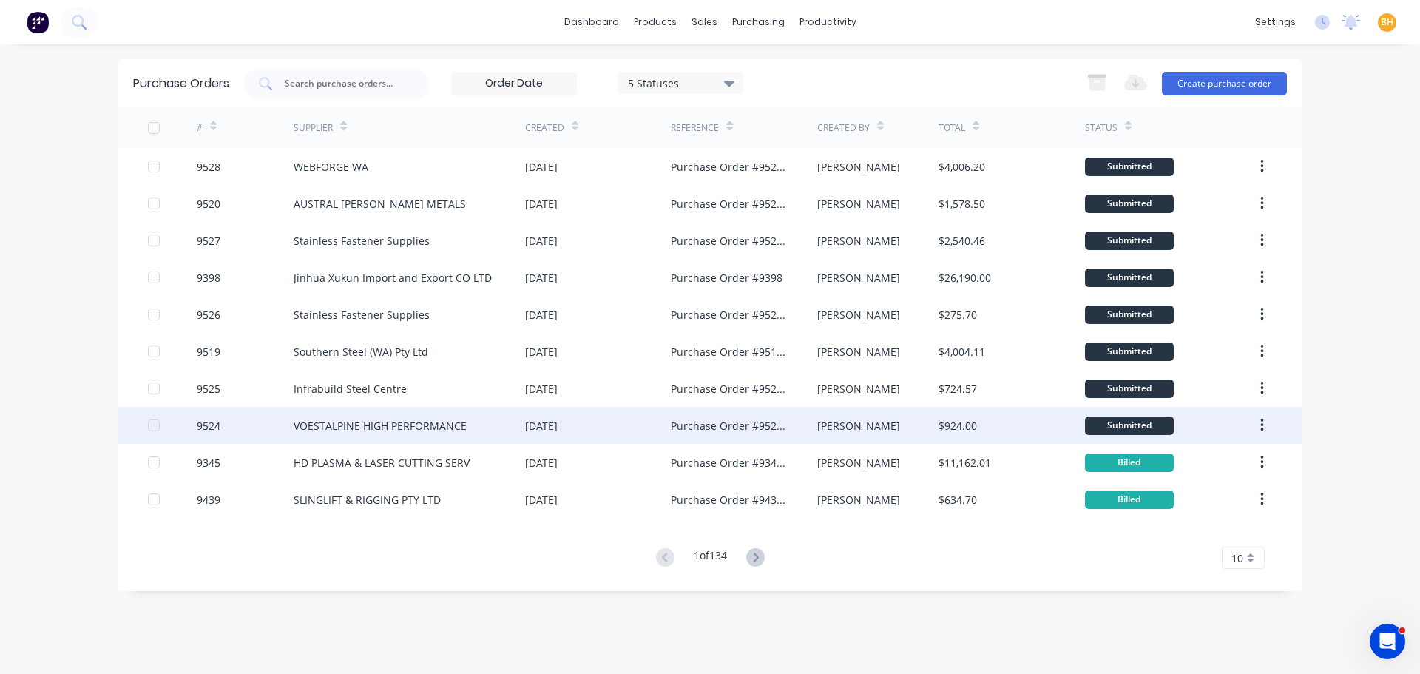
click at [430, 432] on div "VOESTALPINE HIGH PERFORMANCE" at bounding box center [380, 426] width 173 height 16
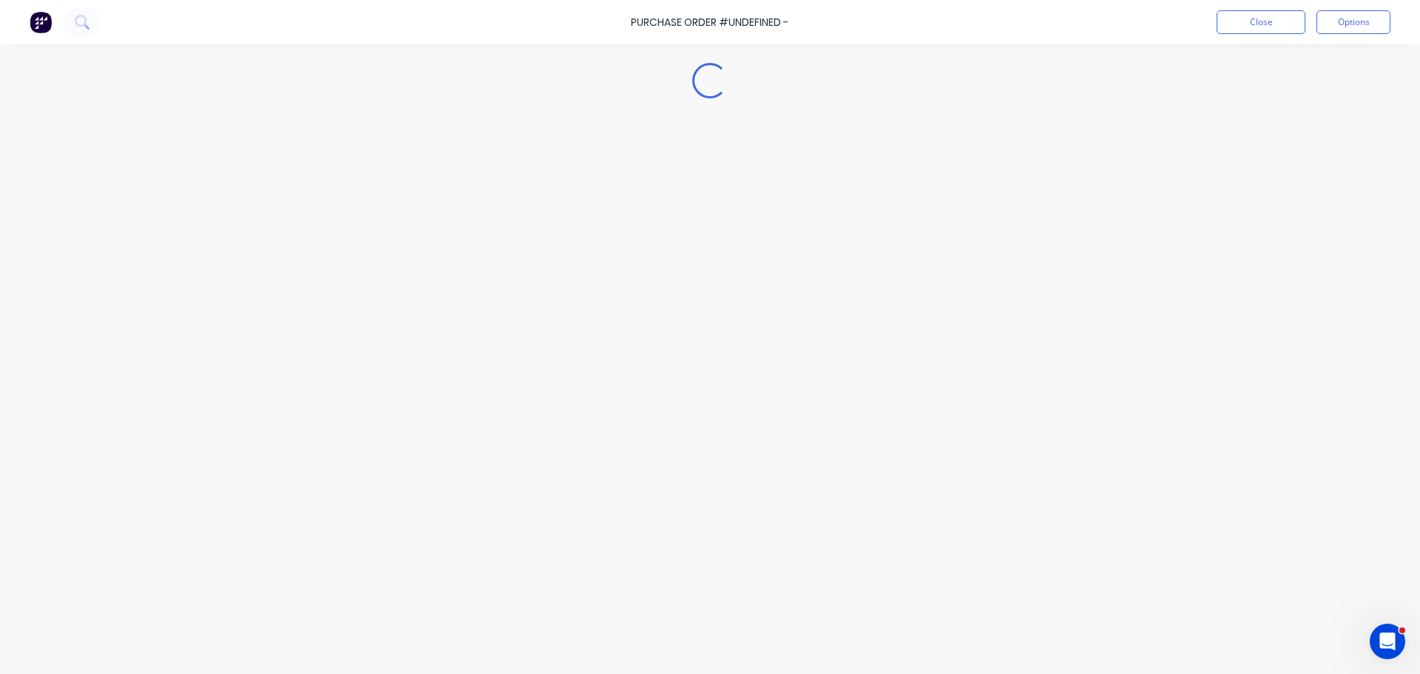
click at [430, 431] on div "Loading..." at bounding box center [710, 315] width 1346 height 600
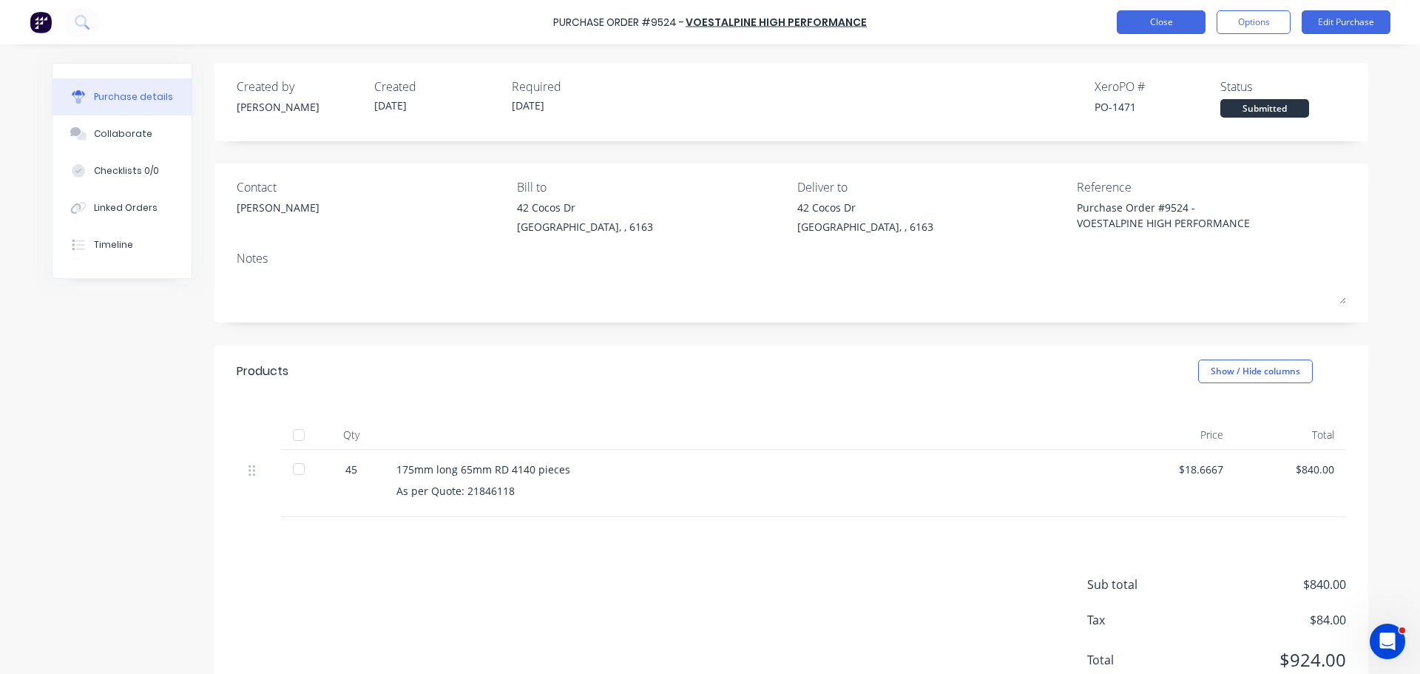
click at [1131, 27] on button "Close" at bounding box center [1161, 22] width 89 height 24
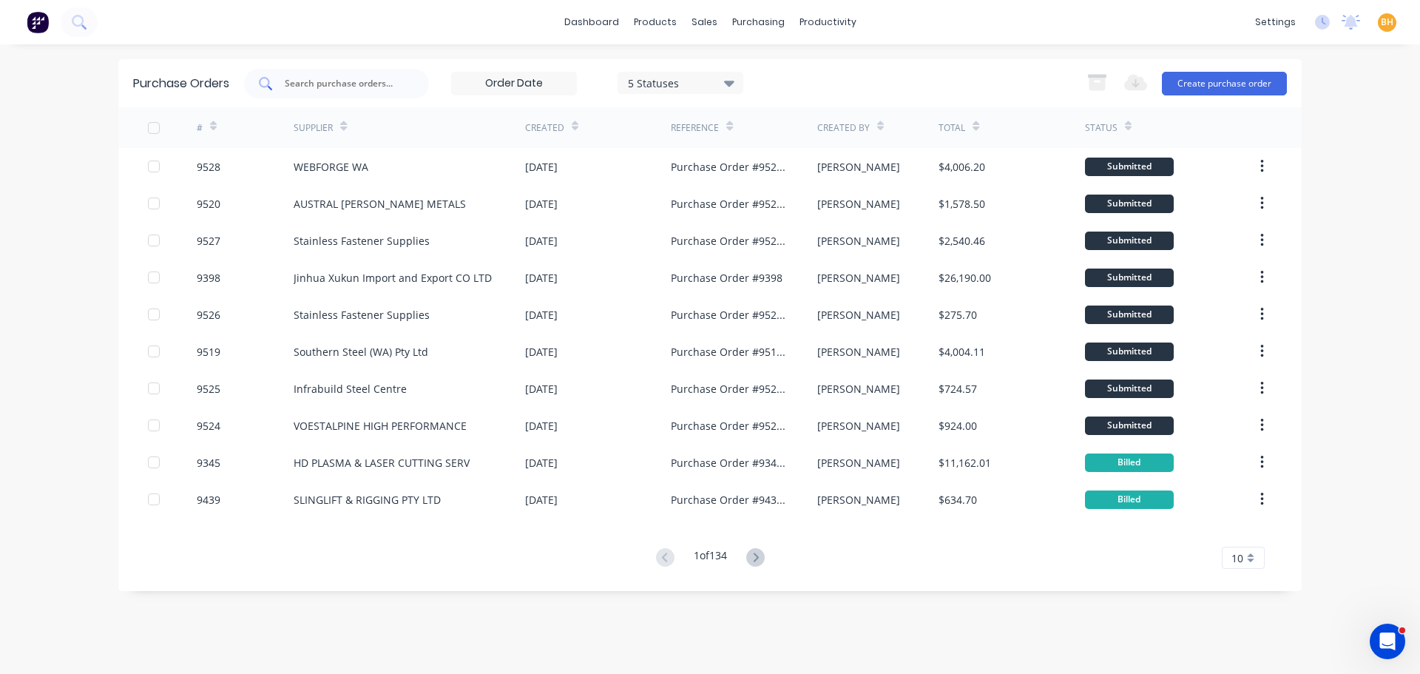
click at [311, 84] on input "text" at bounding box center [344, 83] width 123 height 15
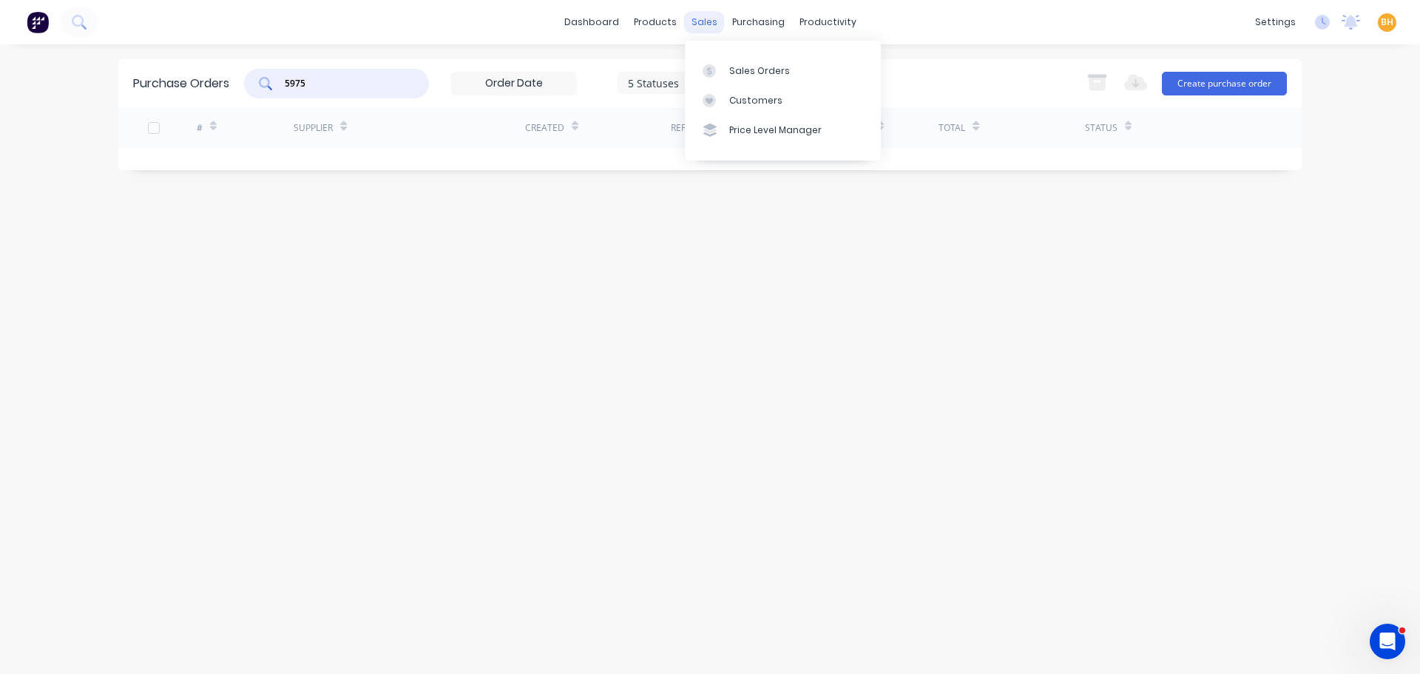
type input "5975"
click at [704, 24] on div "sales" at bounding box center [704, 22] width 41 height 22
click at [731, 59] on link "Sales Orders" at bounding box center [783, 70] width 196 height 30
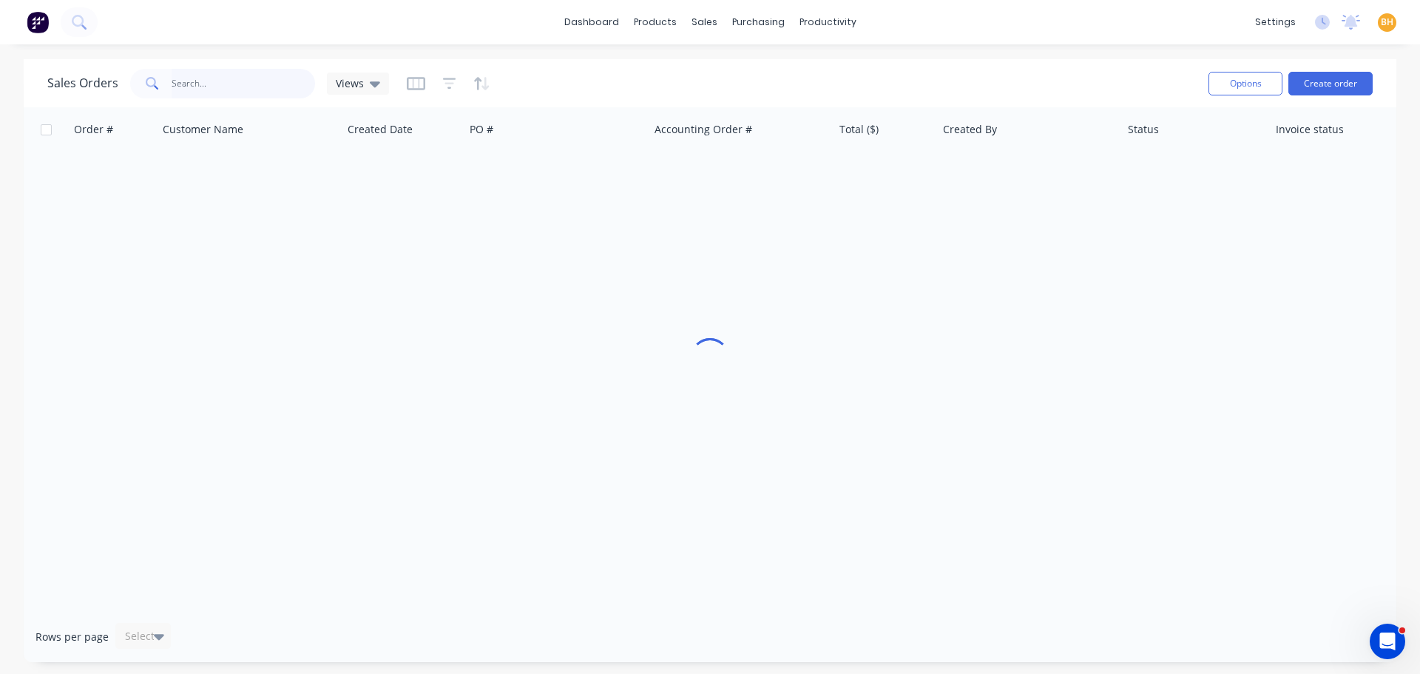
click at [266, 84] on input "text" at bounding box center [244, 84] width 144 height 30
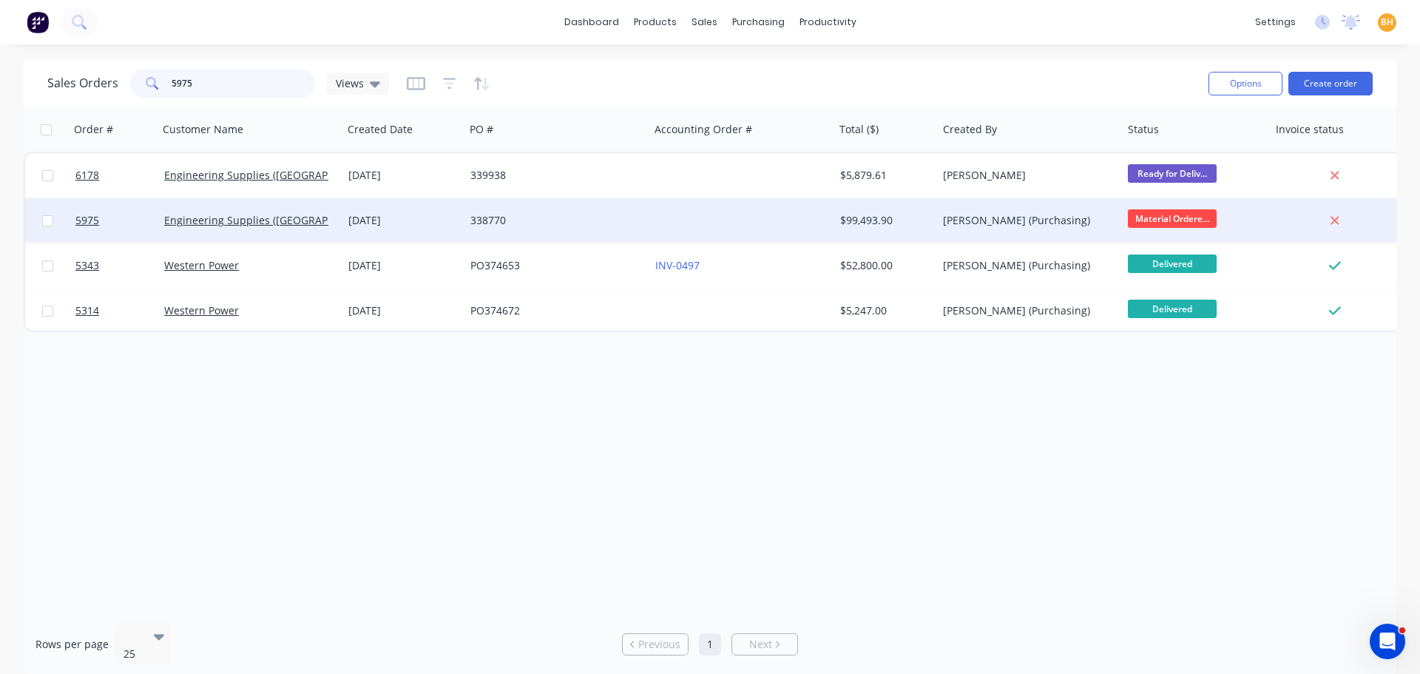
type input "5975"
click at [229, 212] on div "Engineering Supplies (WA) Pty Ltd" at bounding box center [250, 220] width 185 height 44
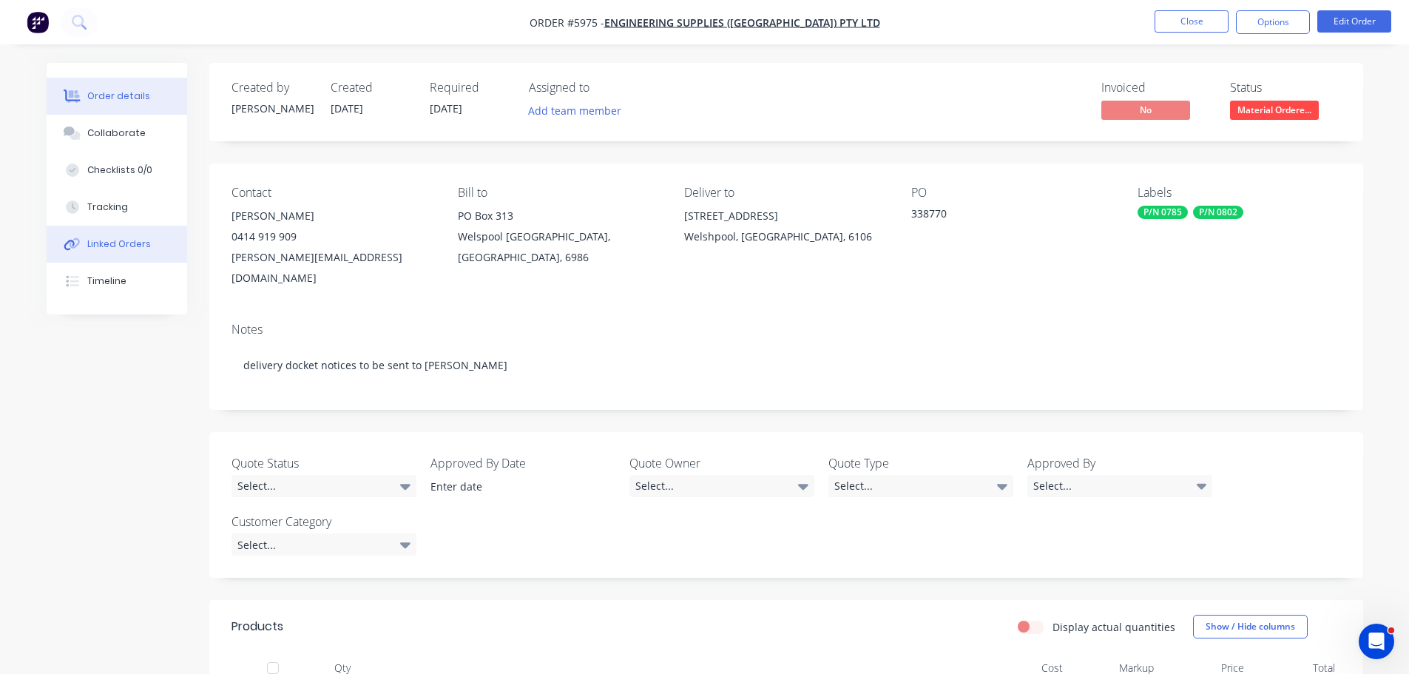
click at [112, 240] on div "Linked Orders" at bounding box center [119, 243] width 64 height 13
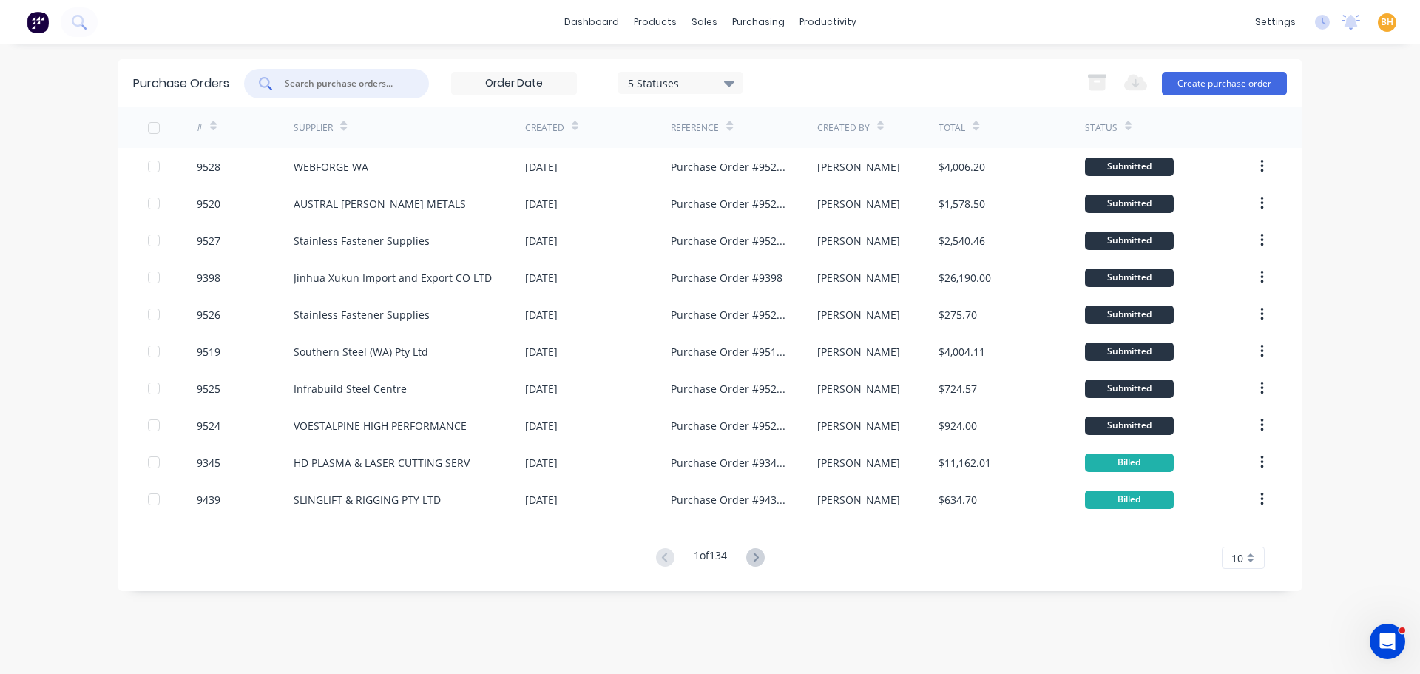
click at [302, 89] on input "text" at bounding box center [344, 83] width 123 height 15
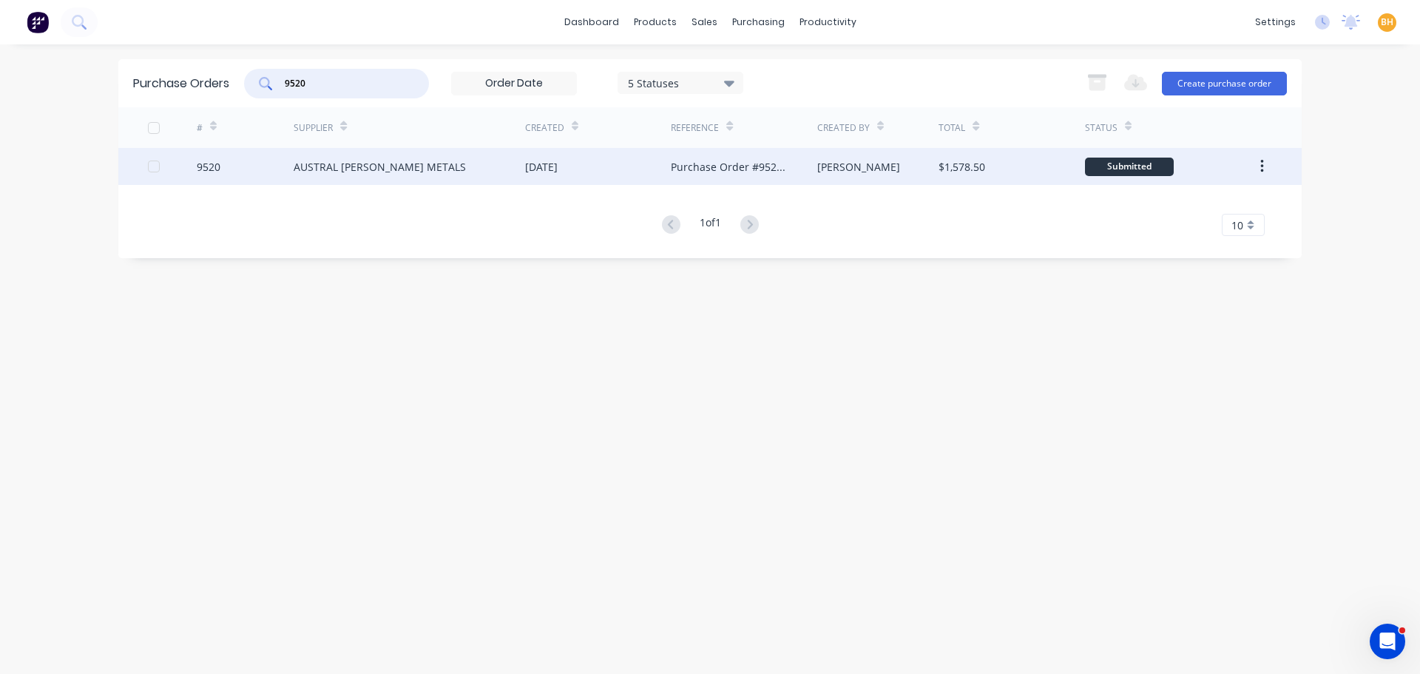
type input "9520"
click at [331, 166] on div "AUSTRAL [PERSON_NAME] METALS" at bounding box center [380, 167] width 172 height 16
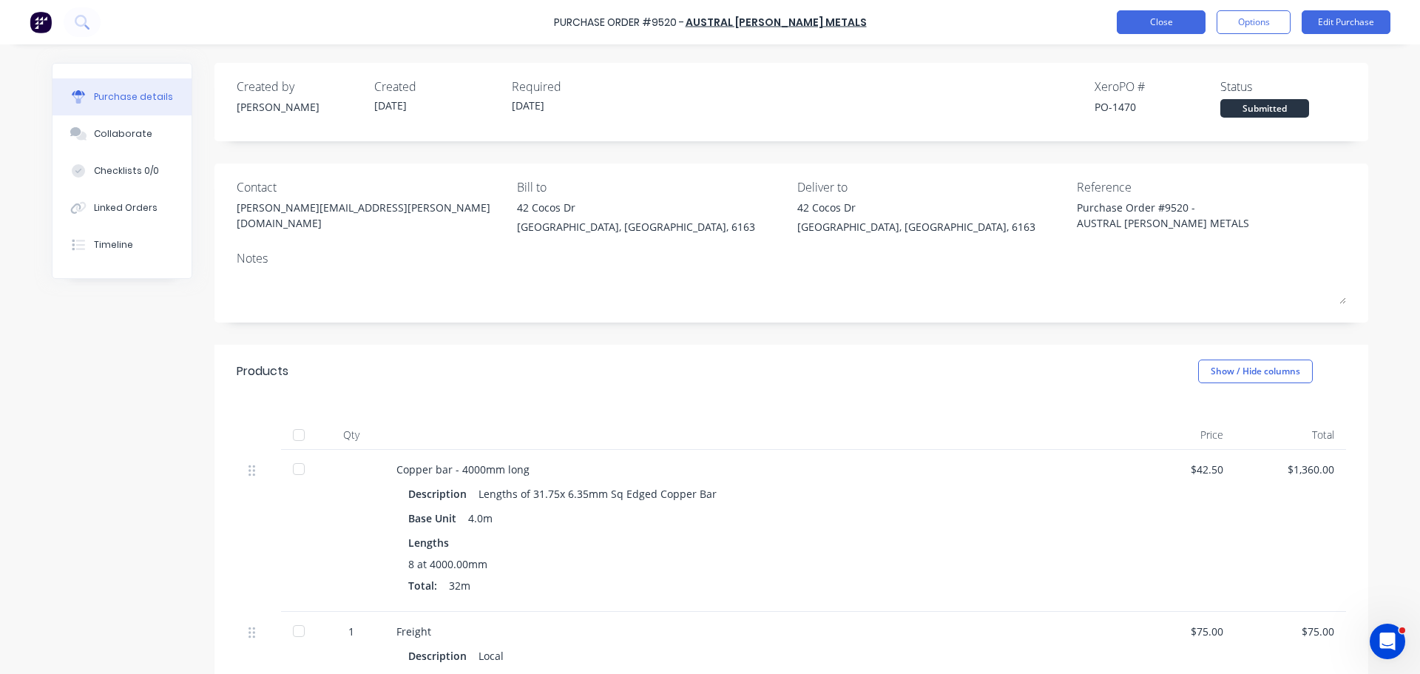
click at [1164, 13] on button "Close" at bounding box center [1161, 22] width 89 height 24
